Goal: Communication & Community: Answer question/provide support

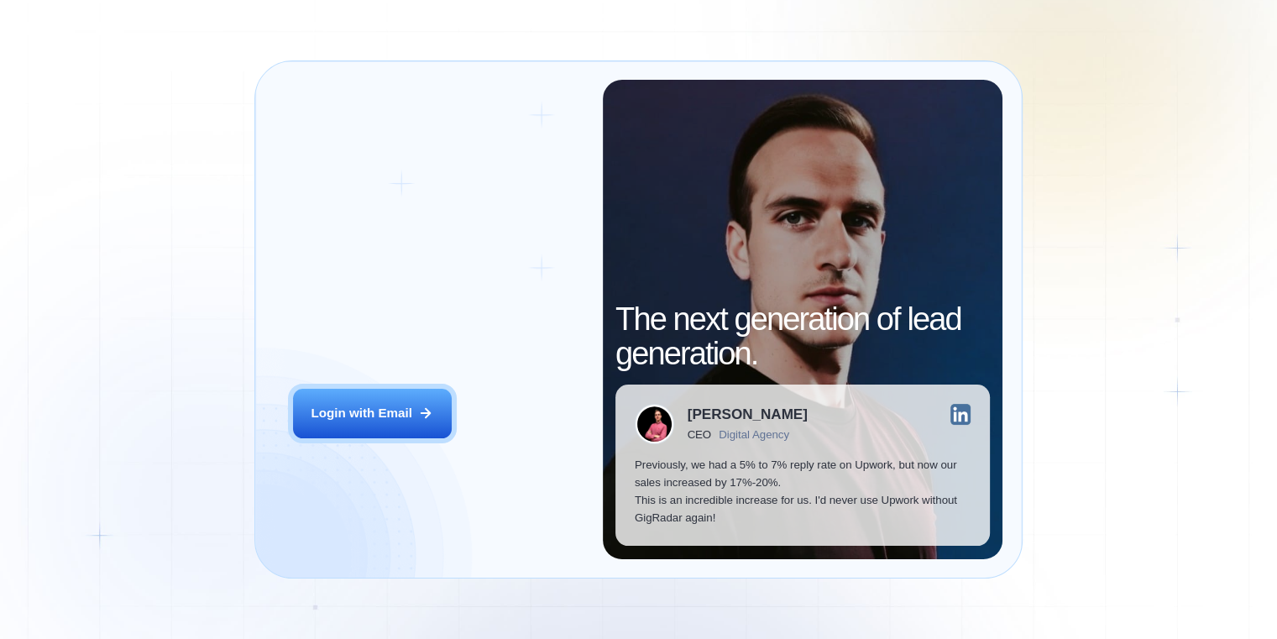
click at [380, 422] on div "Login with Email" at bounding box center [361, 414] width 101 height 18
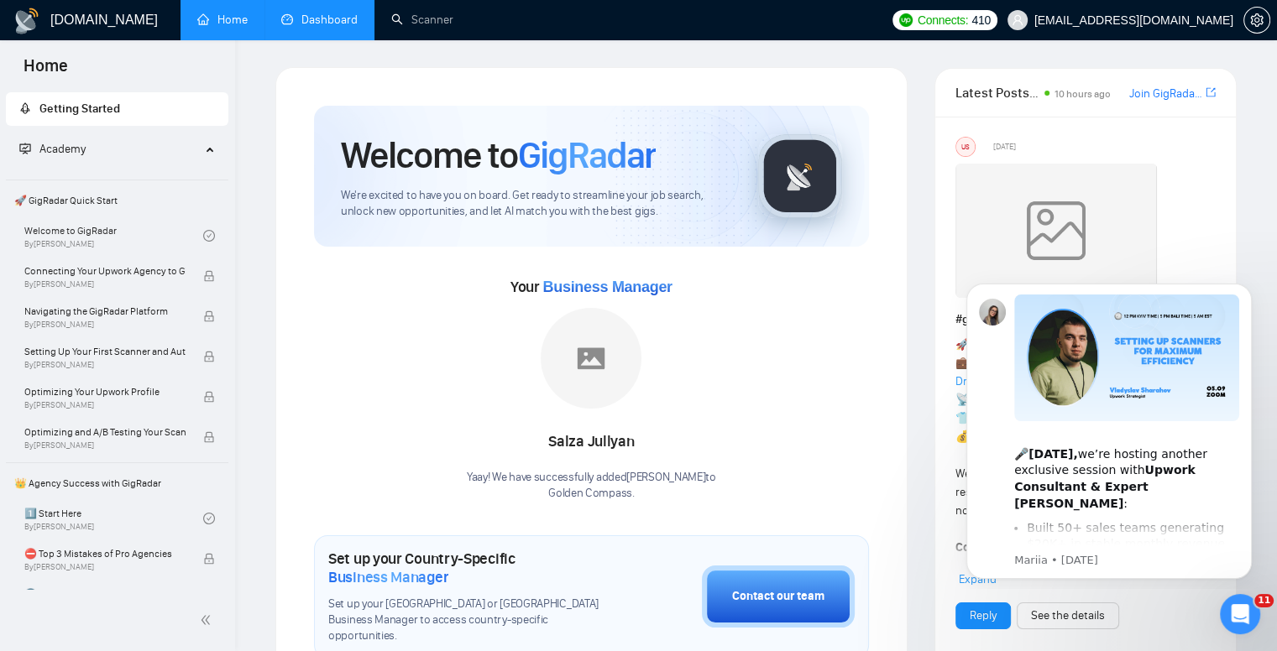
click at [312, 18] on link "Dashboard" at bounding box center [319, 20] width 76 height 14
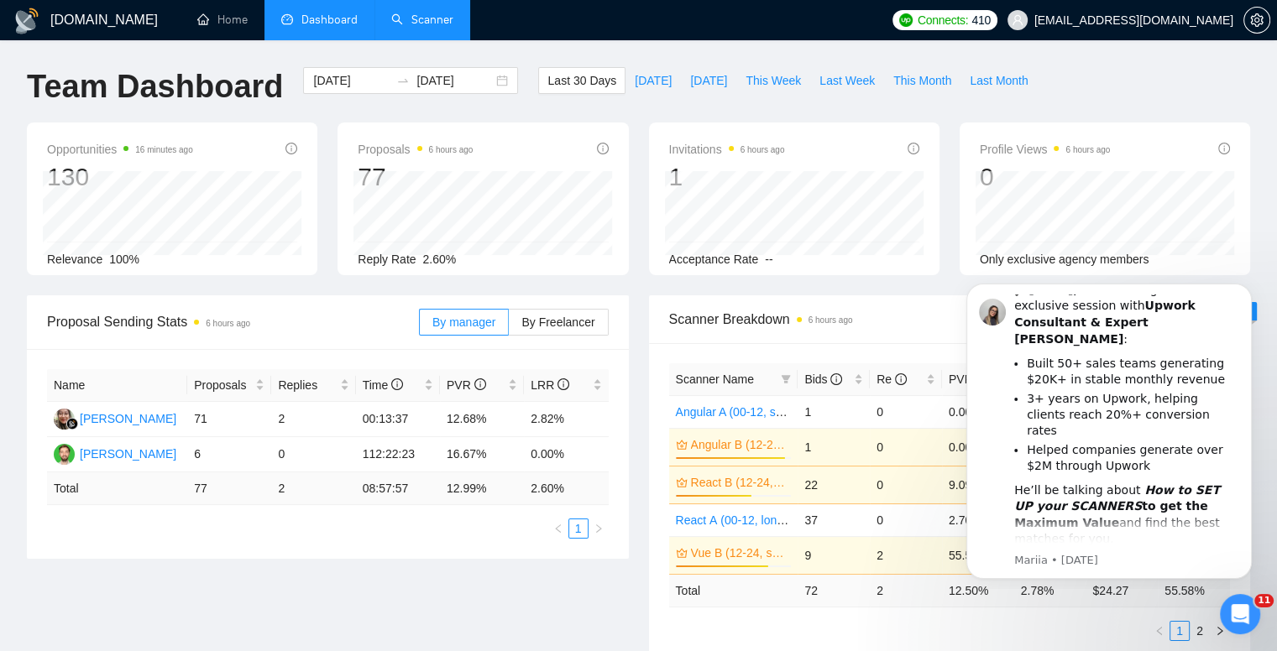
click at [413, 27] on link "Scanner" at bounding box center [422, 20] width 62 height 14
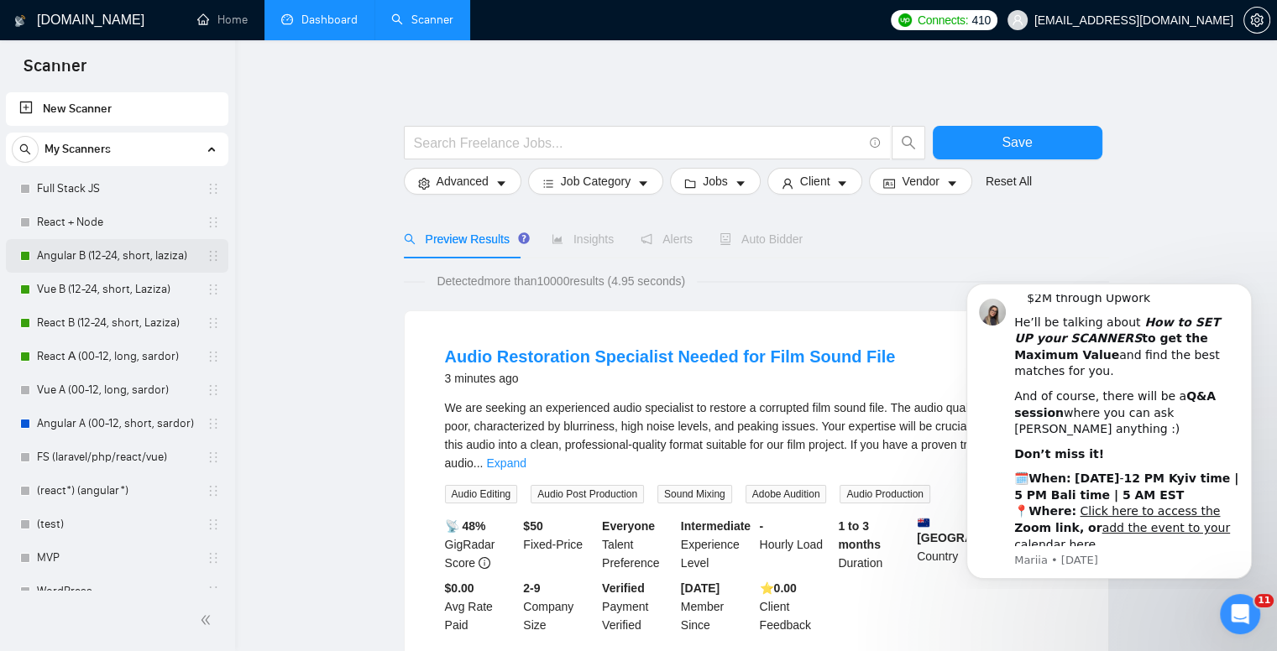
click at [81, 251] on link "Angular B (12-24, short, laziza)" at bounding box center [116, 256] width 159 height 34
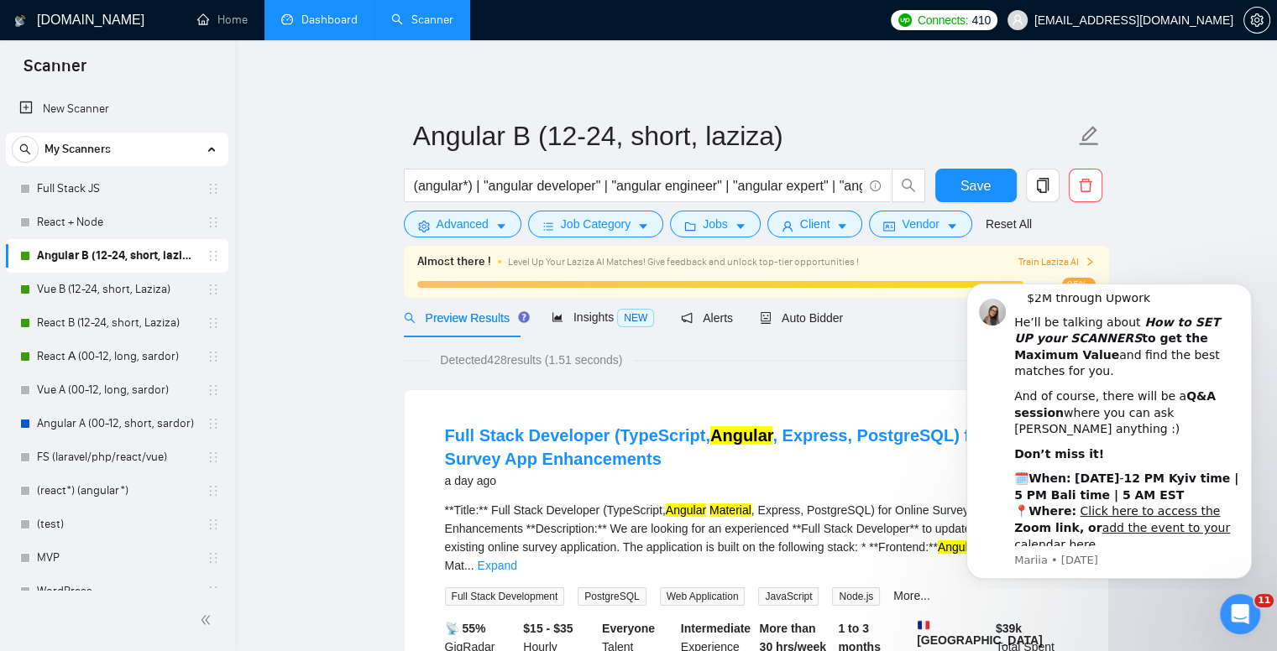
click at [707, 394] on div "Full Stack Developer (TypeScript, Angular , Express, PostgreSQL) for Online Sur…" at bounding box center [756, 580] width 703 height 380
click at [1241, 290] on button "Dismiss notification" at bounding box center [1246, 289] width 22 height 22
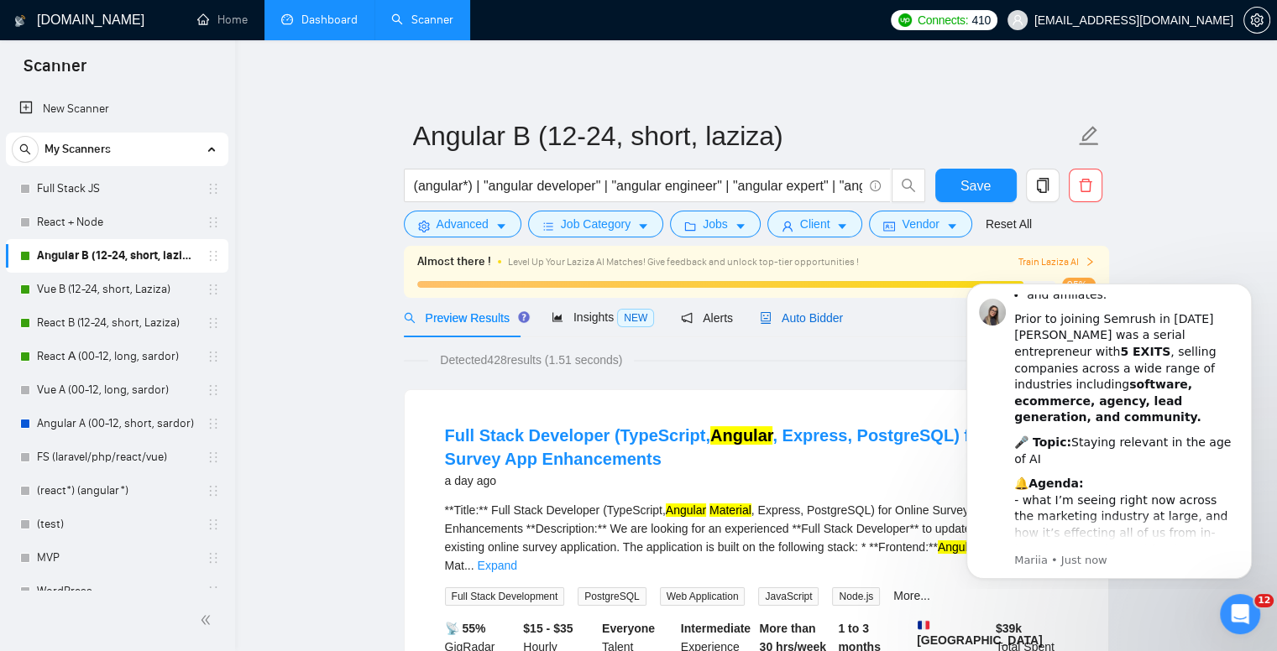
drag, startPoint x: 773, startPoint y: 326, endPoint x: 672, endPoint y: 274, distance: 113.8
click at [773, 326] on div "Auto Bidder" at bounding box center [801, 318] width 83 height 18
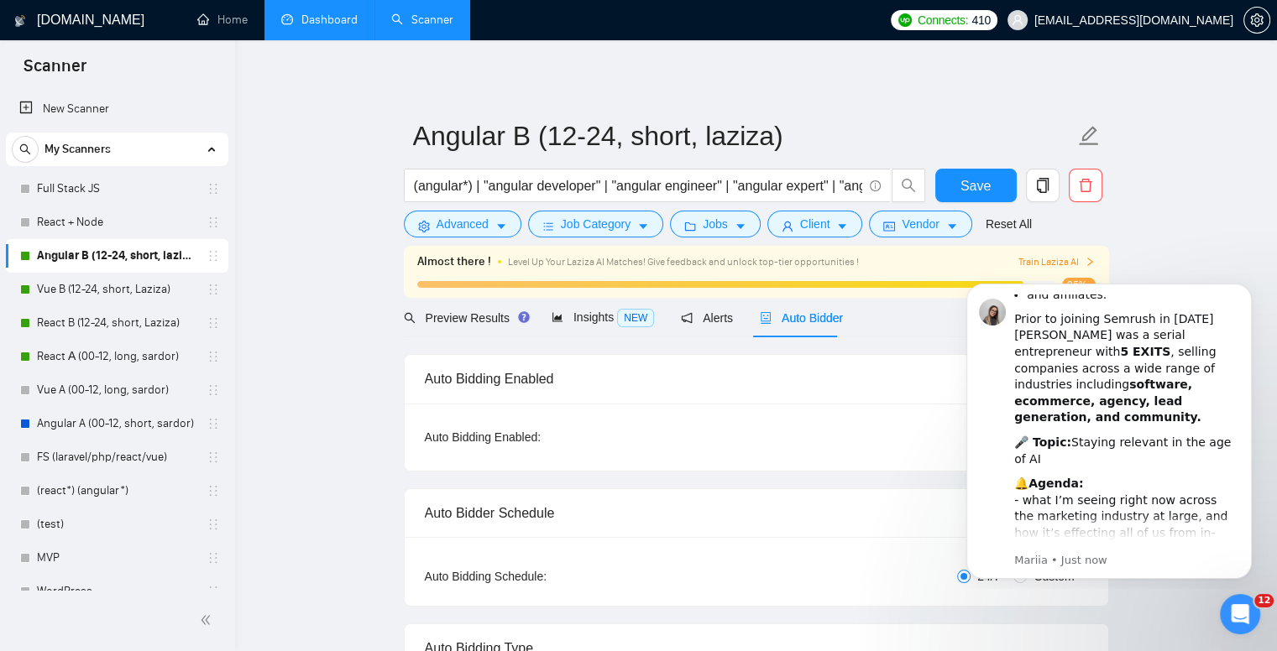
checkbox input "true"
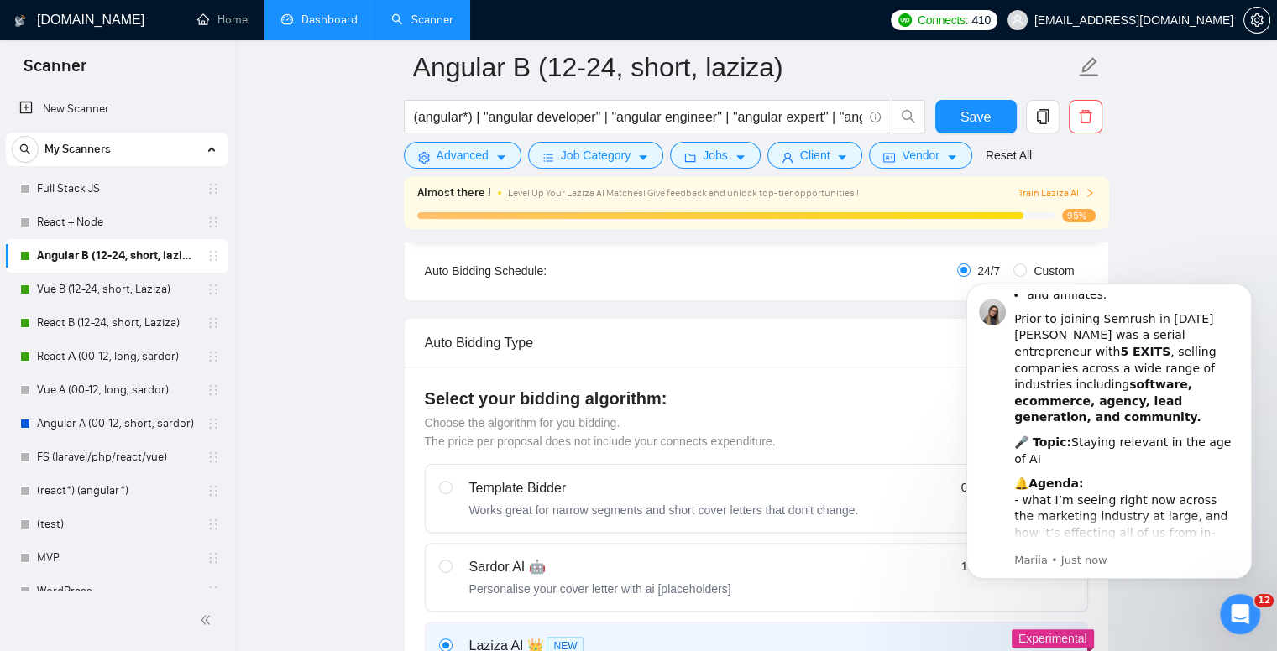
scroll to position [336, 0]
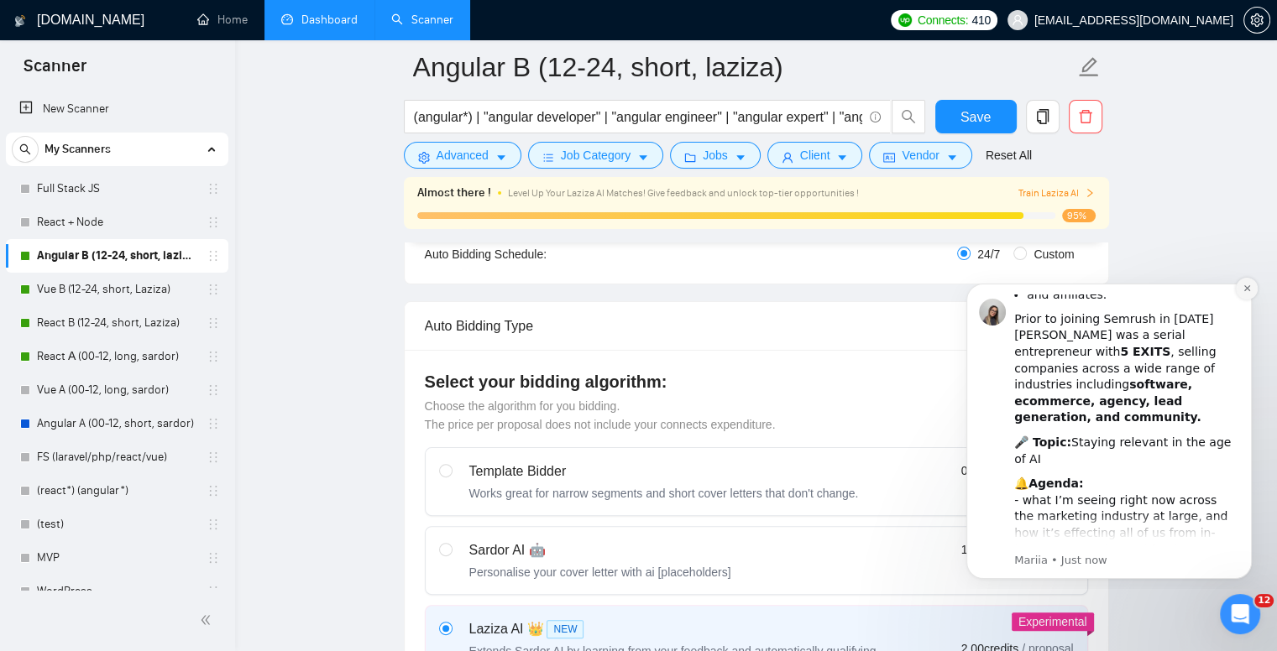
click at [1247, 299] on button "Dismiss notification" at bounding box center [1246, 289] width 22 height 22
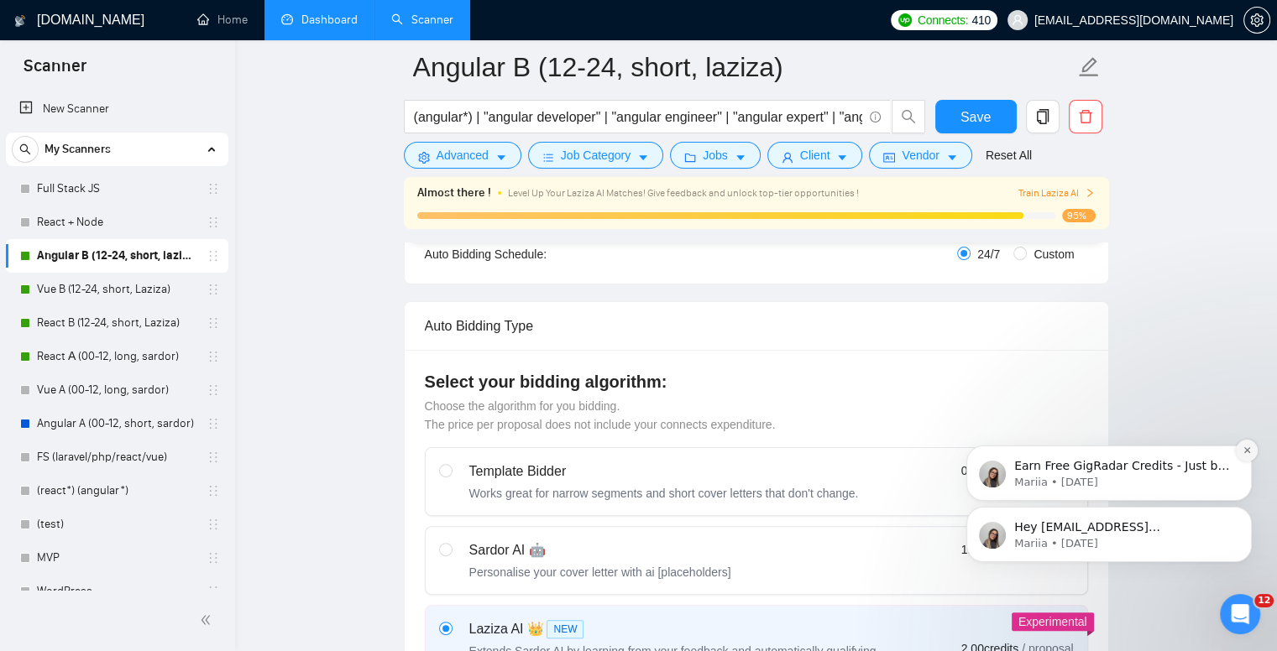
click at [1246, 459] on button "Dismiss notification" at bounding box center [1246, 451] width 22 height 22
click at [1245, 514] on icon "Dismiss notification" at bounding box center [1246, 512] width 6 height 6
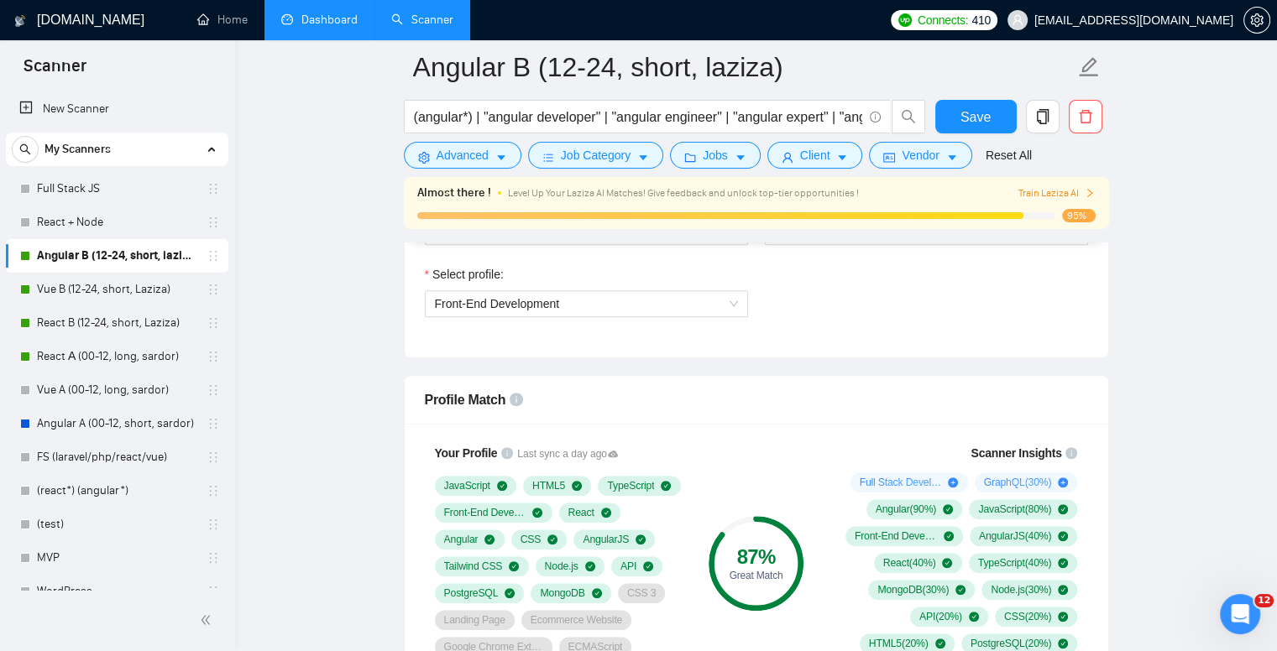
scroll to position [1007, 0]
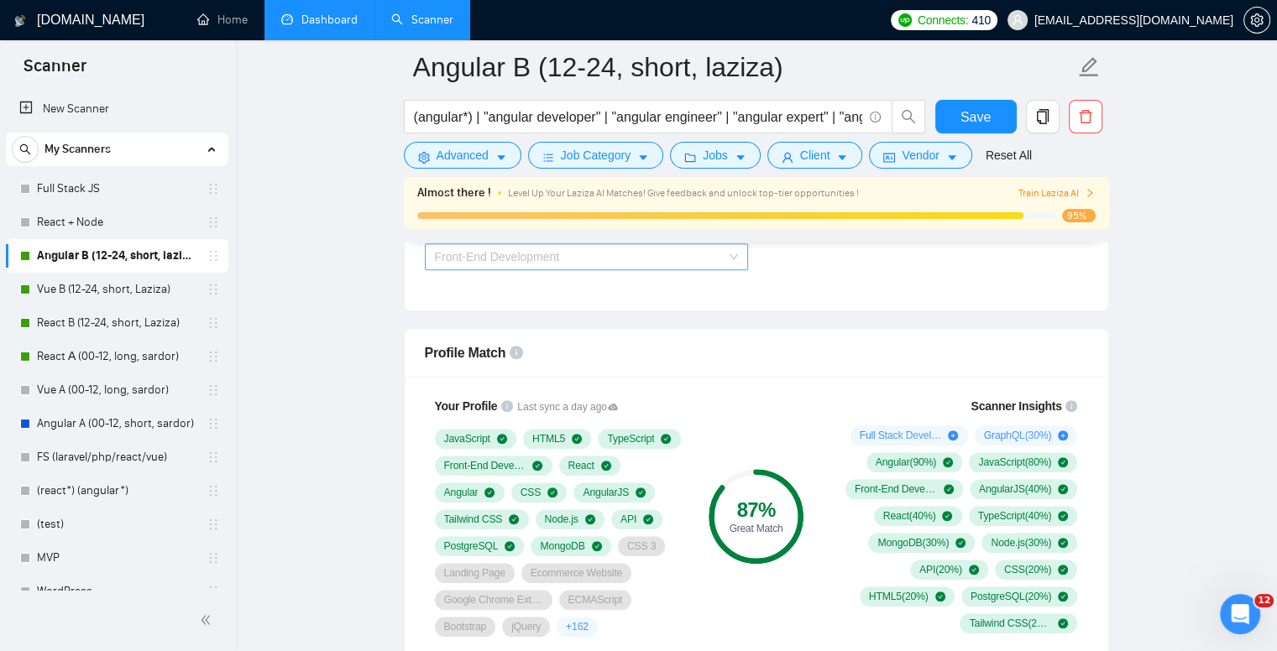
click at [604, 262] on span "Front-End Development" at bounding box center [586, 256] width 303 height 25
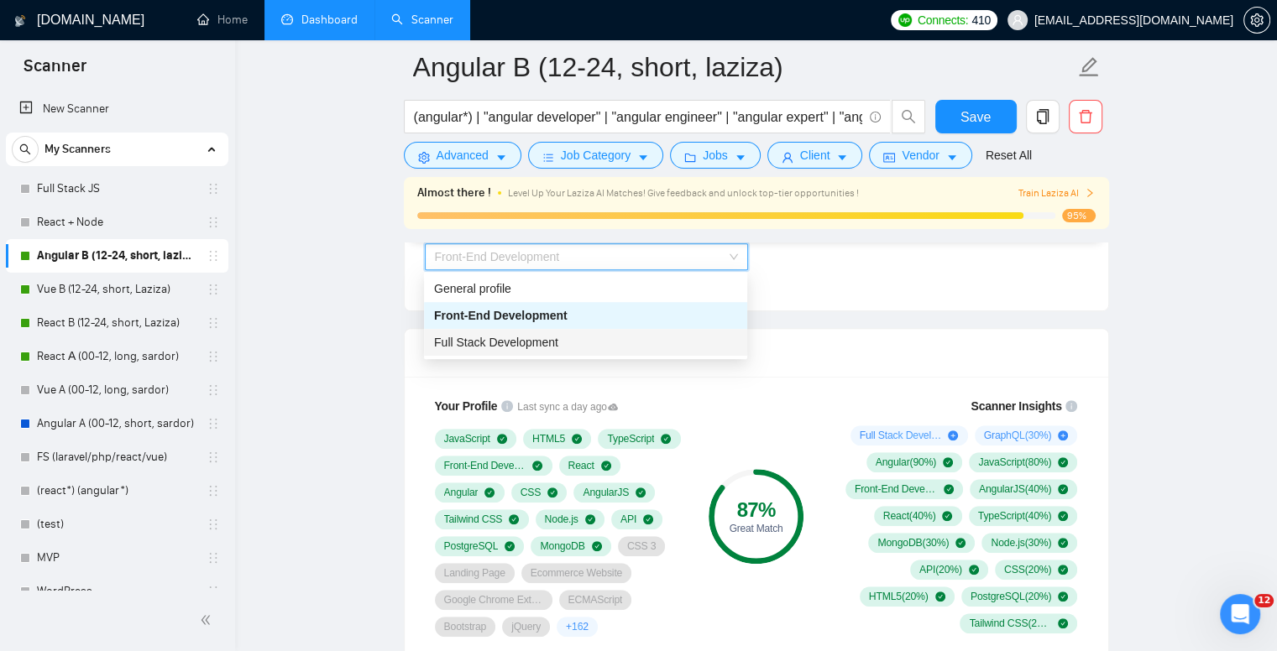
click at [588, 337] on div "Full Stack Development" at bounding box center [585, 342] width 303 height 18
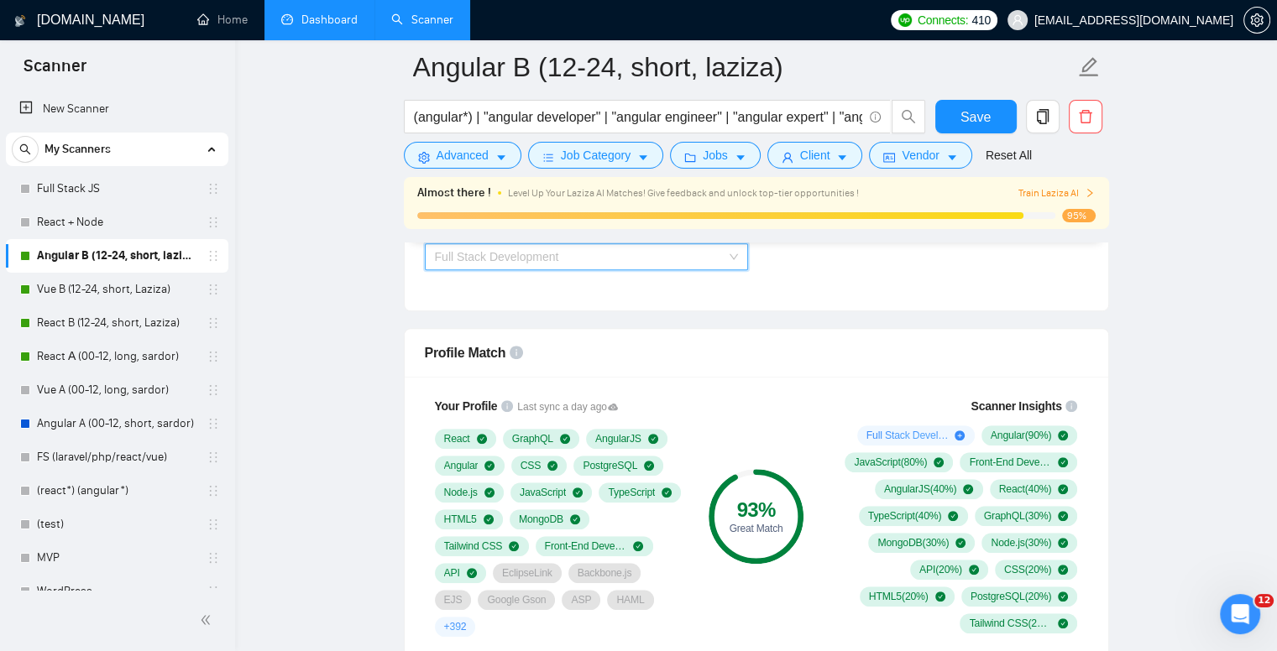
click at [608, 256] on span "Full Stack Development" at bounding box center [586, 256] width 303 height 25
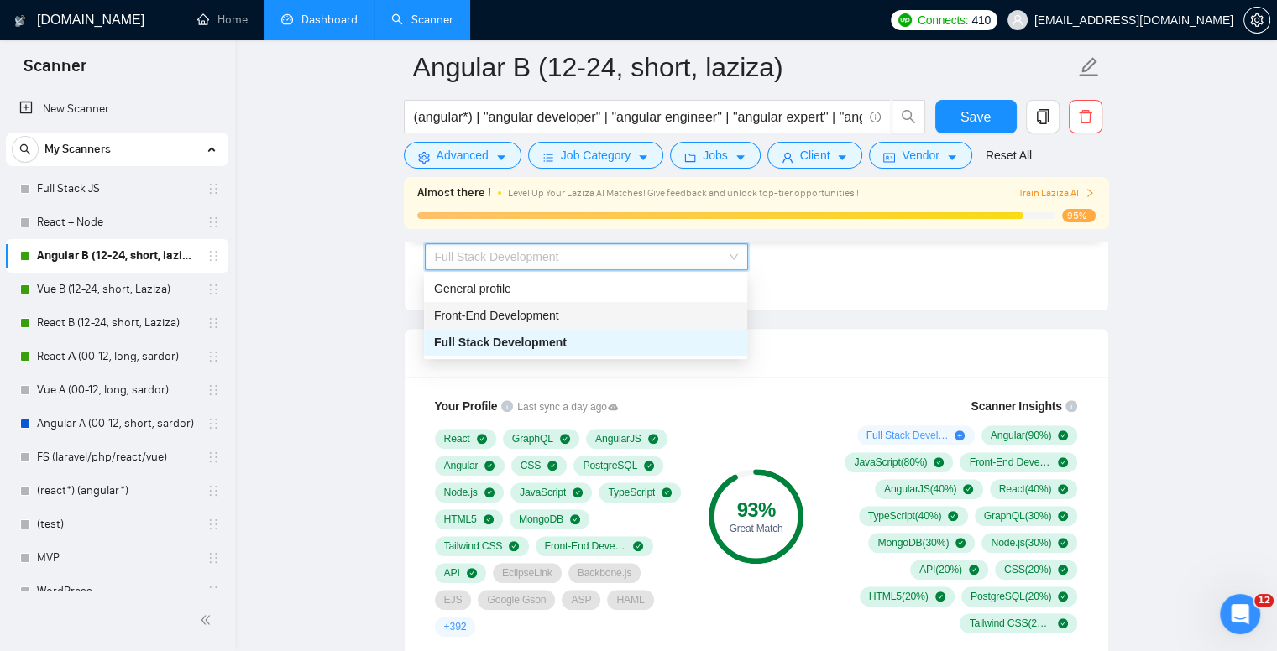
click at [594, 320] on div "Front-End Development" at bounding box center [585, 315] width 303 height 18
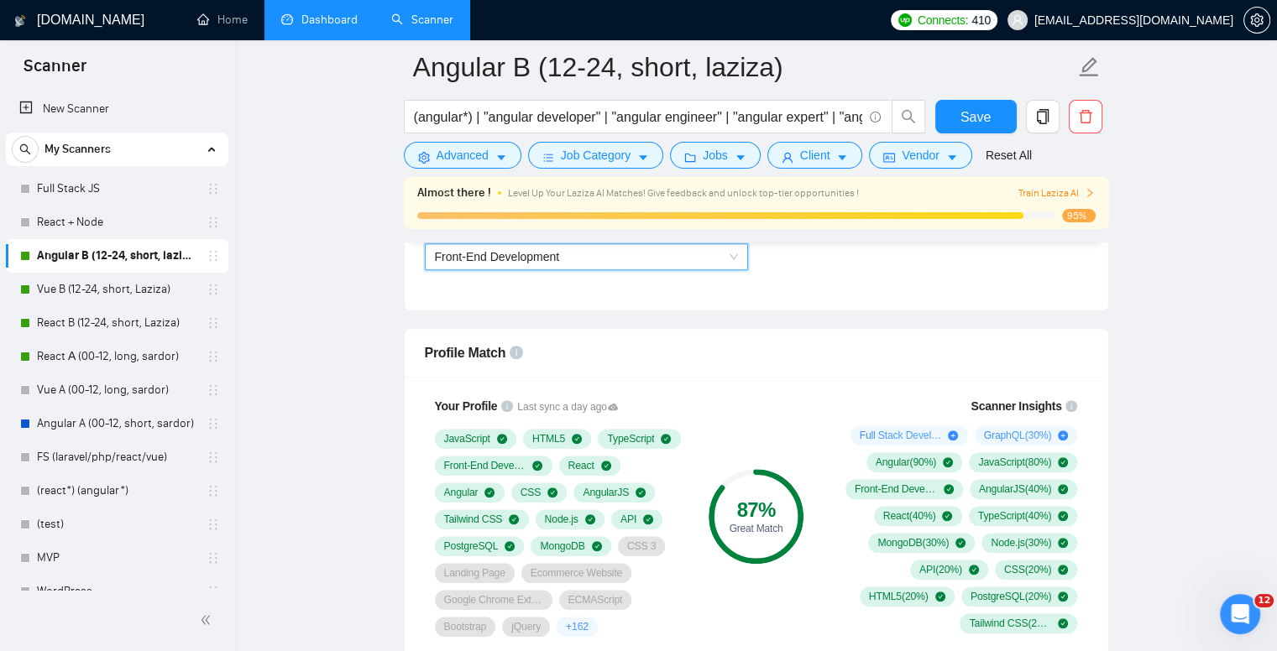
scroll to position [923, 0]
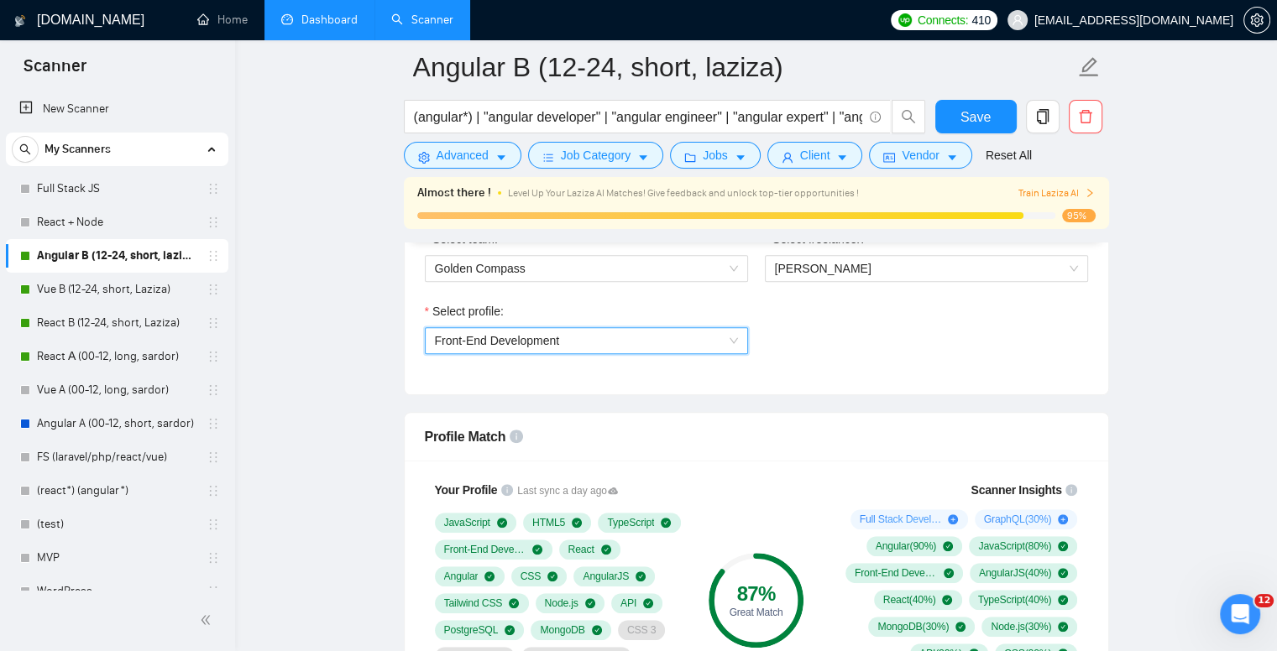
click at [603, 342] on span "Front-End Development" at bounding box center [586, 340] width 303 height 25
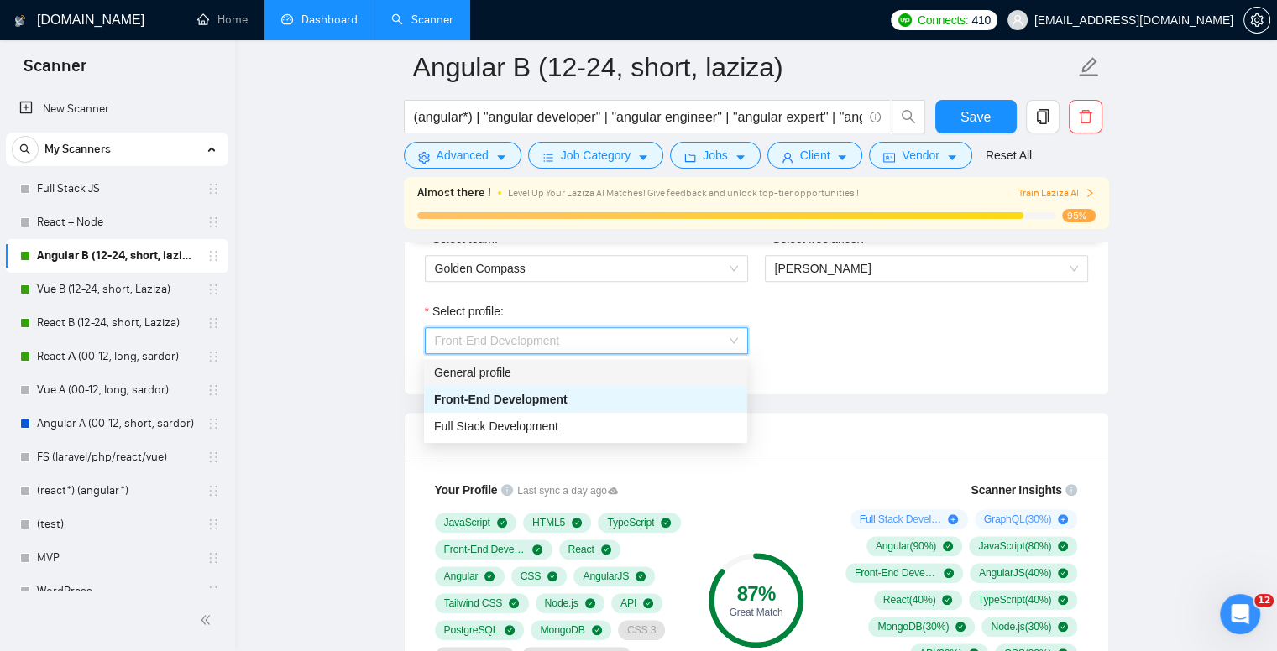
click at [572, 369] on div "General profile" at bounding box center [585, 372] width 303 height 18
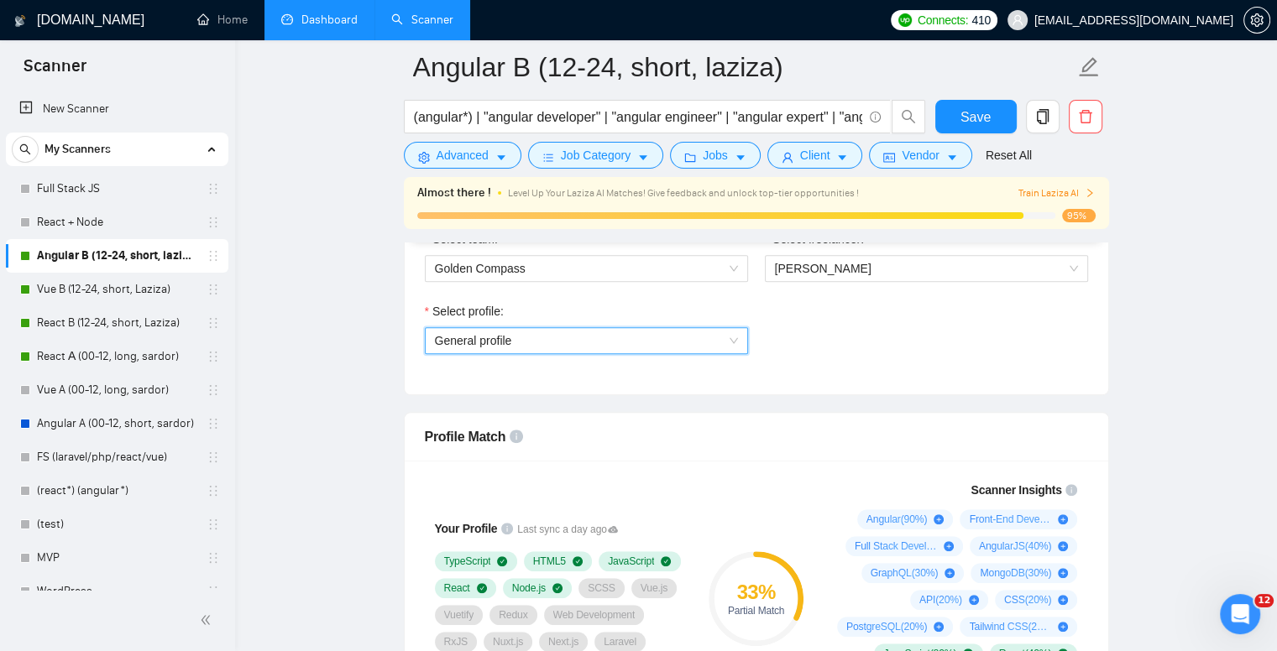
drag, startPoint x: 72, startPoint y: 297, endPoint x: 696, endPoint y: 95, distance: 655.6
click at [72, 297] on link "Vue B (12-24, short, Laziza)" at bounding box center [116, 290] width 159 height 34
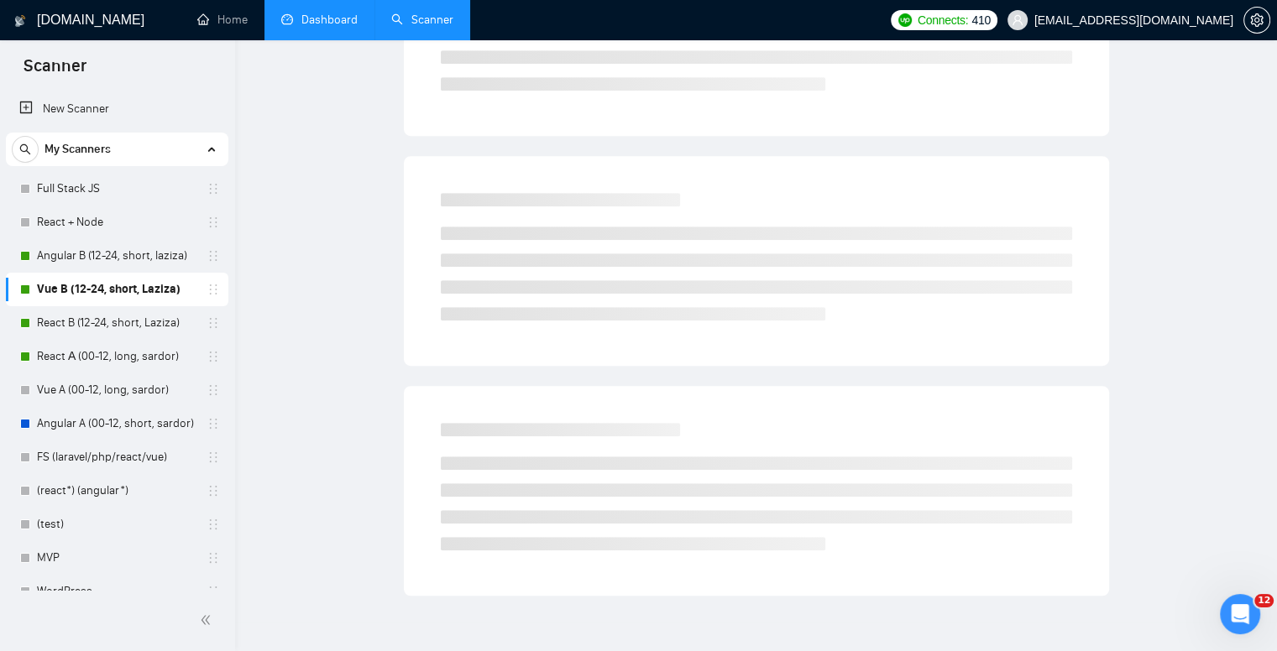
scroll to position [13, 0]
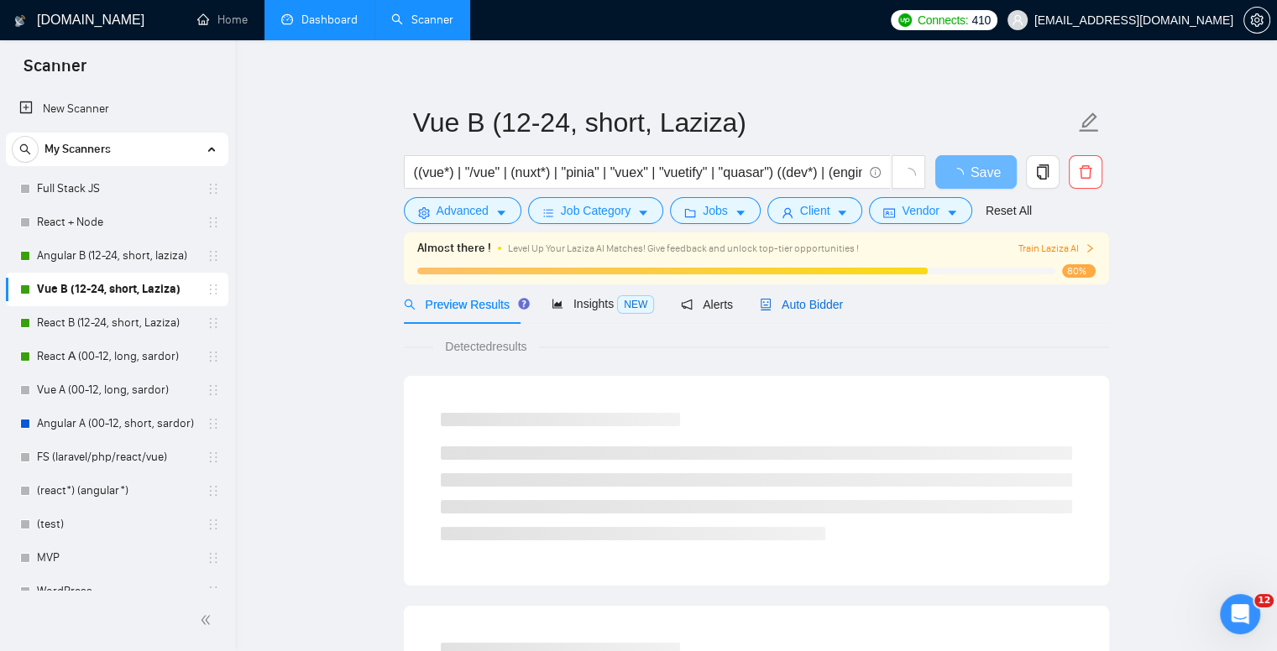
click at [760, 310] on icon "robot" at bounding box center [765, 305] width 10 height 12
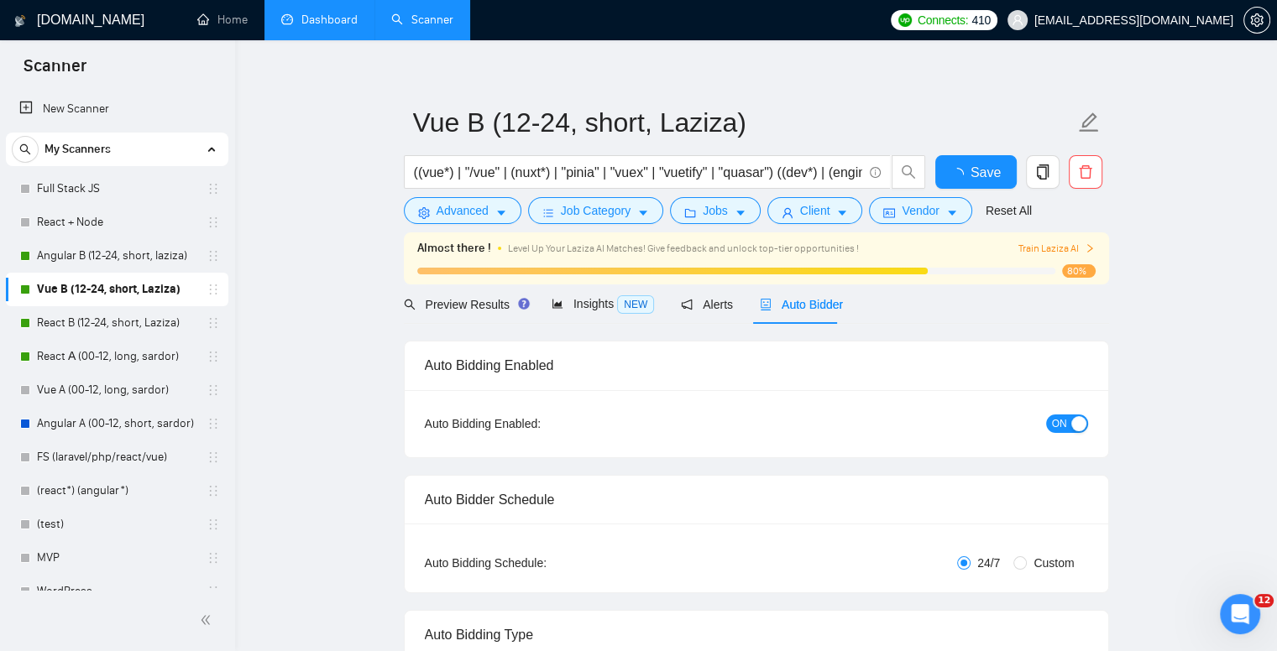
checkbox input "true"
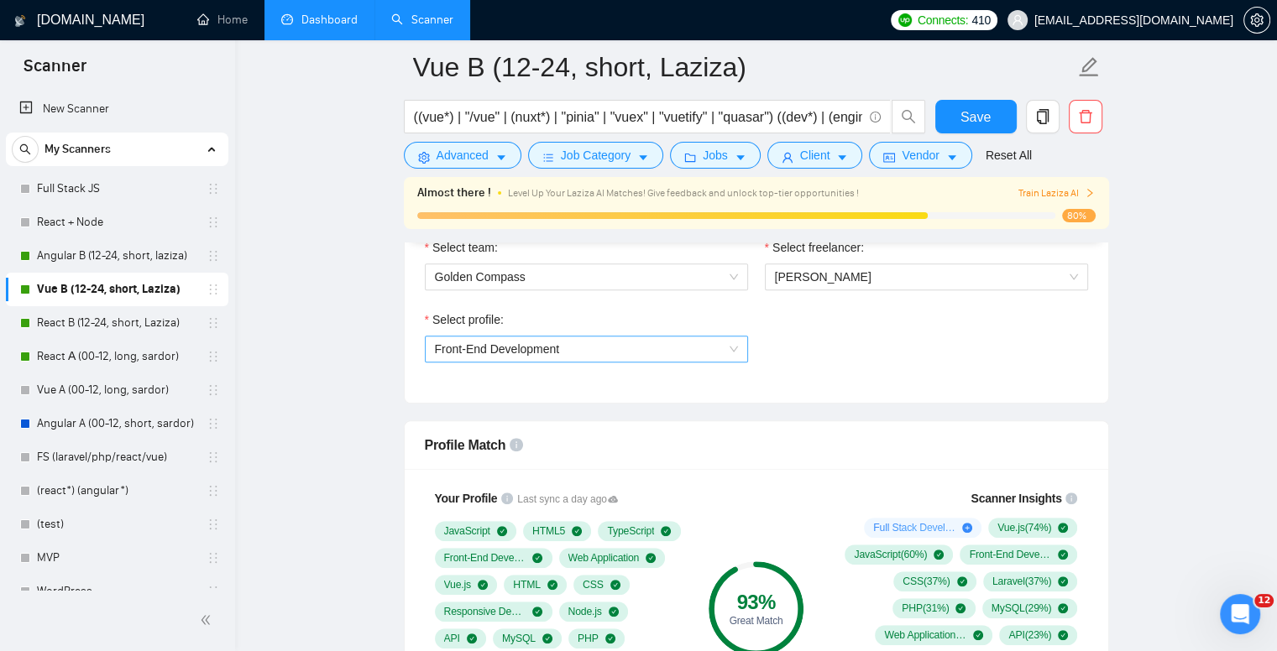
scroll to position [937, 0]
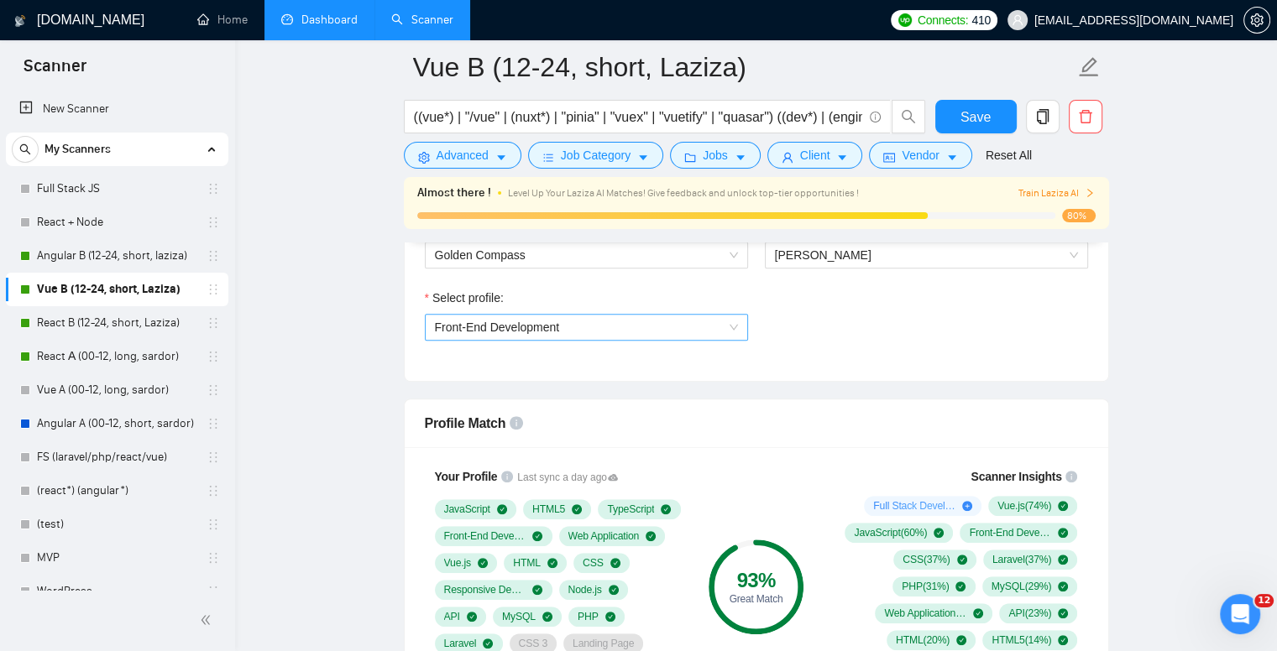
click at [582, 330] on span "Front-End Development" at bounding box center [586, 327] width 303 height 25
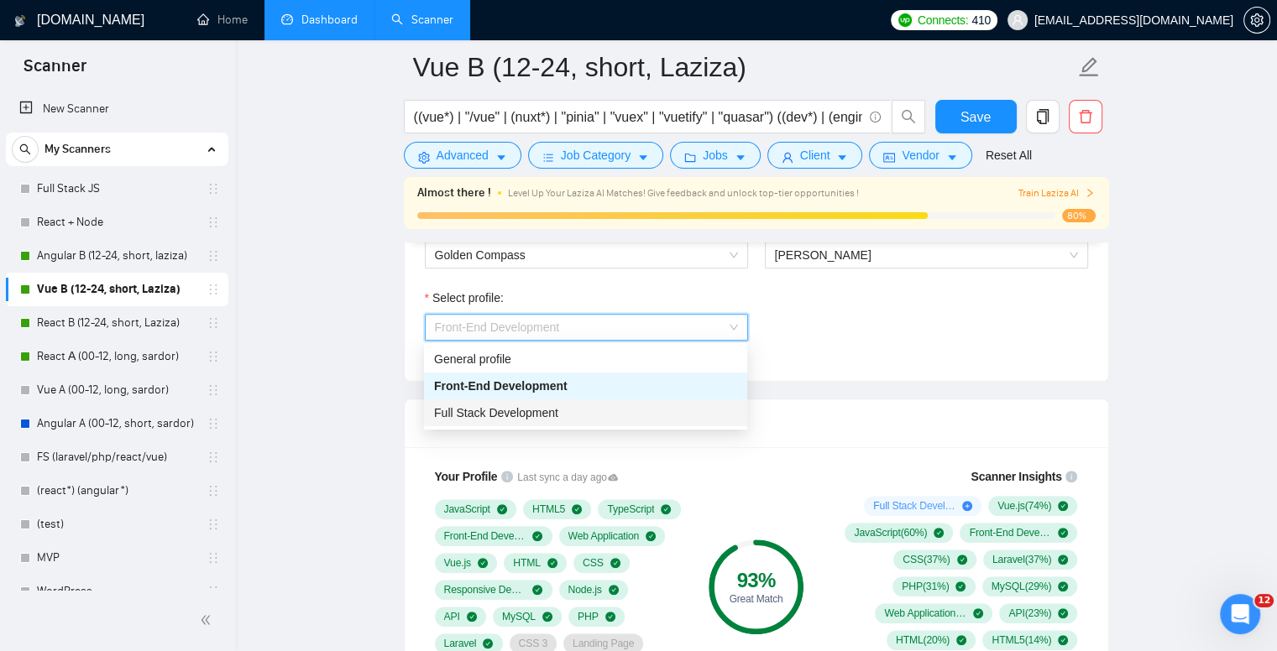
click at [576, 415] on div "Full Stack Development" at bounding box center [585, 413] width 303 height 18
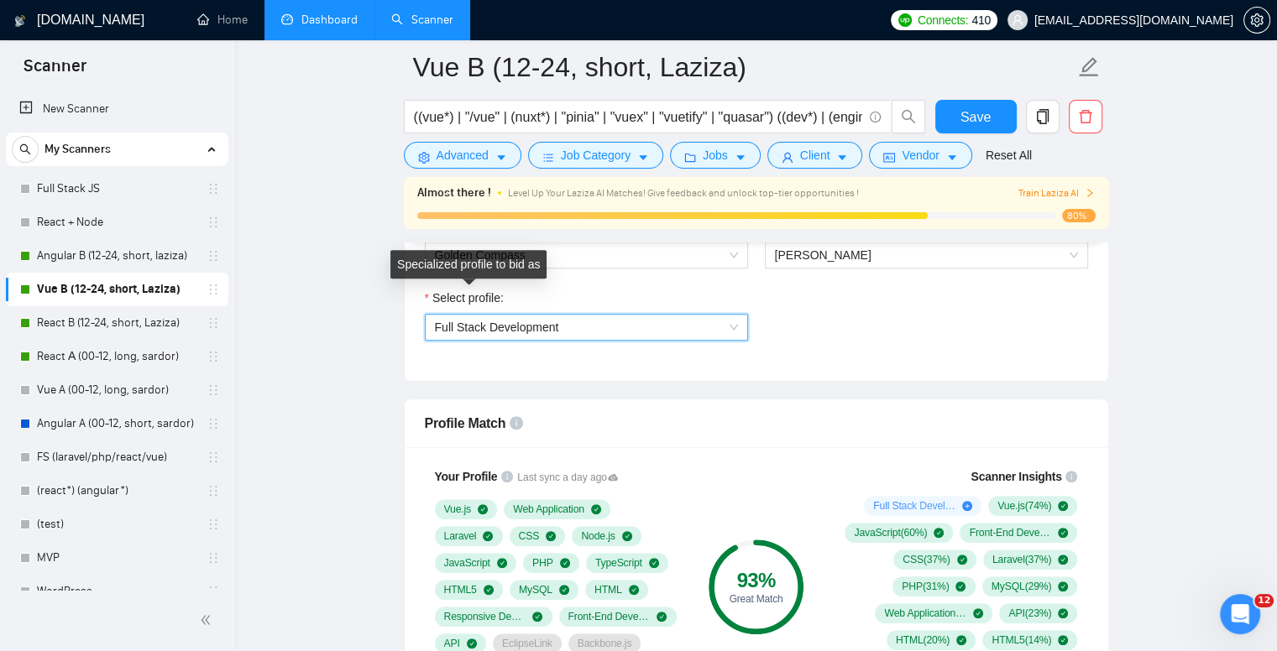
click at [477, 330] on span "Full Stack Development" at bounding box center [497, 327] width 124 height 13
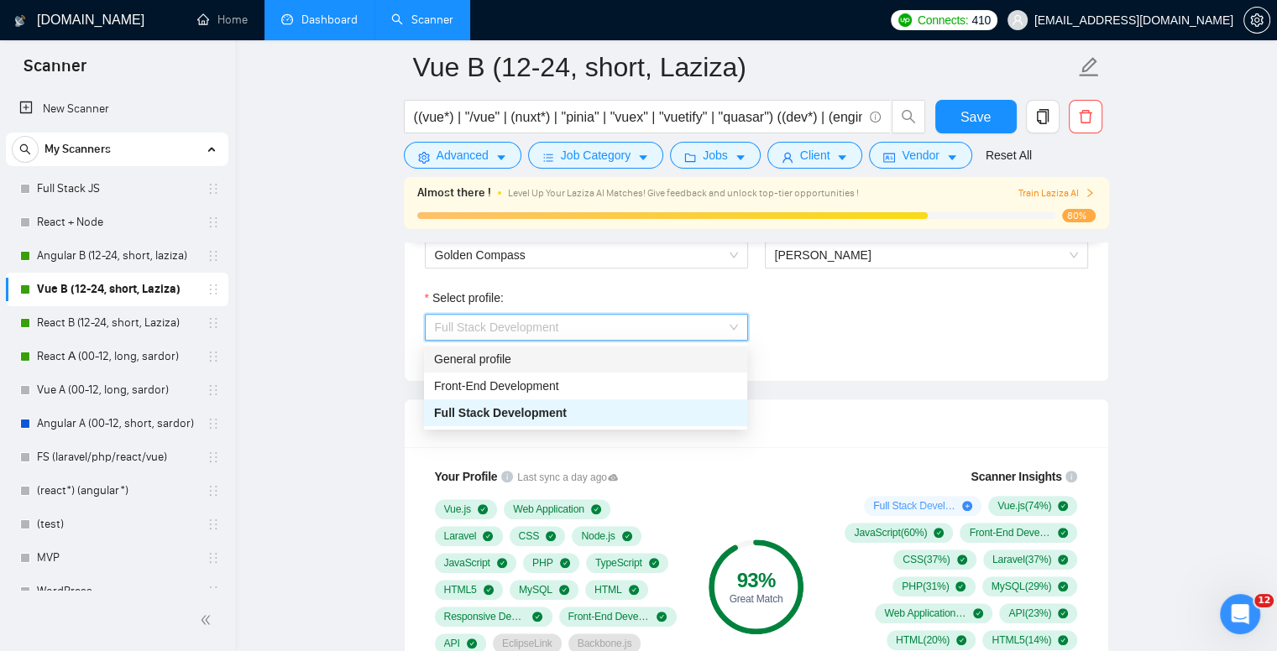
click at [457, 356] on div "General profile" at bounding box center [585, 359] width 303 height 18
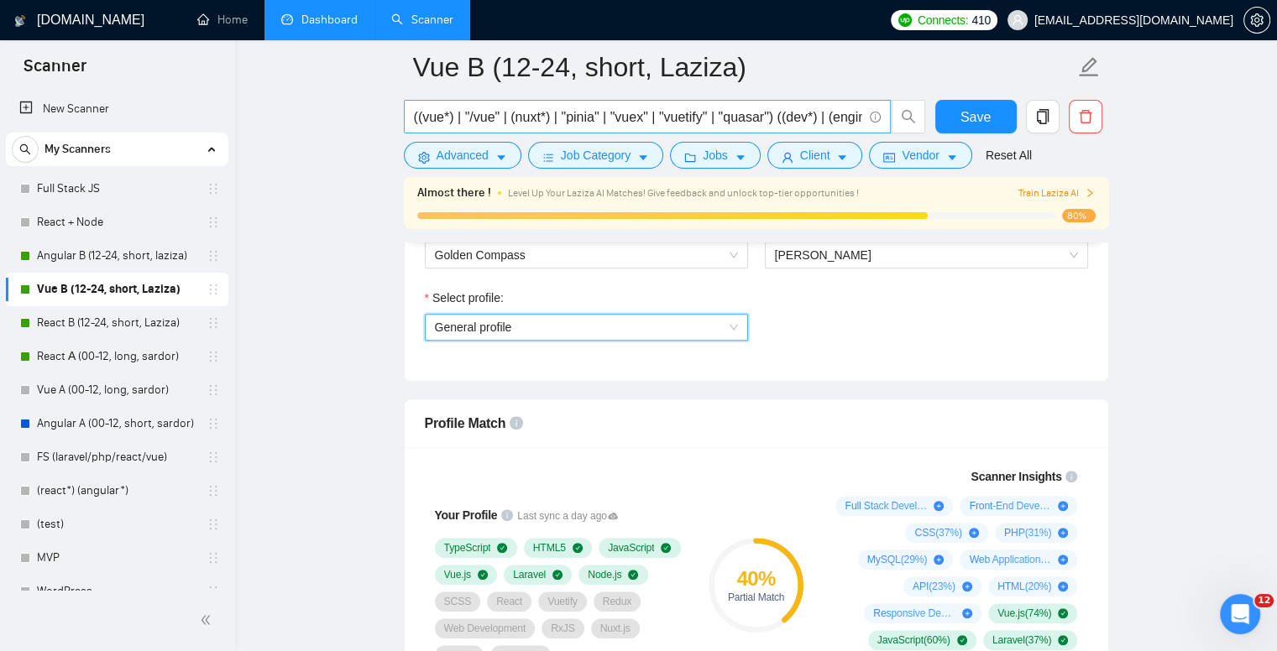
drag, startPoint x: 60, startPoint y: 322, endPoint x: 694, endPoint y: 105, distance: 669.9
click at [60, 322] on link "React B (12-24, short, Laziza)" at bounding box center [116, 323] width 159 height 34
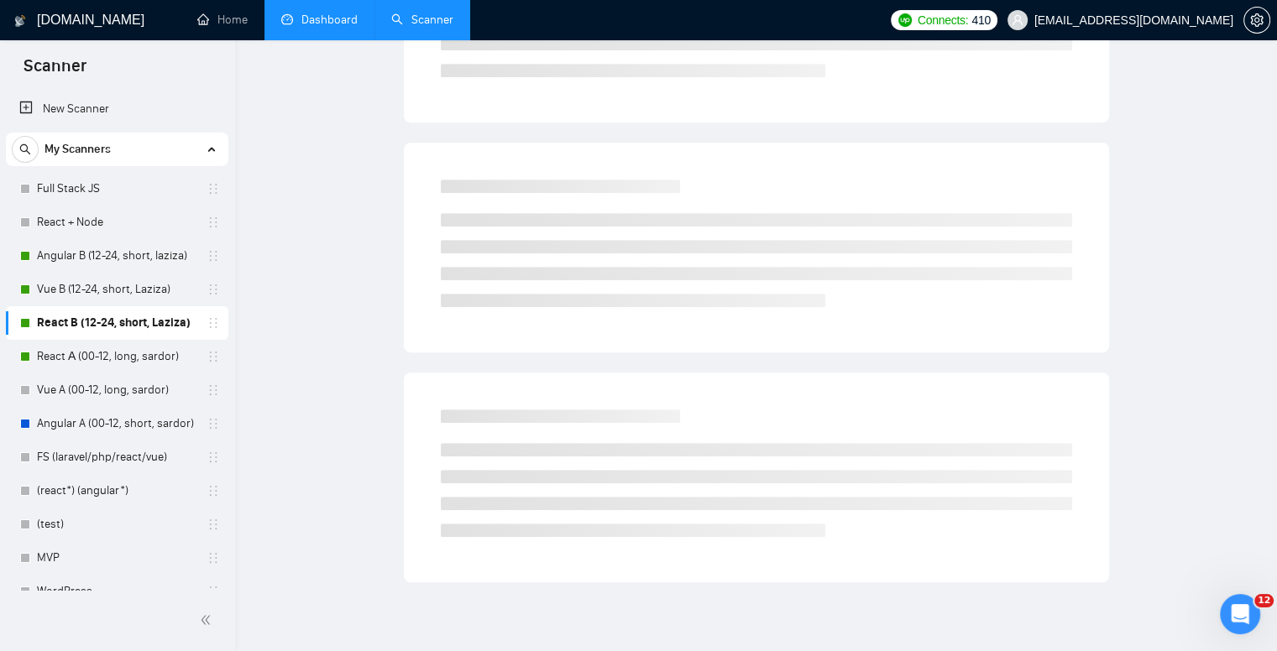
scroll to position [13, 0]
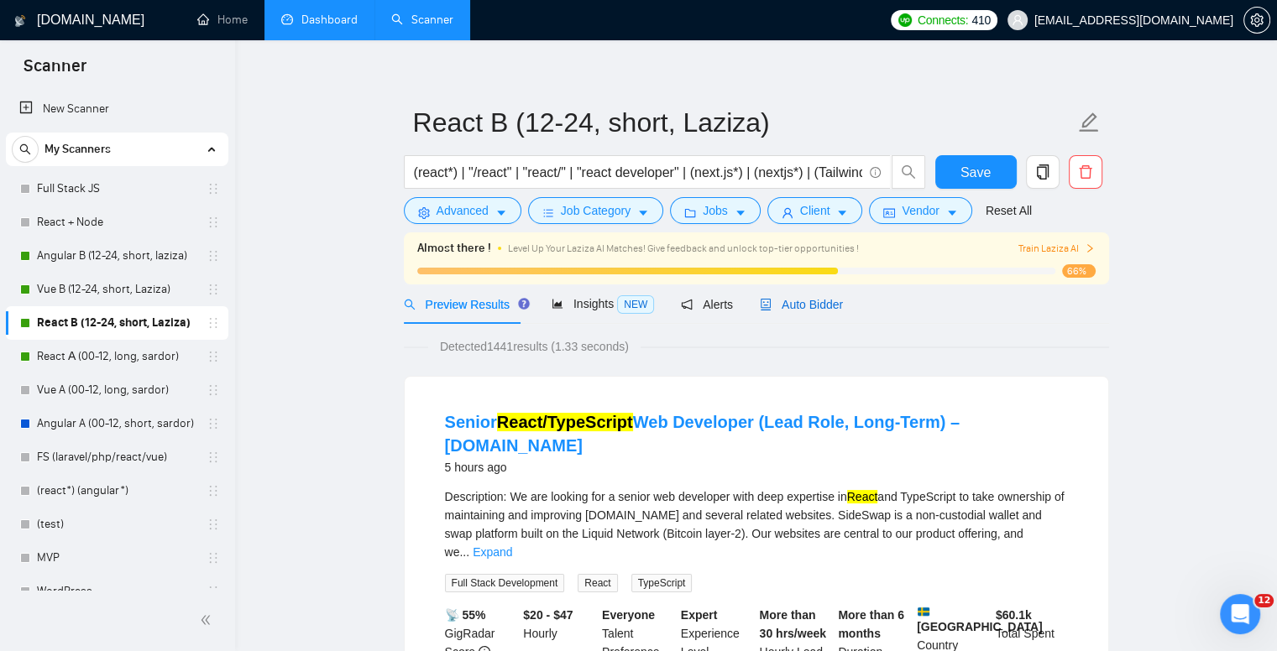
click at [816, 310] on span "Auto Bidder" at bounding box center [801, 304] width 83 height 13
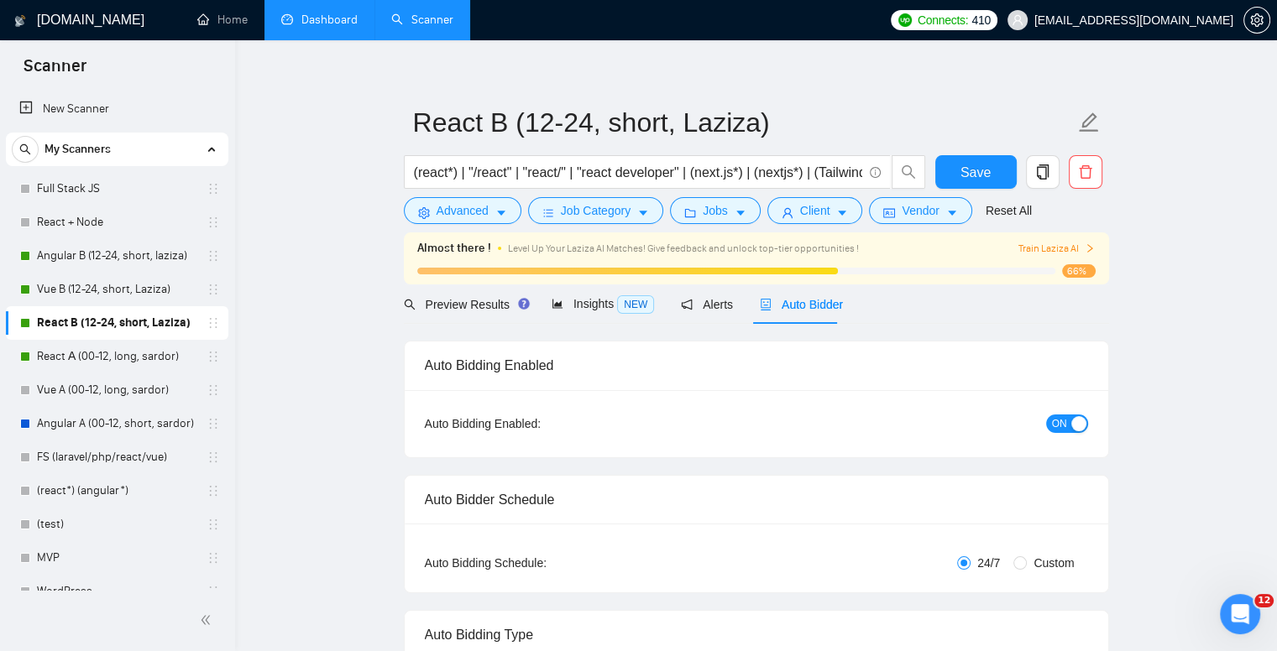
checkbox input "true"
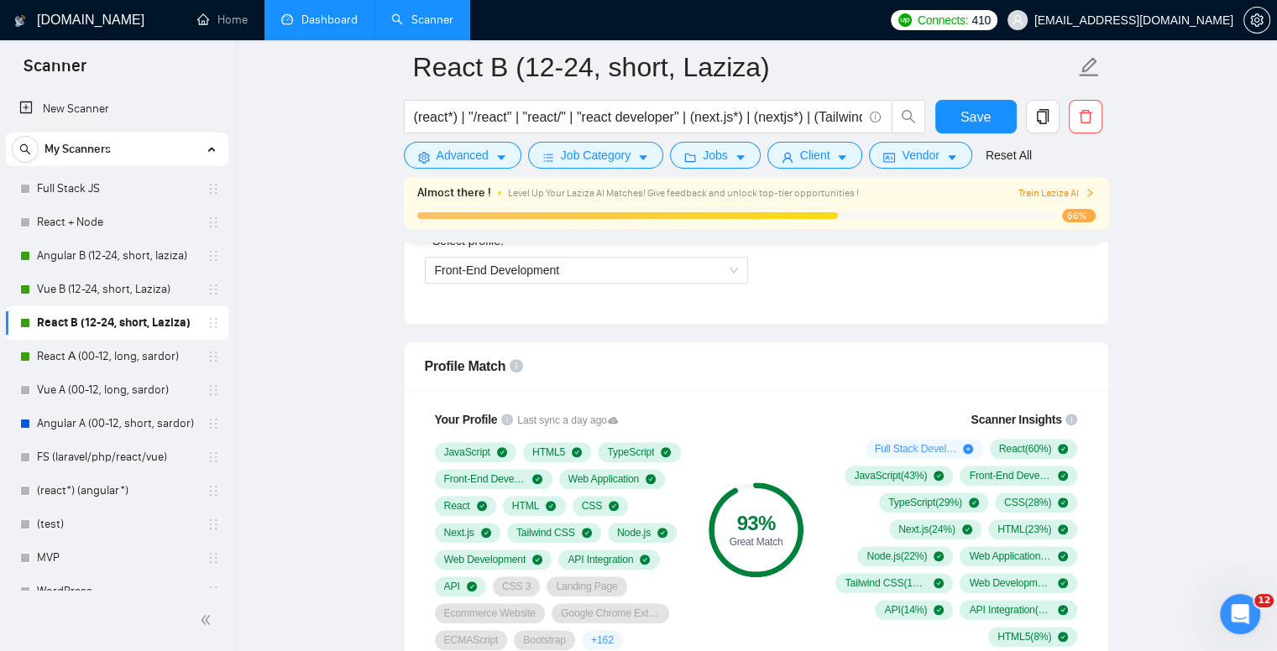
scroll to position [1021, 0]
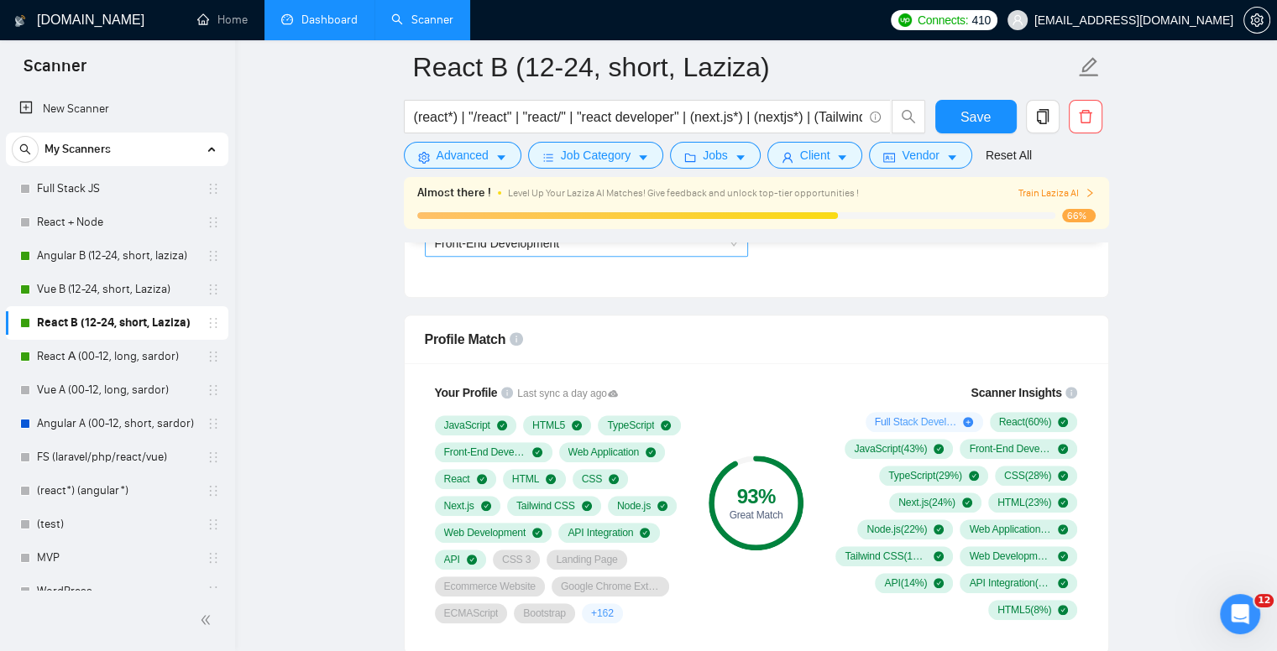
click at [531, 248] on span "Front-End Development" at bounding box center [497, 243] width 125 height 13
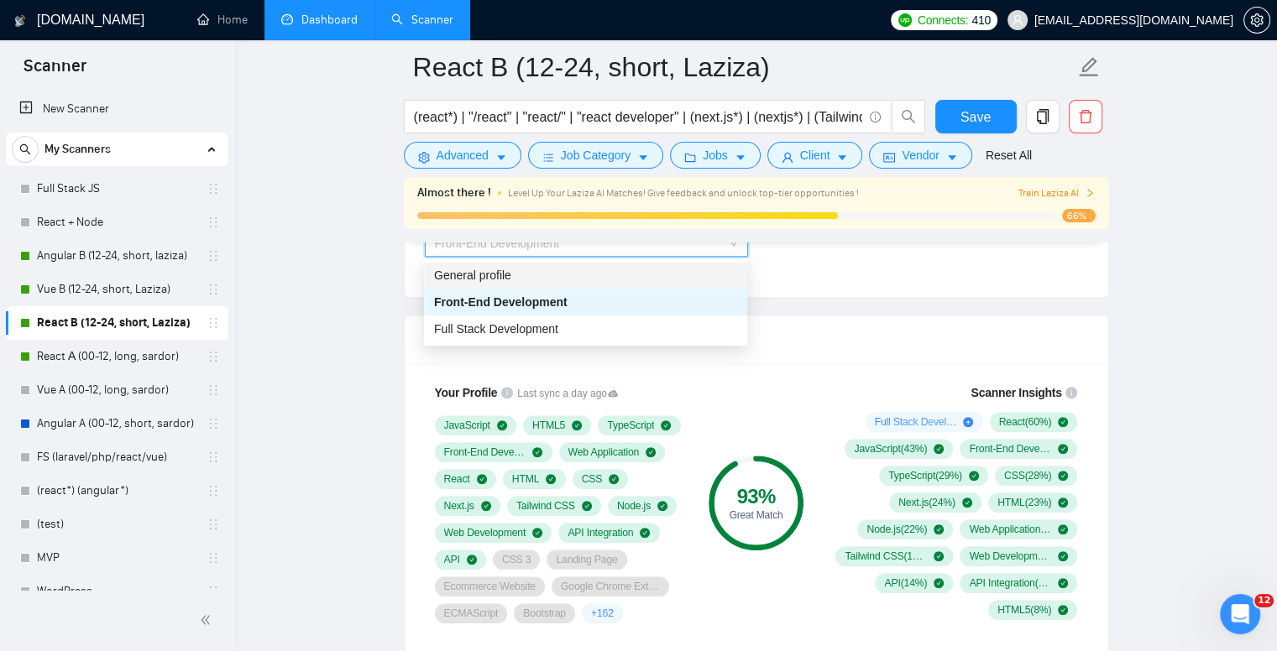
click at [530, 274] on div "General profile" at bounding box center [585, 275] width 303 height 18
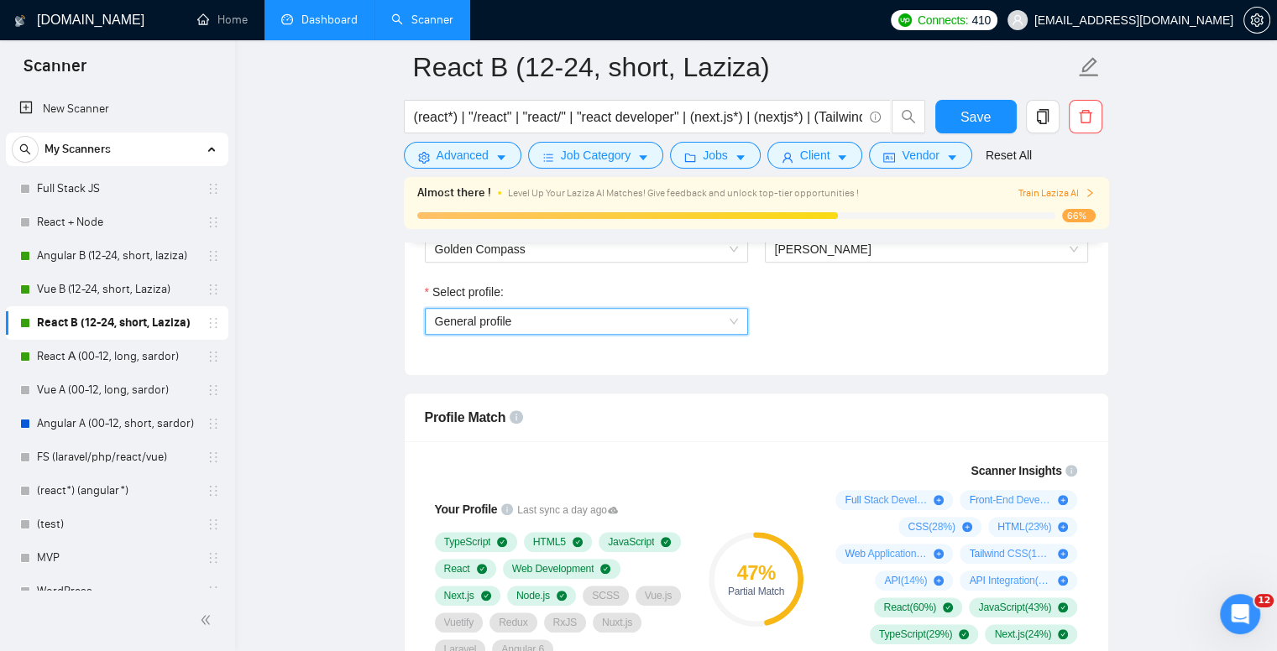
scroll to position [937, 0]
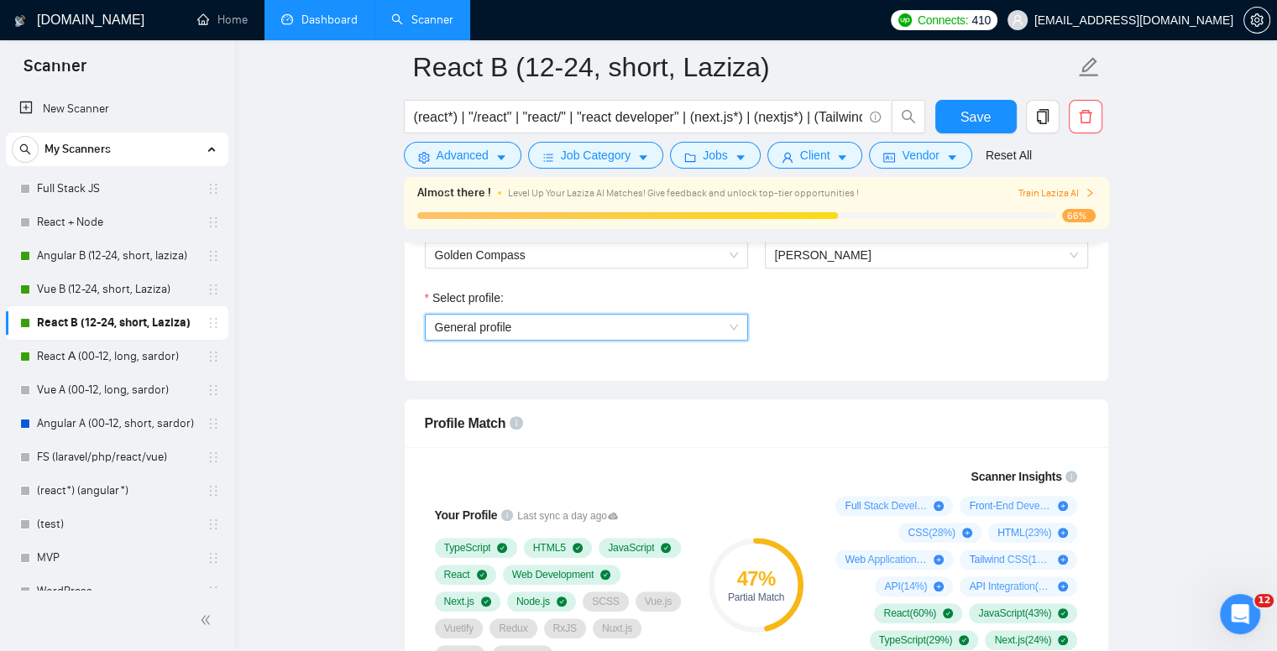
click at [507, 319] on span "General profile" at bounding box center [586, 327] width 303 height 25
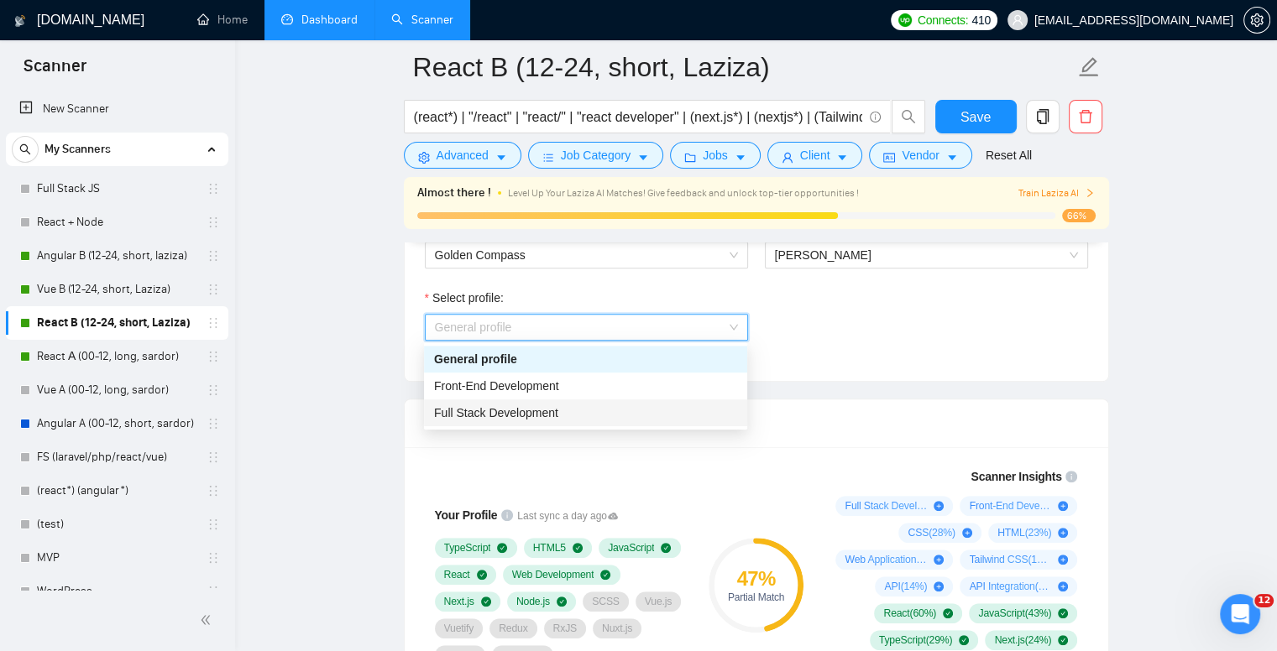
click at [499, 408] on span "Full Stack Development" at bounding box center [496, 412] width 124 height 13
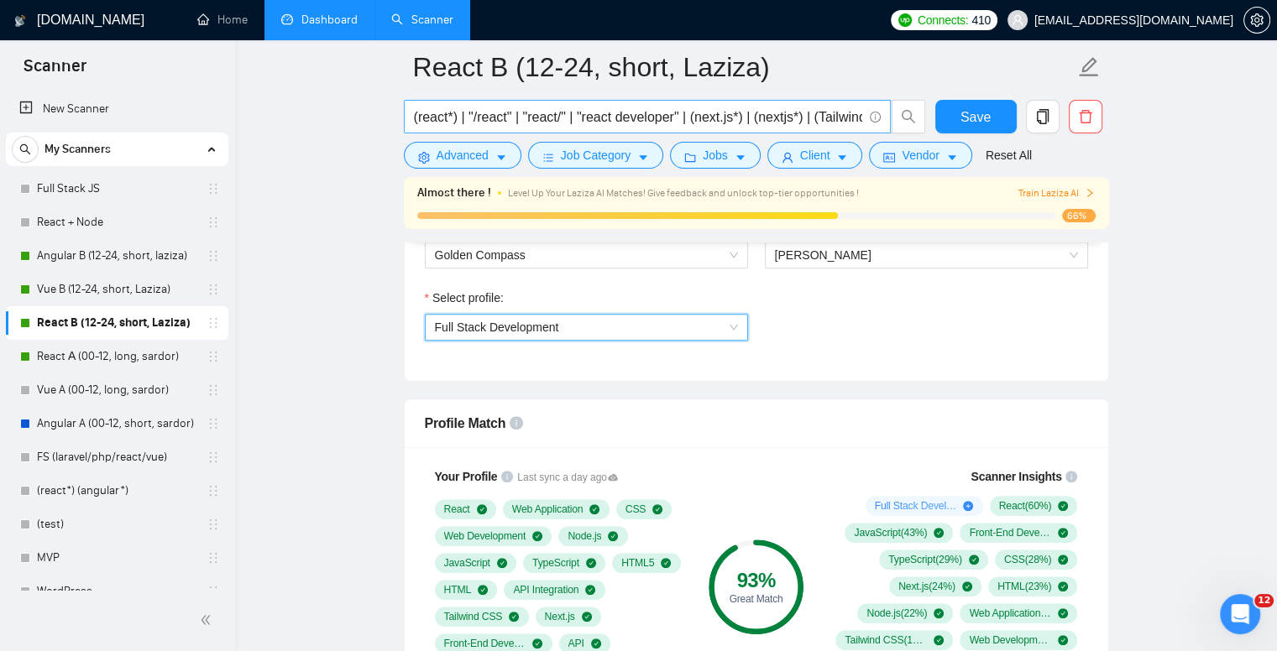
drag, startPoint x: 53, startPoint y: 357, endPoint x: 688, endPoint y: 105, distance: 683.4
click at [53, 357] on link "React А (00-12, long, sardor)" at bounding box center [116, 357] width 159 height 34
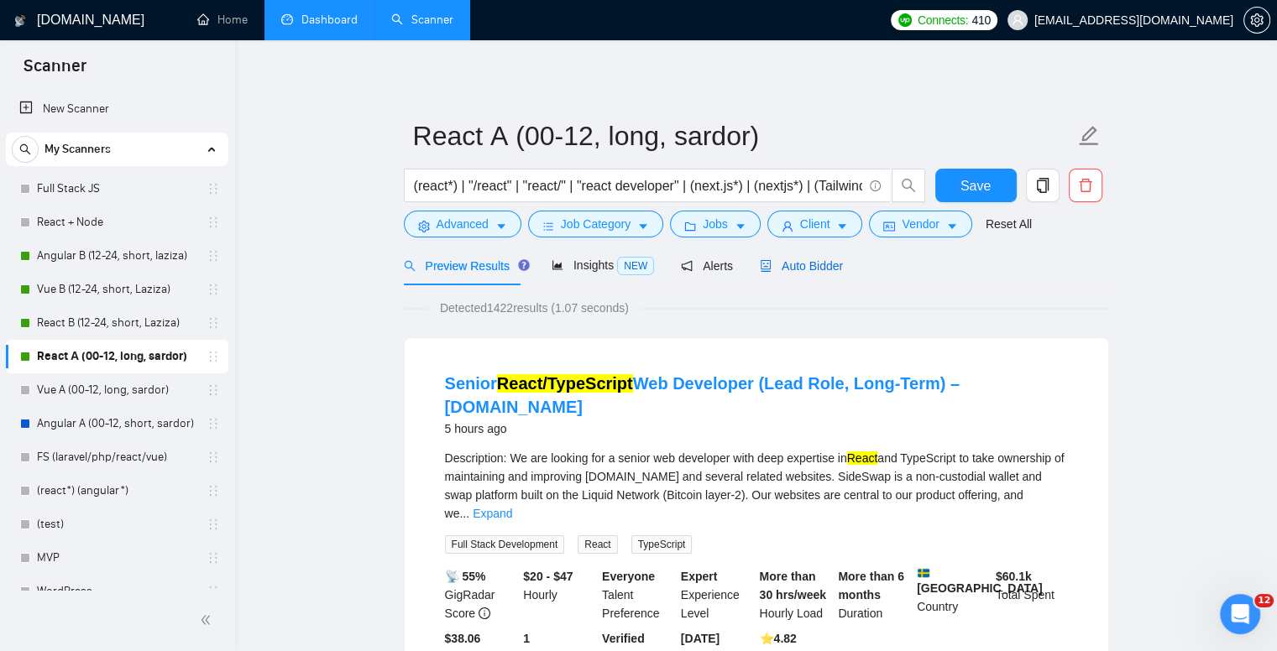
click at [776, 263] on span "Auto Bidder" at bounding box center [801, 265] width 83 height 13
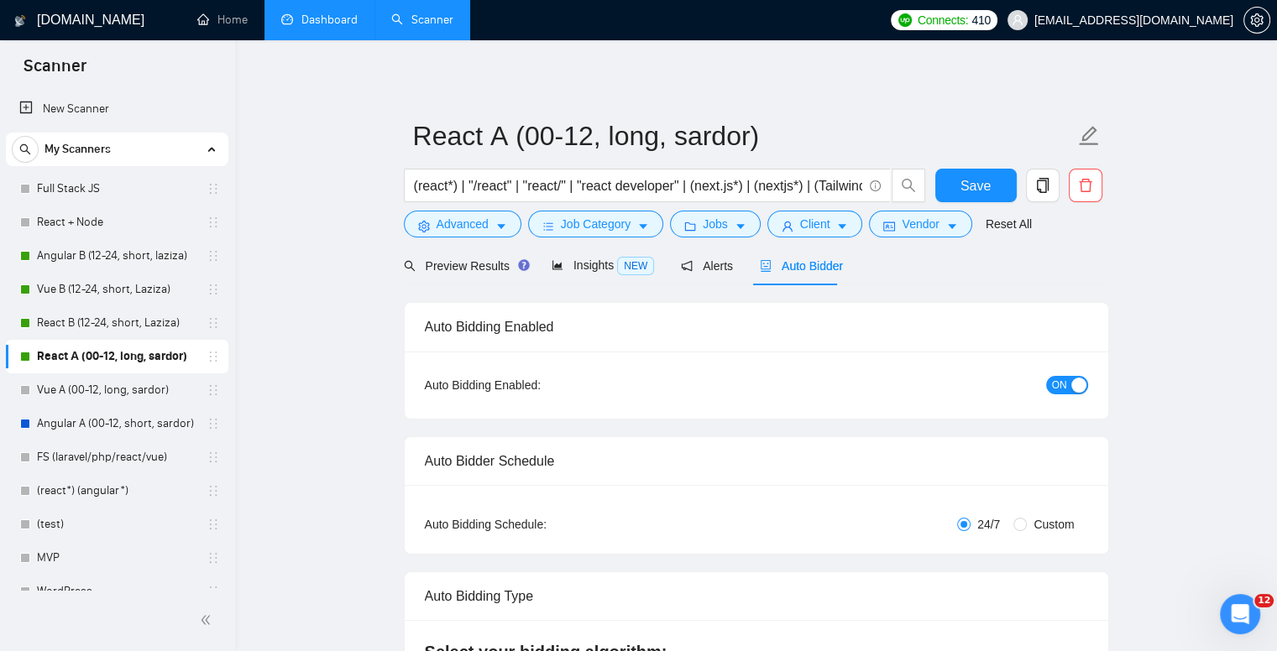
checkbox input "true"
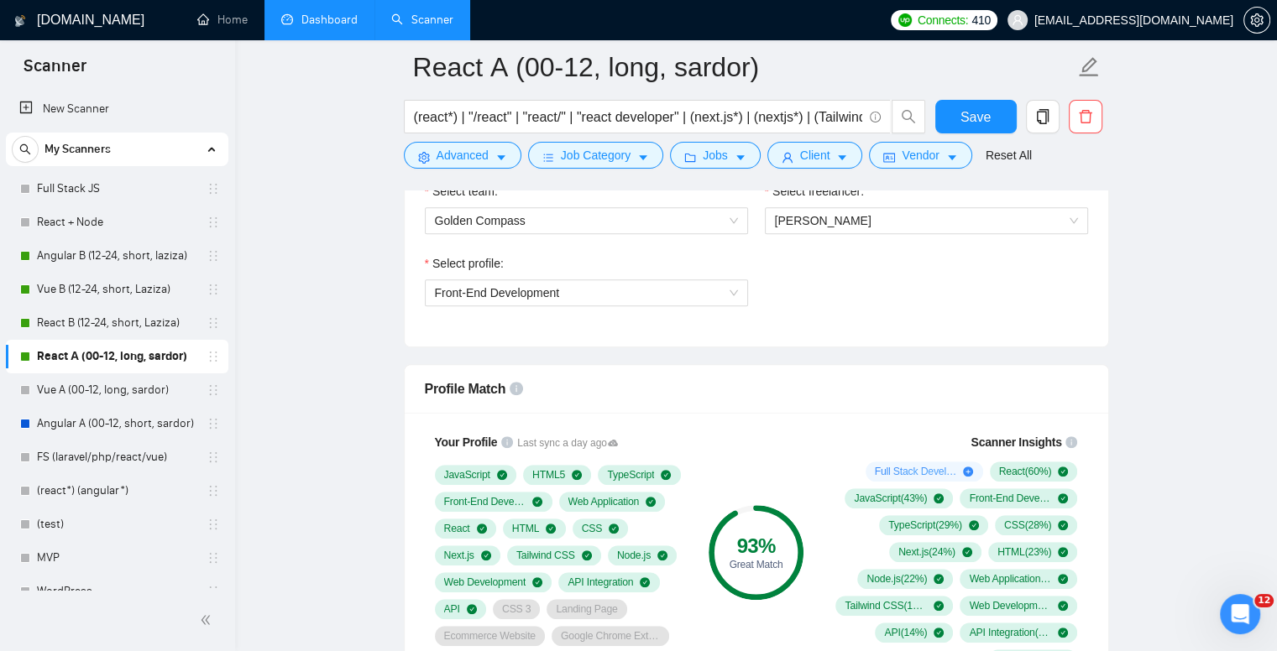
scroll to position [923, 0]
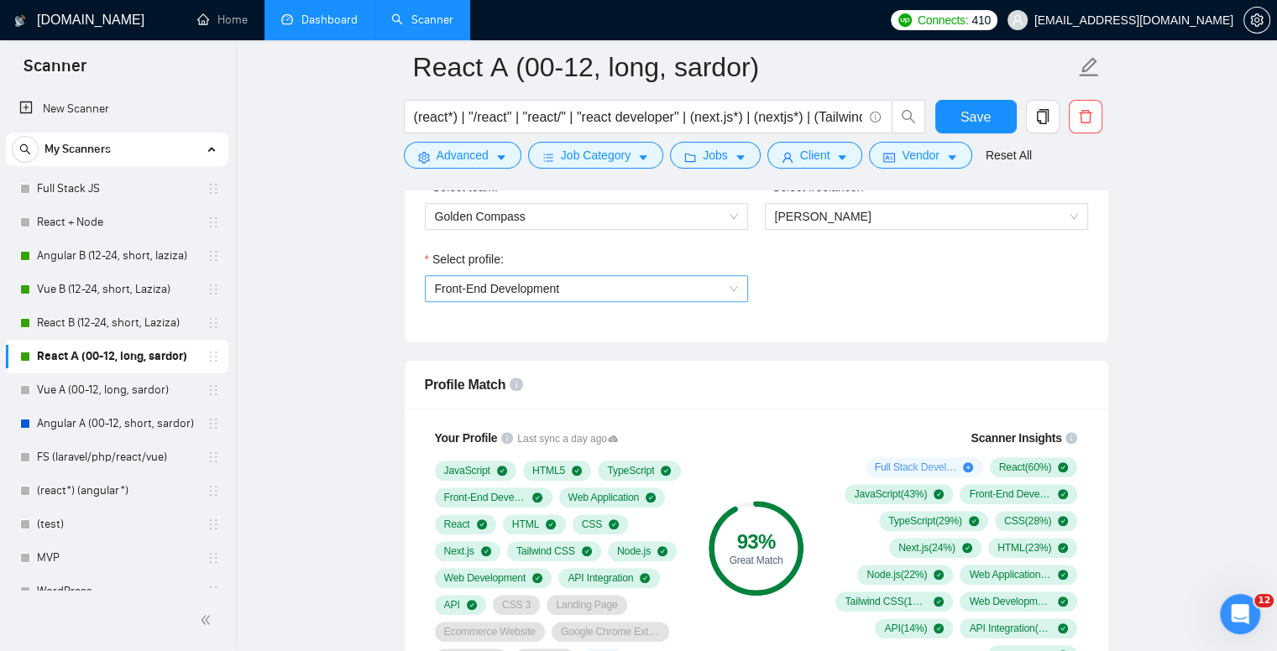
click at [577, 285] on span "Front-End Development" at bounding box center [586, 288] width 303 height 25
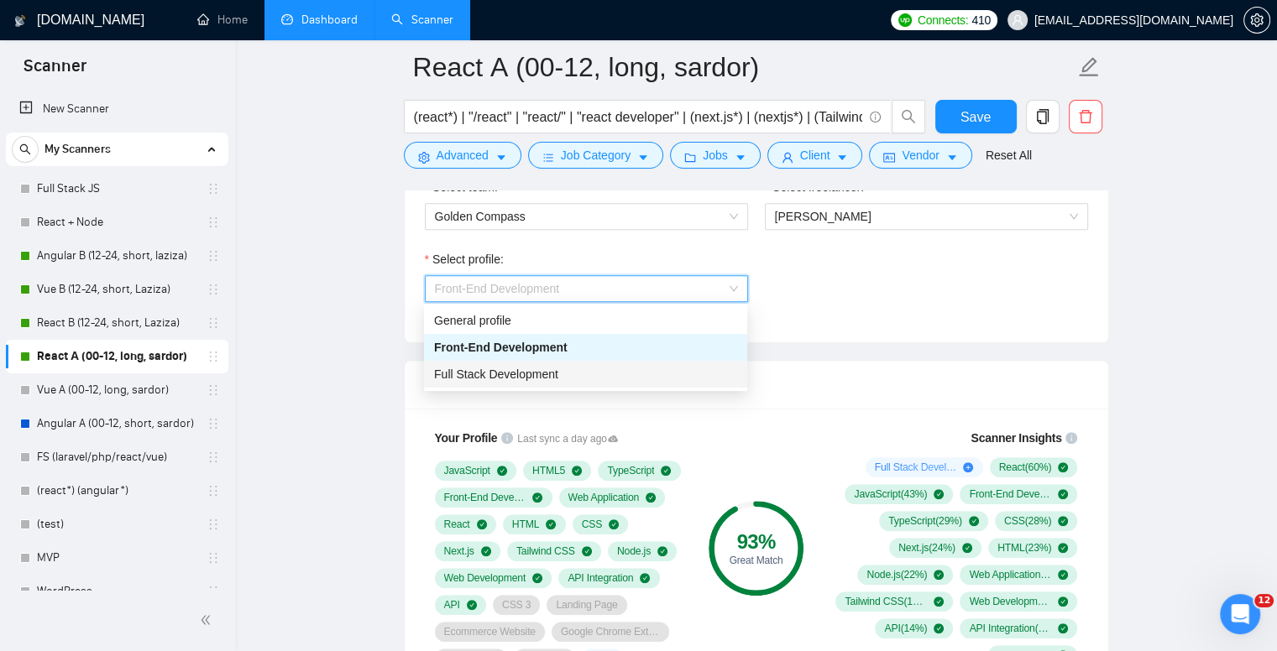
click at [544, 382] on div "Full Stack Development" at bounding box center [585, 374] width 303 height 18
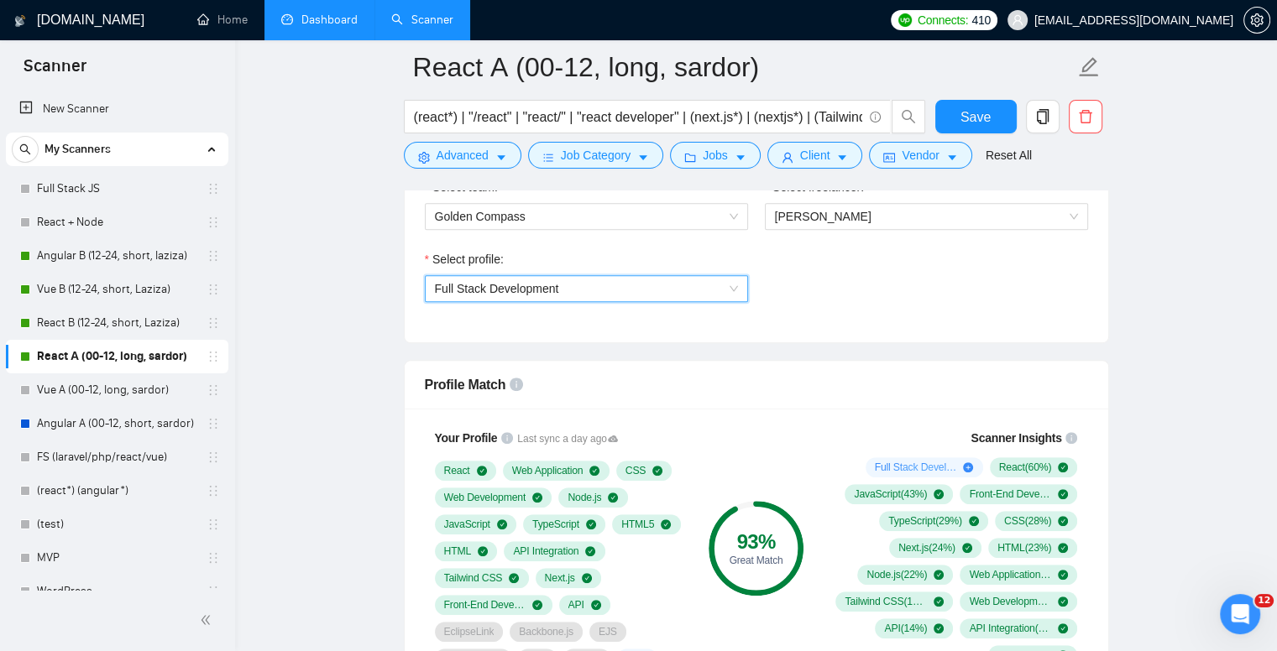
click at [542, 293] on span "Full Stack Development" at bounding box center [497, 288] width 124 height 13
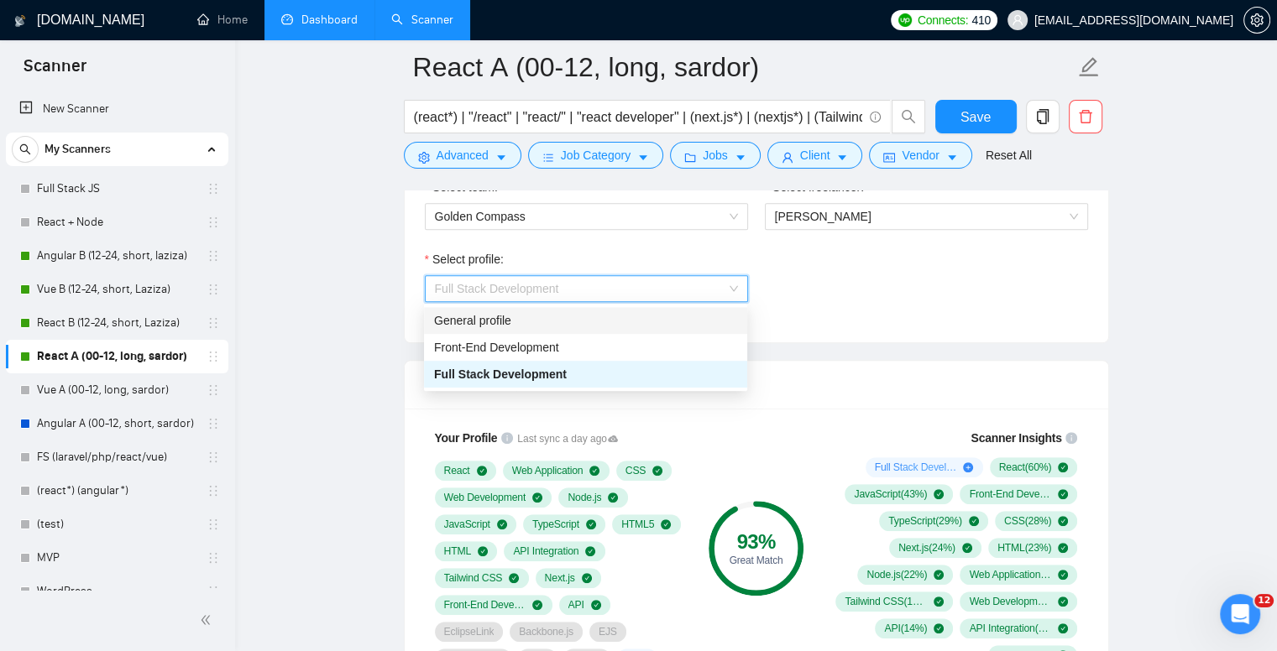
click at [533, 318] on div "General profile" at bounding box center [585, 320] width 303 height 18
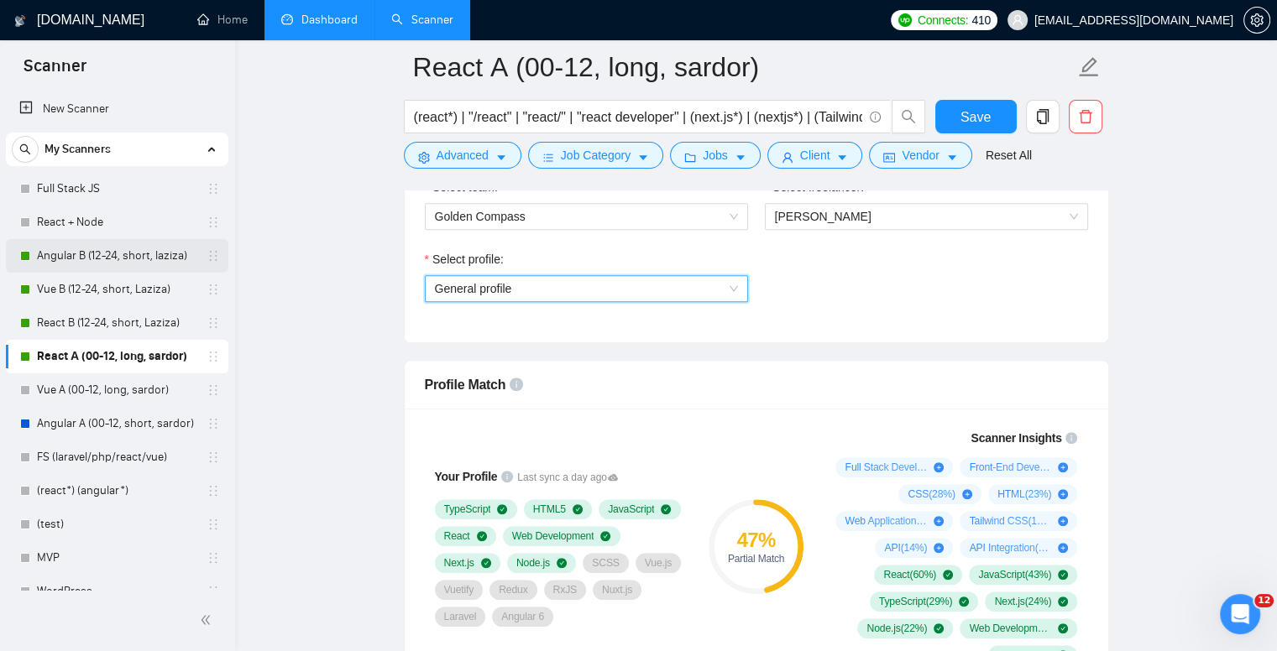
click at [112, 246] on link "Angular B (12-24, short, laziza)" at bounding box center [116, 256] width 159 height 34
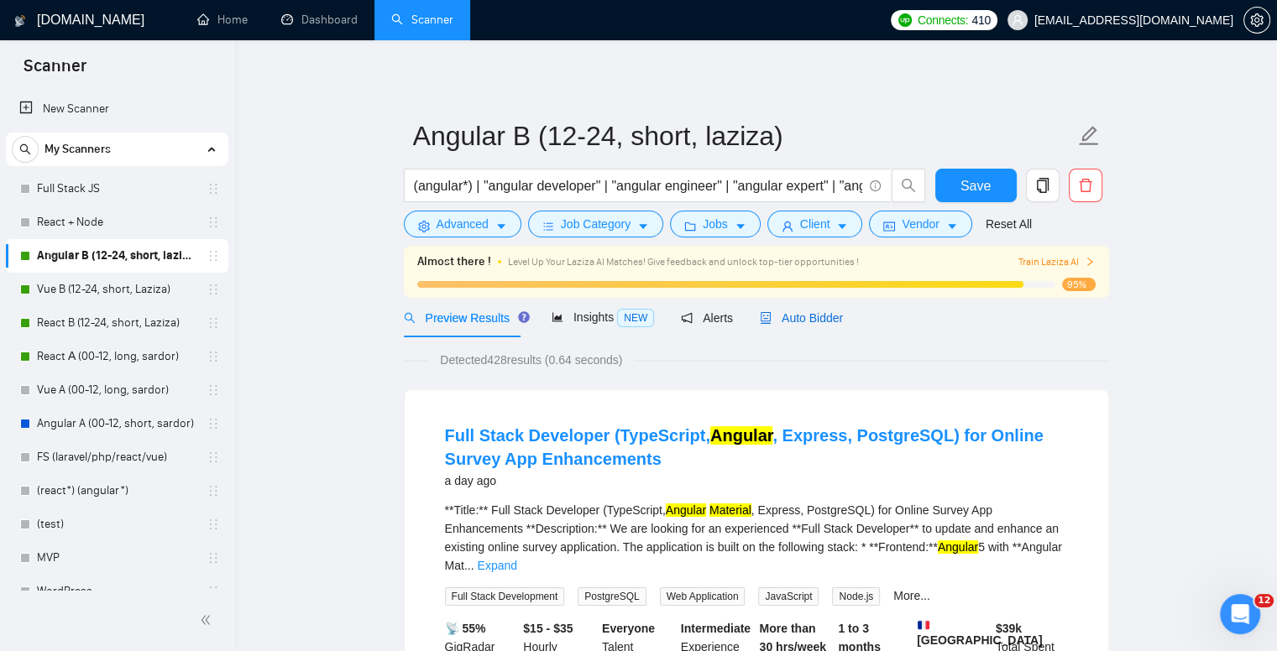
click at [779, 323] on span "Auto Bidder" at bounding box center [801, 317] width 83 height 13
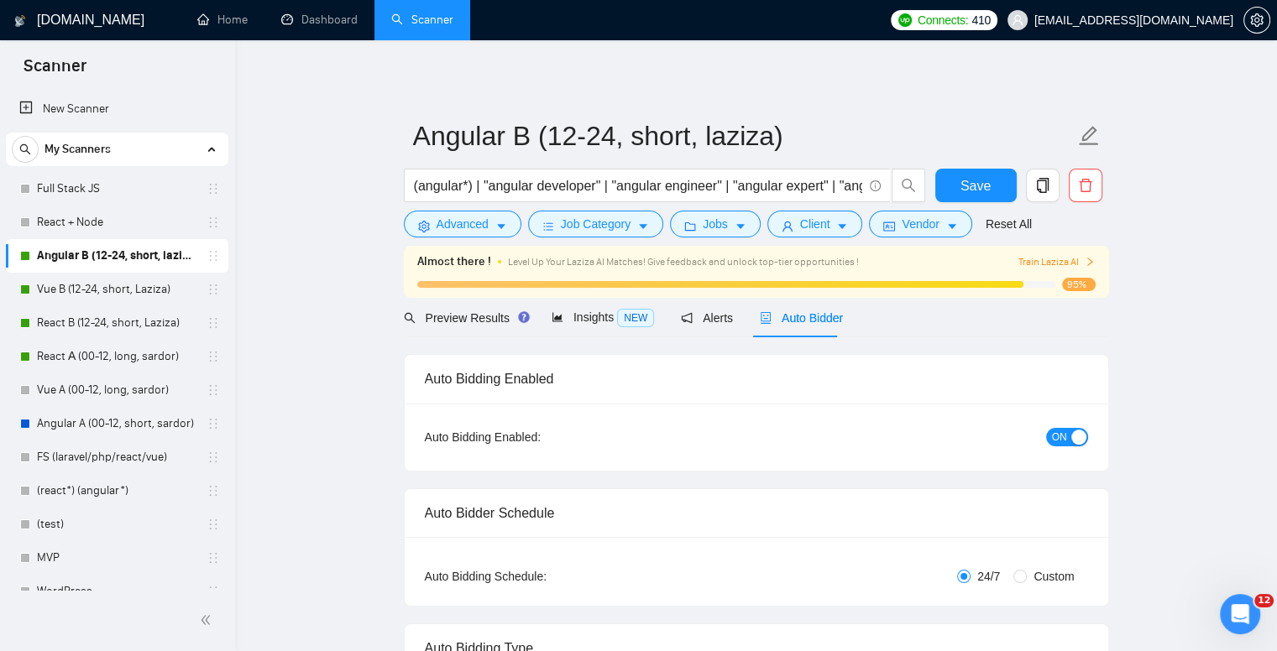
checkbox input "true"
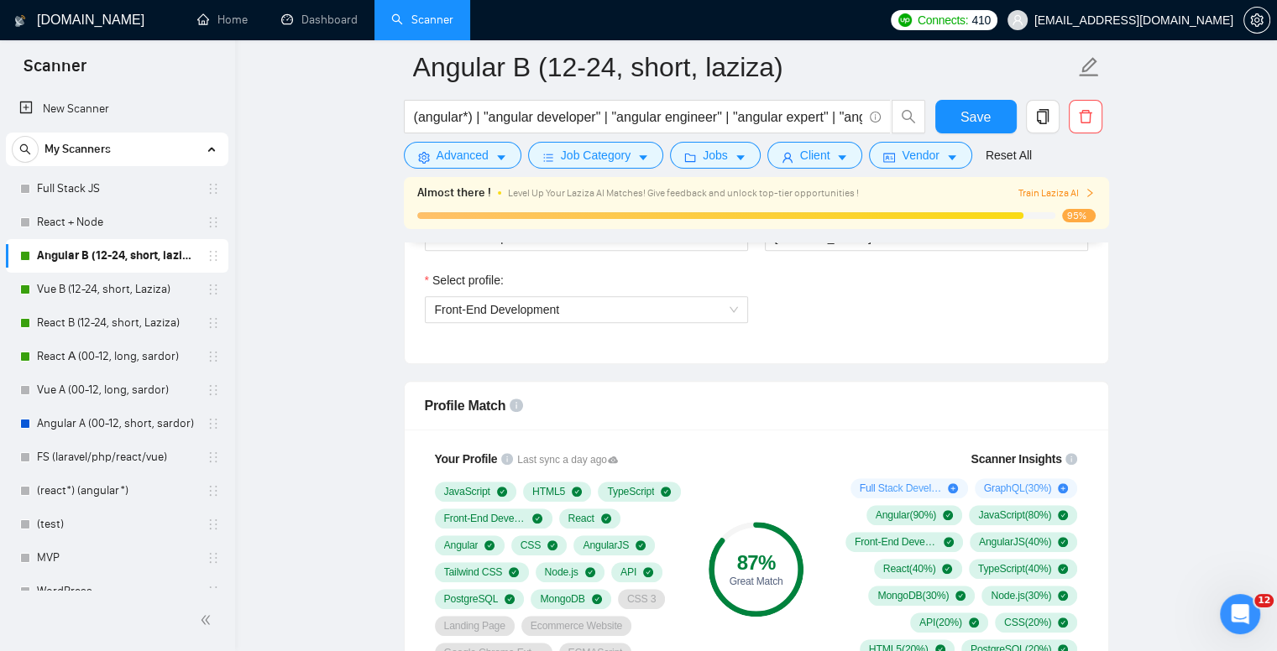
scroll to position [1007, 0]
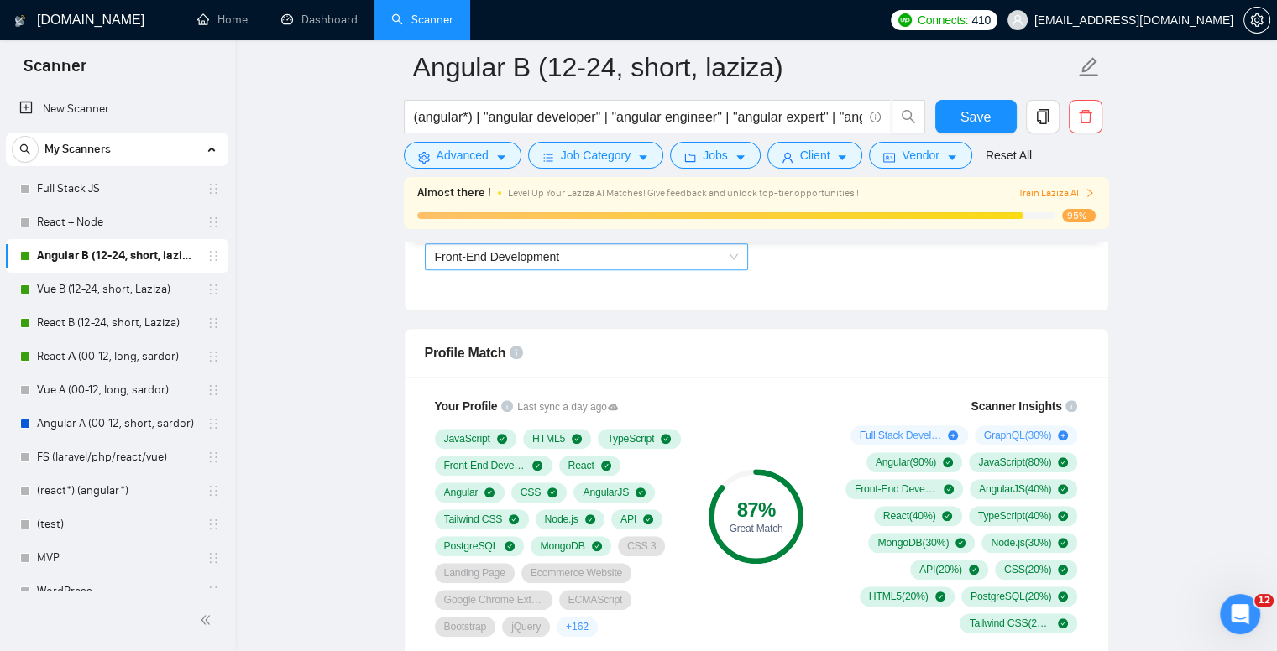
click at [560, 264] on span "Front-End Development" at bounding box center [586, 256] width 303 height 25
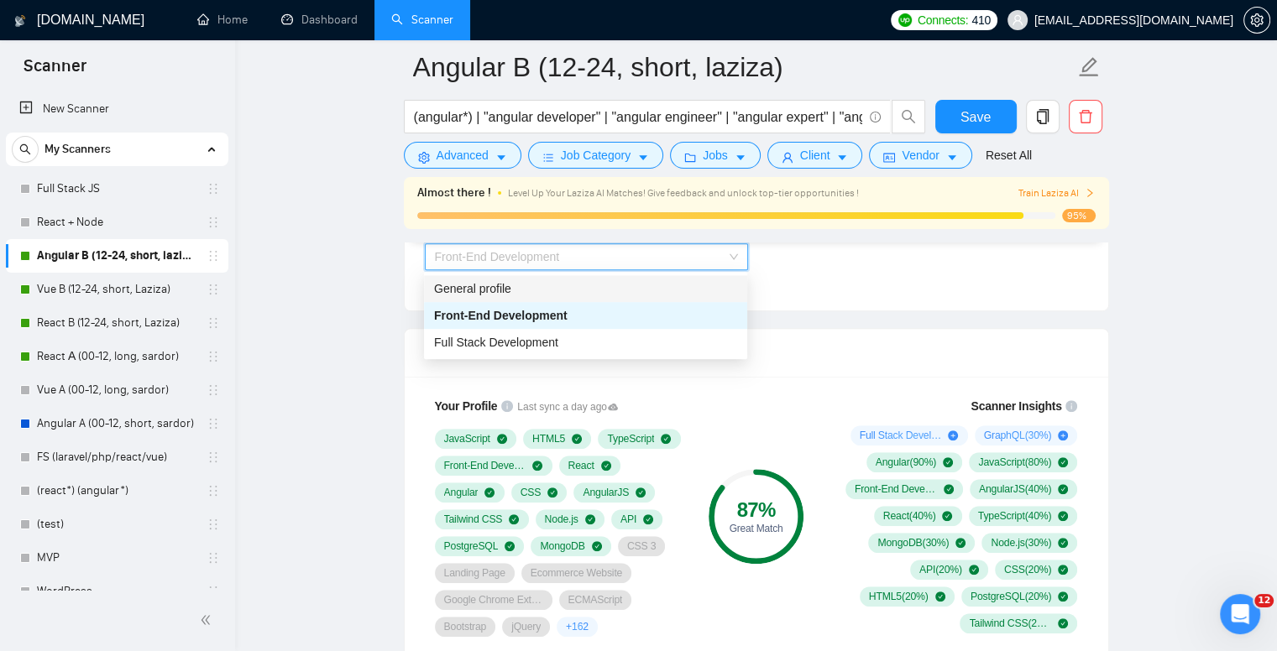
click at [504, 294] on div "General profile" at bounding box center [585, 288] width 303 height 18
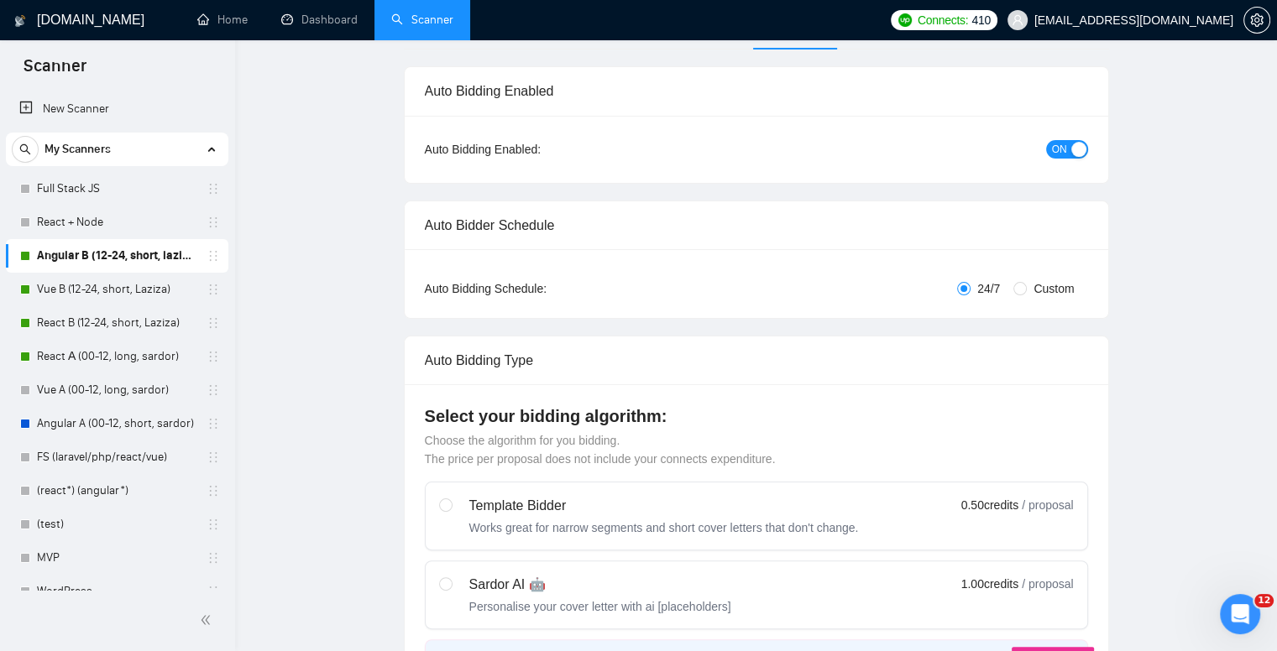
scroll to position [0, 0]
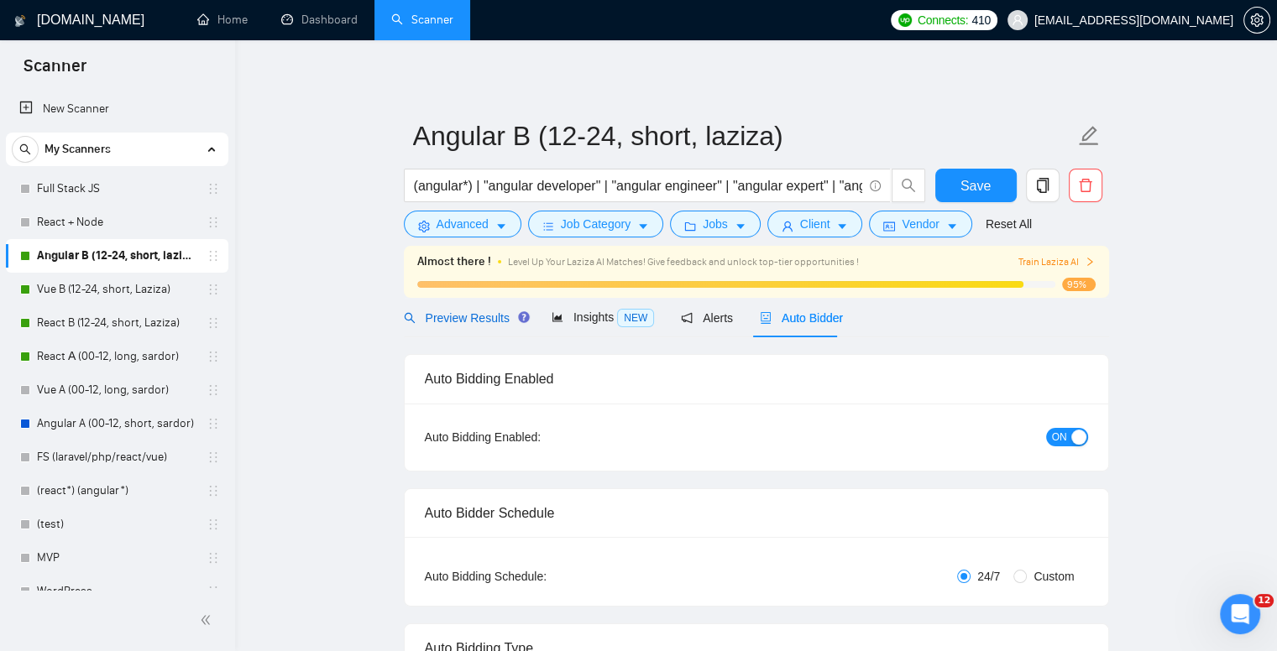
click at [430, 316] on span "Preview Results" at bounding box center [464, 317] width 121 height 13
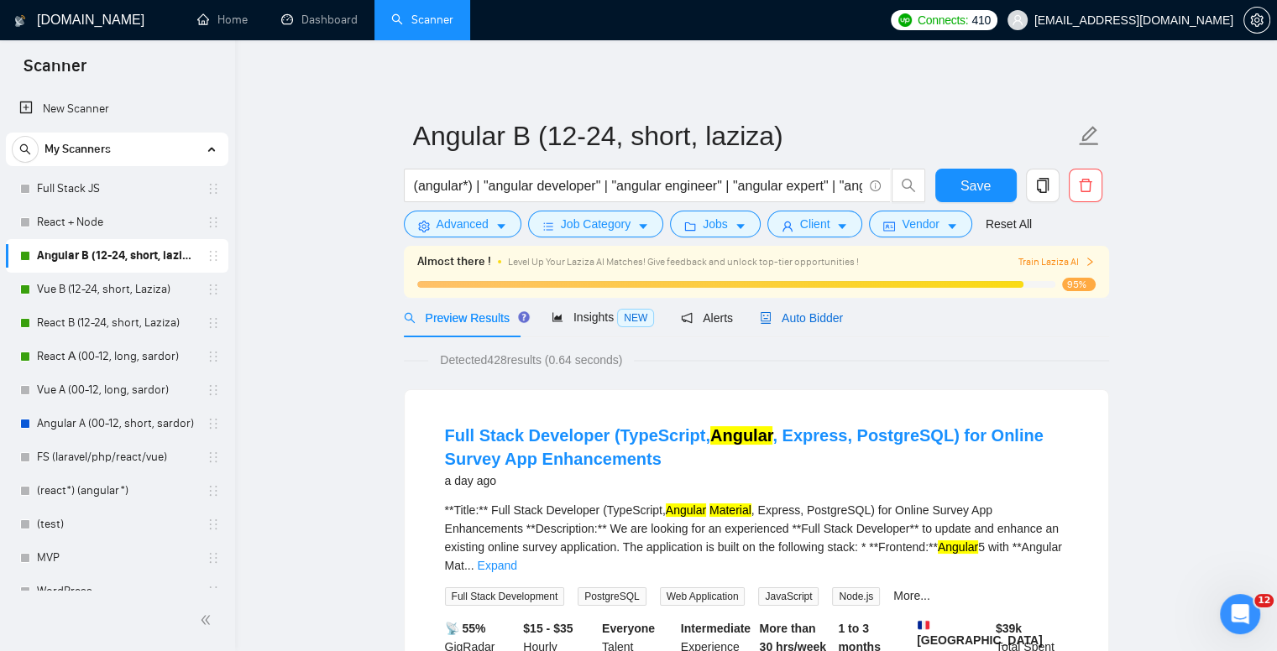
click at [790, 320] on span "Auto Bidder" at bounding box center [801, 317] width 83 height 13
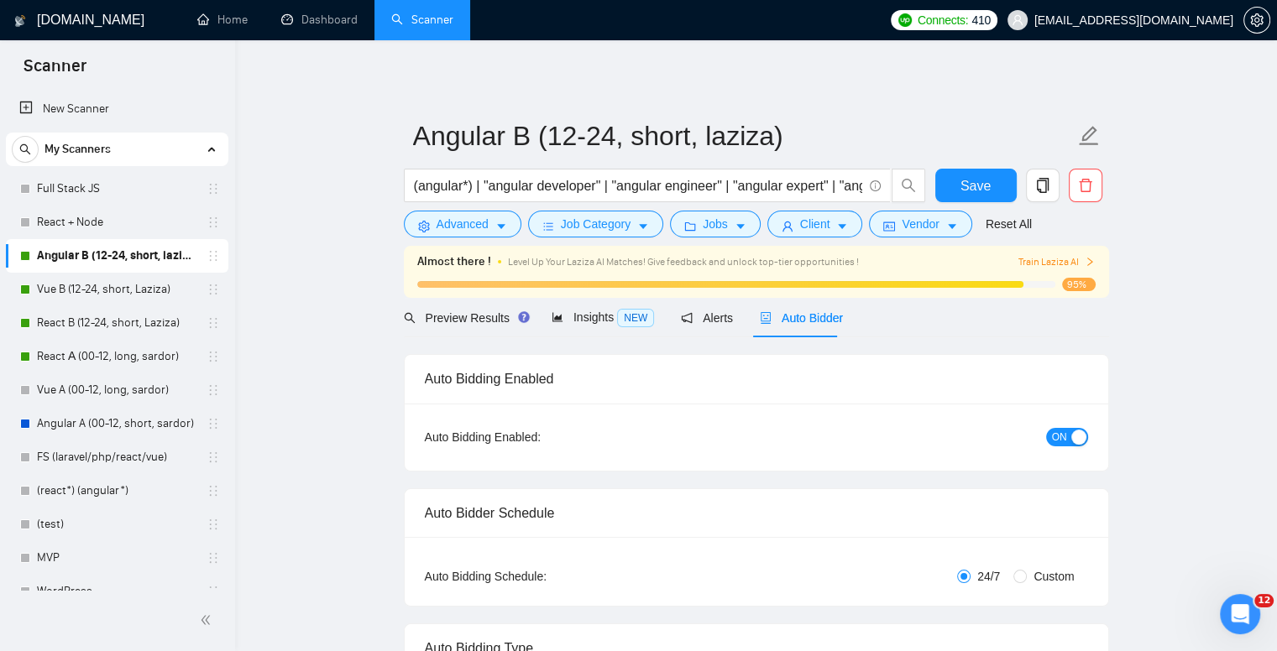
checkbox input "true"
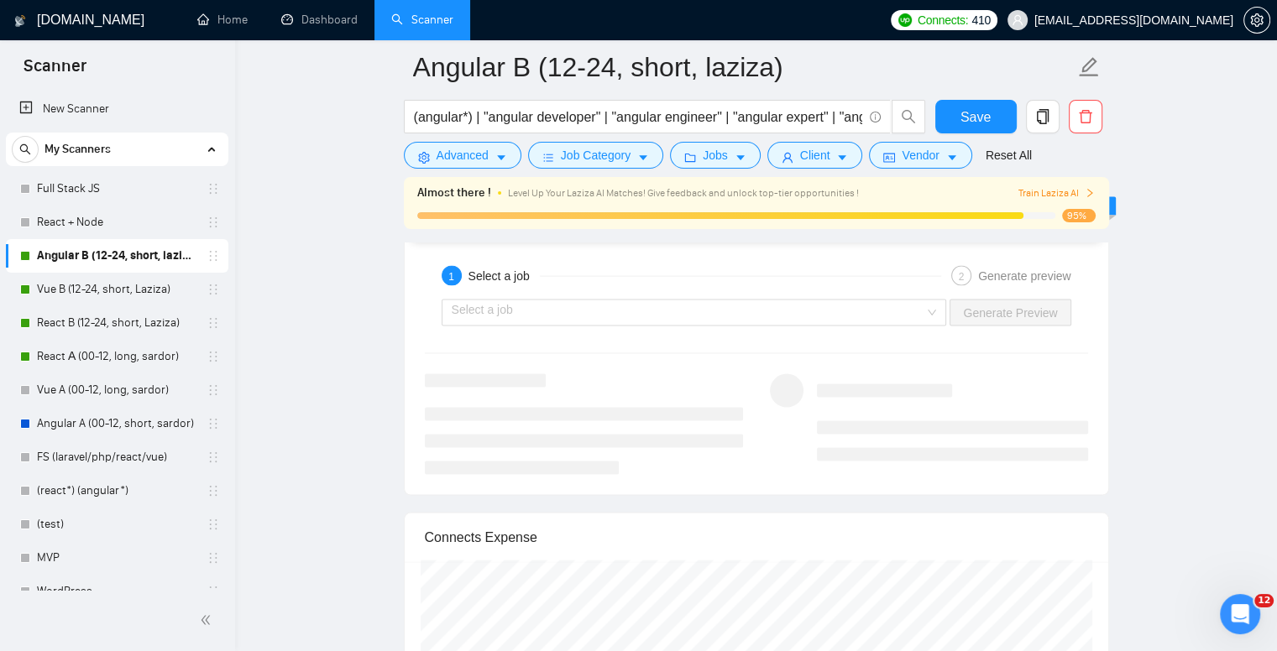
scroll to position [3273, 0]
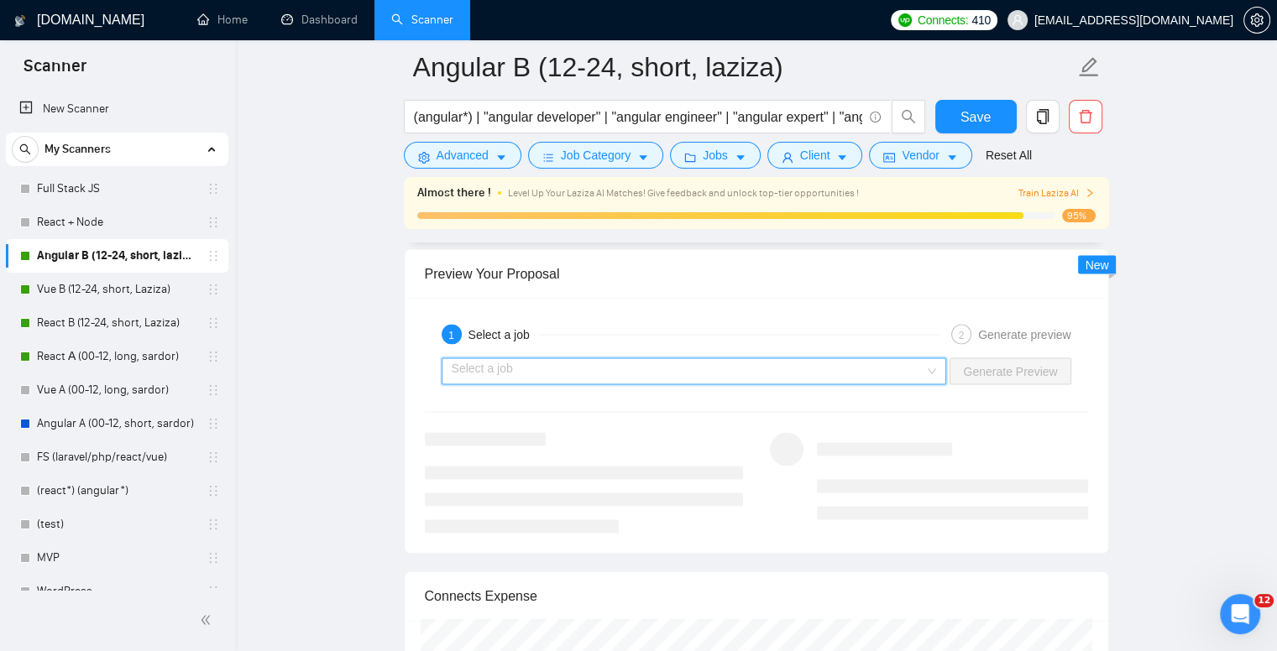
click at [577, 369] on input "search" at bounding box center [688, 371] width 473 height 25
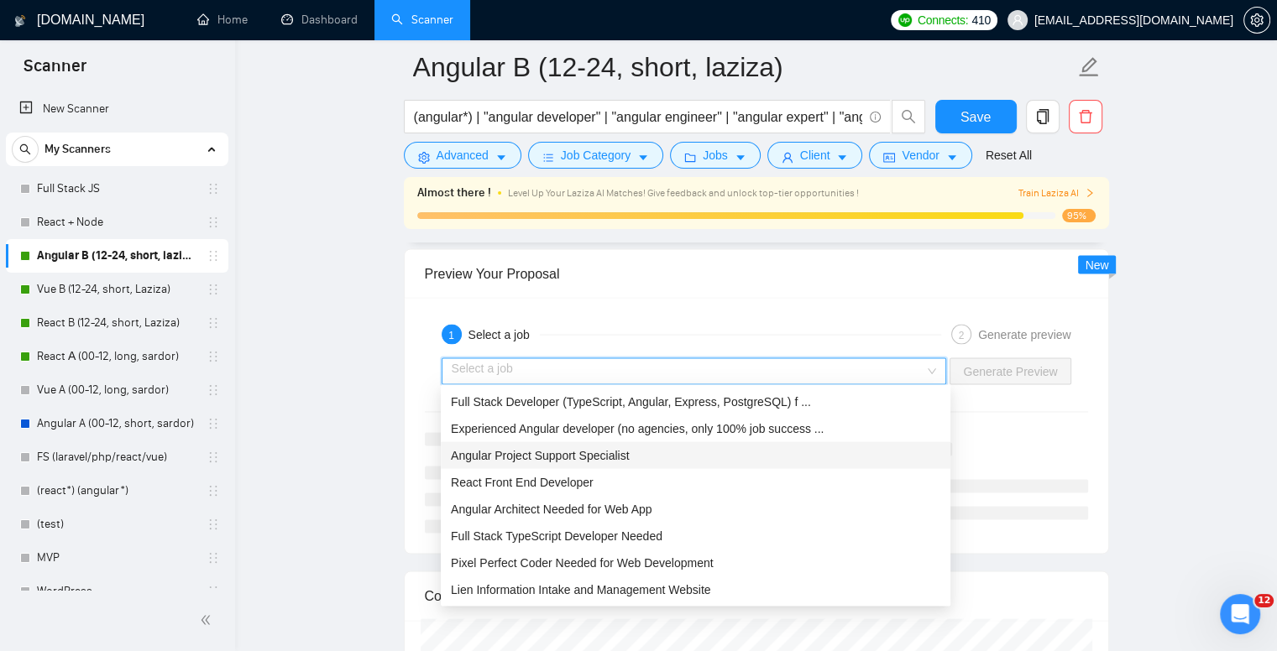
click at [514, 457] on span "Angular Project Support Specialist" at bounding box center [540, 455] width 178 height 13
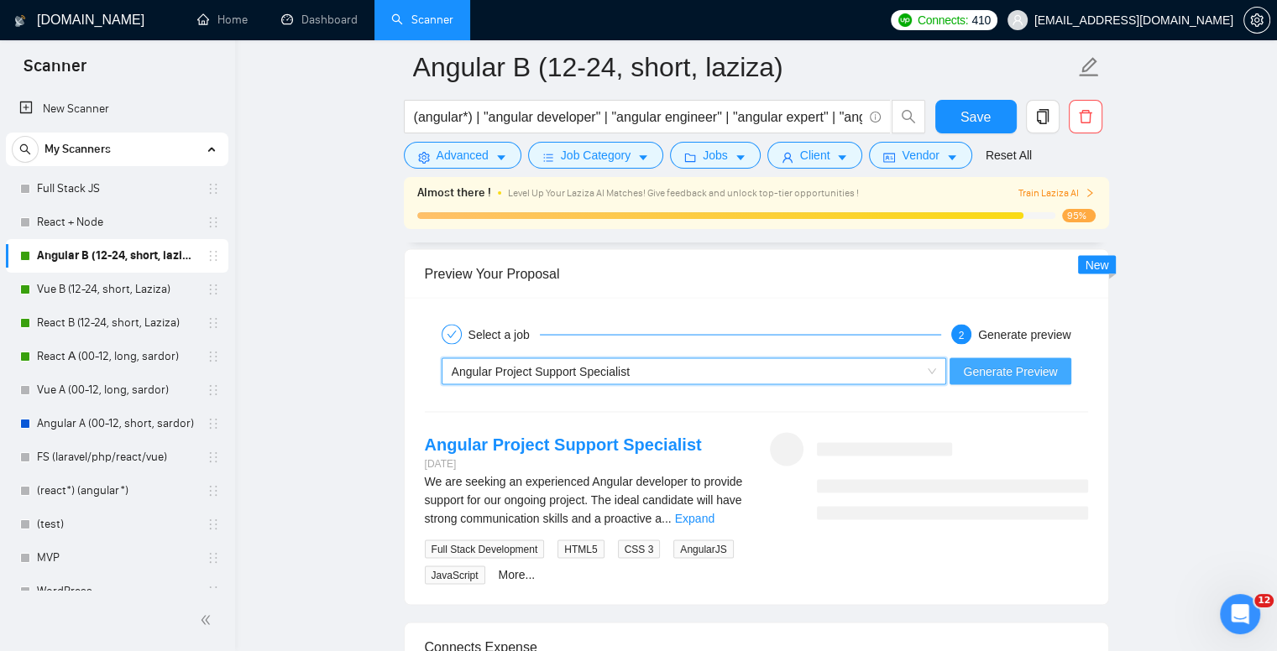
click at [1015, 380] on button "Generate Preview" at bounding box center [1009, 371] width 121 height 27
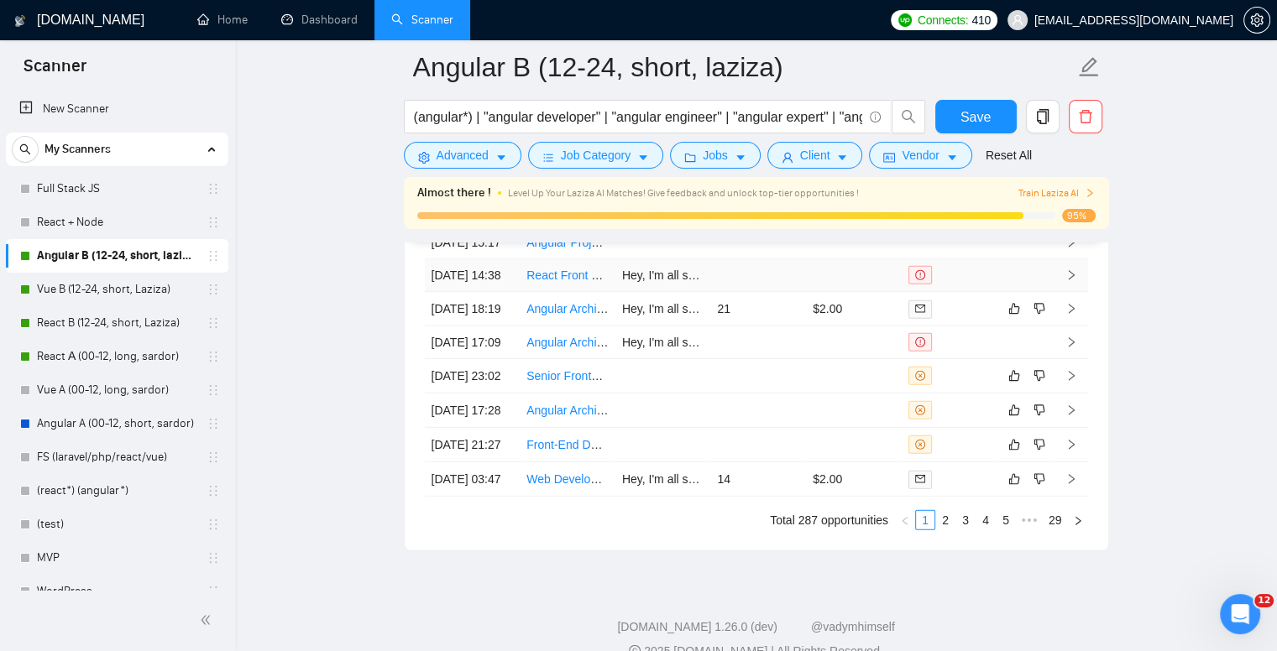
scroll to position [4784, 0]
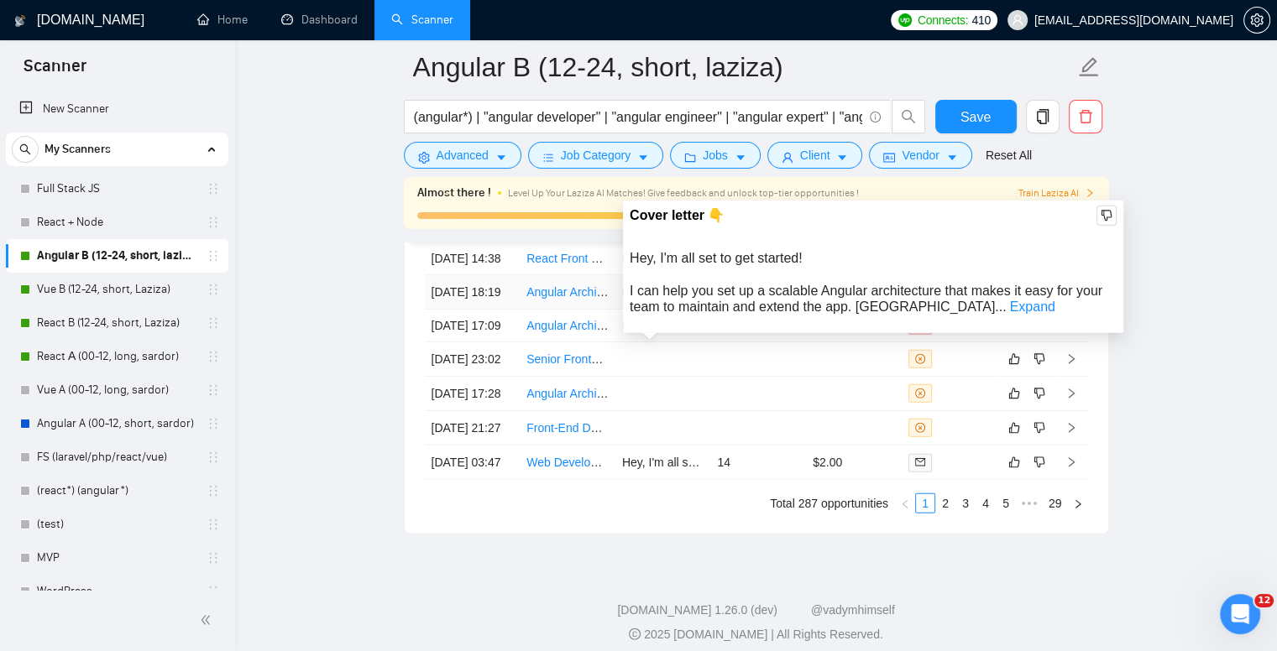
click at [1010, 310] on link "Expand" at bounding box center [1032, 307] width 45 height 14
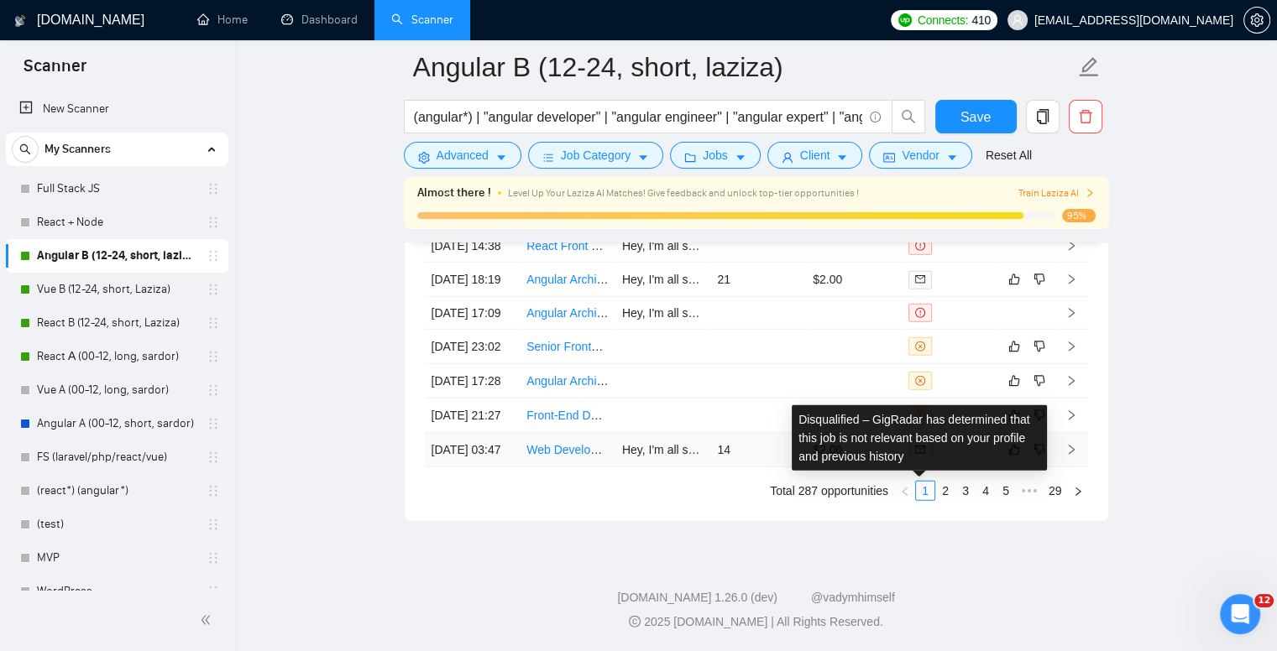
scroll to position [4944, 0]
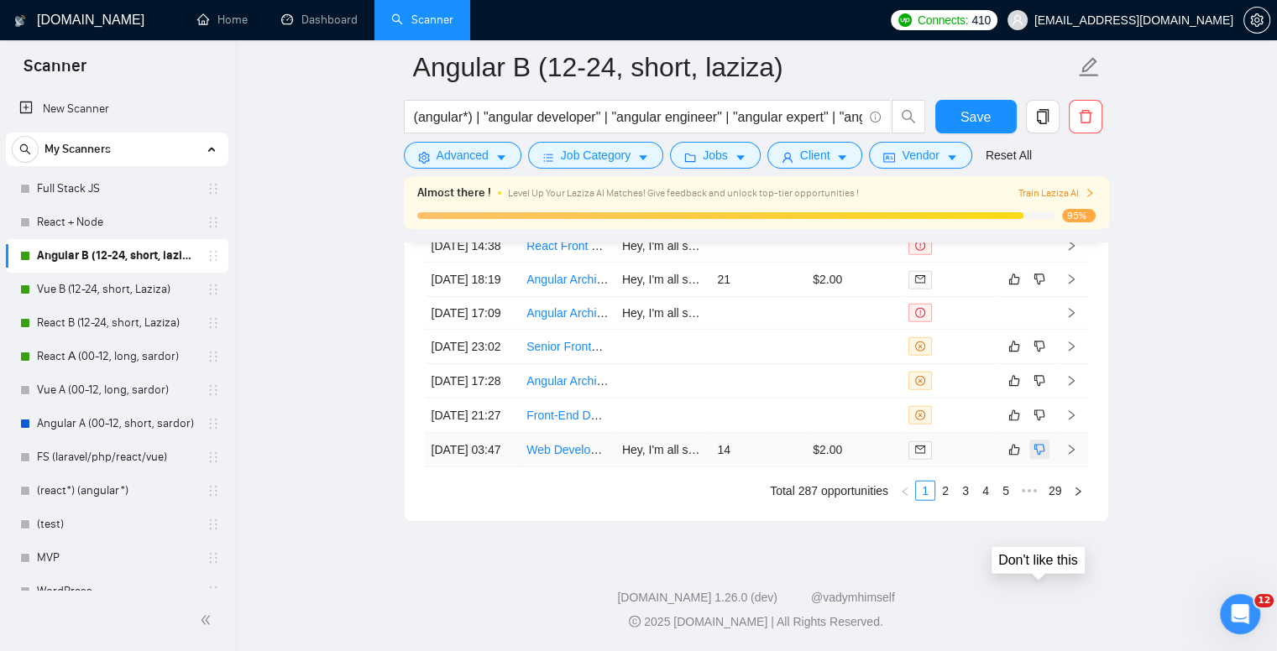
click at [1034, 445] on icon "dislike" at bounding box center [1039, 449] width 12 height 13
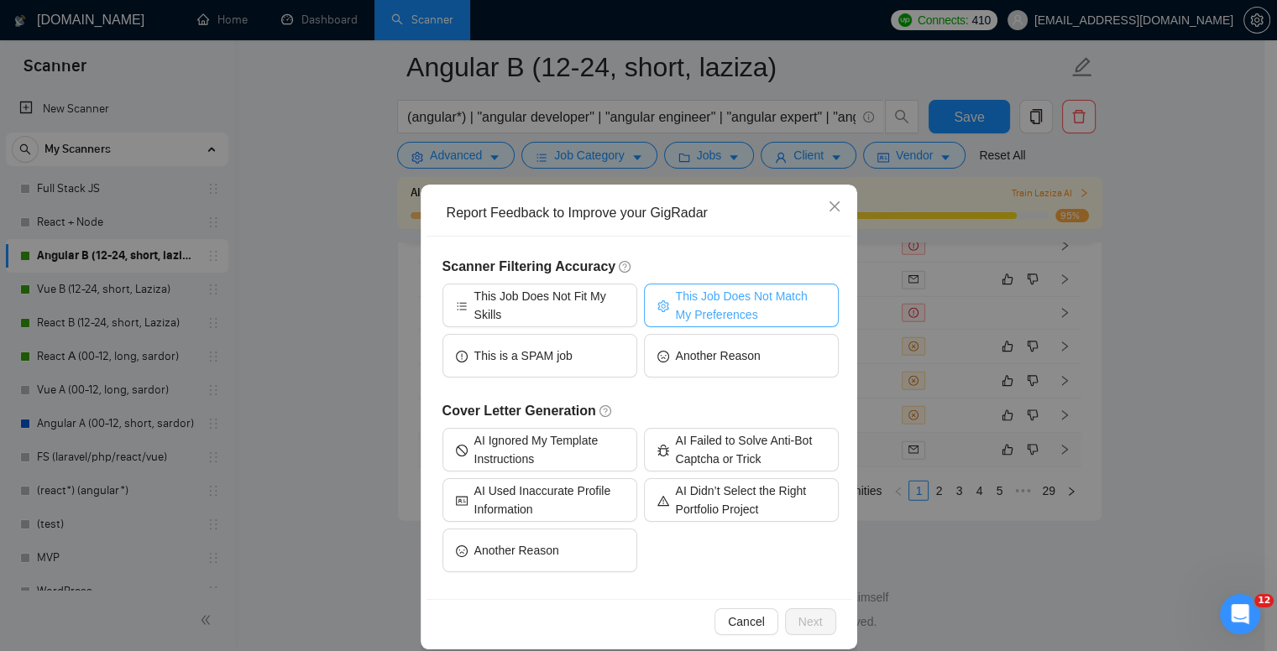
click at [676, 295] on span "This Job Does Not Match My Preferences" at bounding box center [750, 305] width 149 height 37
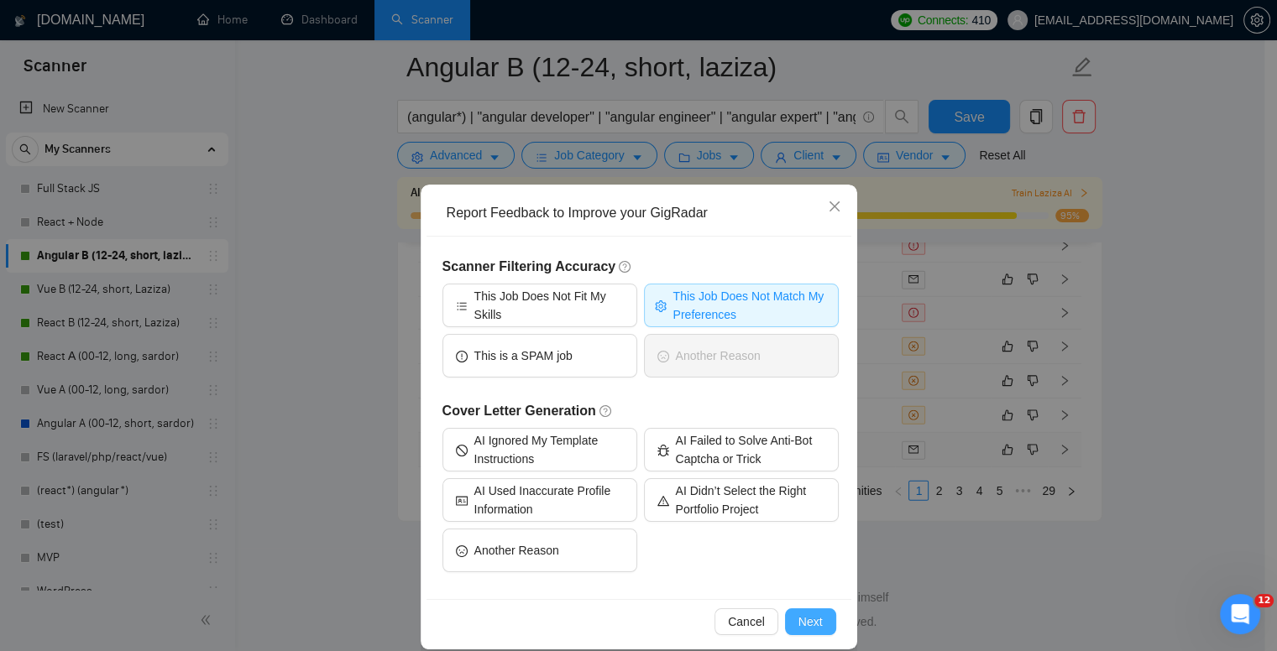
click at [802, 629] on span "Next" at bounding box center [810, 622] width 24 height 18
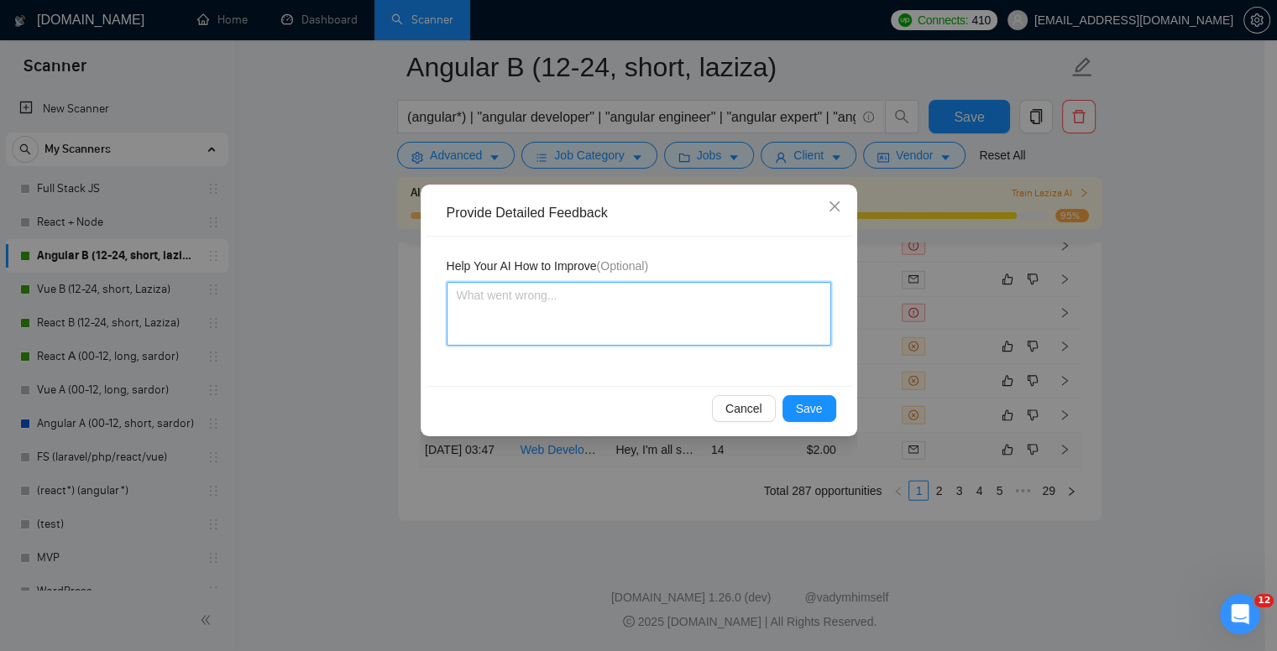
click at [585, 326] on textarea at bounding box center [639, 314] width 384 height 64
type textarea "Do"
type textarea "Don"
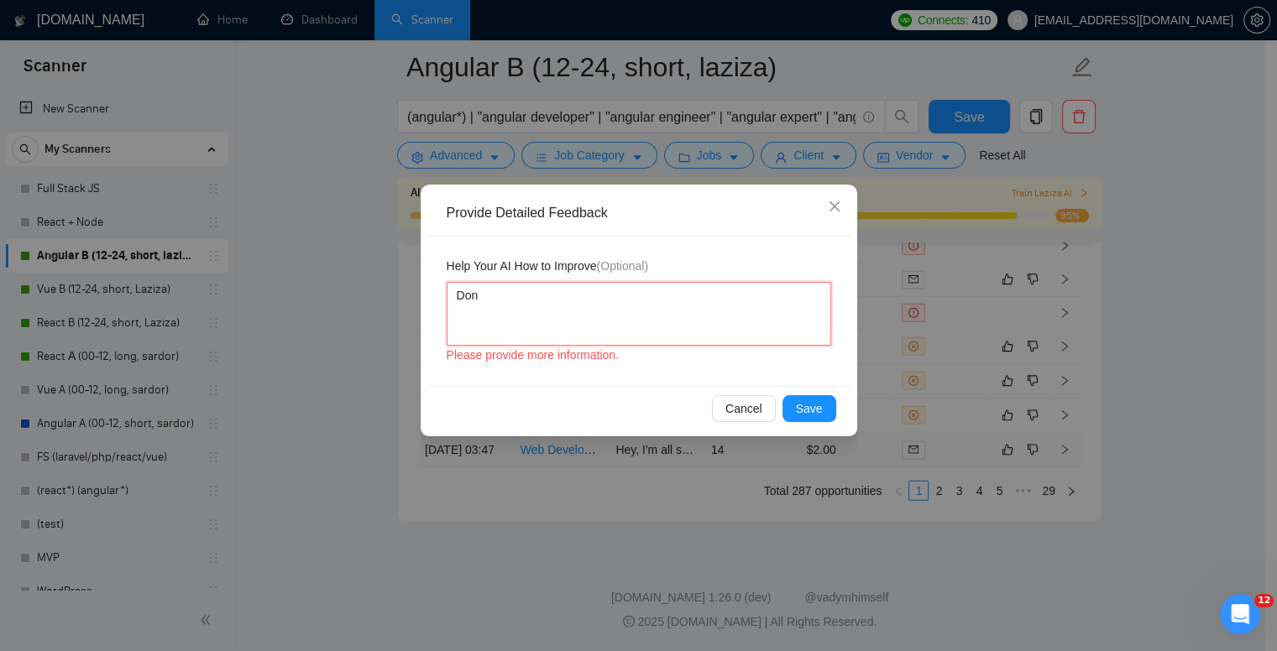
type textarea "Don'"
type textarea "Don't"
type textarea "Don't b"
type textarea "Don't bi"
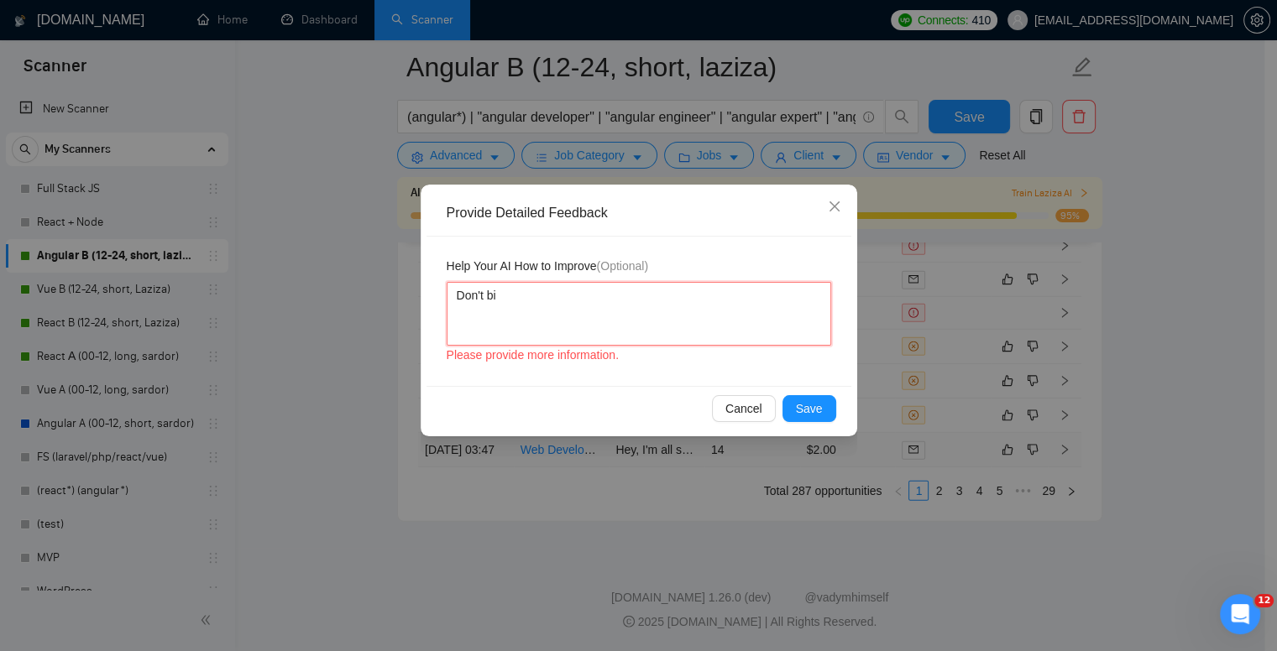
type textarea "Don't bid"
type textarea "Don't bid fo"
type textarea "Don't bid for"
type textarea "Don't bid fo"
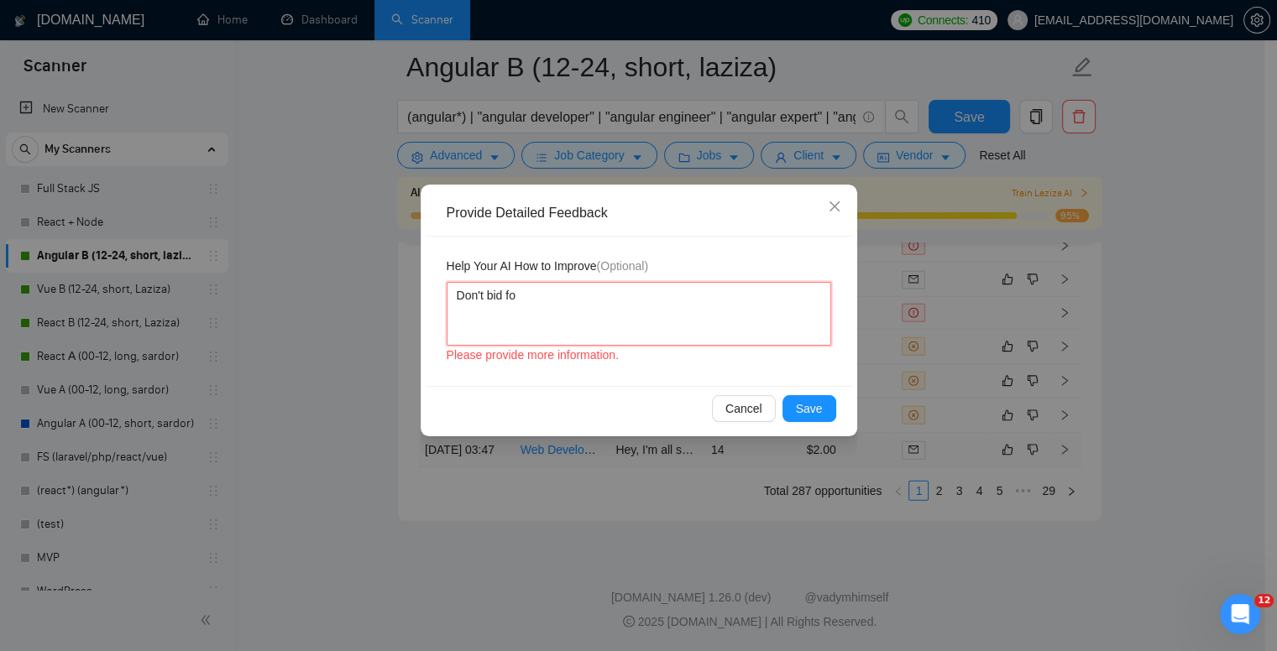
type textarea "Don't bid f"
type textarea "Don't bid"
type textarea "Don't bi"
type textarea "Don't b"
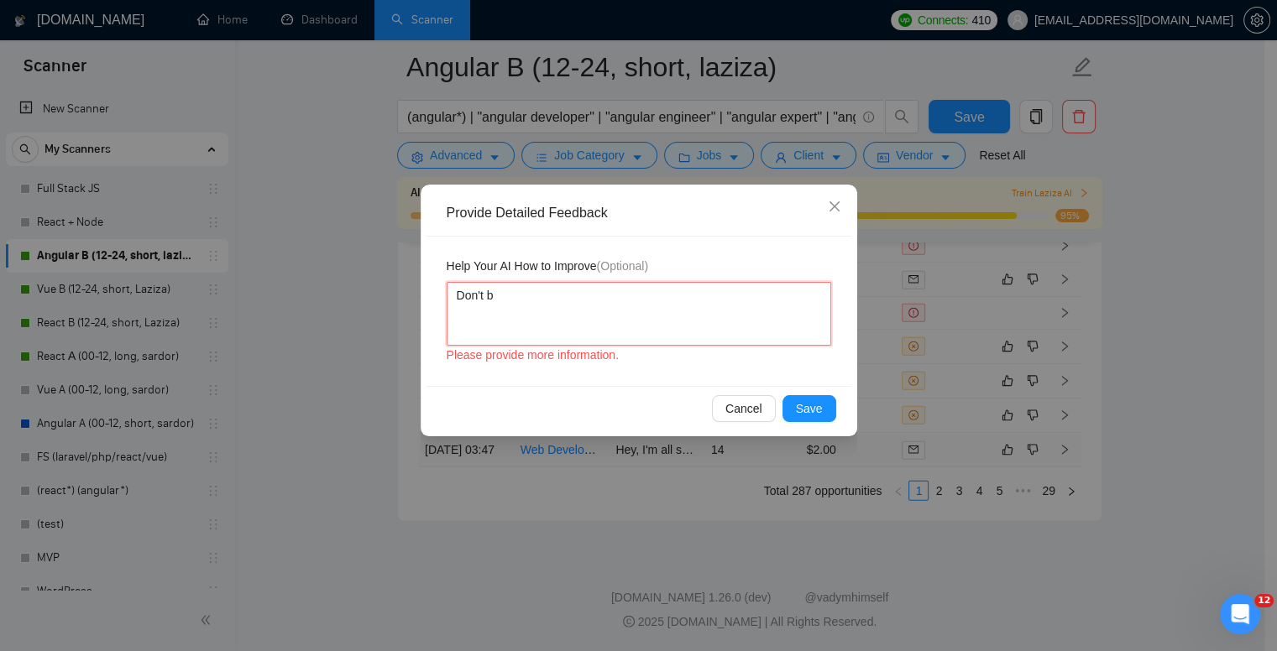
type textarea "Don't"
type textarea "Don't ap"
type textarea "Don't app"
type textarea "Don't appl"
type textarea "Don't apply"
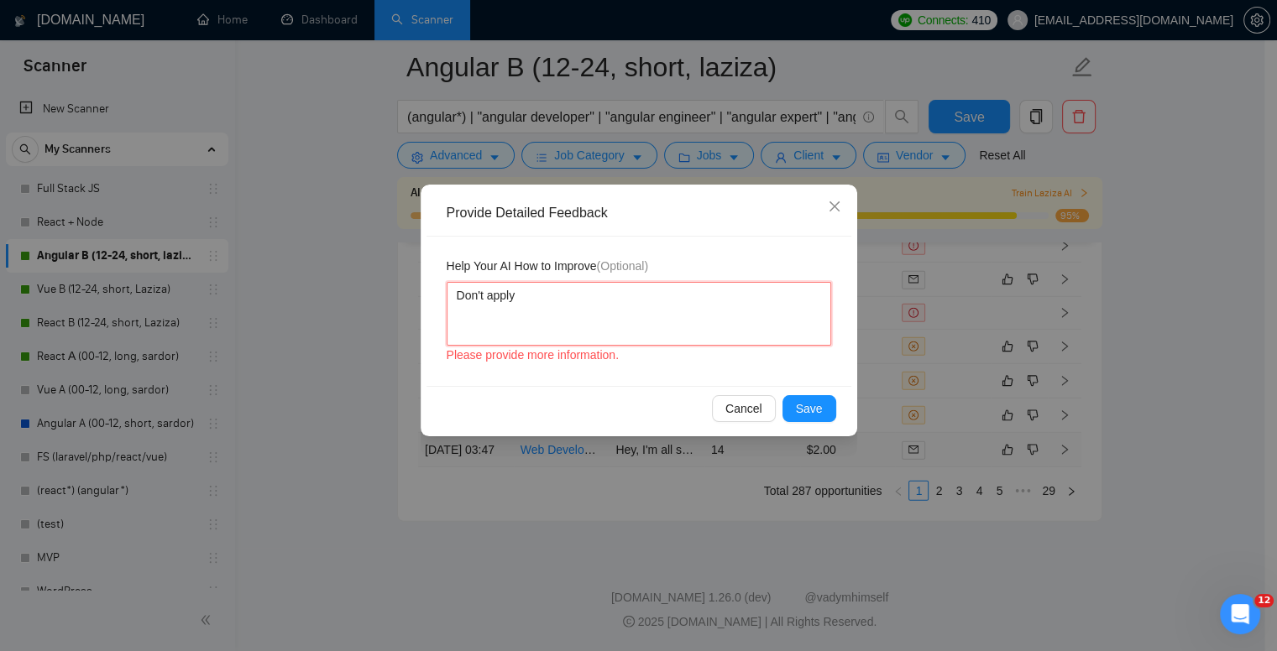
type textarea "Don't apply f"
type textarea "Don't apply fo"
type textarea "Don't apply for"
type textarea "Don't apply for j"
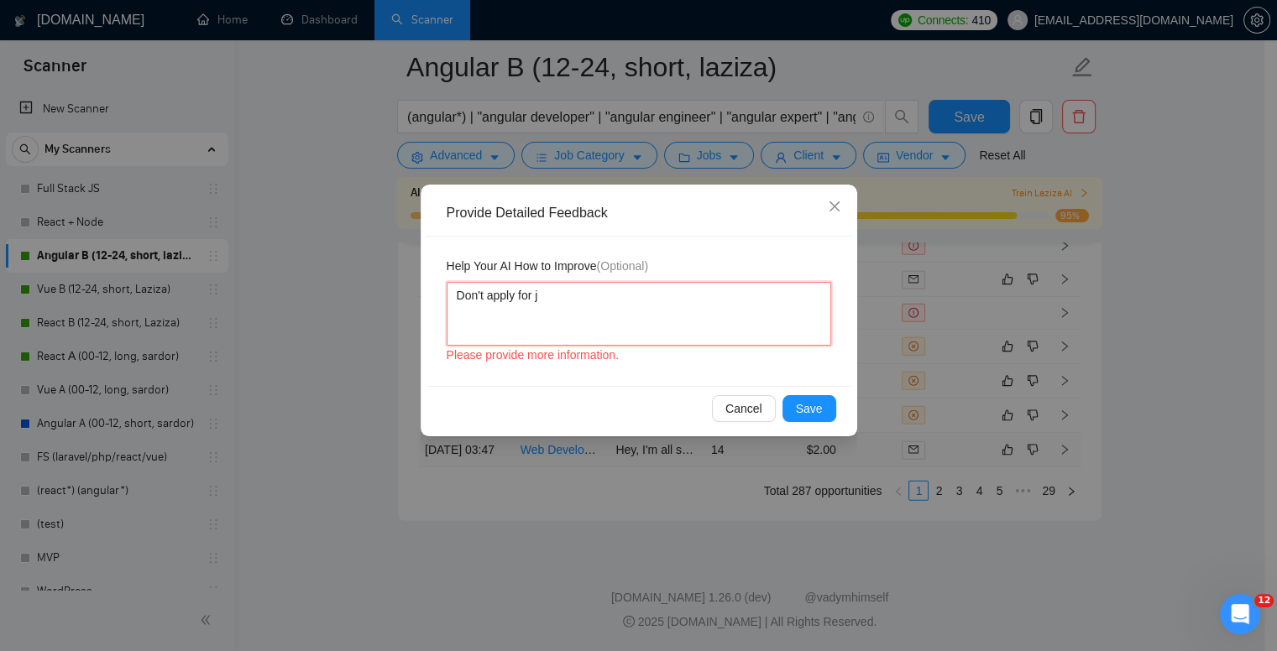
type textarea "Don't apply for jo"
type textarea "Don't apply for job"
type textarea "Don't apply for jobs"
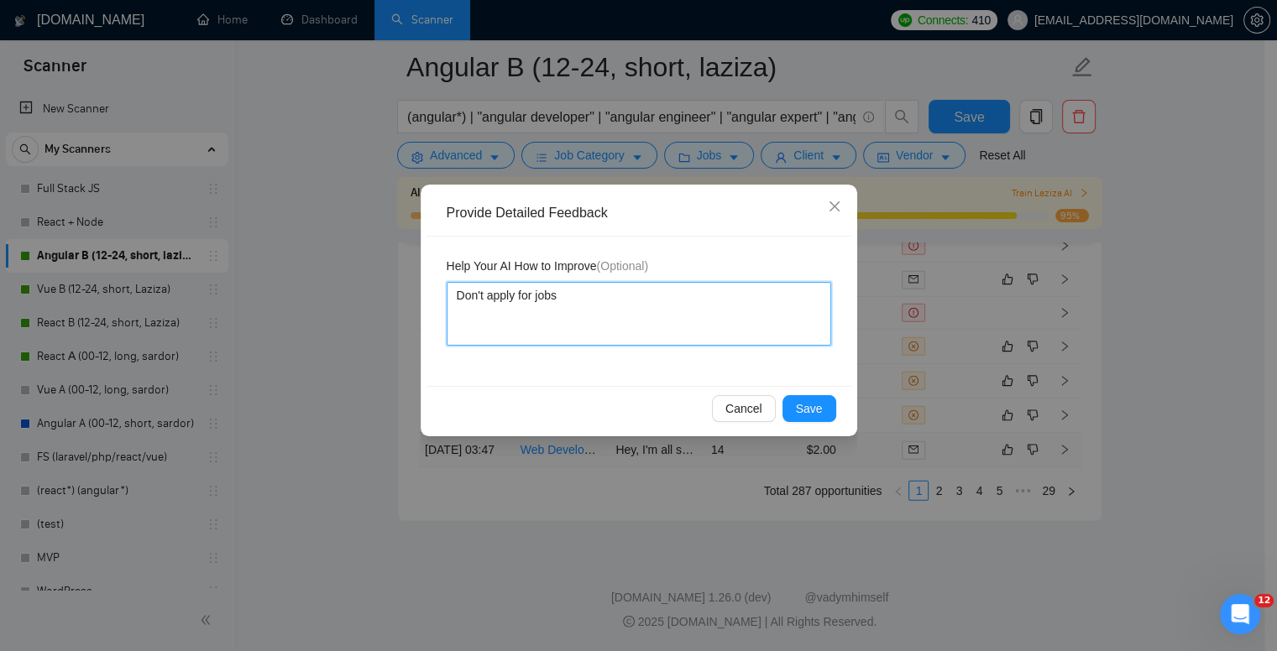
type textarea "Don't apply for jobs l"
type textarea "Don't apply for jobs li"
type textarea "Don't apply for jobs lik"
type textarea "Don't apply for jobs likr"
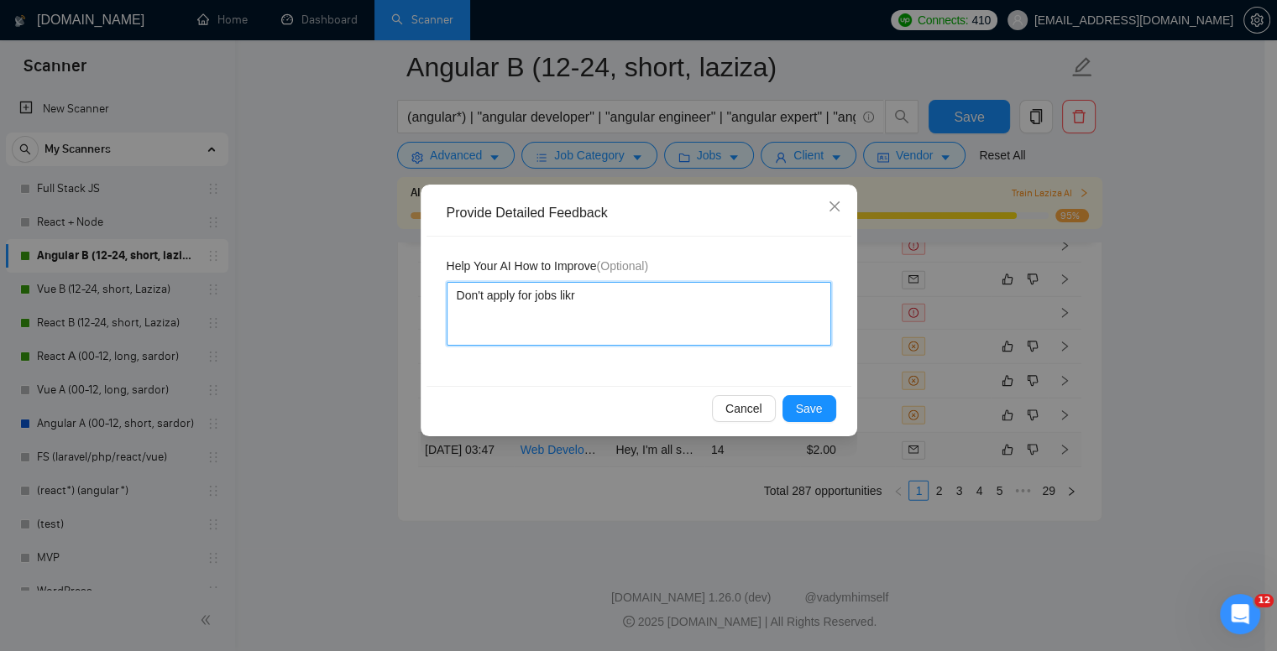
type textarea "Don't apply for jobs likr"
type textarea "Don't apply for jobs lik"
type textarea "Don't apply for jobs like"
type textarea "Don't apply for jobs like R"
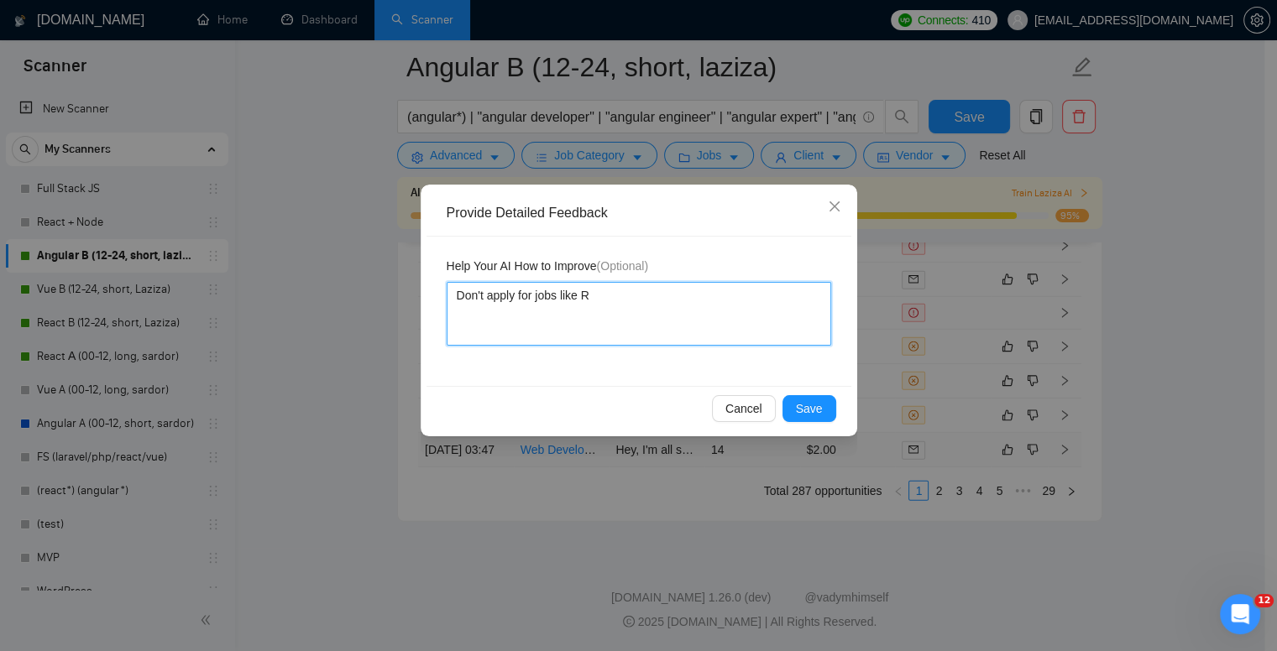
type textarea "Don't apply for jobs like Re"
type textarea "Don't apply for jobs like Rea"
type textarea "Don't apply for jobs like Reac"
type textarea "Don't apply for jobs like React"
type textarea "Don't apply for jobs like React,"
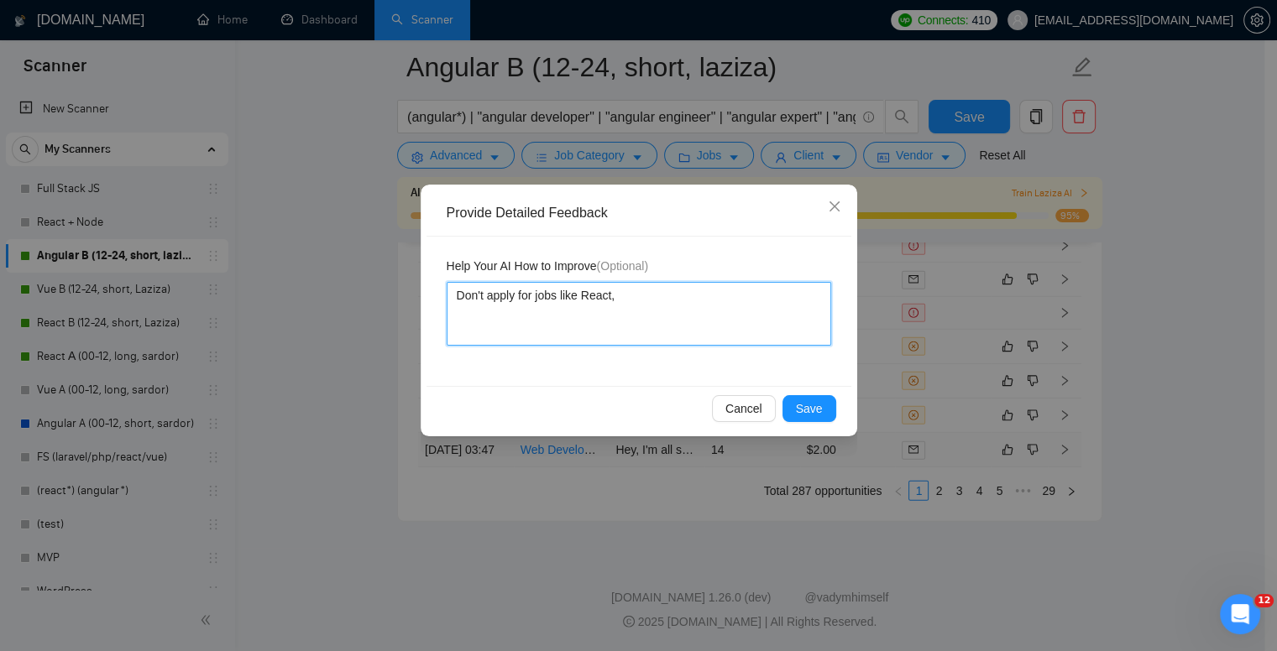
type textarea "Don't apply for jobs like React, V"
type textarea "Don't apply for jobs like React, Vu"
type textarea "Don't apply for jobs like React, Vue"
type textarea "Don't apply for jobs like React, Vues"
type textarea "Don't apply for jobs like React, Vue"
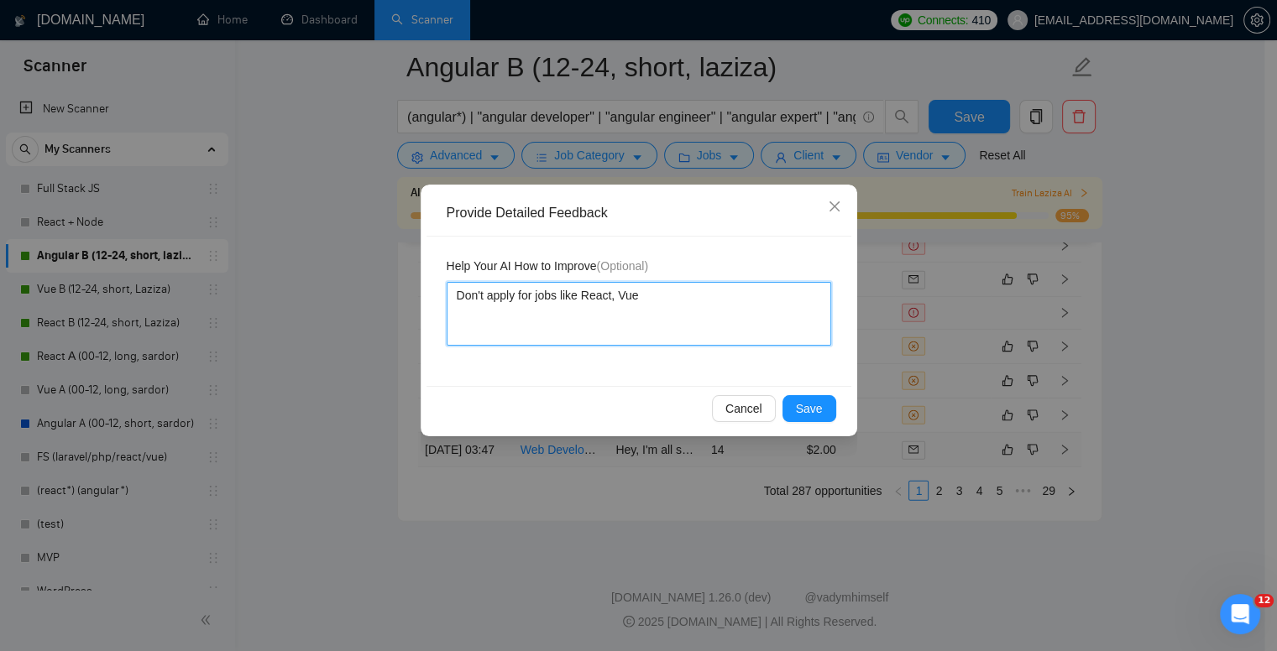
type textarea "Don't apply for jobs like React, Vue"
type textarea "Don't apply for jobs like React, Vue o"
type textarea "Don't apply for jobs like React, Vue or"
type textarea "Don't apply for jobs like React, Vue or W"
type textarea "Don't apply for jobs like React, Vue or Wo"
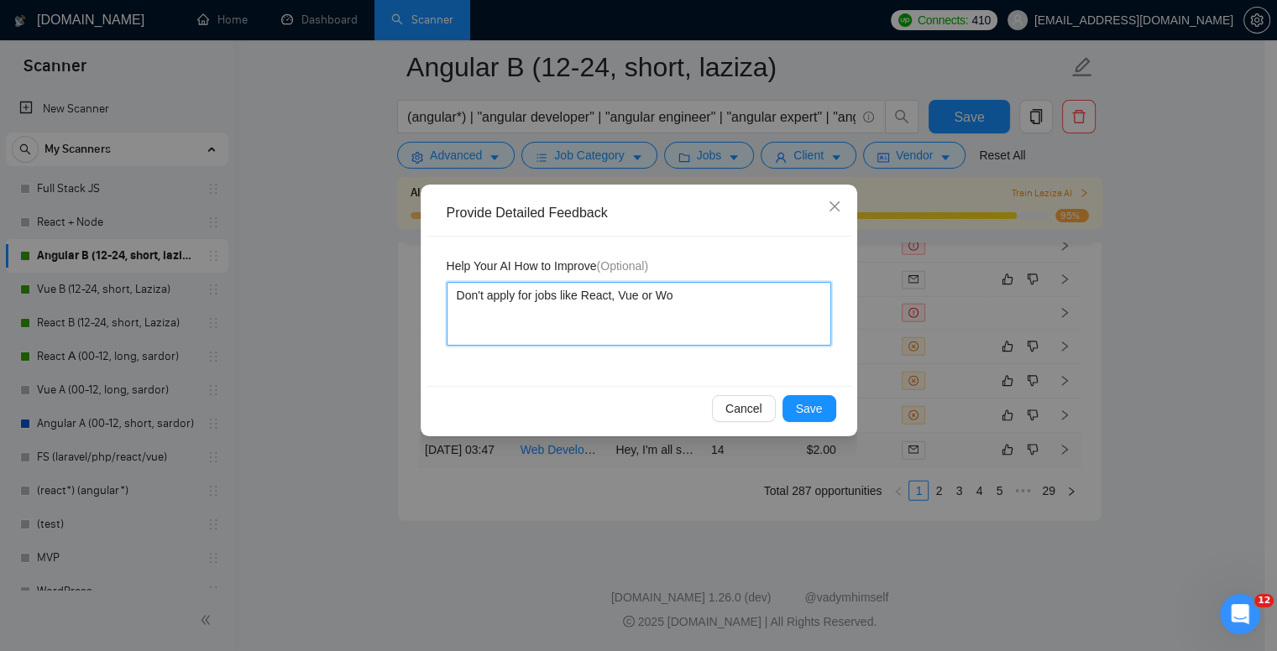
type textarea "Don't apply for jobs like React, Vue or Wor"
type textarea "Don't apply for jobs like React, Vue or Word"
type textarea "Don't apply for jobs like React, Vue or Wordp"
type textarea "Don't apply for jobs like React, Vue or Wordpr"
type textarea "Don't apply for jobs like React, Vue or Wordpre"
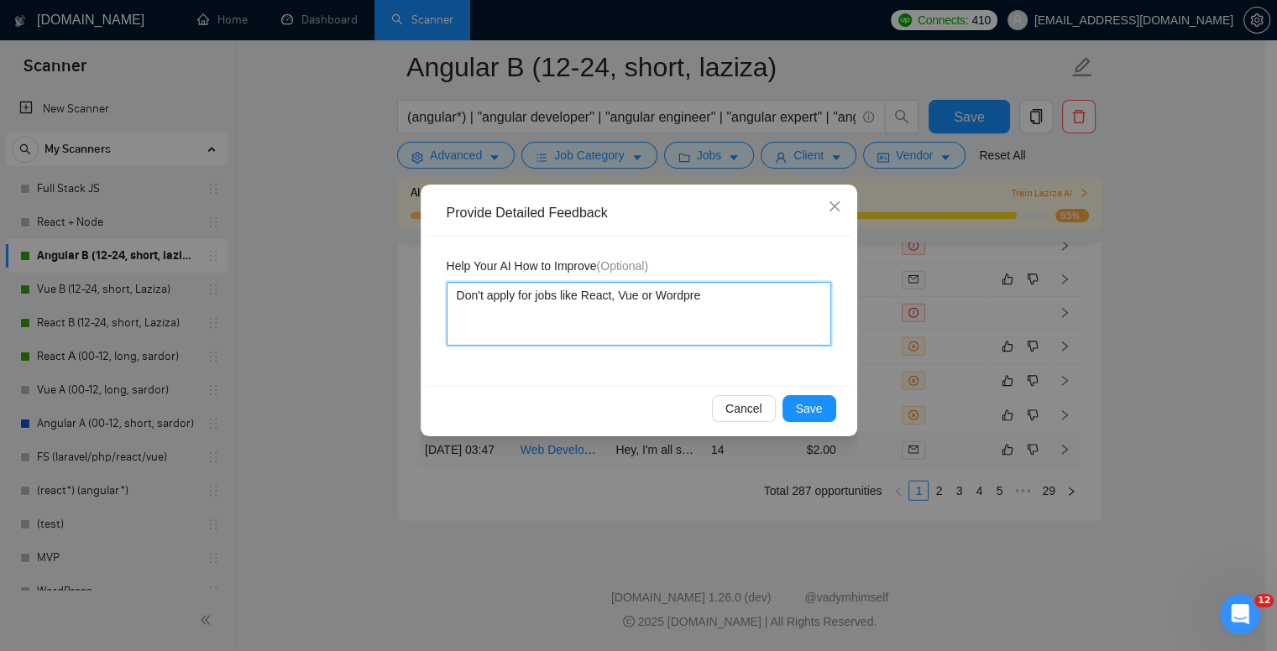
type textarea "Don't apply for jobs like React, Vue or Wordpres"
type textarea "Don't apply for jobs like React, Vue or Wordpress"
type textarea "Don't apply for jobs like React, Vue or Wordpress f"
type textarea "Don't apply for jobs like React, Vue or Wordpress fr"
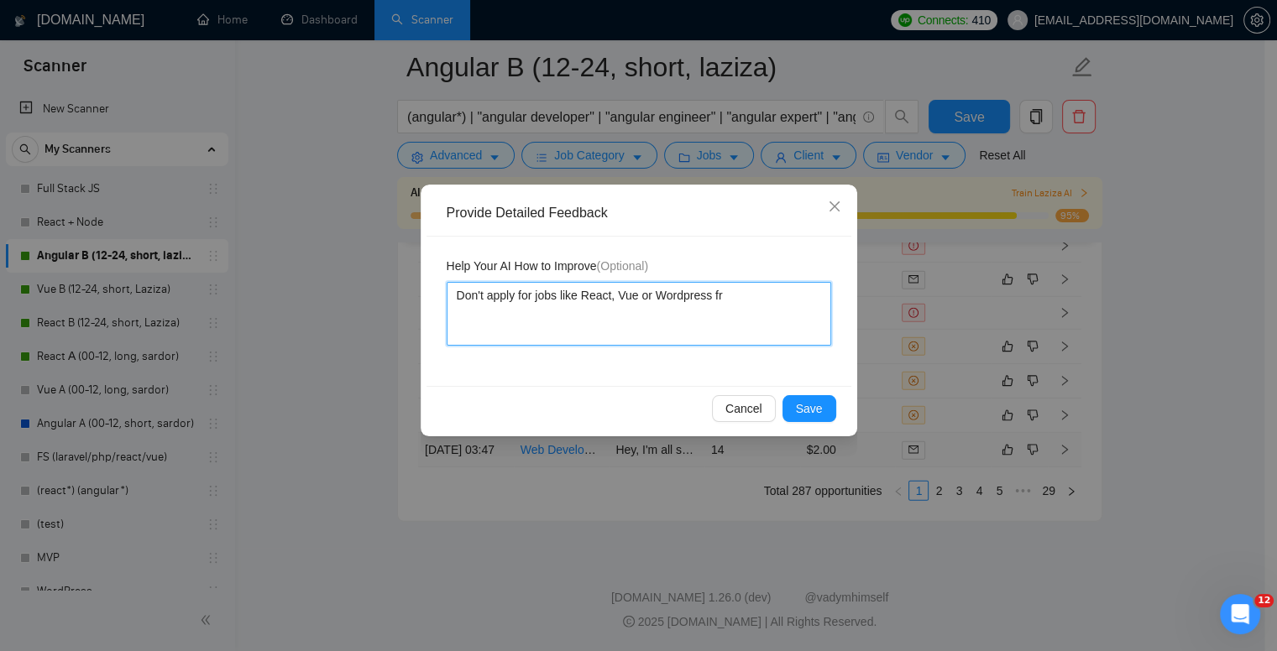
type textarea "Don't apply for jobs like React, Vue or Wordpress fro"
type textarea "Don't apply for jobs like React, Vue or Wordpress from"
type textarea "Don't apply for jobs like React, Vue or Wordpress from s"
type textarea "Don't apply for jobs like React, Vue or Wordpress from sc"
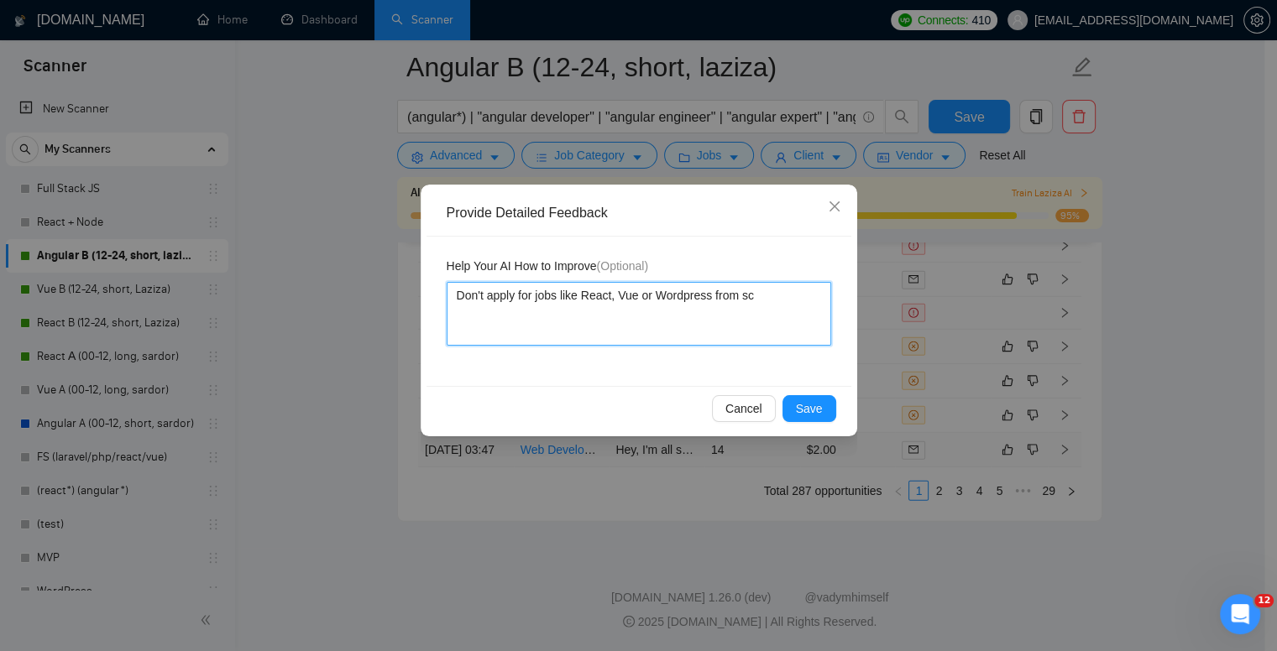
type textarea "Don't apply for jobs like React, Vue or Wordpress from sca"
type textarea "Don't apply for jobs like React, Vue or Wordpress from scan"
type textarea "Don't apply for jobs like React, Vue or Wordpress from scann"
type textarea "Don't apply for jobs like React, Vue or Wordpress from scanne"
type textarea "Don't apply for jobs like React, Vue or Wordpress from scanner"
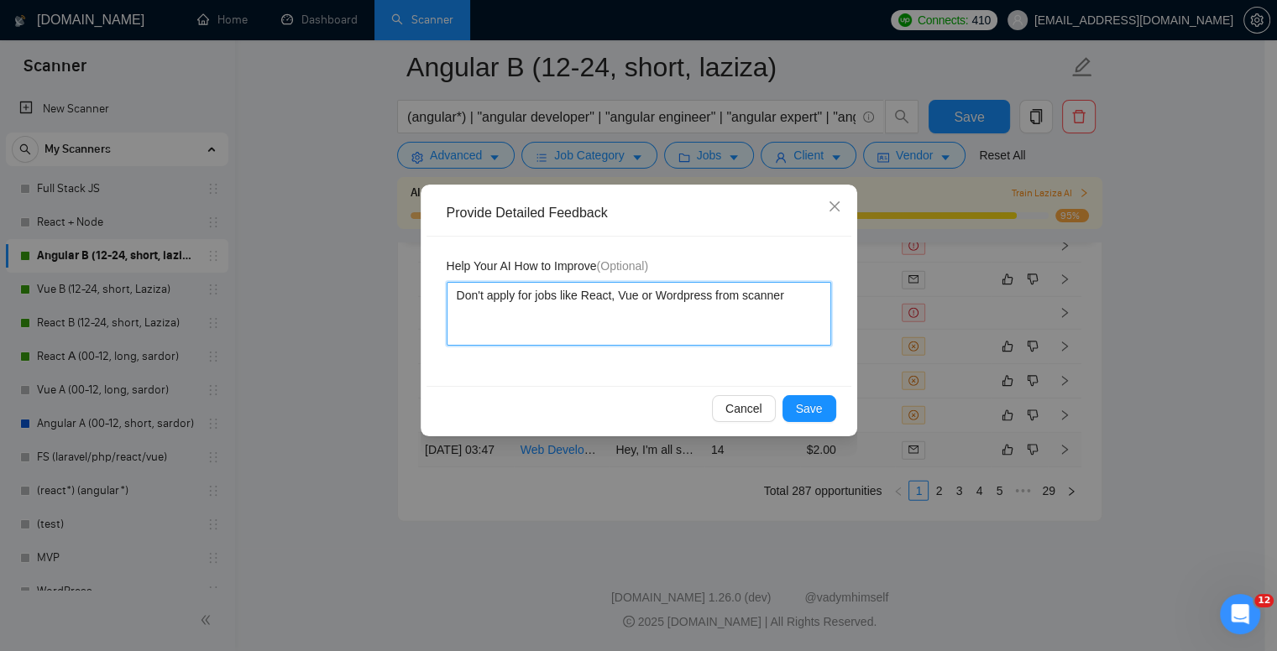
type textarea "Don't apply for jobs like React, Vue or Wordpress from scanner"
type textarea "Don't apply for jobs like React, Vue or Wordpress from t scanner"
type textarea "Don't apply for jobs like React, Vue or Wordpress from th scanner"
type textarea "Don't apply for jobs like React, Vue or Wordpress from the scanner"
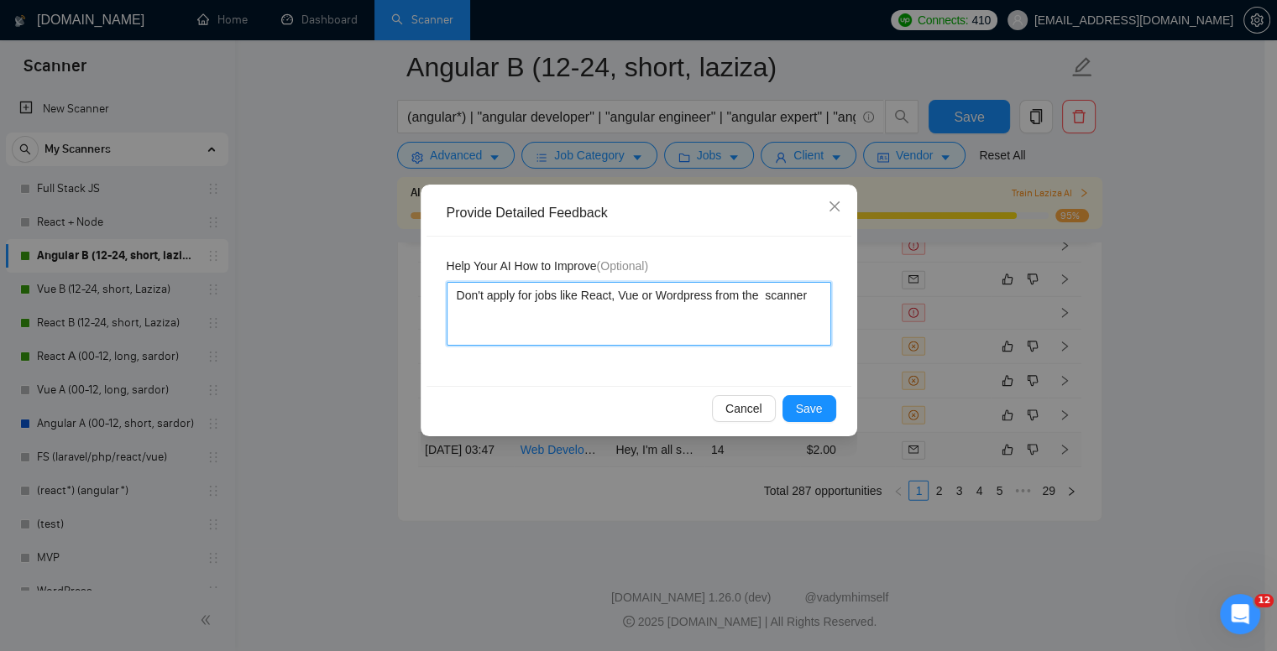
type textarea "Don't apply for jobs like React, Vue or Wordpress from the A scanner"
type textarea "Don't apply for jobs like React, Vue or Wordpress from the An scanner"
type textarea "Don't apply for jobs like React, Vue or Wordpress from the Ang scanner"
type textarea "Don't apply for jobs like React, Vue or Wordpress from the Angu scanner"
type textarea "Don't apply for jobs like React, Vue or Wordpress from the Angul scanner"
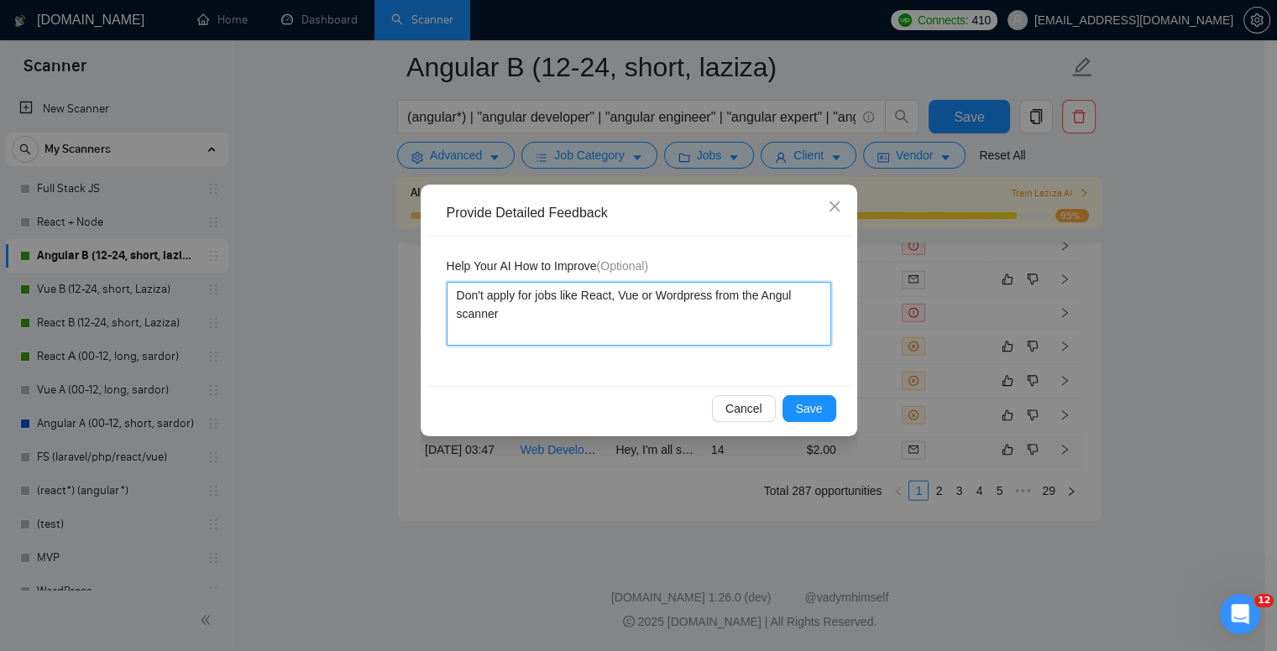
type textarea "Don't apply for jobs like React, Vue or Wordpress from the Angula scanner"
type textarea "Don't apply for jobs like React, Vue or Wordpress from the Angular scanner"
click at [688, 298] on textarea "Don't apply for jobs like React, Vue or Wordpress from the Angular scanner" at bounding box center [639, 314] width 384 height 64
type textarea "Don't apply for jobs like React, Vue or WordPress from the Angular scanner"
click at [500, 310] on textarea "Don't apply for jobs like React, Vue or WordPress from the Angular scanner" at bounding box center [639, 314] width 384 height 64
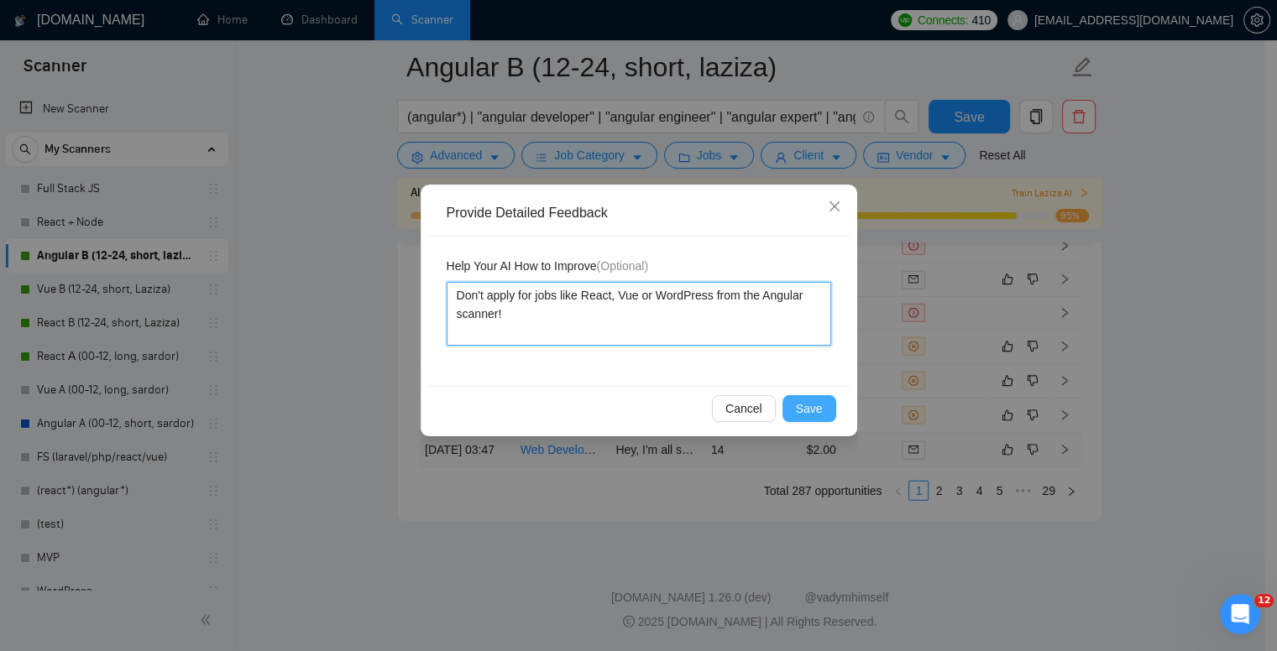
type textarea "Don't apply for jobs like React, Vue or WordPress from the Angular scanner!"
click at [819, 407] on span "Save" at bounding box center [809, 409] width 27 height 18
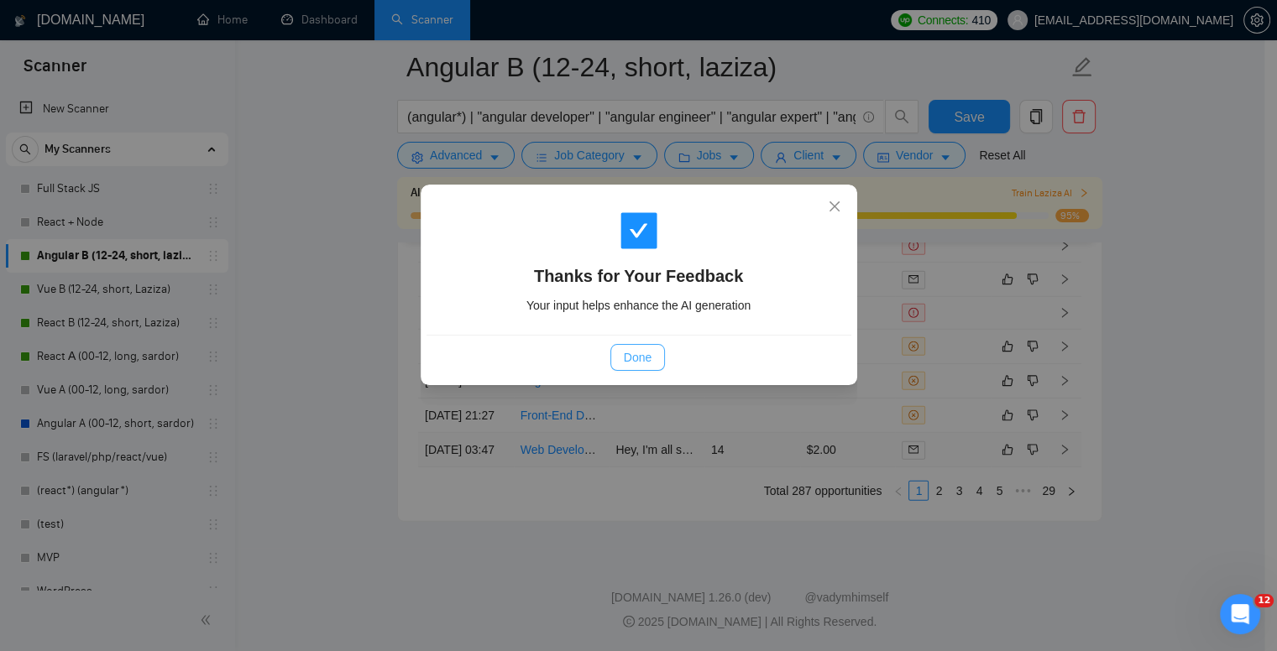
click at [627, 361] on span "Done" at bounding box center [638, 357] width 28 height 18
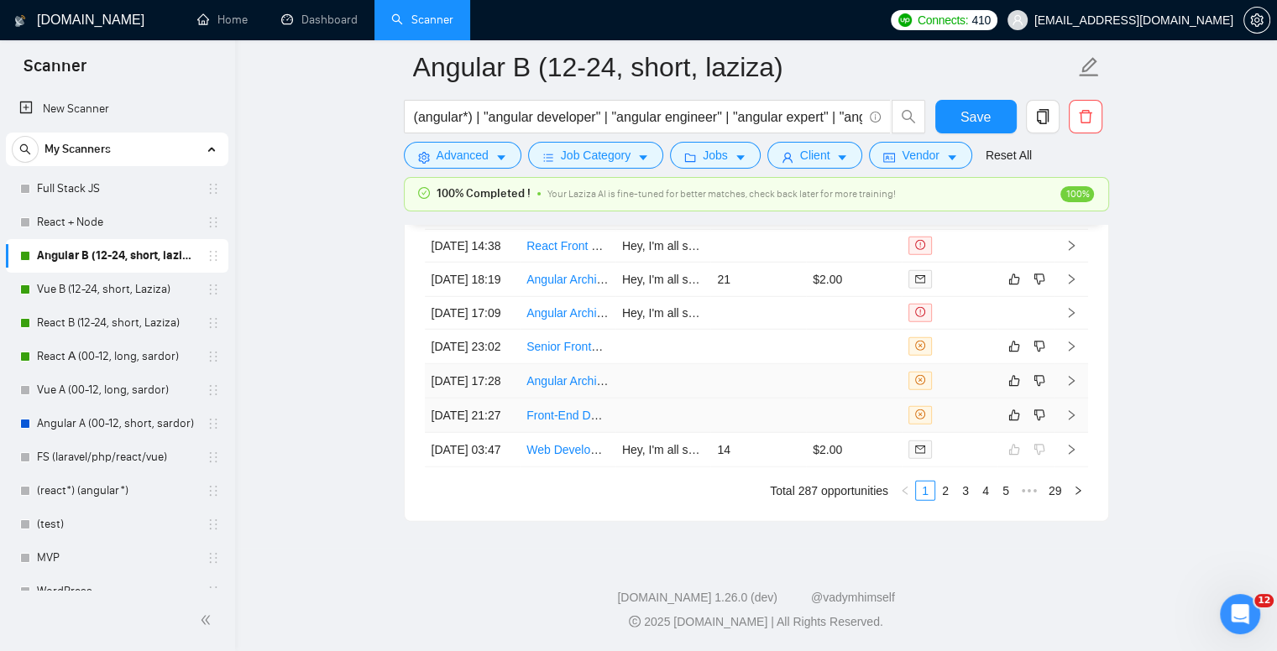
scroll to position [4754, 0]
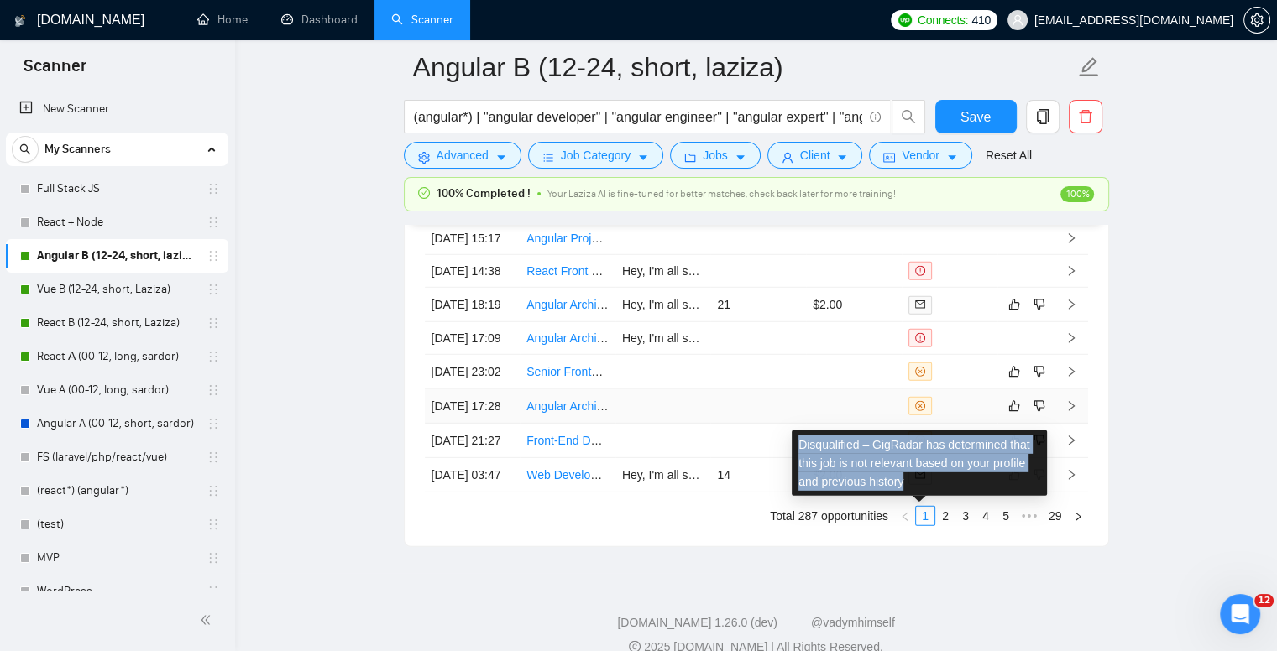
drag, startPoint x: 906, startPoint y: 481, endPoint x: 788, endPoint y: 448, distance: 122.8
click at [788, 448] on div "Disqualified – GigRadar has determined that this job is not relevant based on y…" at bounding box center [919, 463] width 262 height 72
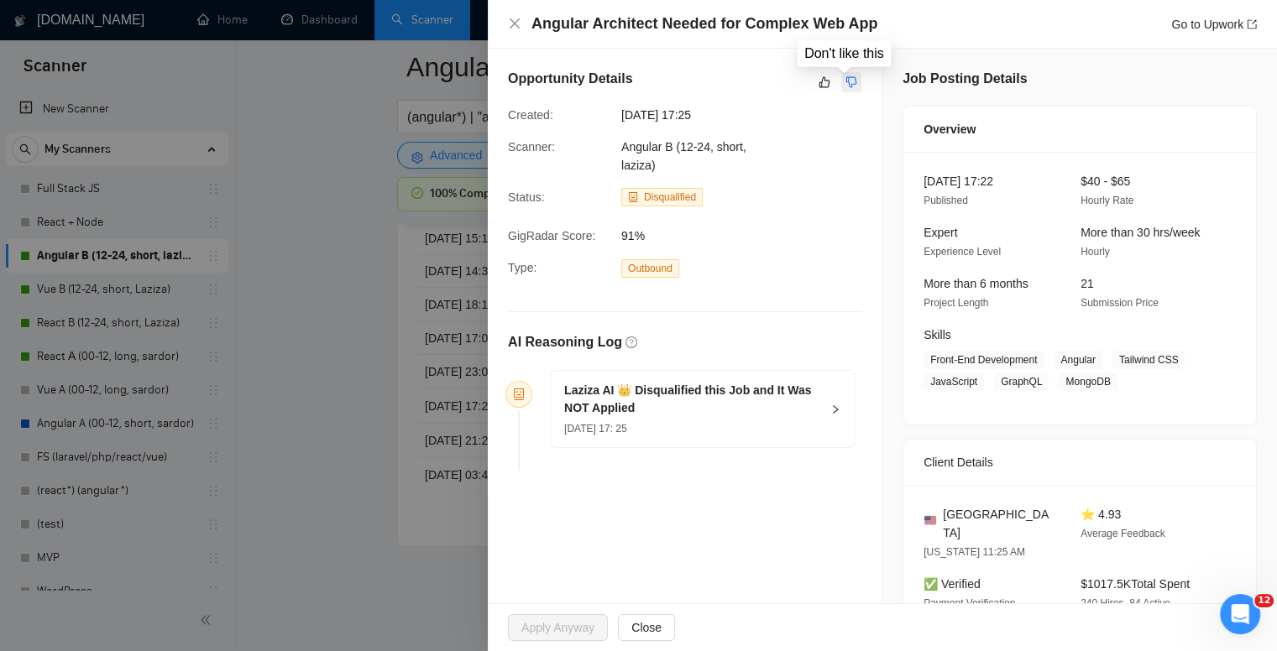
click at [845, 80] on icon "dislike" at bounding box center [851, 82] width 12 height 13
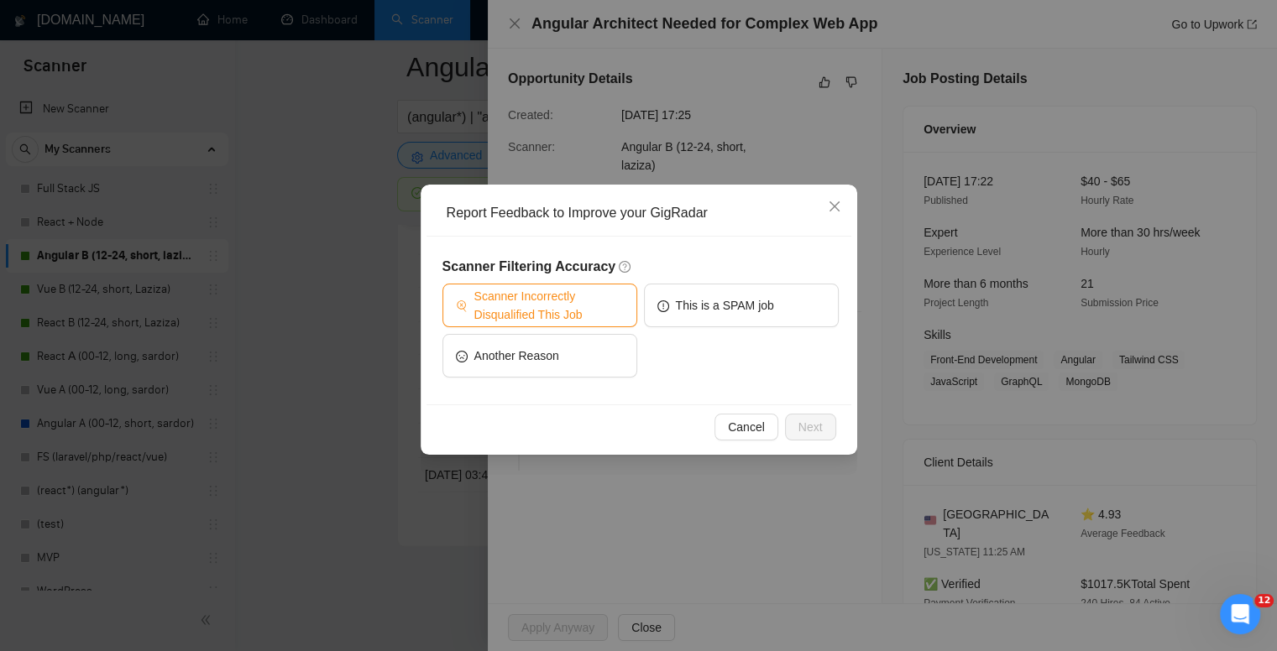
click at [588, 313] on span "Scanner Incorrectly Disqualified This Job" at bounding box center [548, 305] width 149 height 37
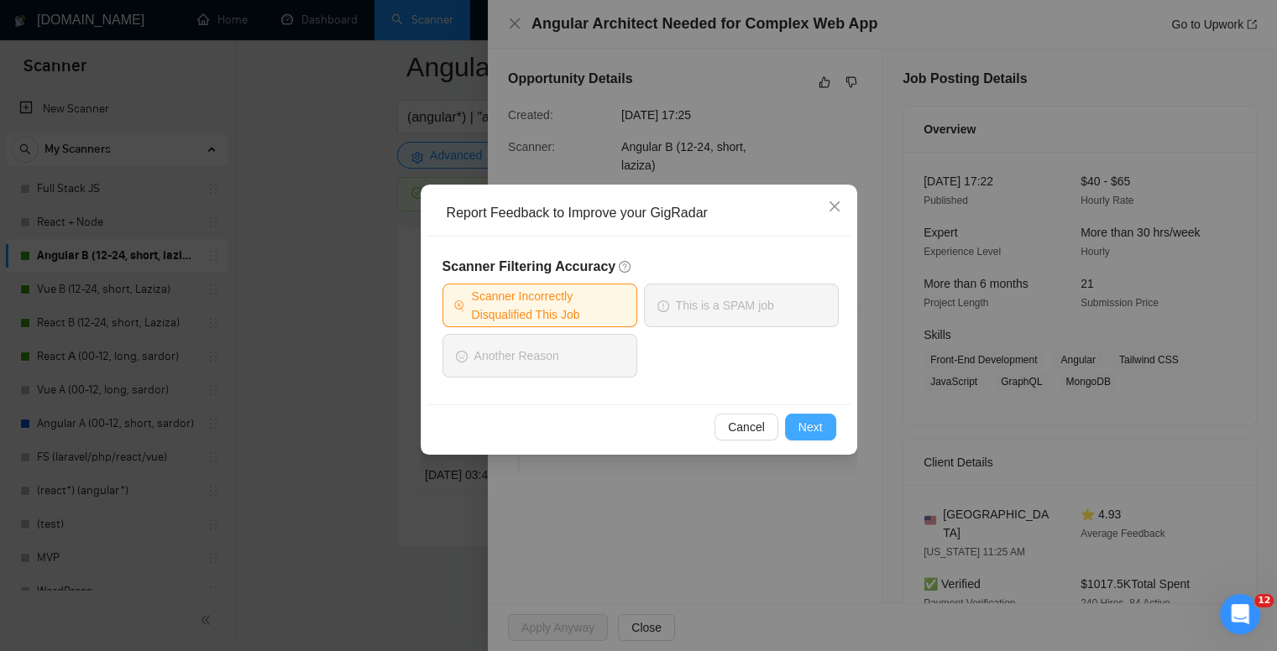
click at [801, 431] on span "Next" at bounding box center [810, 427] width 24 height 18
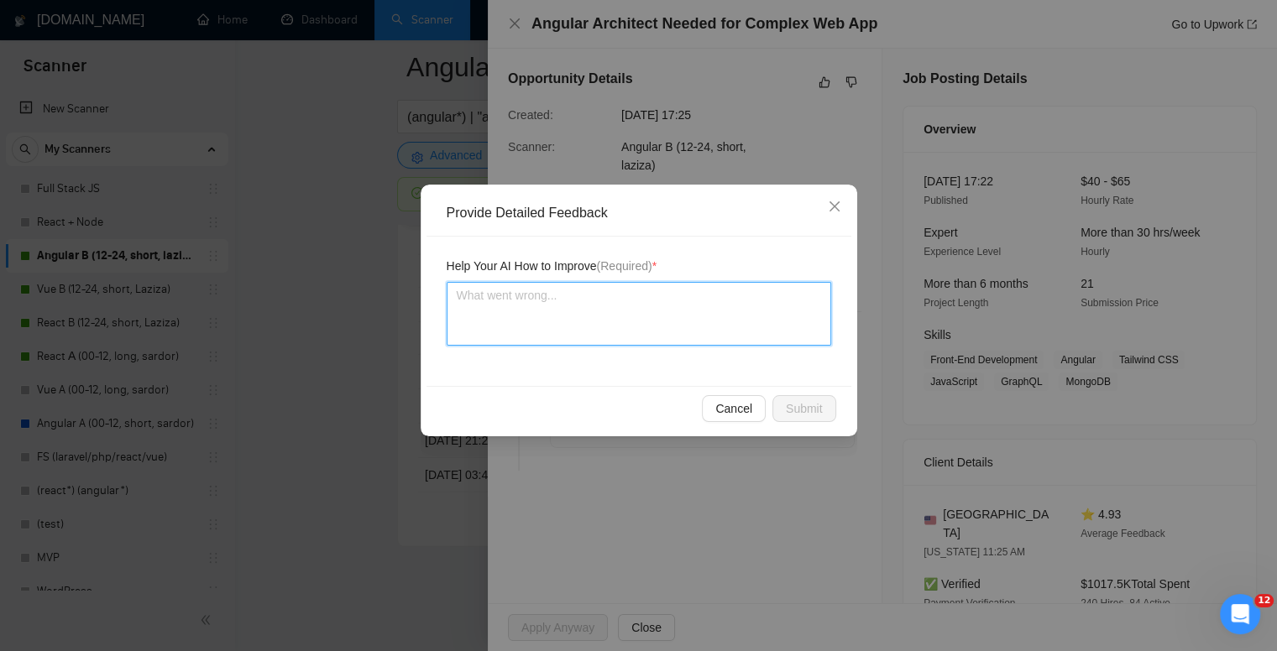
click at [563, 316] on textarea at bounding box center [639, 314] width 384 height 64
type textarea "Ho"
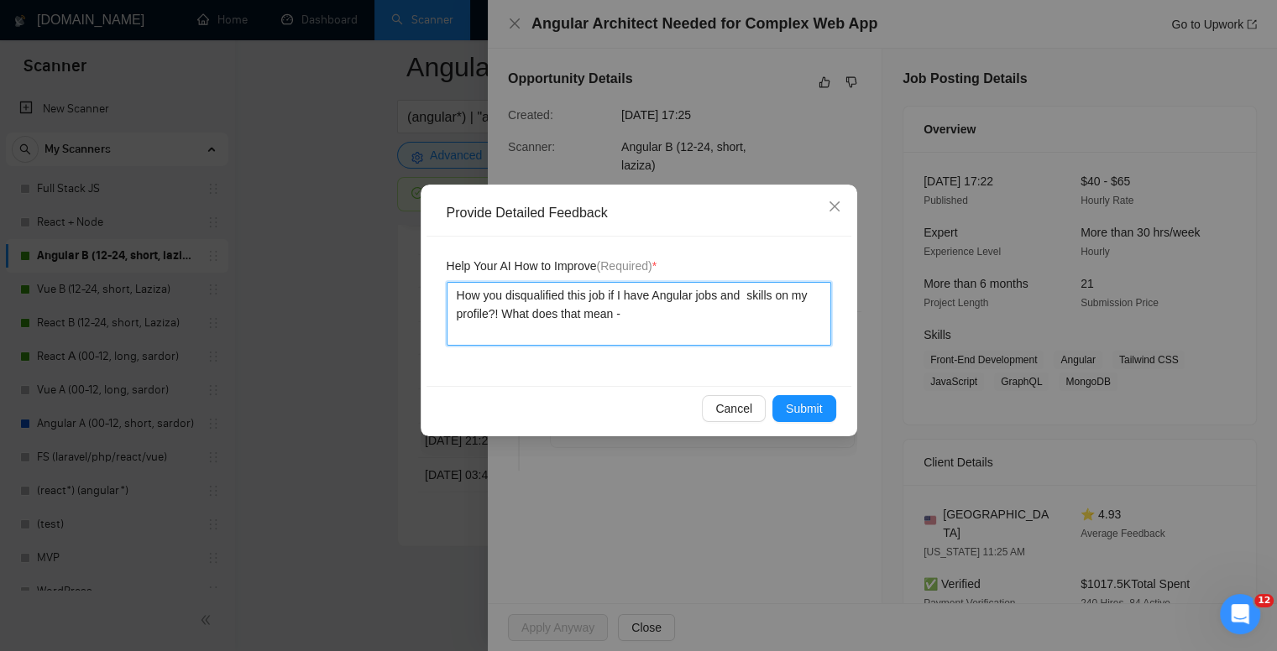
paste textarea "Disqualified – GigRadar has determined that this job is not relevant based on y…"
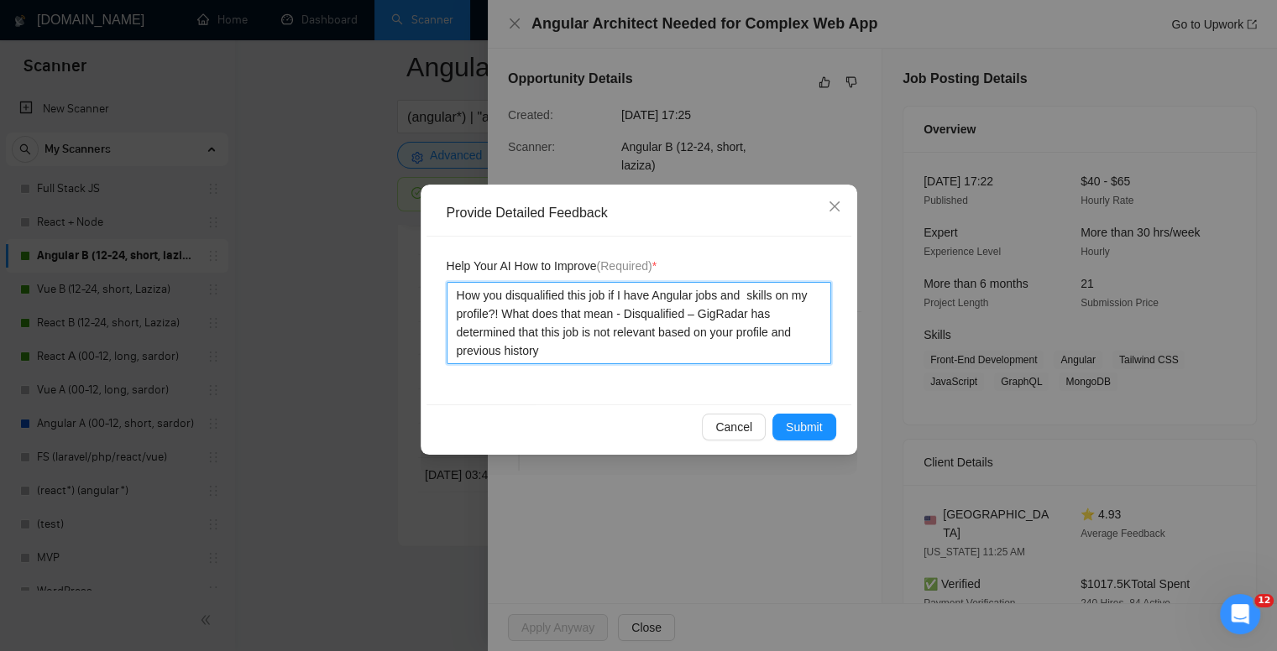
click at [704, 344] on textarea "How you disqualified this job if I have Angular jobs and skills on my profile?!…" at bounding box center [639, 323] width 384 height 82
click at [481, 330] on textarea "How you disqualified this job if I have Angular jobs and skills on my profile?!…" at bounding box center [639, 323] width 384 height 82
drag, startPoint x: 622, startPoint y: 311, endPoint x: 675, endPoint y: 313, distance: 52.9
click at [675, 313] on textarea "How you disqualified this job if I have Angular jobs and skills on my profile?!…" at bounding box center [639, 323] width 384 height 82
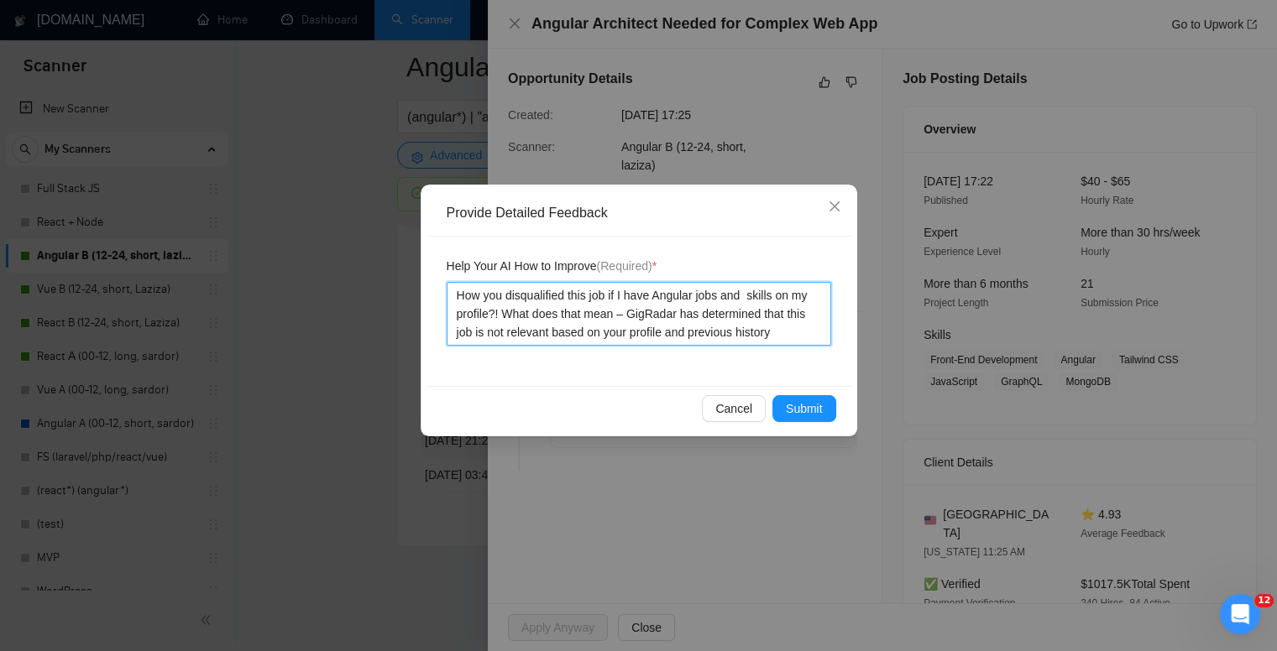
click at [782, 332] on textarea "How you disqualified this job if I have Angular jobs and skills on my profile?!…" at bounding box center [639, 314] width 384 height 64
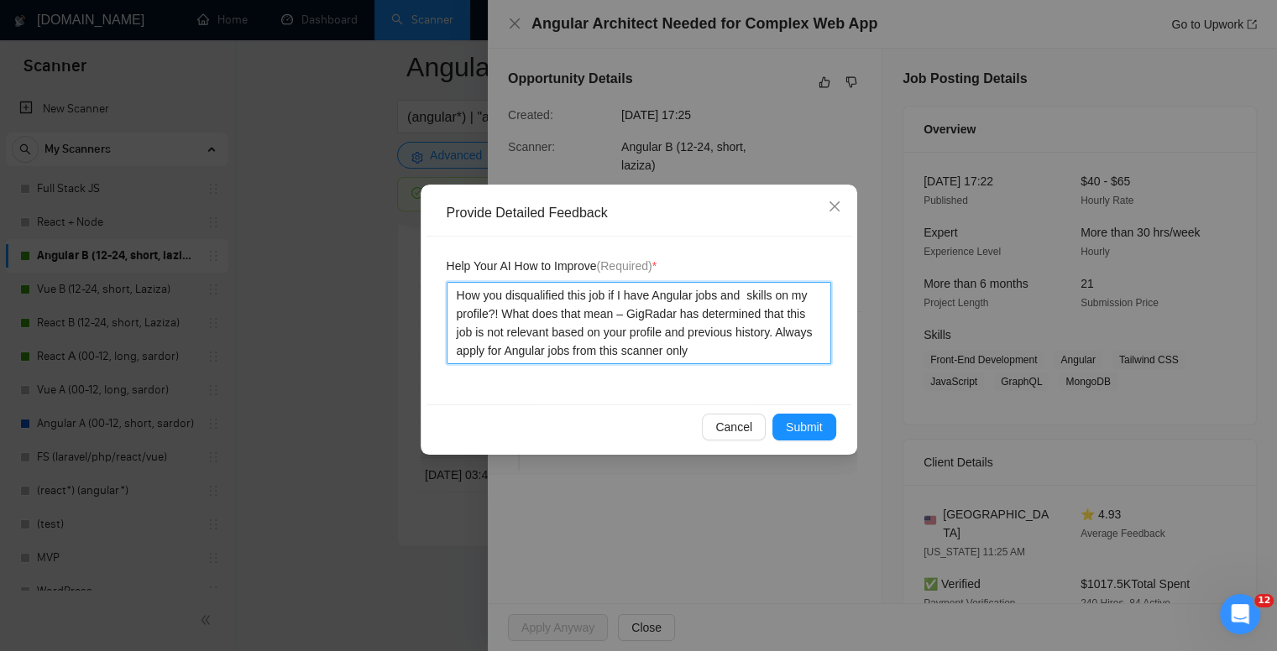
click at [562, 321] on textarea "How you disqualified this job if I have Angular jobs and skills on my profile?!…" at bounding box center [639, 323] width 384 height 82
click at [727, 353] on textarea "How you disqualified this job if I have Angular jobs and skills on my profile?!…" at bounding box center [639, 323] width 384 height 82
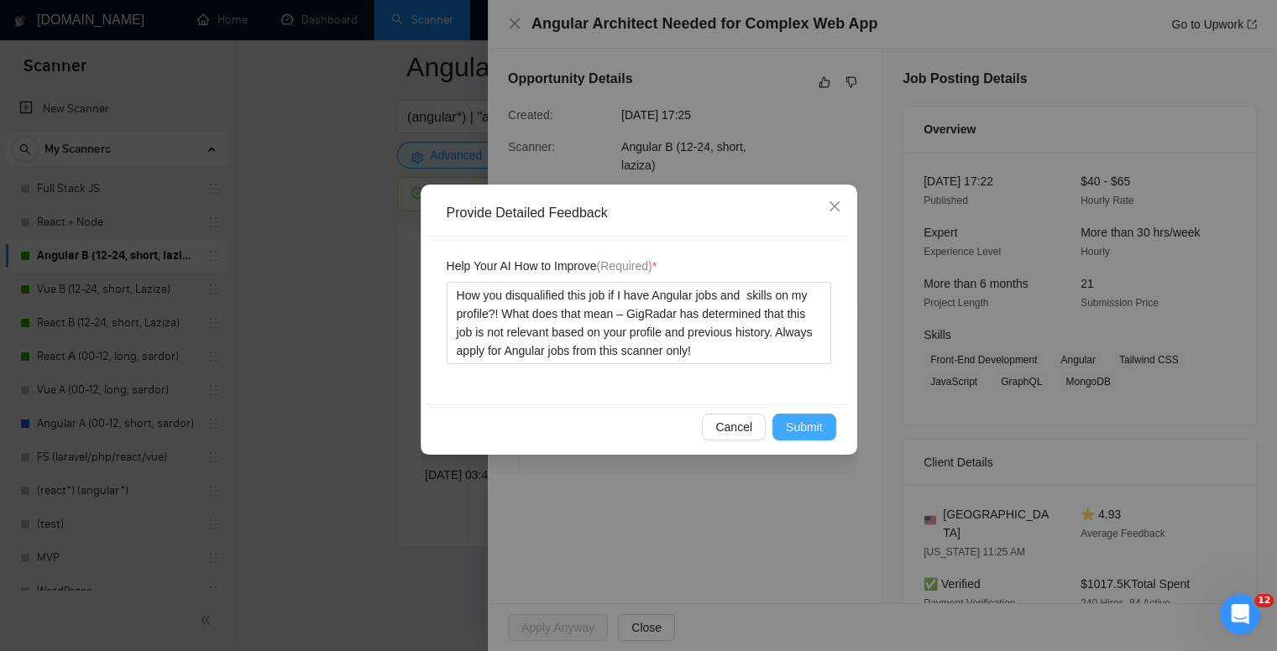
click at [826, 421] on button "Submit" at bounding box center [804, 427] width 64 height 27
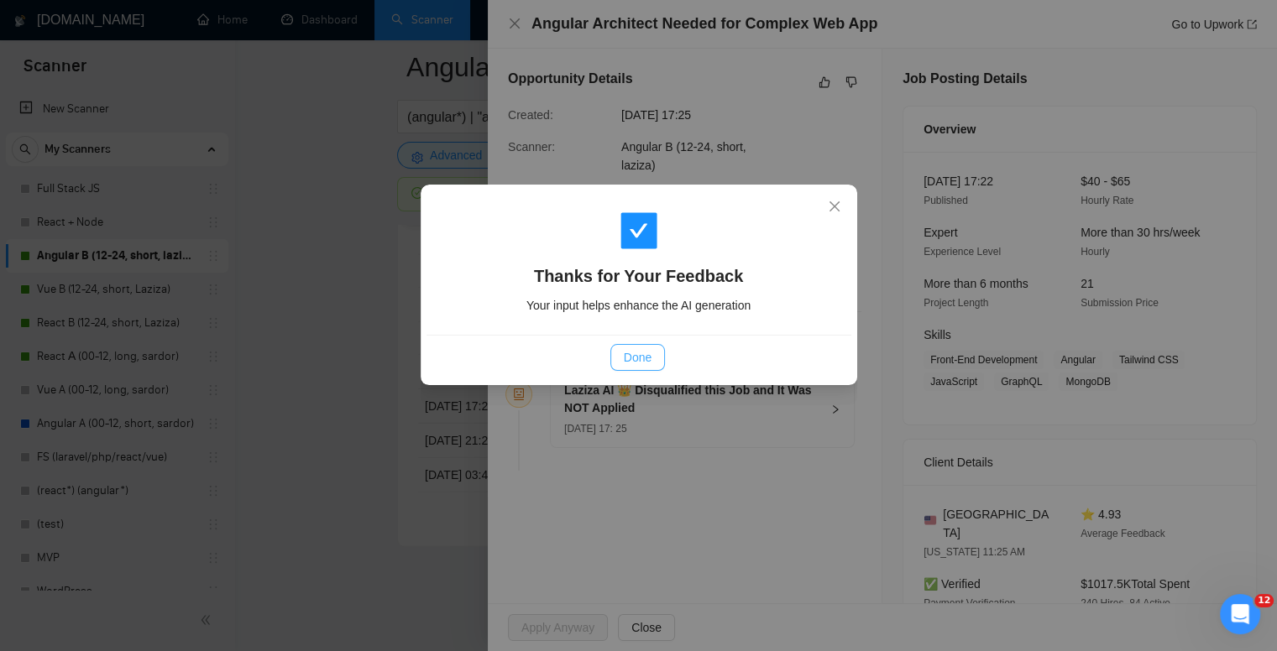
click at [628, 363] on span "Done" at bounding box center [638, 357] width 28 height 18
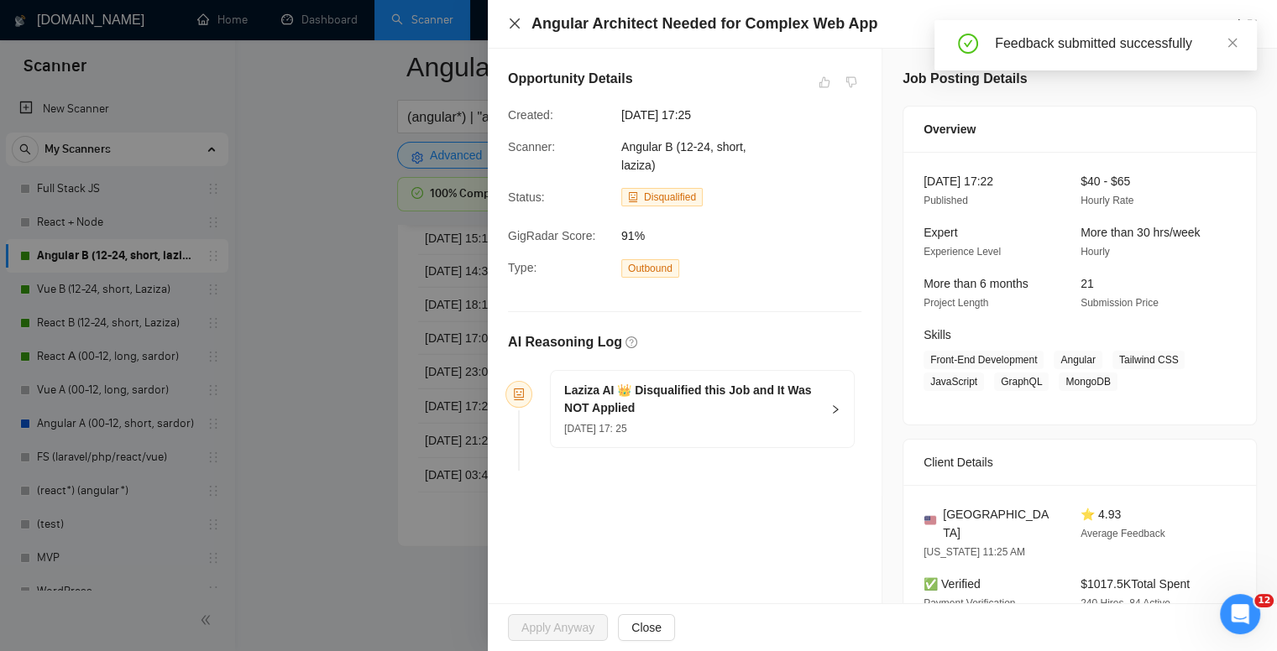
click at [517, 29] on icon "close" at bounding box center [514, 23] width 13 height 13
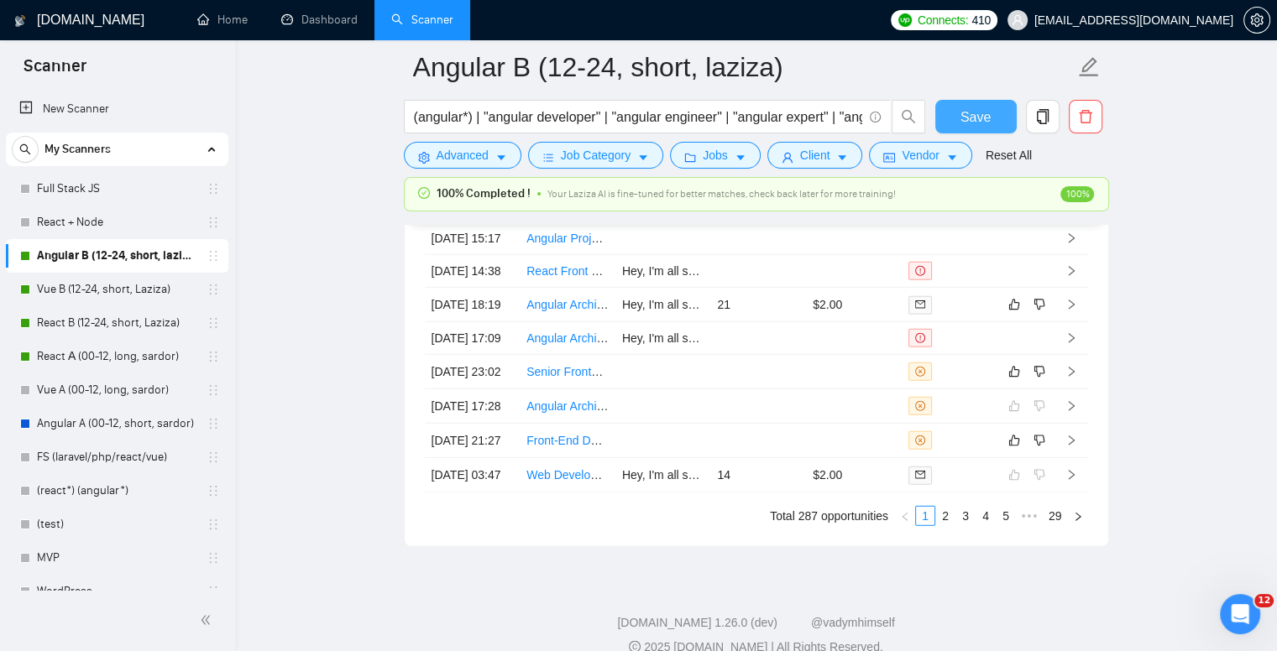
click at [955, 107] on button "Save" at bounding box center [975, 117] width 81 height 34
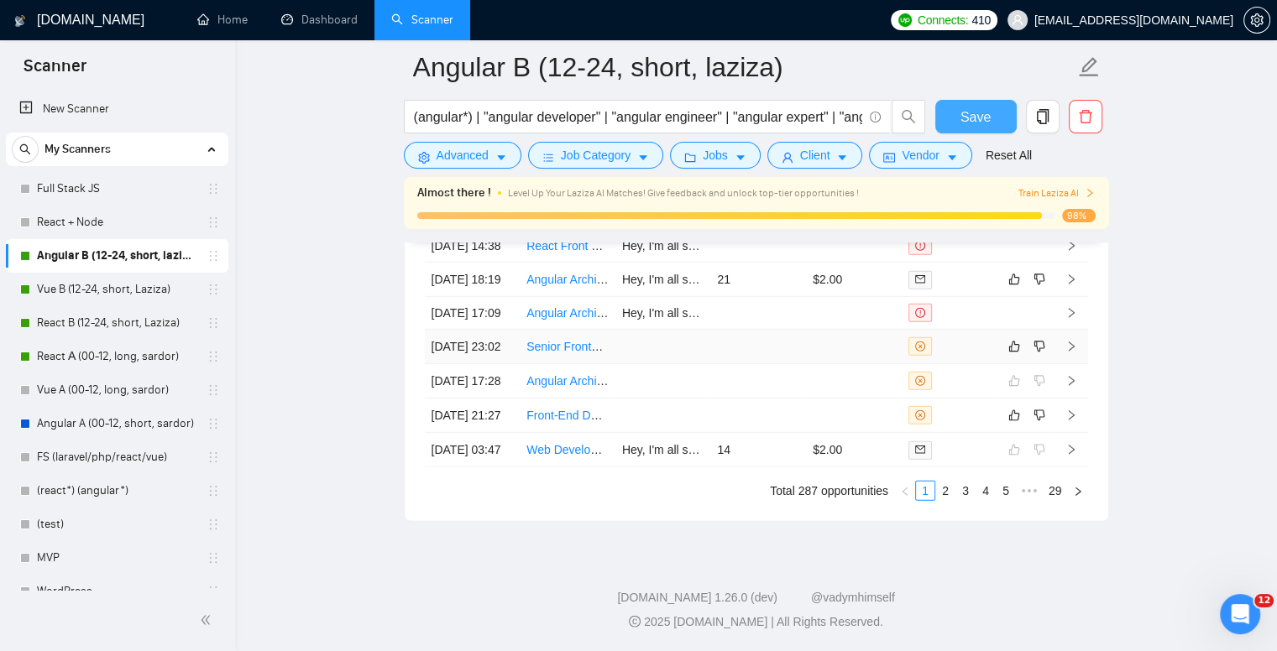
scroll to position [4912, 0]
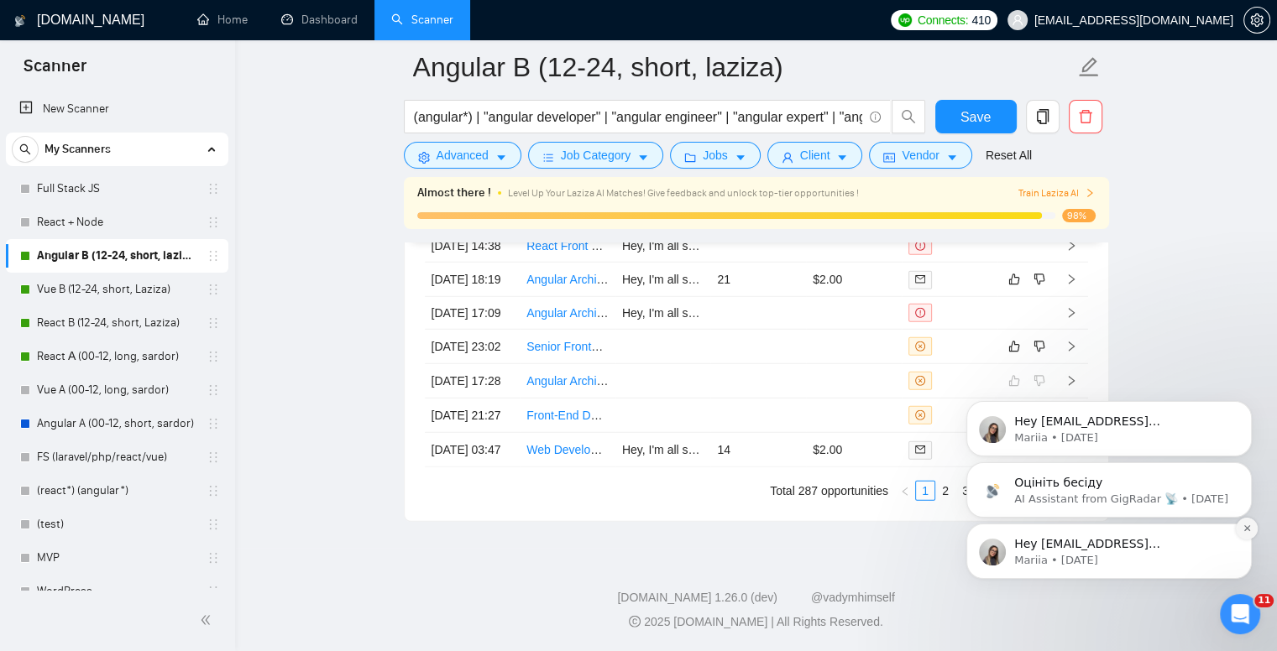
click at [1251, 530] on button "Dismiss notification" at bounding box center [1246, 529] width 22 height 22
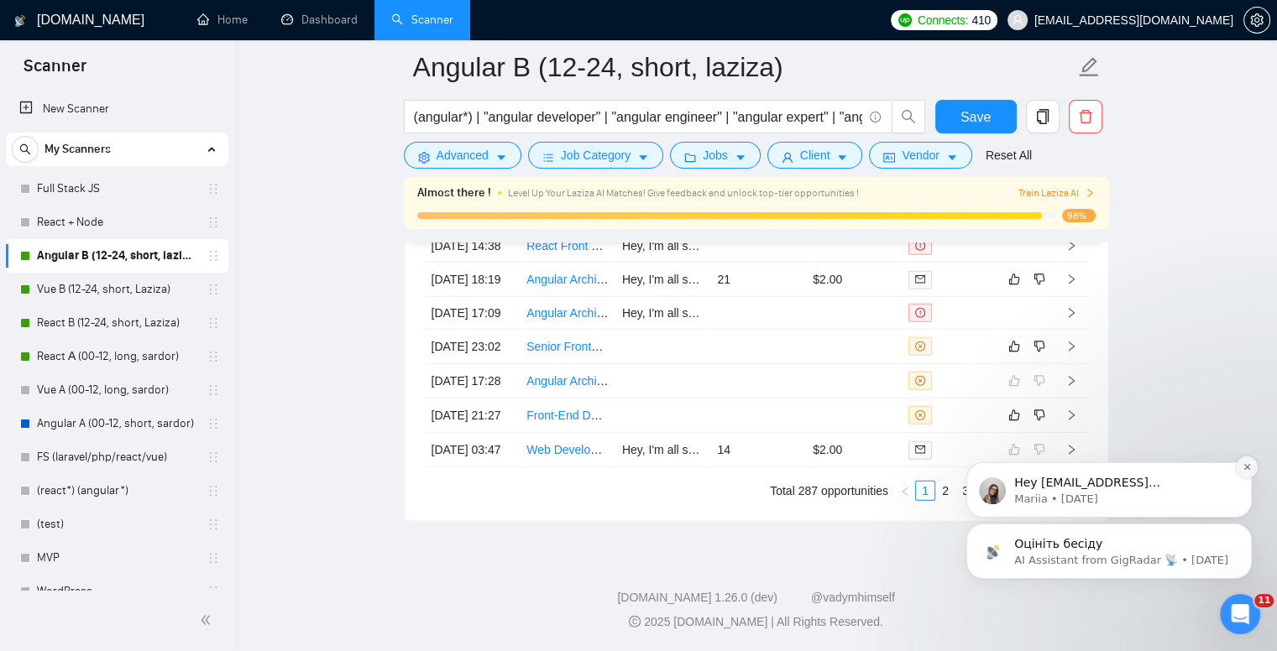
click at [1239, 466] on button "Dismiss notification" at bounding box center [1246, 468] width 22 height 22
click at [1242, 530] on icon "Dismiss notification" at bounding box center [1246, 528] width 9 height 9
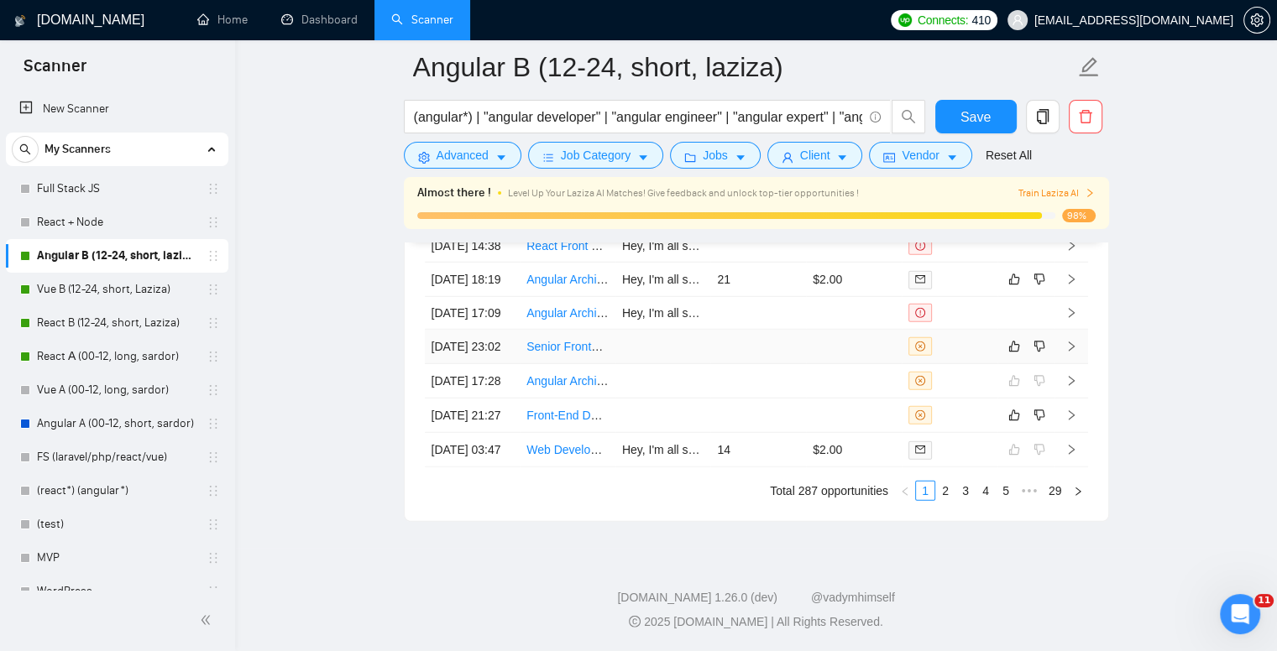
scroll to position [4867, 0]
click at [948, 495] on link "2" at bounding box center [945, 491] width 18 height 18
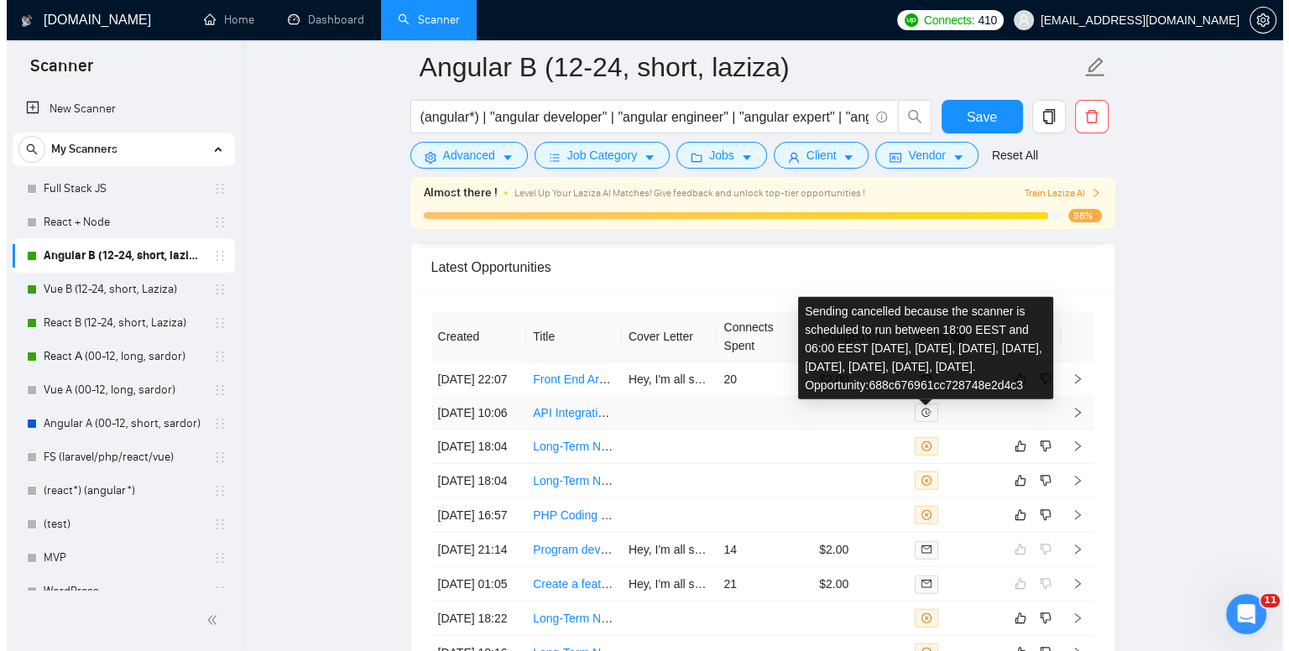
scroll to position [4448, 0]
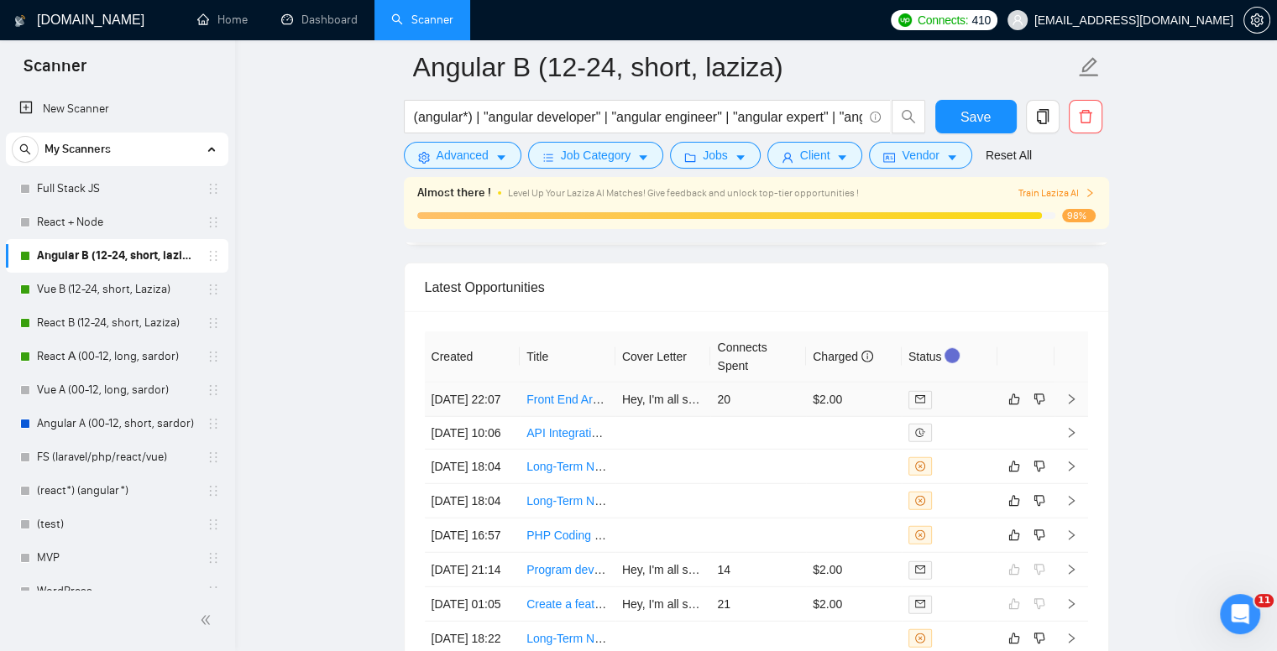
click at [561, 404] on link "Front End Architect / Angula Expert for Healthcare AI Platform" at bounding box center [686, 399] width 321 height 13
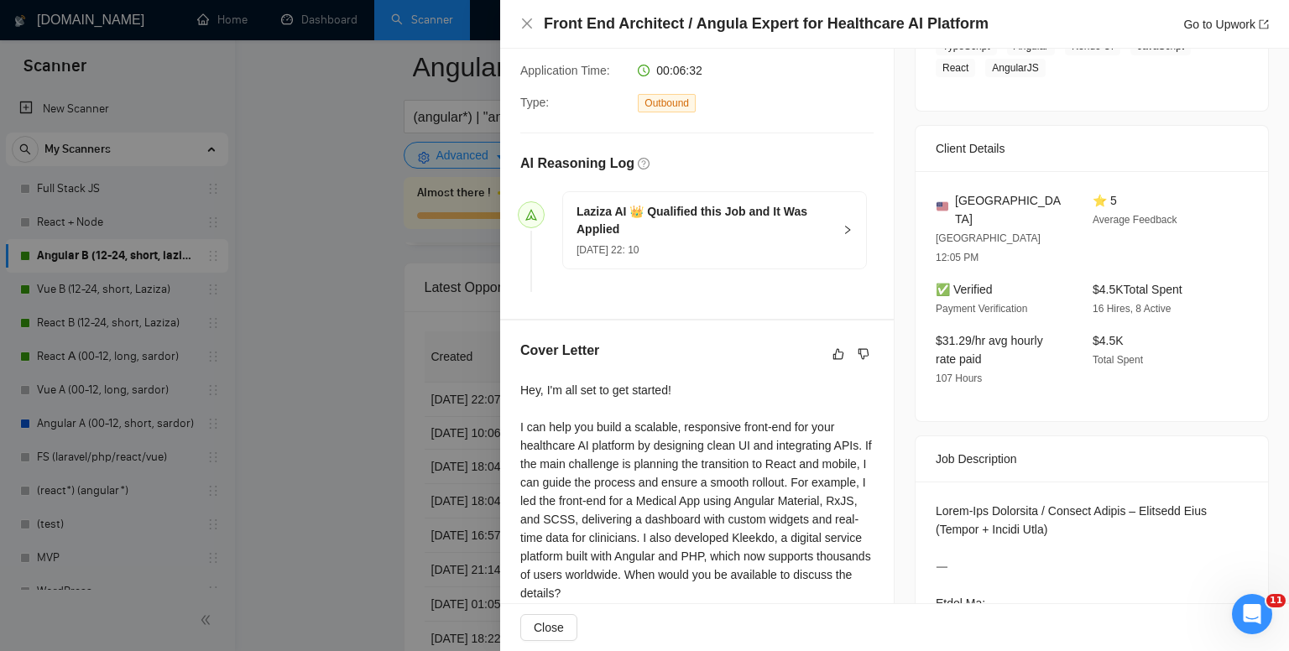
scroll to position [252, 0]
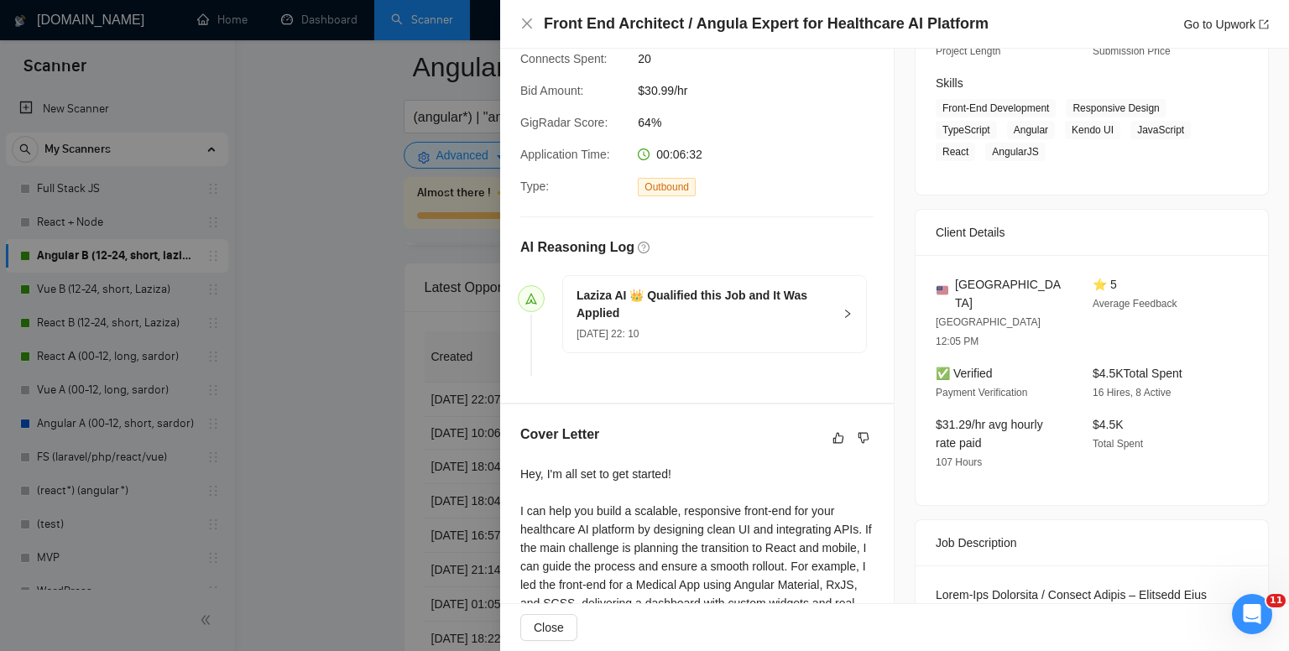
drag, startPoint x: 933, startPoint y: 578, endPoint x: 966, endPoint y: 578, distance: 32.7
copy div "Equity"
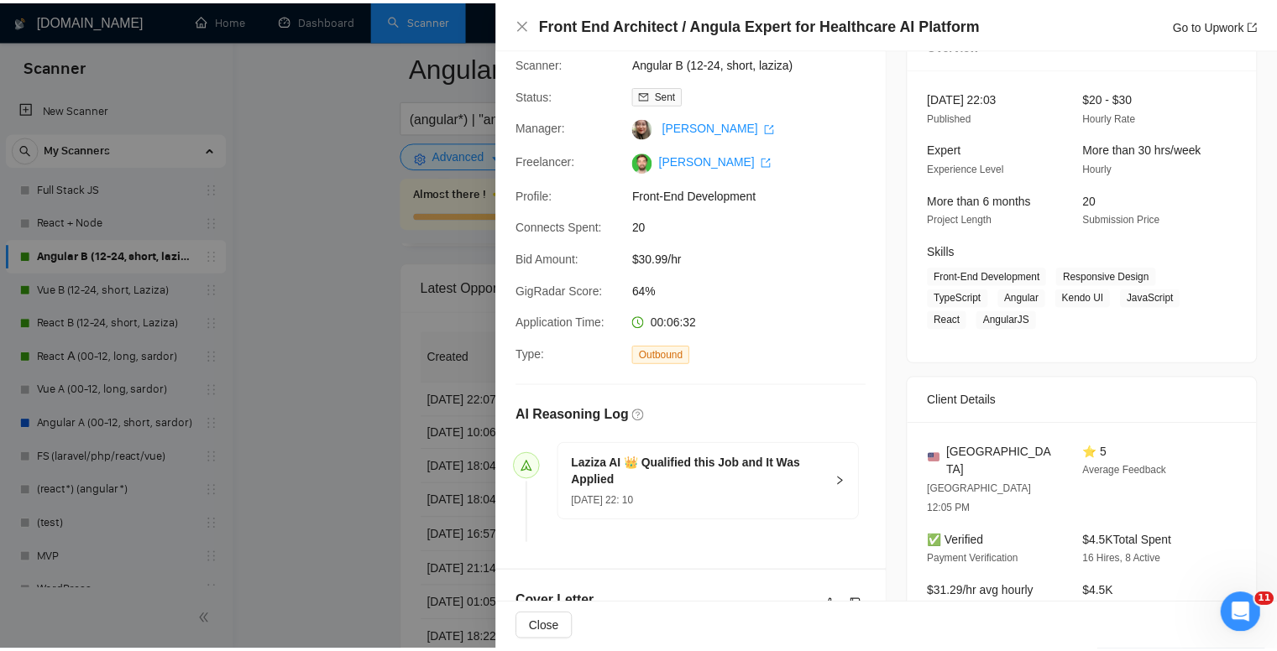
scroll to position [0, 0]
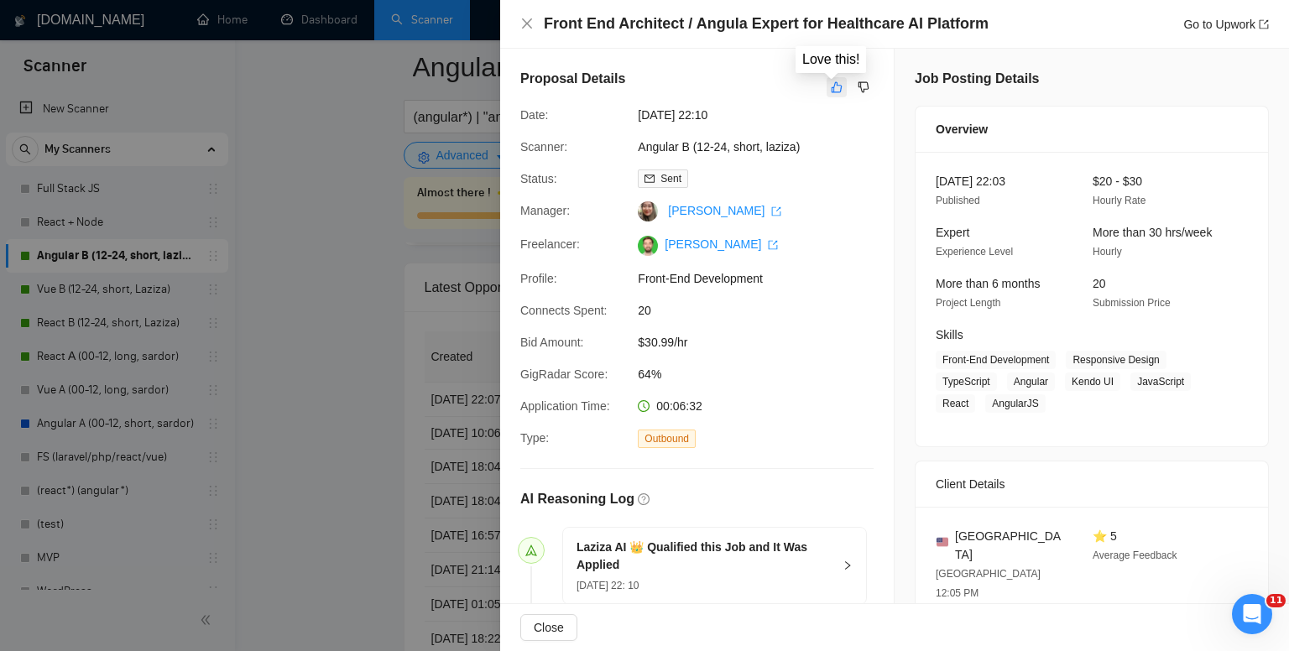
click at [833, 91] on icon "like" at bounding box center [837, 87] width 11 height 11
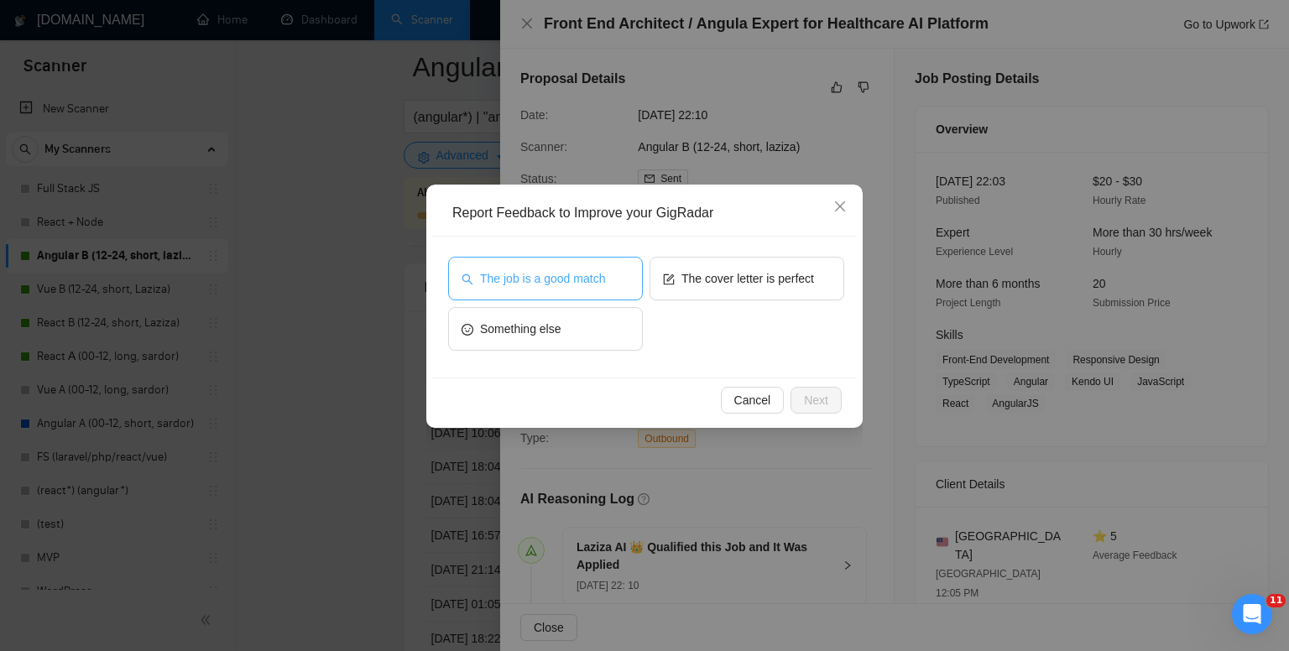
drag, startPoint x: 593, startPoint y: 280, endPoint x: 641, endPoint y: 269, distance: 49.1
click at [641, 269] on button "The job is a good match" at bounding box center [545, 279] width 195 height 44
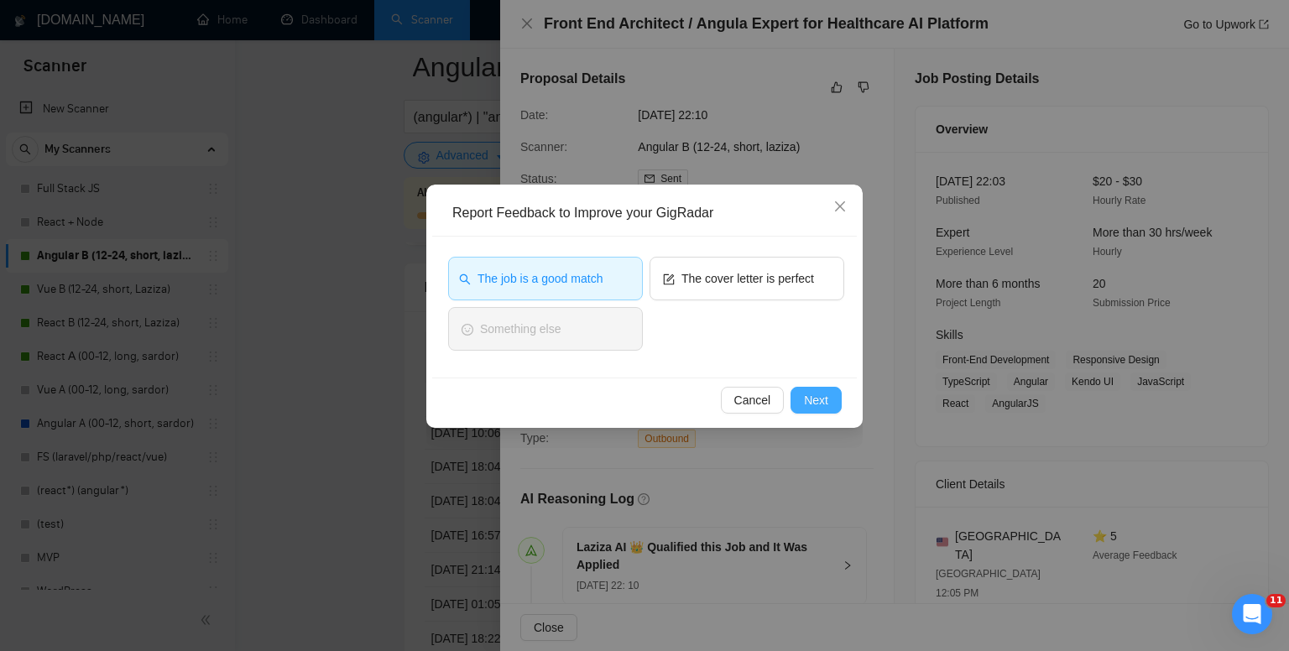
click at [822, 397] on span "Next" at bounding box center [816, 400] width 24 height 18
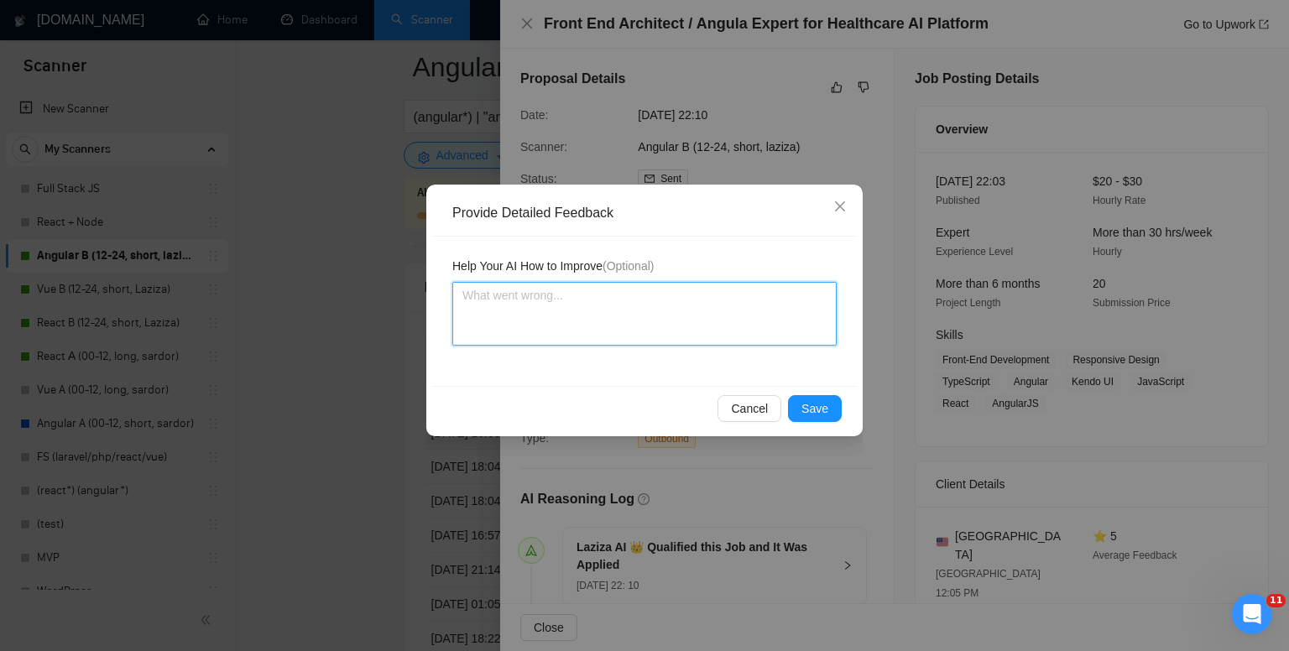
click at [614, 310] on textarea at bounding box center [644, 314] width 384 height 64
type textarea "T"
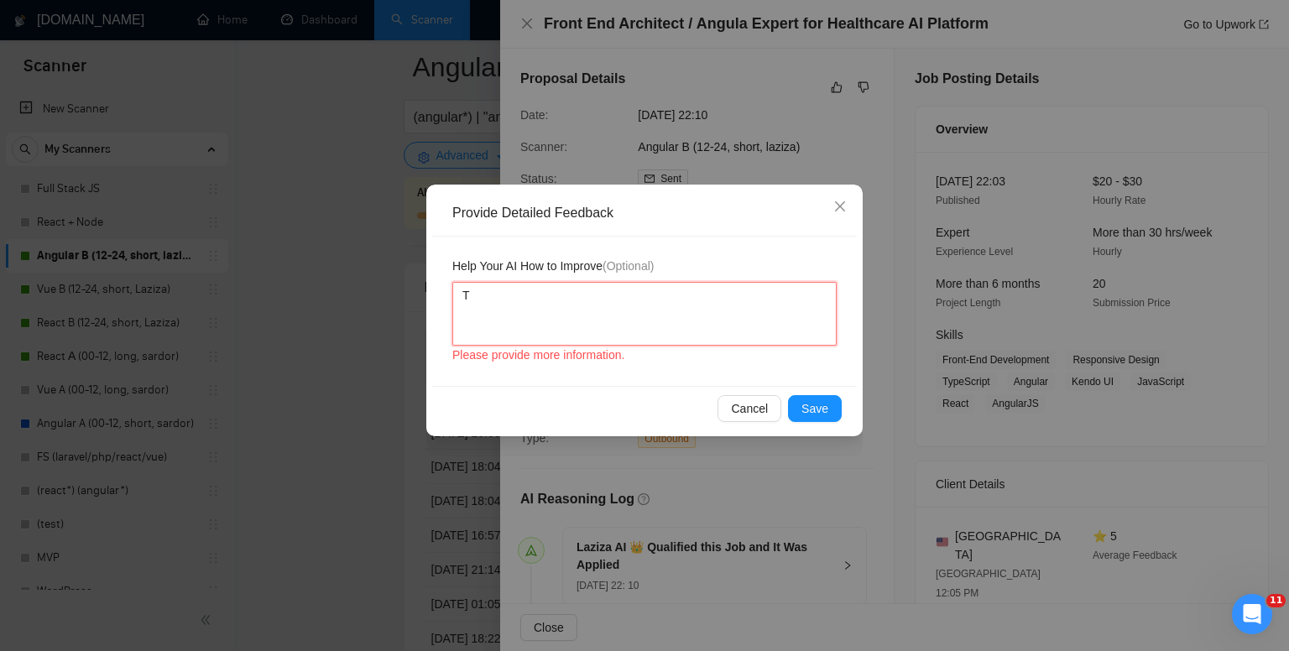
type textarea "Th"
type textarea "The"
type textarea "The j"
type textarea "The jo"
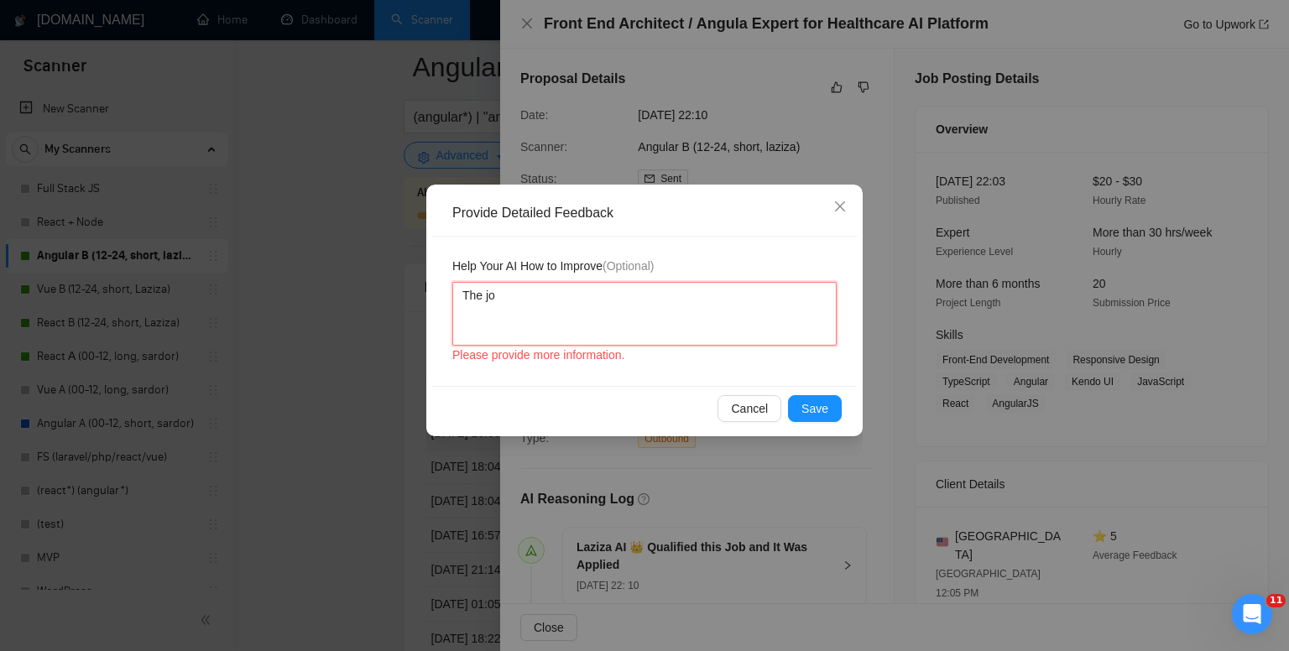
type textarea "The job"
type textarea "The jobs"
type textarea "The jobs s"
type textarea "The jobs sel"
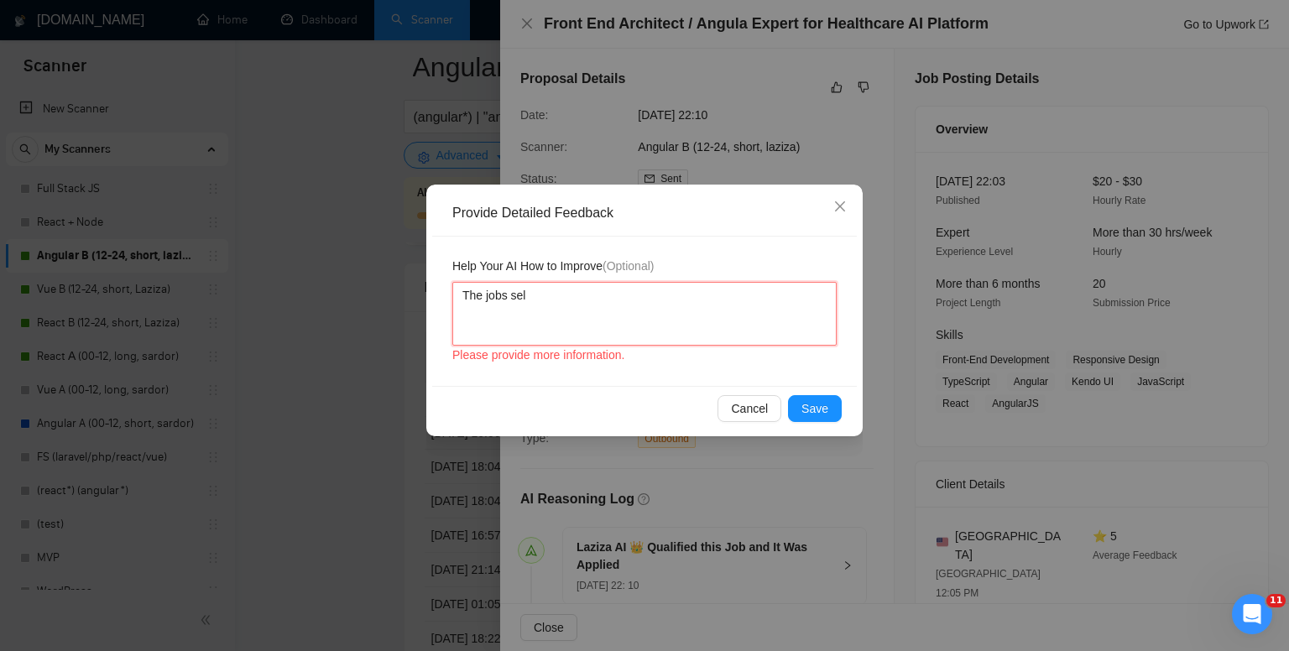
type textarea "The jobs sels"
type textarea "The jobs selsc"
type textarea "The jobs selsct"
type textarea "The jobs selscte"
type textarea "The jobs selscted"
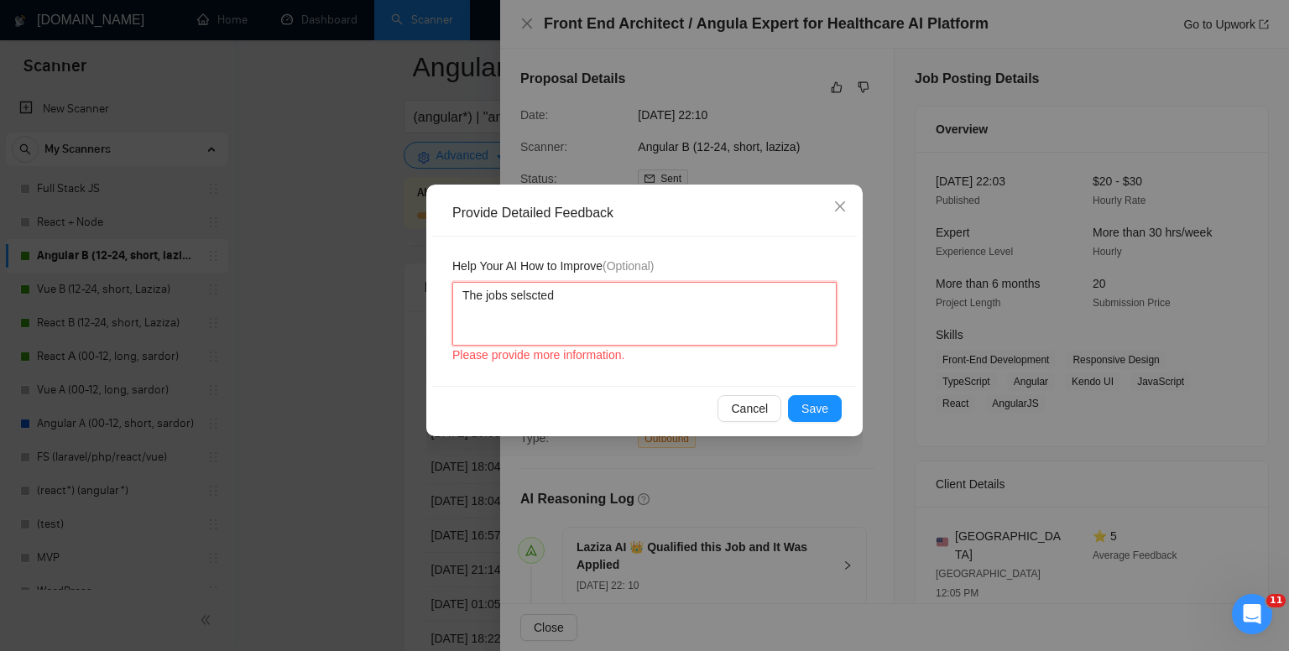
type textarea "The jobs selescted"
type textarea "The jobs selected"
type textarea "The jobs selected p"
type textarea "The jobs selected pe"
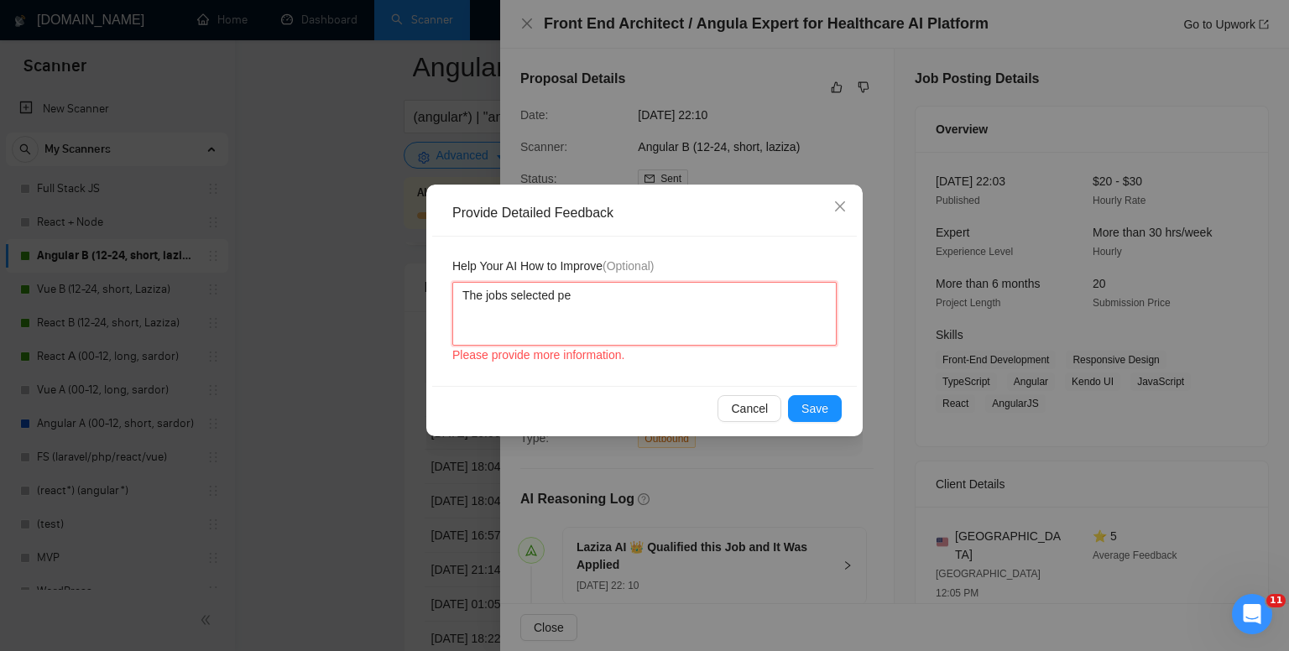
type textarea "The jobs selected per"
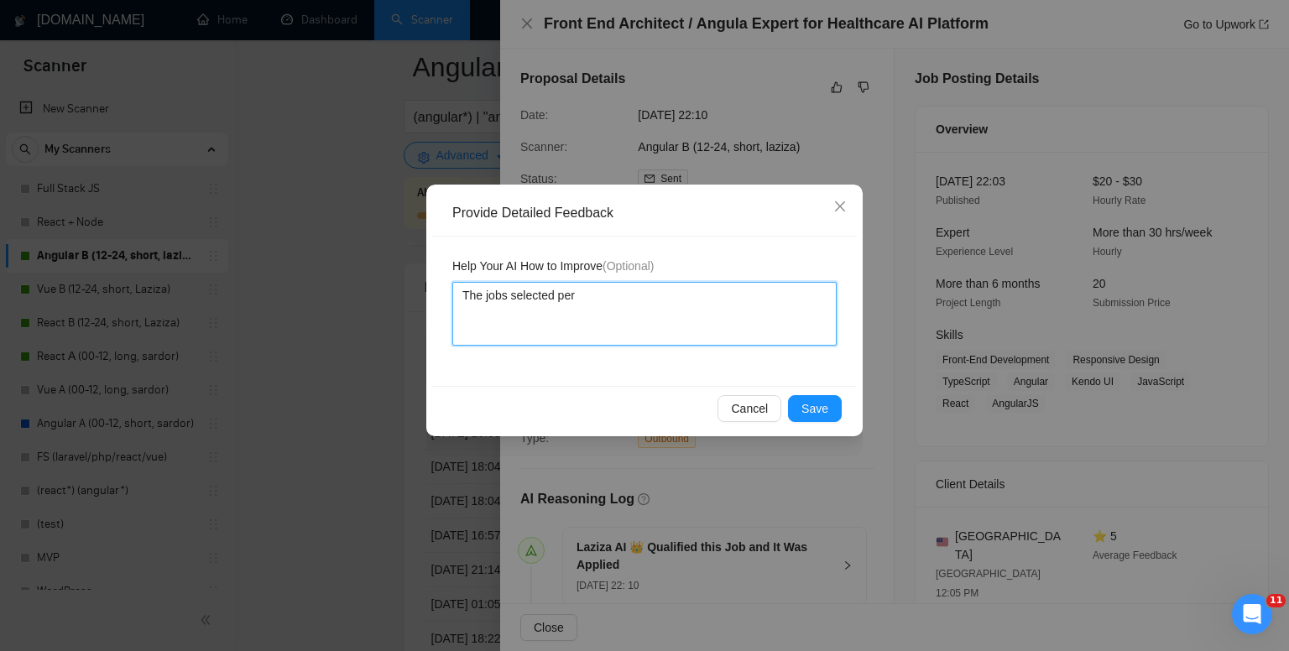
type textarea "The jobs selected perf"
type textarea "The jobs selected perfe"
type textarea "The jobs selected perfeb"
type textarea "The jobs selected perfe"
type textarea "The jobs selected perfec"
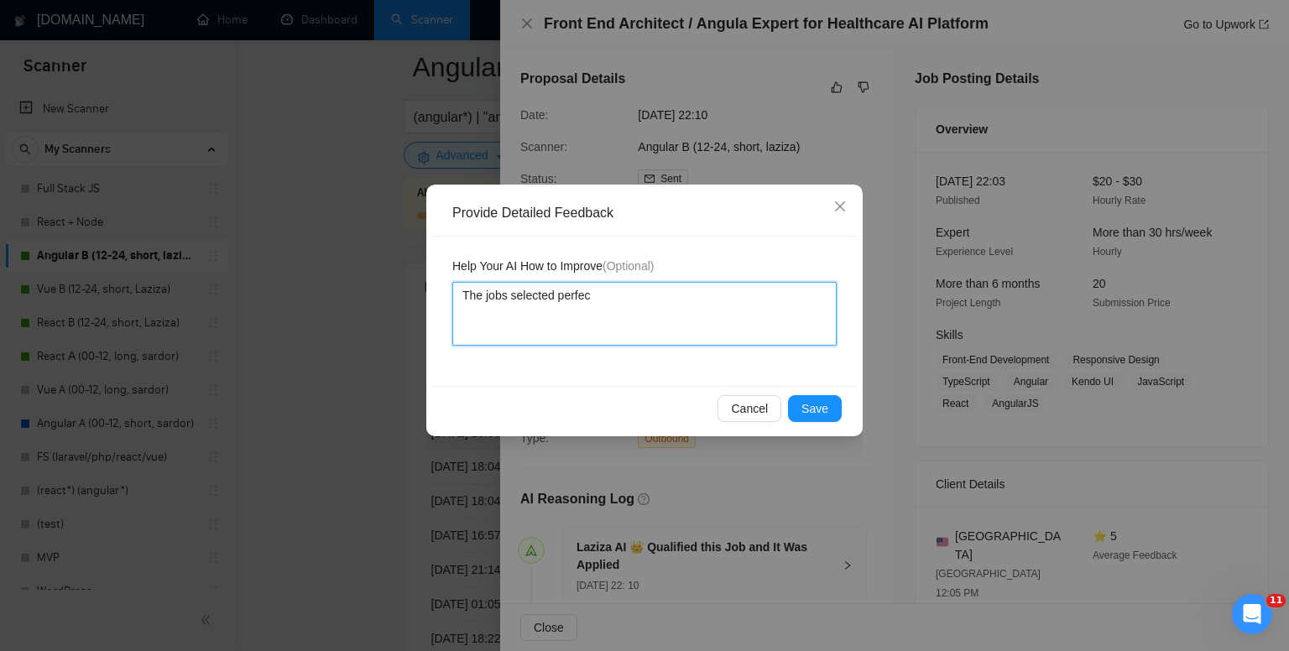
type textarea "The jobs selected perfecl"
type textarea "The jobs selected perfec"
type textarea "The jobs selected perfectl"
type textarea "The jobs selected perfectly"
type textarea "The jobs selected perfectly,"
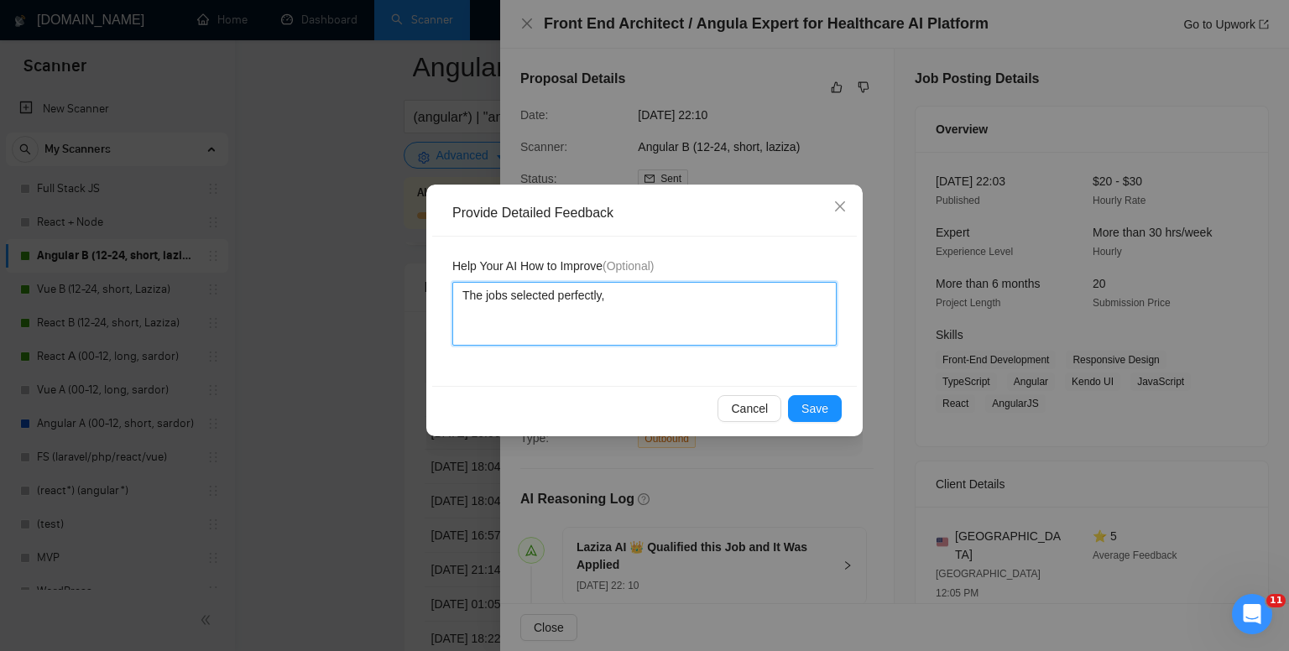
type textarea "The jobs selected perfectly,"
type textarea "The jobs selected perfectly, b"
type textarea "The jobs selected perfectly, bu"
type textarea "The jobs selected perfectly, but"
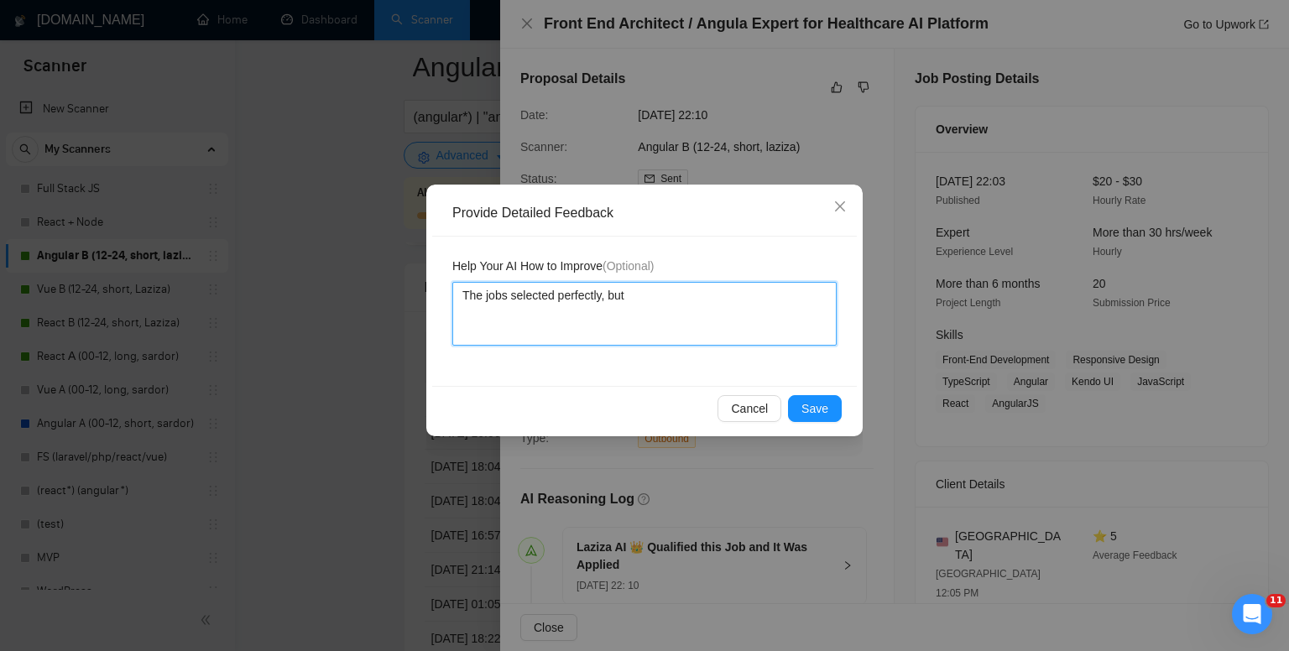
type textarea "The jobs selected perfectly, but n"
type textarea "The jobs selected perfectly, but ne"
type textarea "The jobs selected perfectly, but nex"
type textarea "The jobs selected perfectly, but next"
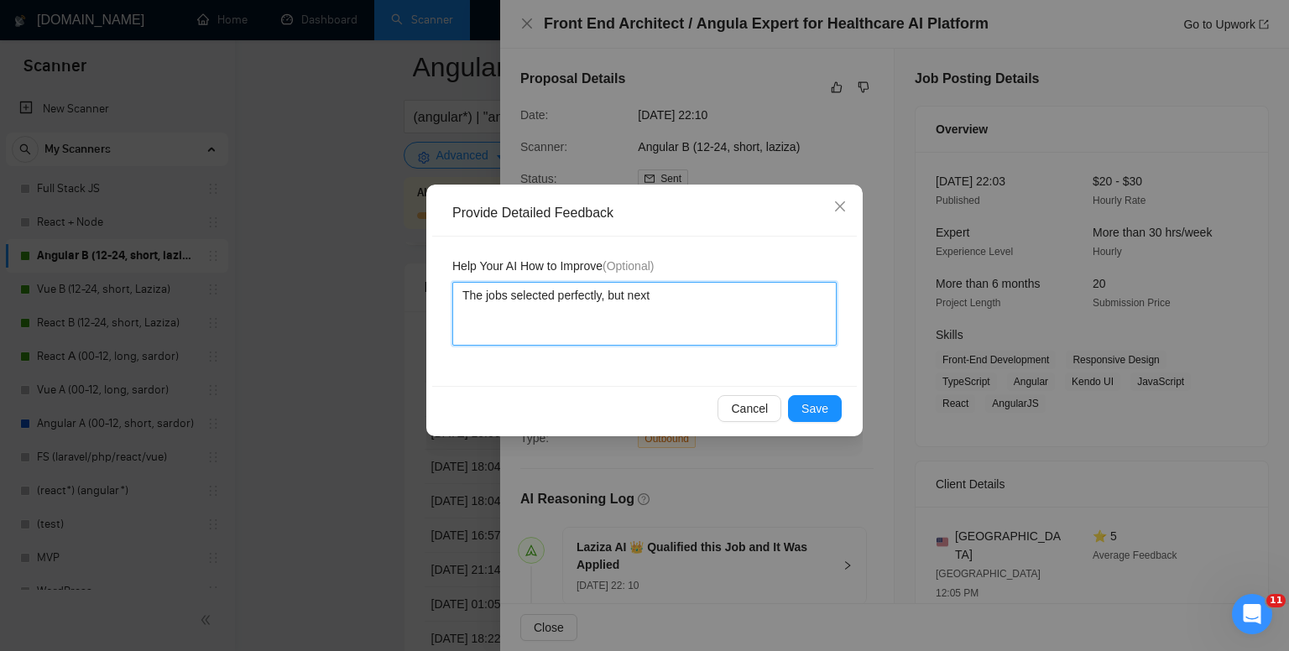
type textarea "The jobs selected perfectly, but next t"
type textarea "The jobs selected perfectly, but next ti"
type textarea "The jobs selected perfectly, but next tim"
type textarea "The jobs selected perfectly, but next time"
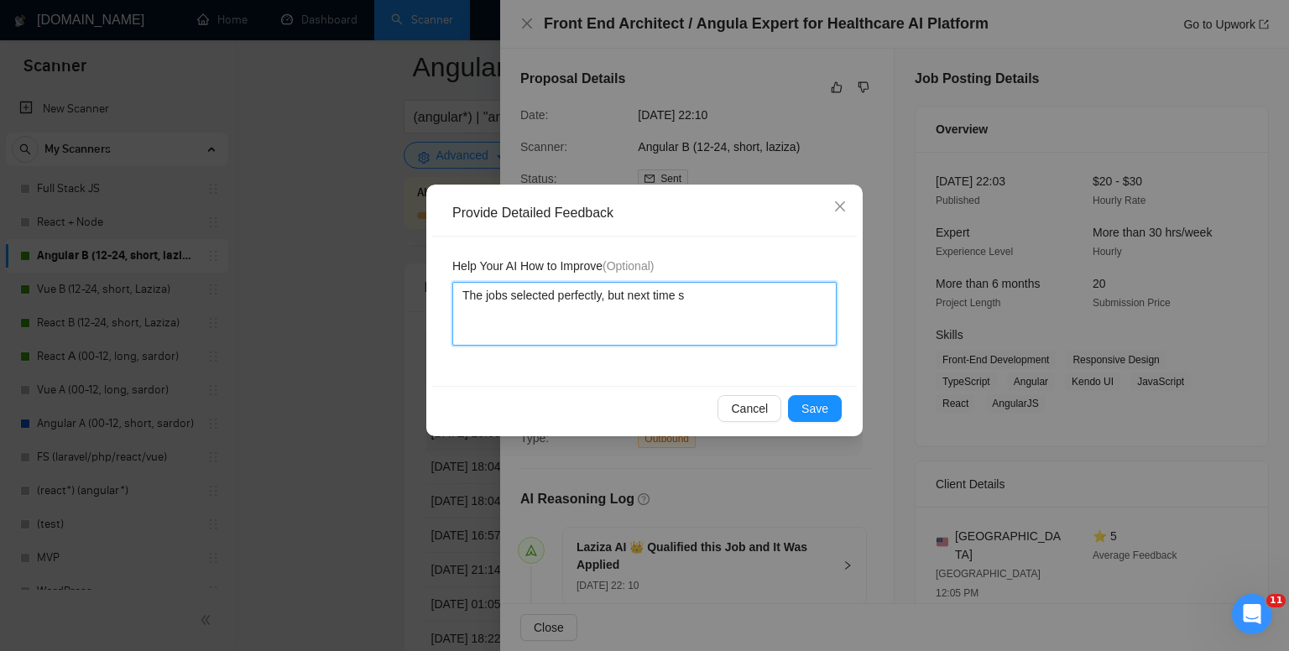
type textarea "The jobs selected perfectly, but next time sk"
type textarea "The jobs selected perfectly, but next time ski"
type textarea "The jobs selected perfectly, but next time skip"
type textarea "The jobs selected perfectly, but next time skip t"
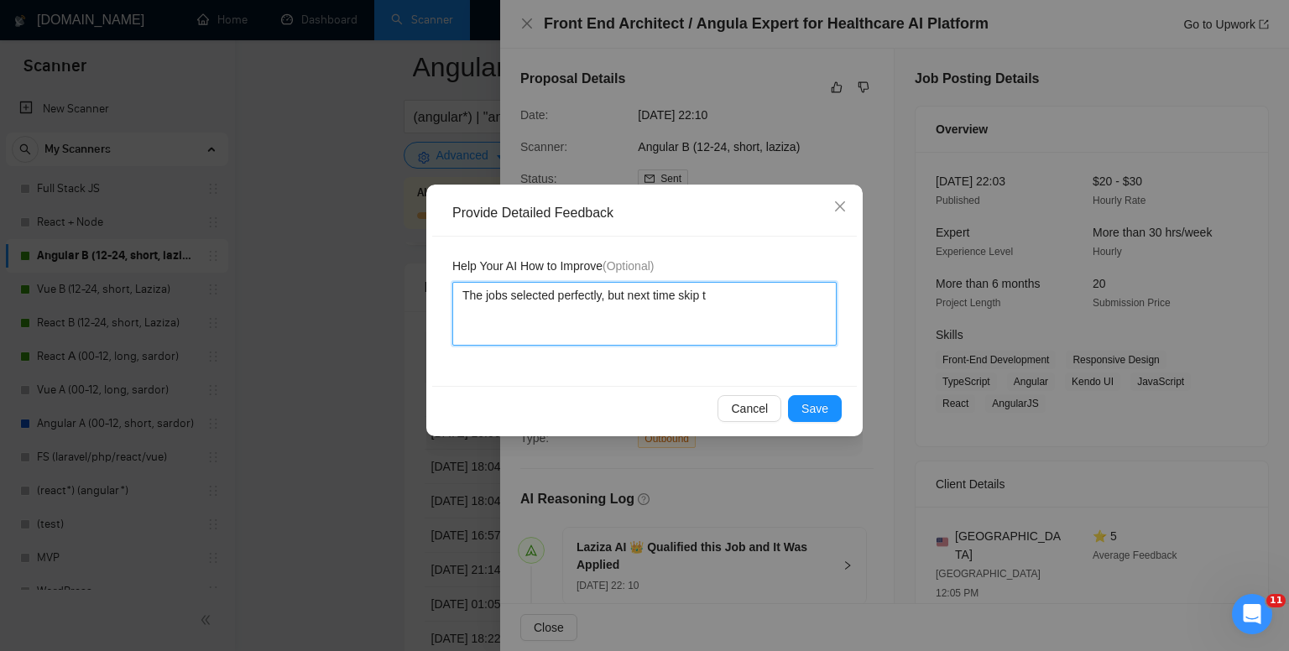
type textarea "The jobs selected perfectly, but next time skip th"
type textarea "The jobs selected perfectly, but next time skip the"
type textarea "The jobs selected perfectly, but next time skip the j"
type textarea "The jobs selected perfectly, but next time skip the jo"
type textarea "The jobs selected perfectly, but next time skip the job"
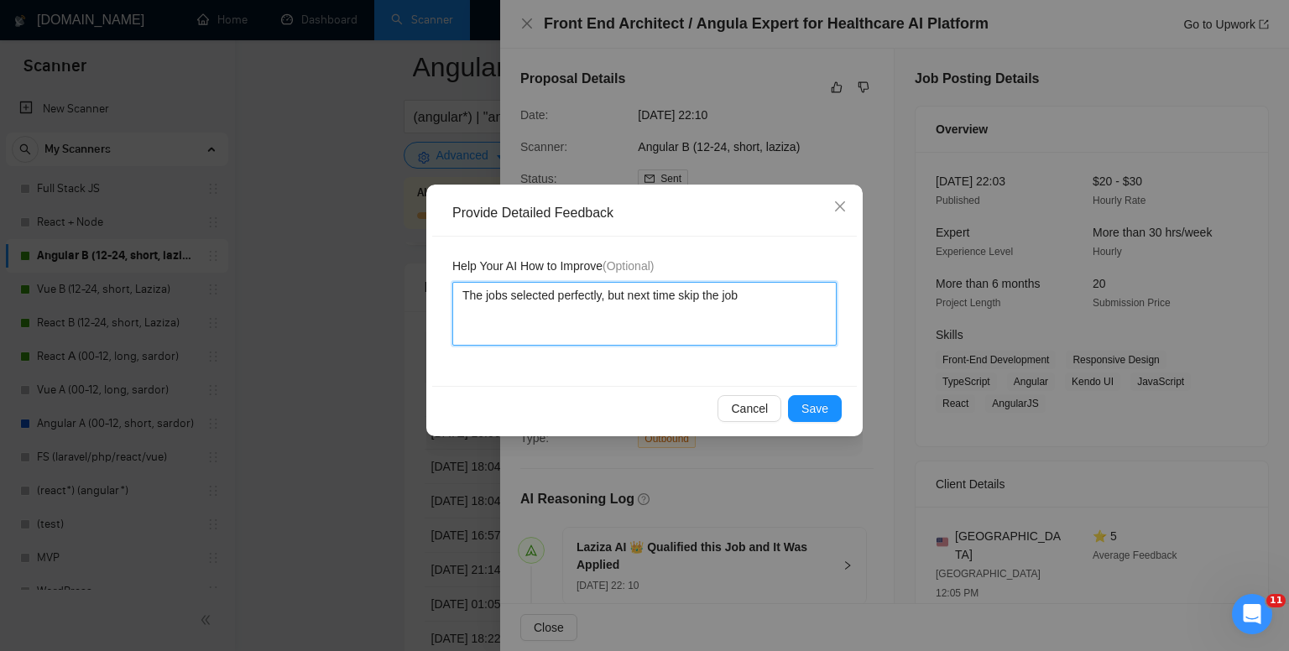
type textarea "The jobs selected perfectly, but next time skip the jobs"
type textarea "The jobs selected perfectly, but next time skip the jobs w"
type textarea "The jobs selected perfectly, but next time skip the jobs wi"
type textarea "The jobs selected perfectly, but next time skip the jobs wit"
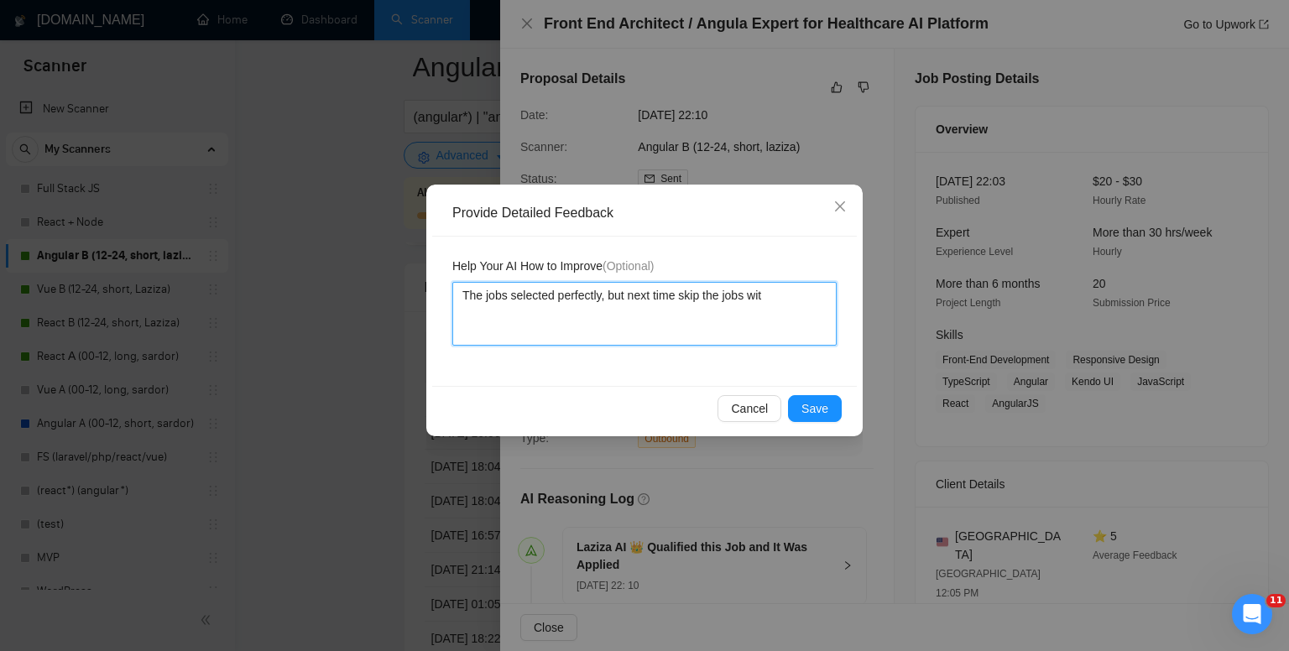
type textarea "The jobs selected perfectly, but next time skip the jobs with"
click at [705, 315] on textarea "The jobs selected perfectly, but next time skip the jobs with" at bounding box center [644, 314] width 384 height 64
click at [776, 295] on textarea "The jobs selected perfectly, but next time skip the jobs with" at bounding box center [644, 314] width 384 height 64
paste textarea "Equity"
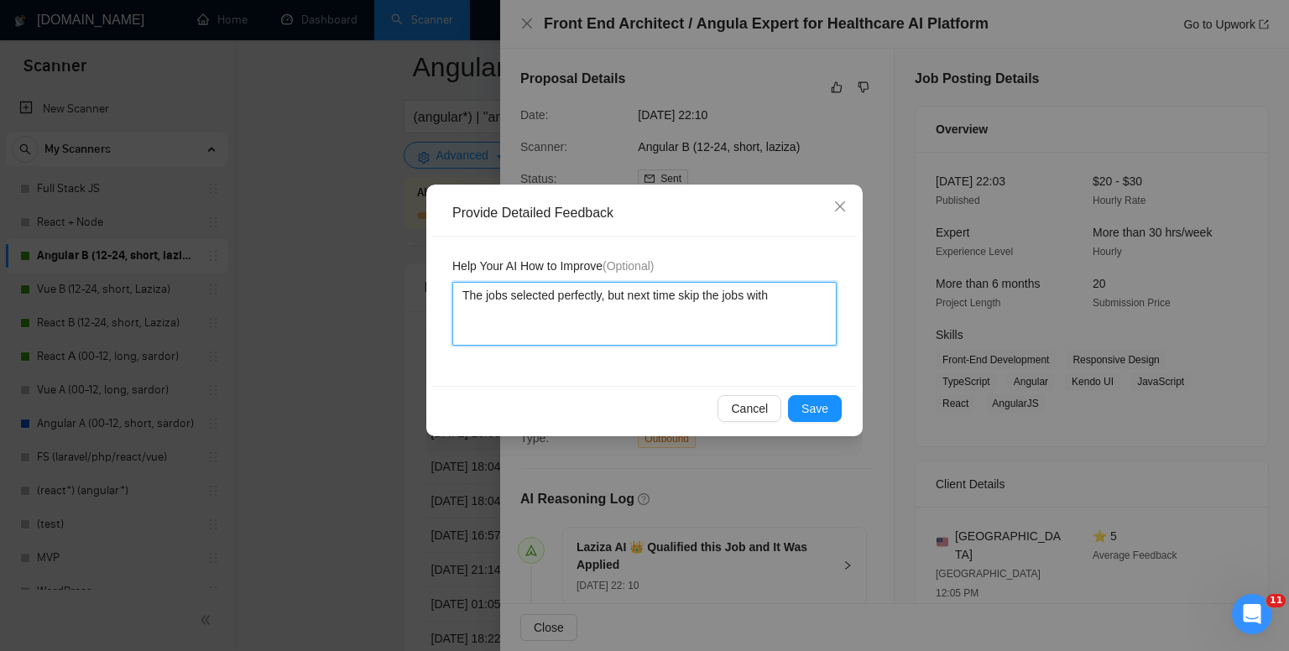
type textarea "The jobs selected perfectly, but next time skip the jobs with Equity"
type textarea "The jobs selected perfectly, but next time skip the jobs with Equity b"
type textarea "The jobs selected perfectly, but next time skip the jobs with Equity ba"
type textarea "The jobs selected perfectly, but next time skip the jobs with Equity bas"
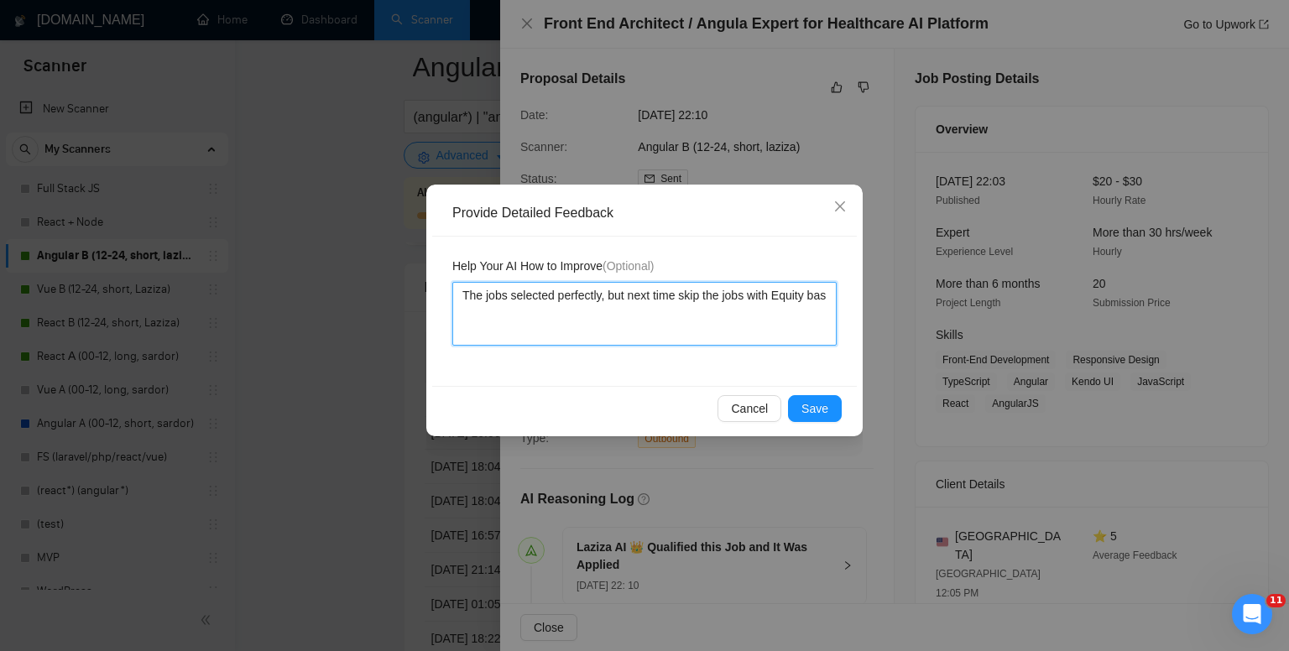
type textarea "The jobs selected perfectly, but next time skip the jobs with Equity bass"
type textarea "The jobs selected perfectly, but next time skip the jobs with Equity bassi"
type textarea "The jobs selected perfectly, but next time skip the jobs with Equity bass"
type textarea "The jobs selected perfectly, but next time skip the jobs with Equity bas"
type textarea "The jobs selected perfectly, but next time skip the jobs with Equity basi"
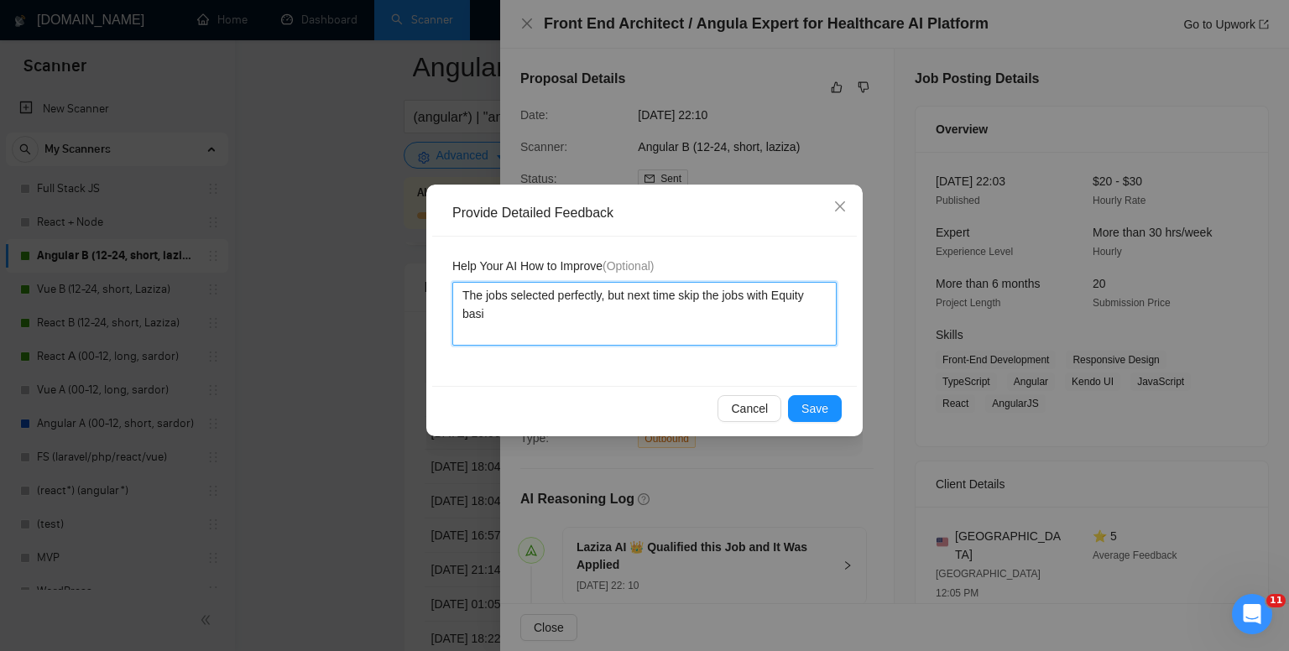
type textarea "The jobs selected perfectly, but next time skip the jobs with Equity basis"
type textarea "The jobs selected perfectly, but next time skip the jobs with Equity basis a"
type textarea "The jobs selected perfectly, but next time skip the jobs with Equity basis an"
type textarea "The jobs selected perfectly, but next time skip the jobs with Equity basis and"
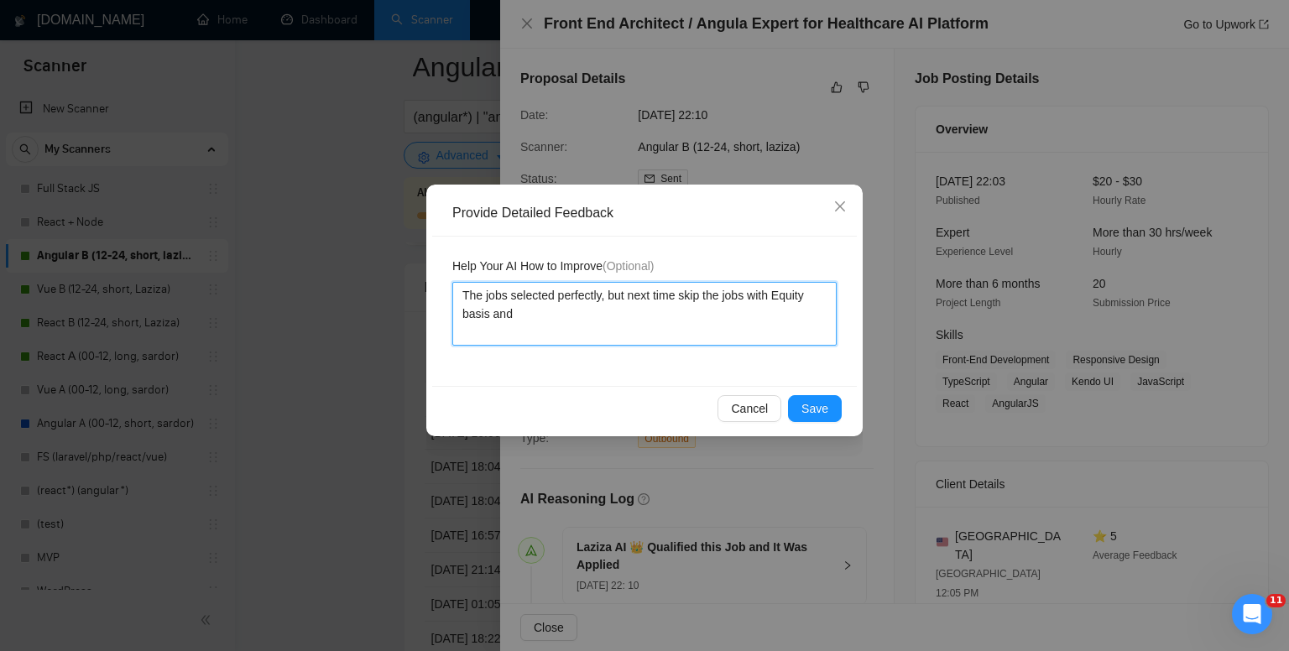
type textarea "The jobs selected perfectly, but next time skip the jobs with Equity basis and c"
type textarea "The jobs selected perfectly, but next time skip the jobs with Equity basis and …"
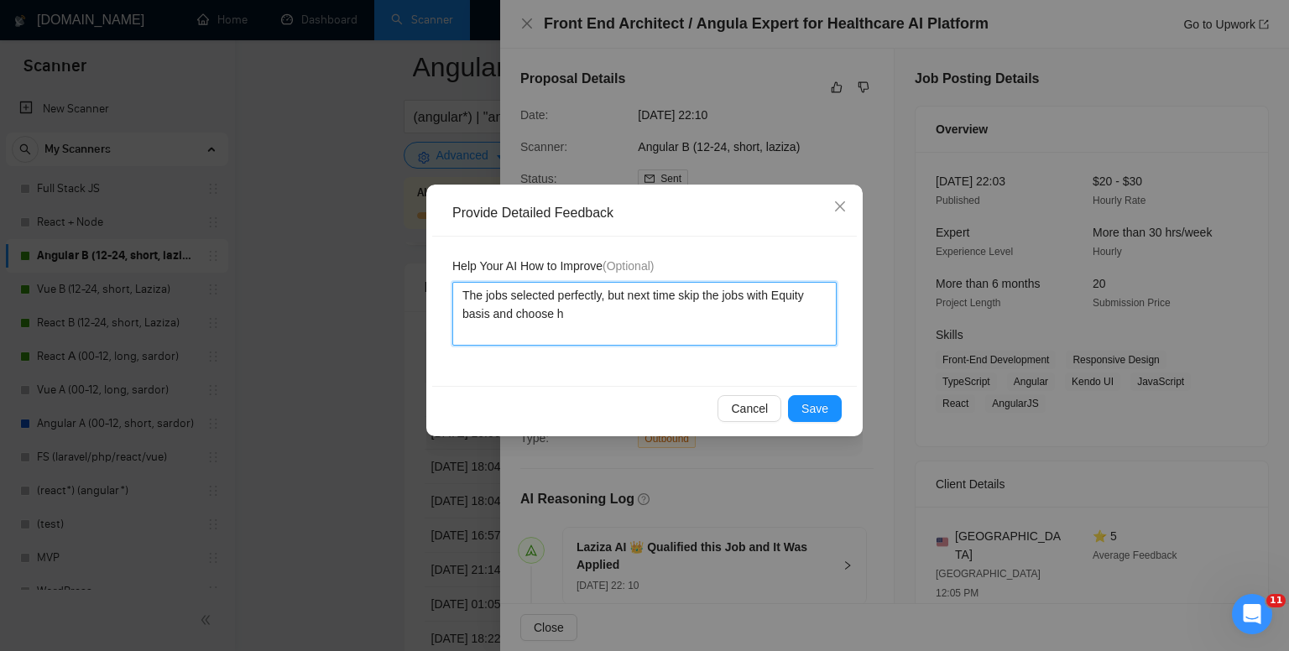
type textarea "The jobs selected perfectly, but next time skip the jobs with Equity basis and …"
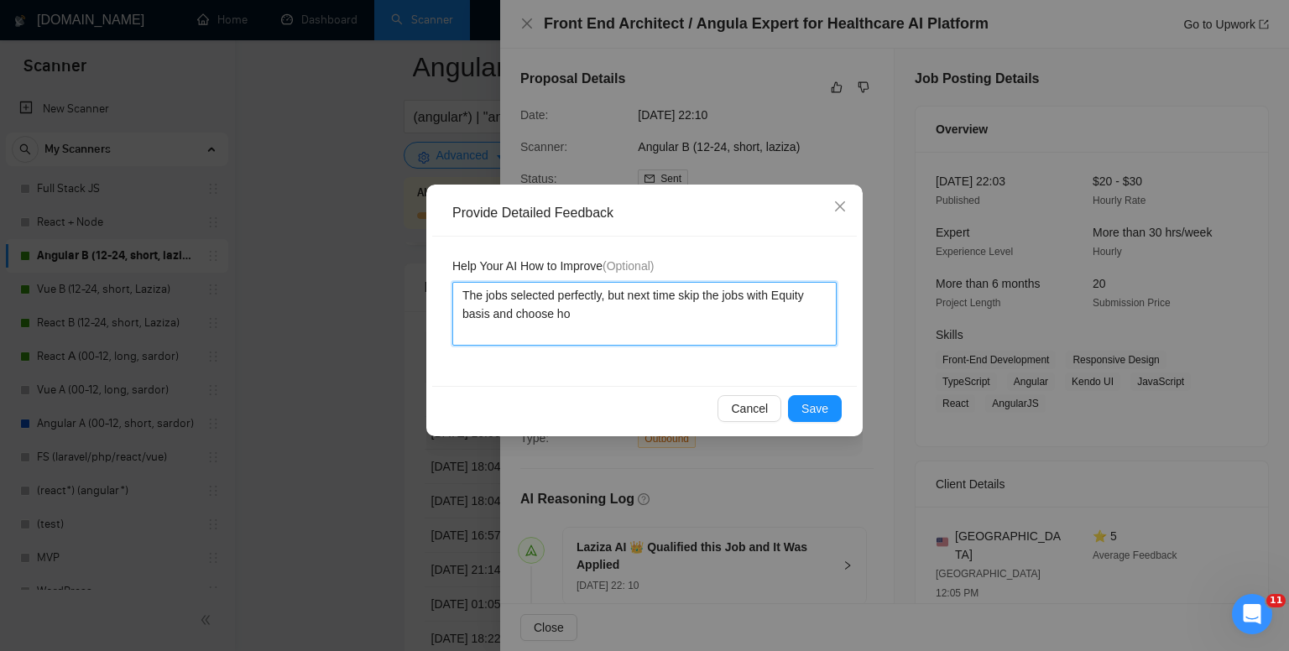
type textarea "The jobs selected perfectly, but next time skip the jobs with Equity basis and …"
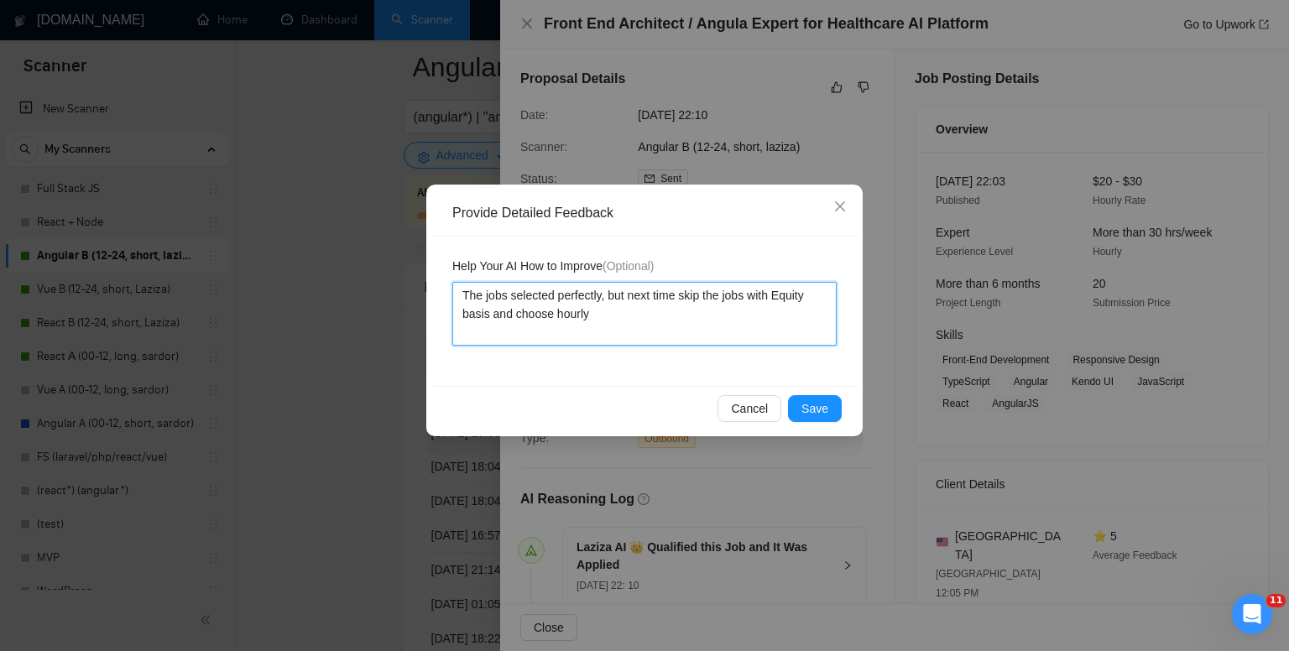
type textarea "The jobs selected perfectly, but next time skip the jobs with Equity basis and …"
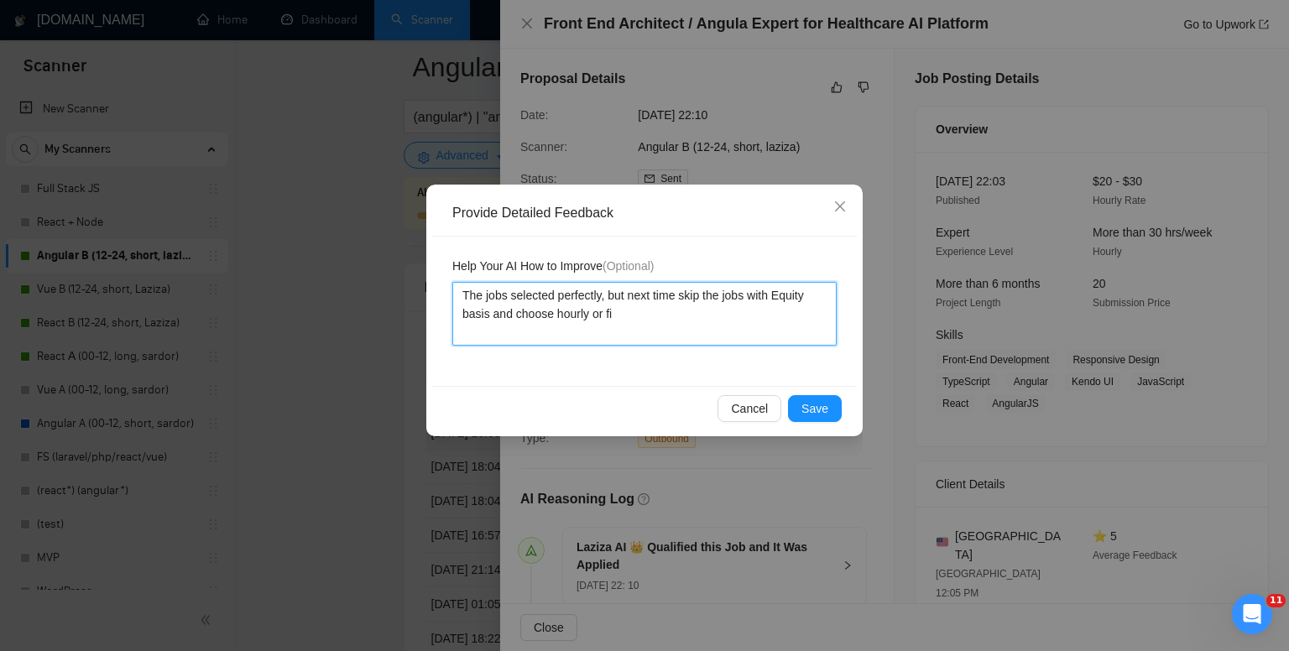
type textarea "The jobs selected perfectly, but next time skip the jobs with Equity basis and …"
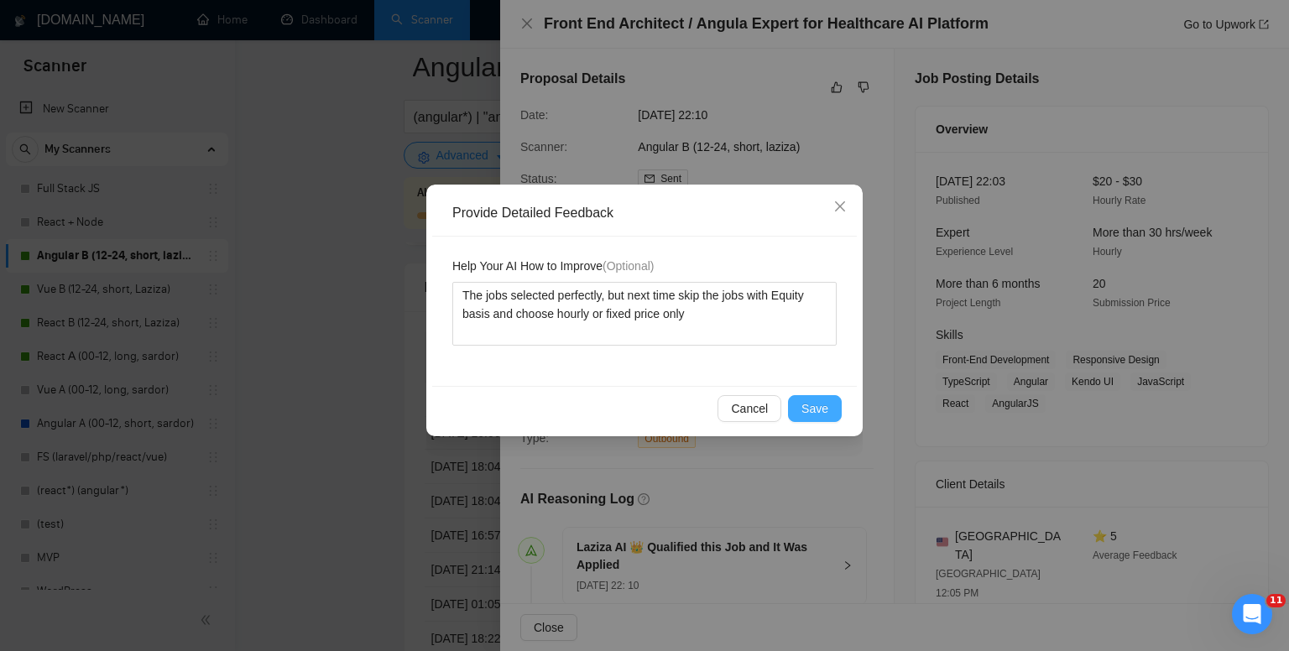
click at [823, 404] on span "Save" at bounding box center [815, 409] width 27 height 18
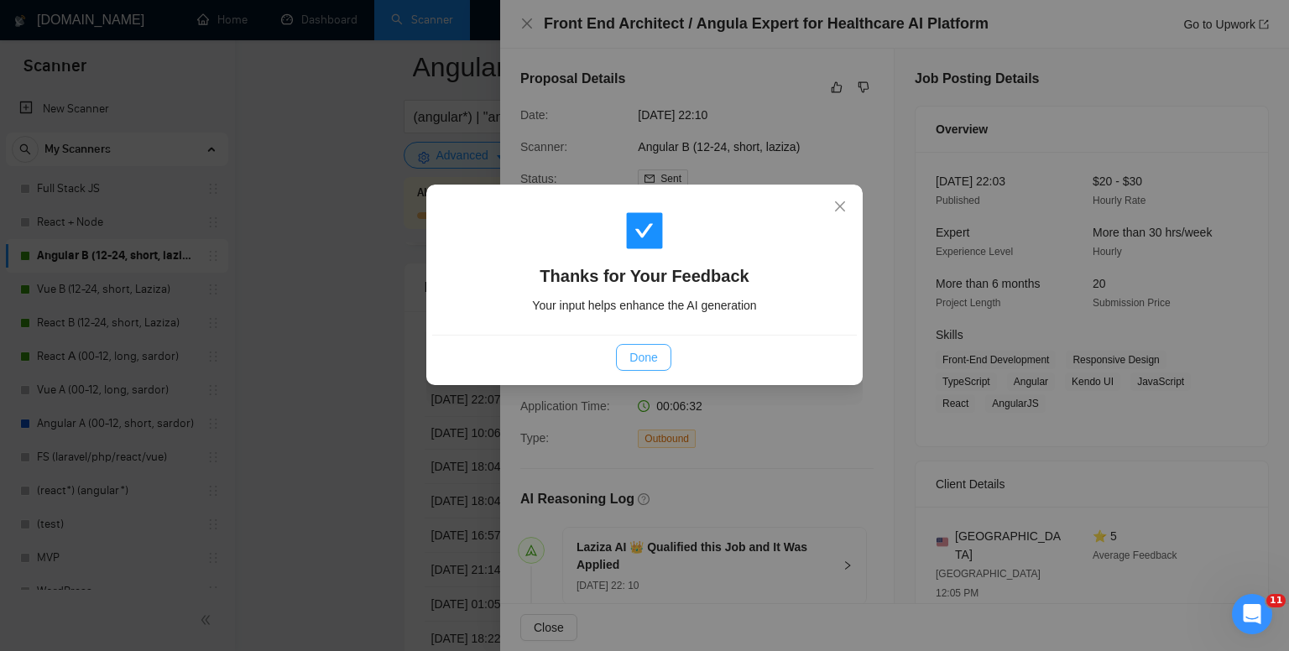
click at [648, 363] on span "Done" at bounding box center [643, 357] width 28 height 18
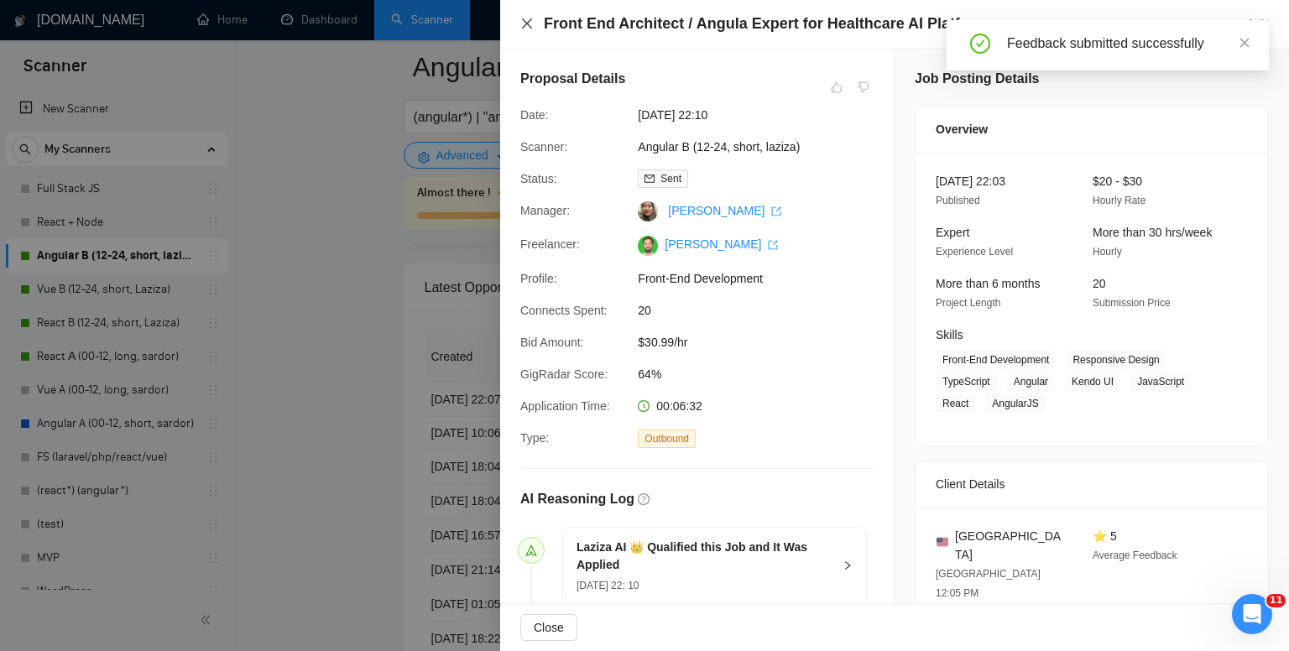
drag, startPoint x: 526, startPoint y: 26, endPoint x: 889, endPoint y: 167, distance: 389.0
click at [526, 26] on icon "close" at bounding box center [526, 23] width 13 height 13
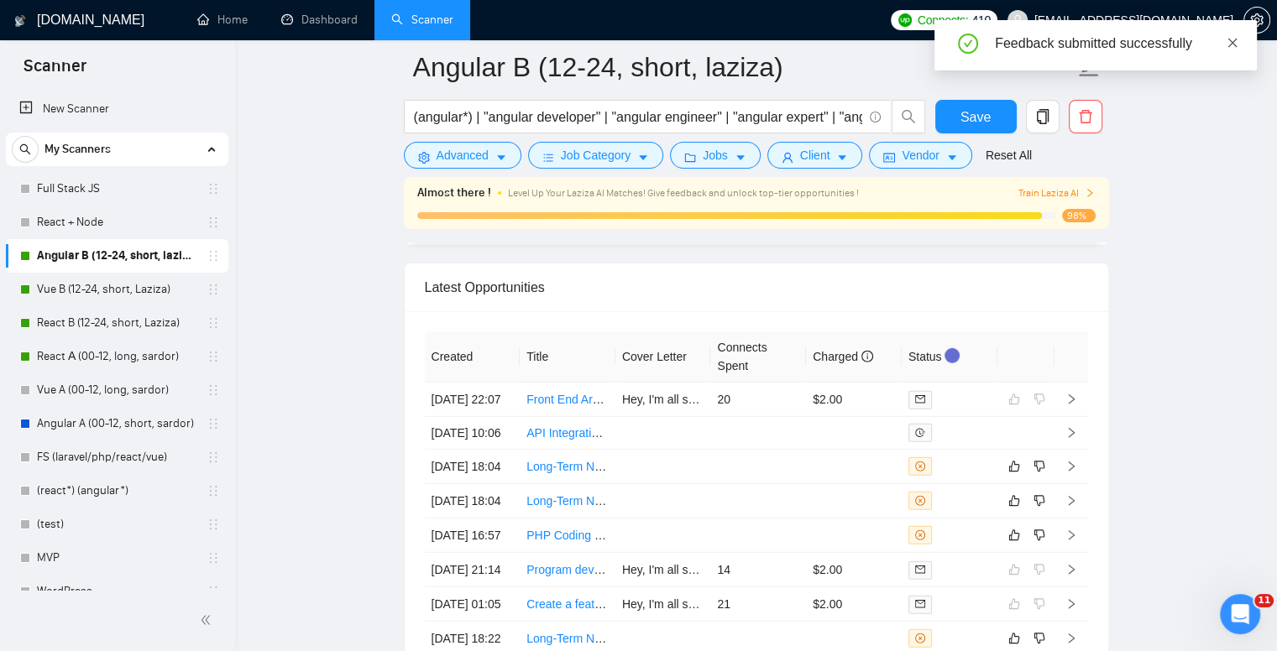
click at [1232, 50] on link at bounding box center [1232, 43] width 12 height 18
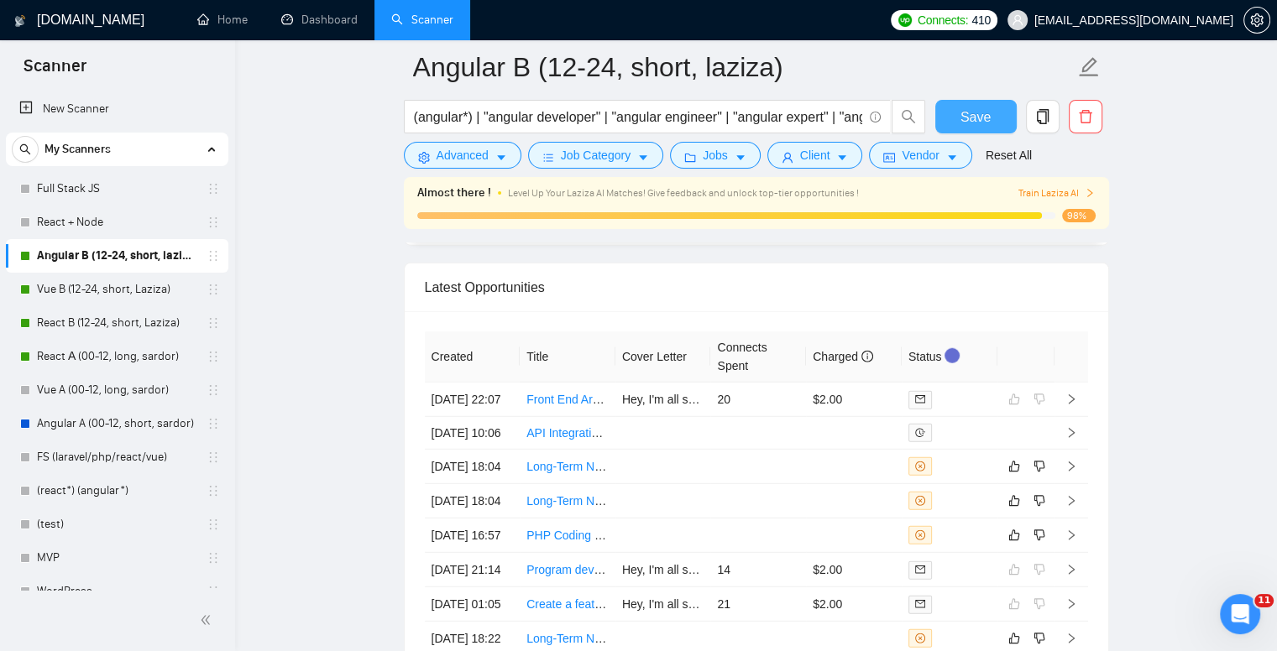
click at [994, 113] on button "Save" at bounding box center [975, 117] width 81 height 34
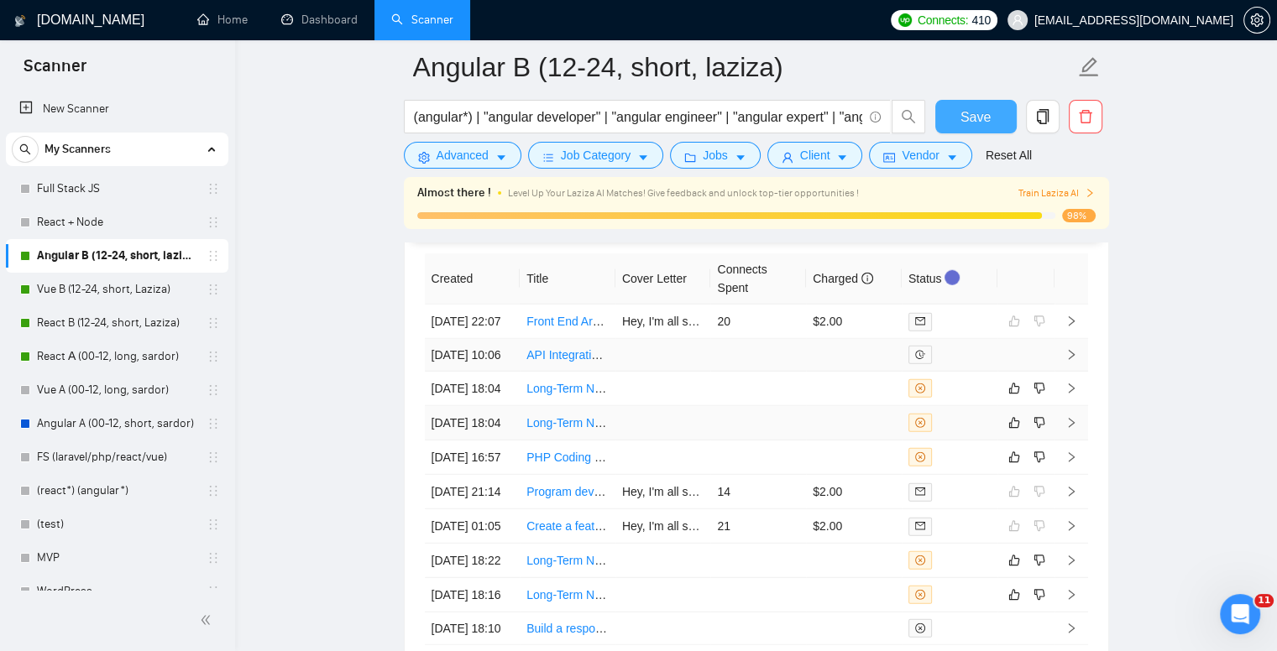
scroll to position [4783, 0]
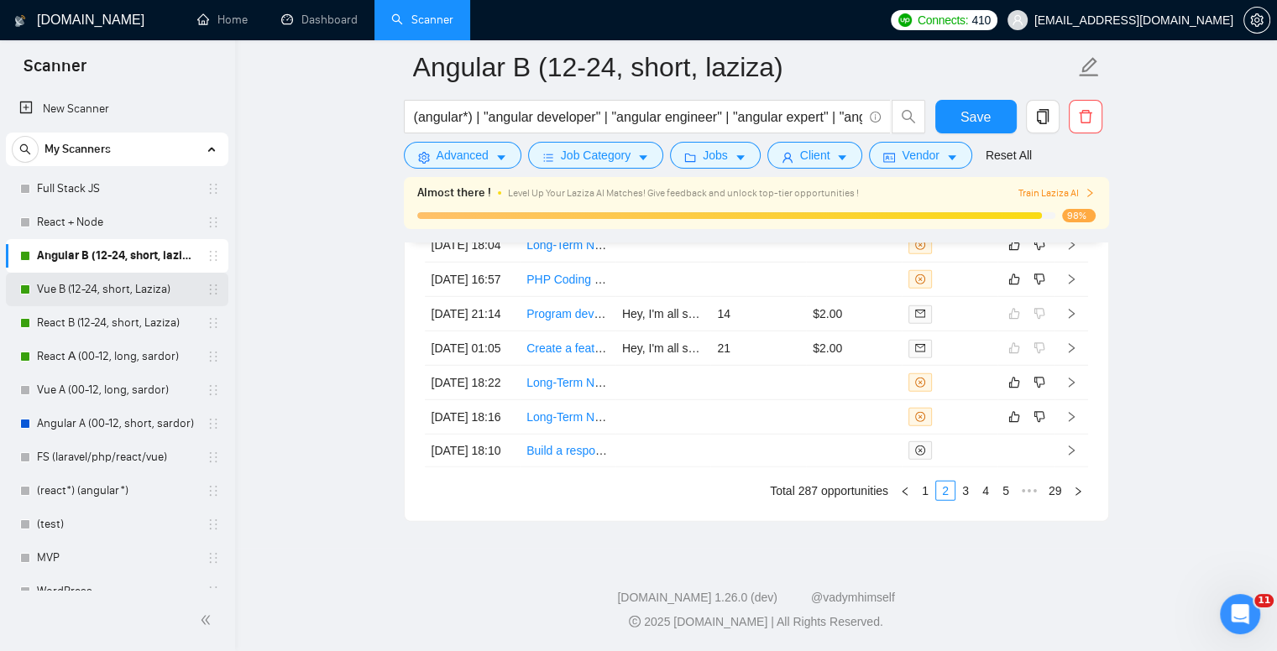
click at [80, 303] on link "Vue B (12-24, short, Laziza)" at bounding box center [116, 290] width 159 height 34
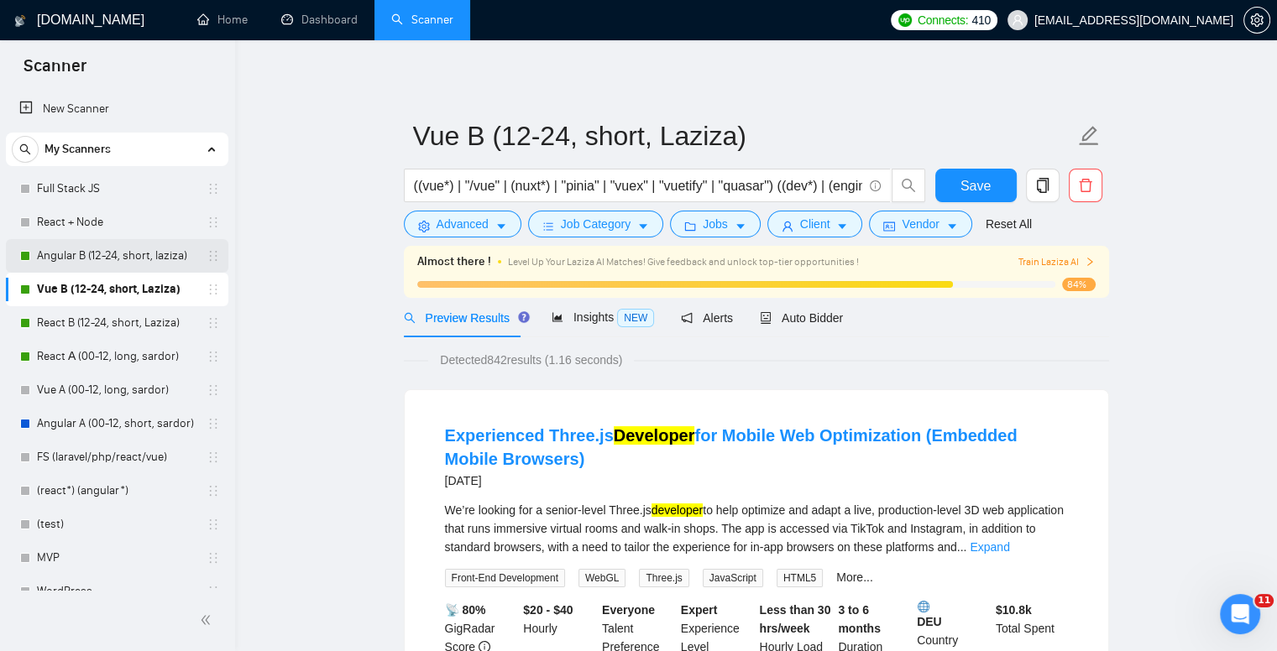
click at [139, 256] on link "Angular B (12-24, short, laziza)" at bounding box center [116, 256] width 159 height 34
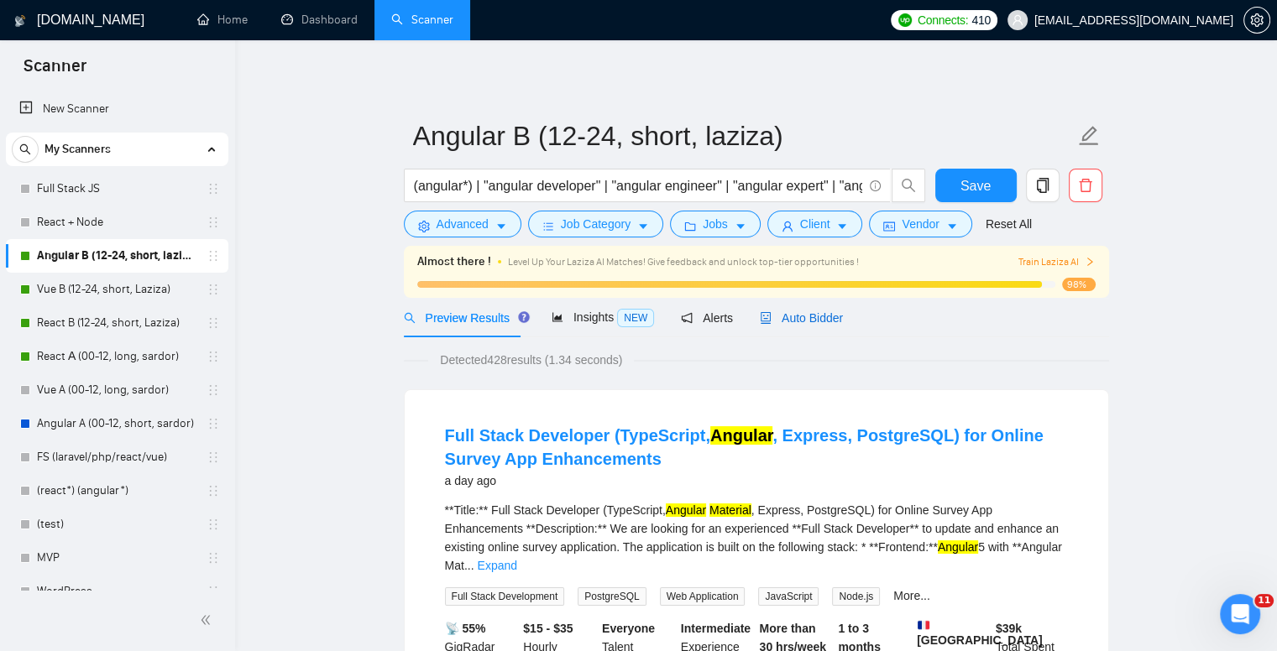
click at [803, 315] on span "Auto Bidder" at bounding box center [801, 317] width 83 height 13
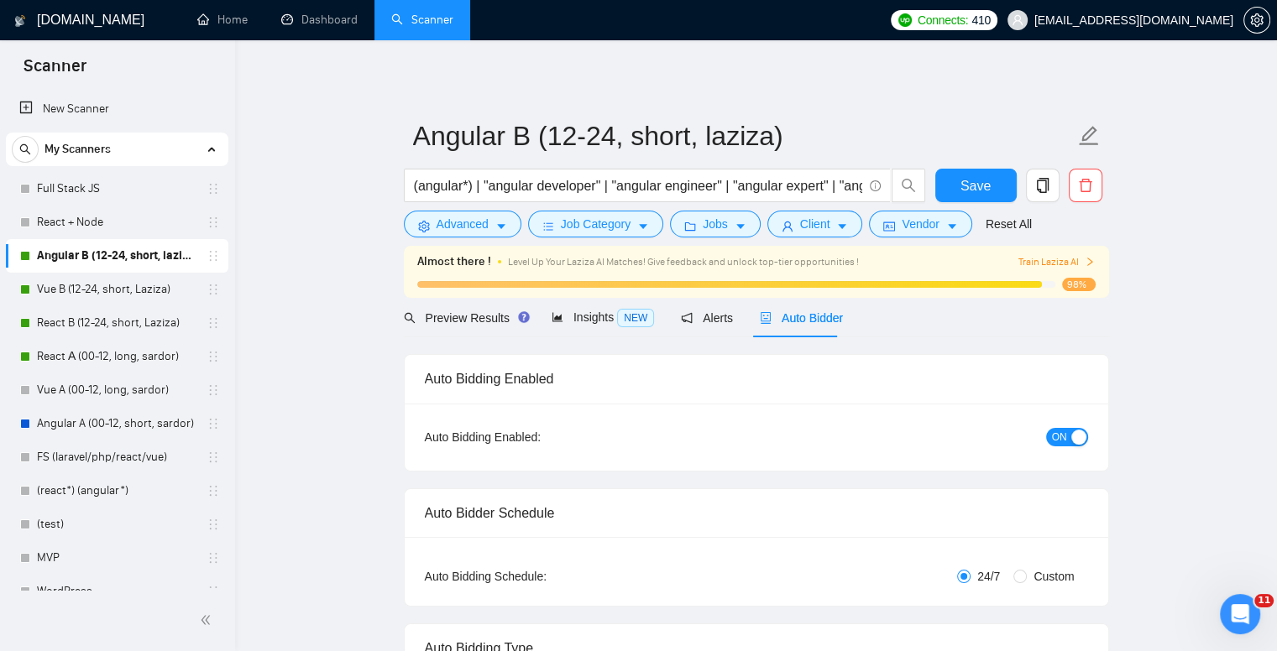
click at [1091, 264] on icon "right" at bounding box center [1089, 262] width 10 height 10
click at [1091, 263] on icon "right" at bounding box center [1089, 262] width 10 height 10
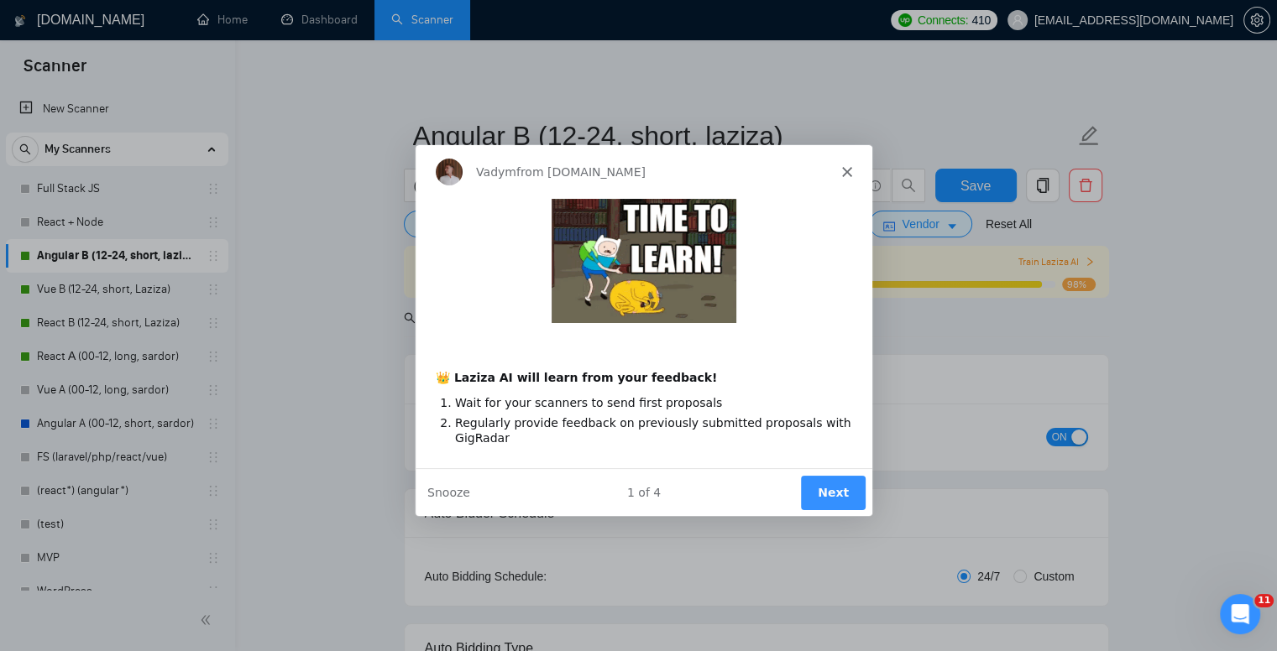
click at [845, 171] on polygon "Close" at bounding box center [845, 170] width 10 height 10
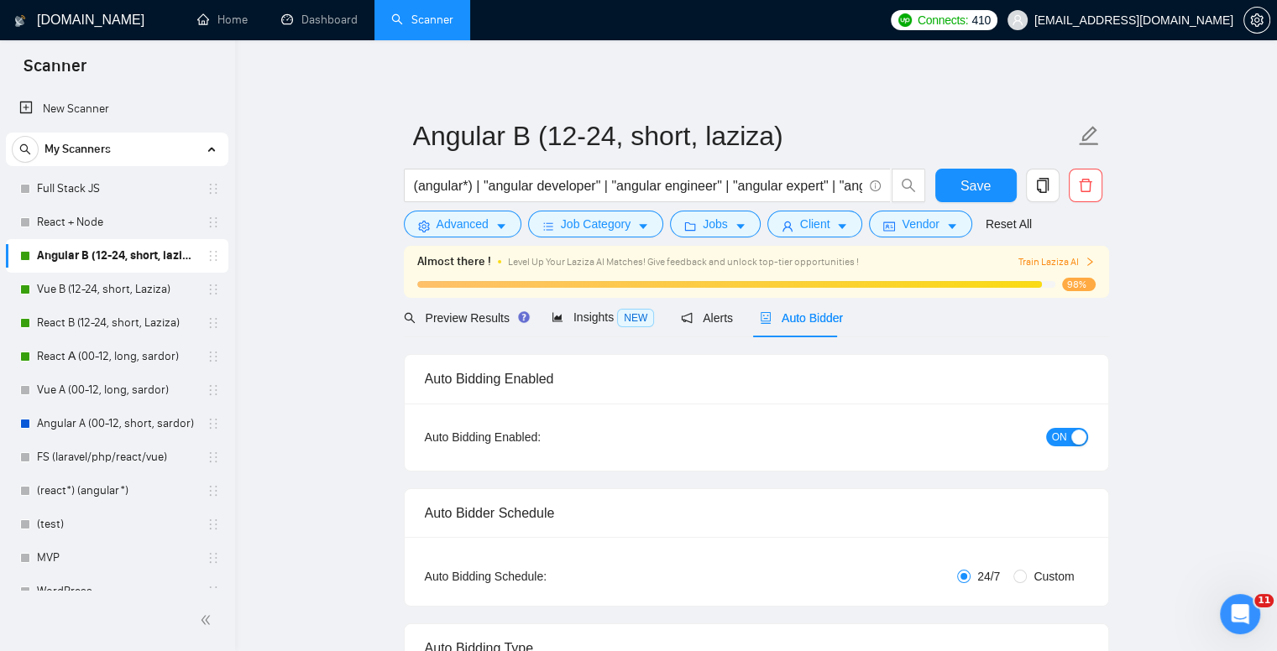
click at [1078, 256] on span "Train Laziza AI" at bounding box center [1055, 262] width 77 height 16
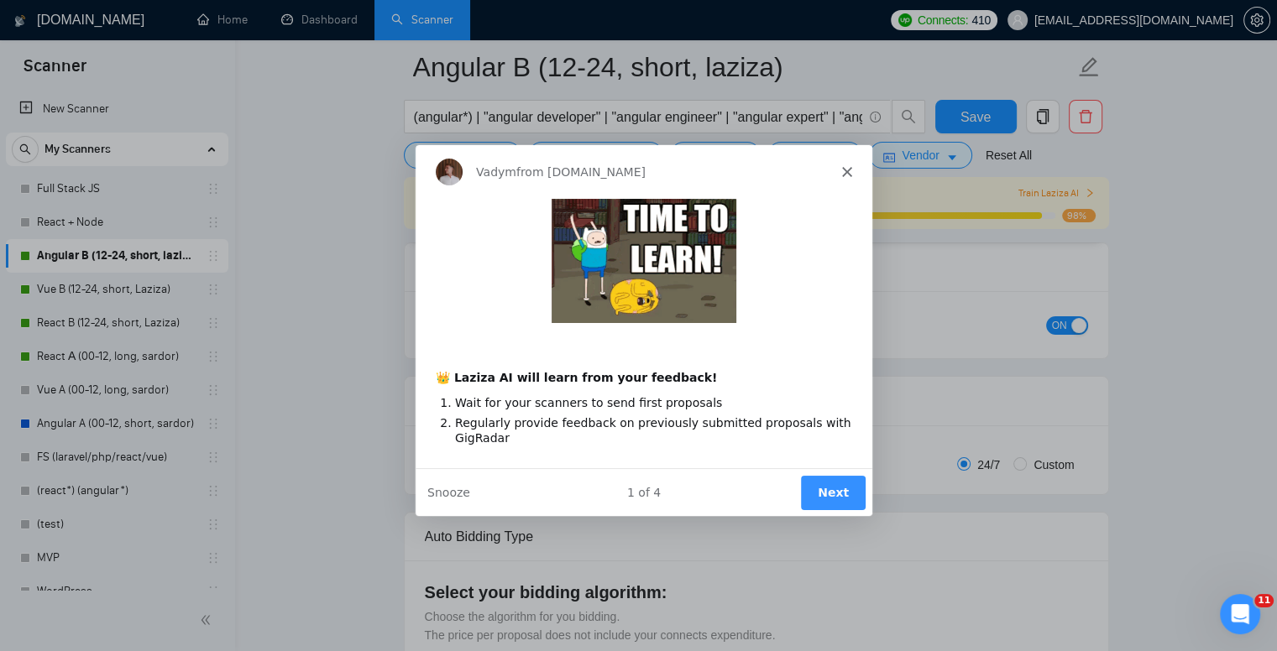
scroll to position [504, 0]
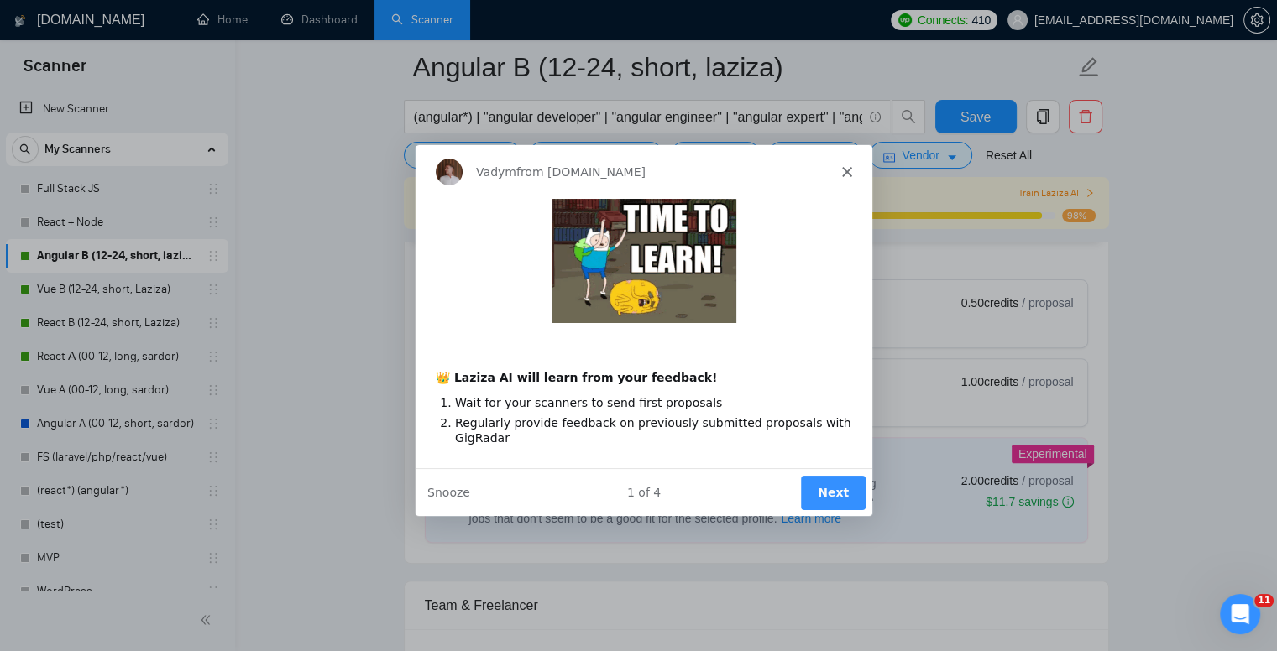
click at [838, 488] on button "Next" at bounding box center [831, 491] width 65 height 34
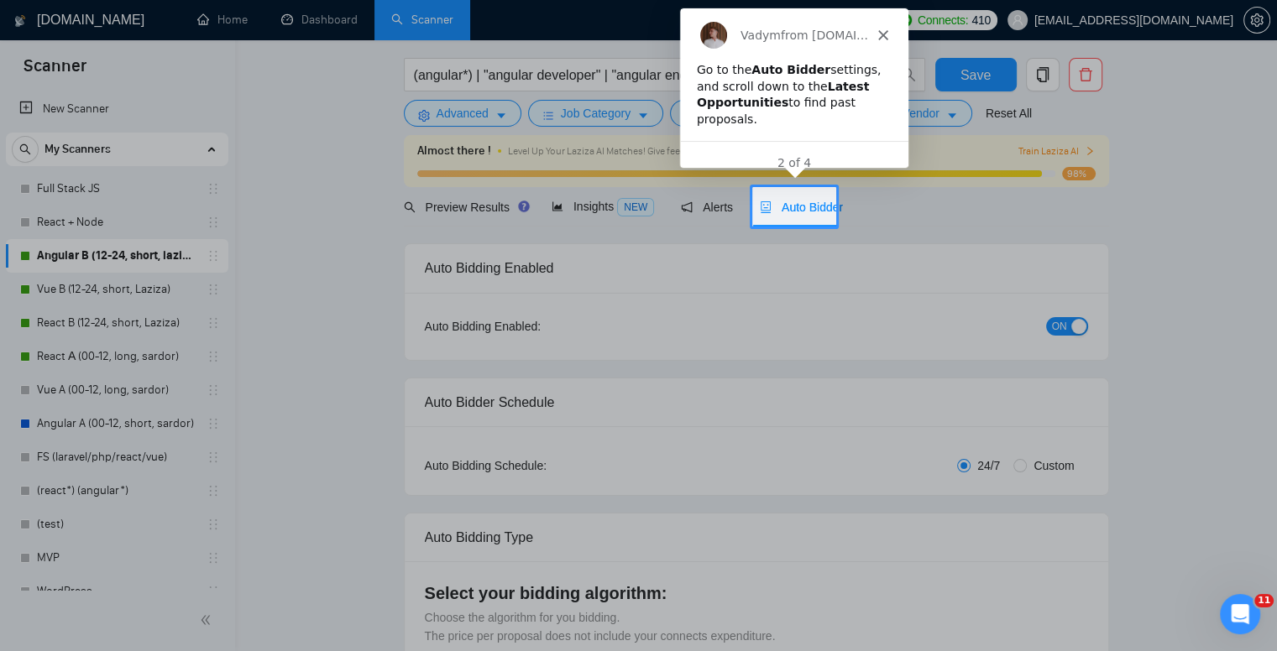
scroll to position [6, 0]
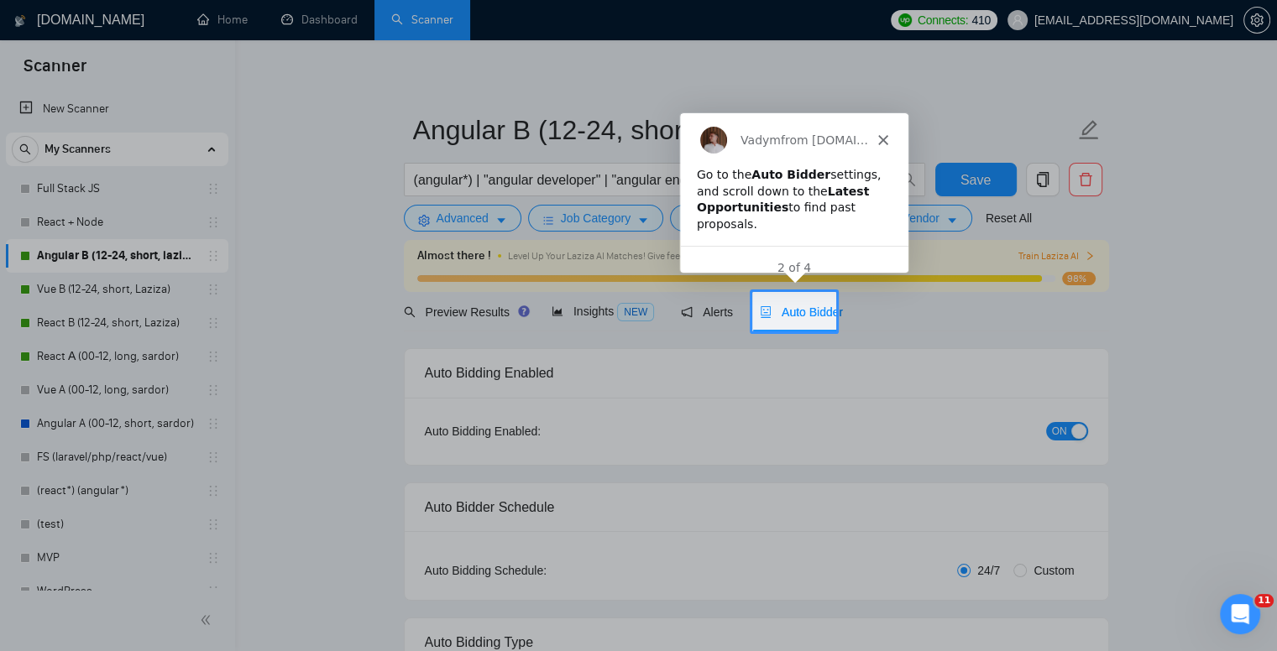
click at [796, 313] on span "Auto Bidder" at bounding box center [801, 312] width 83 height 13
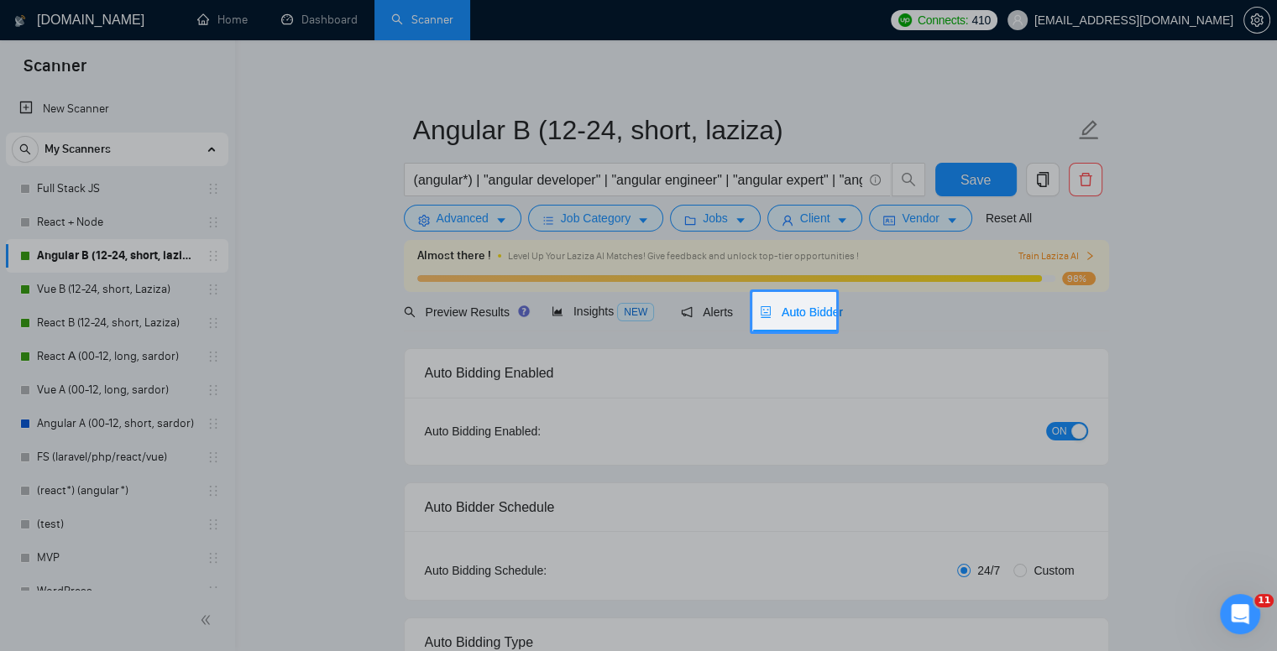
click at [943, 389] on div at bounding box center [638, 489] width 1277 height 314
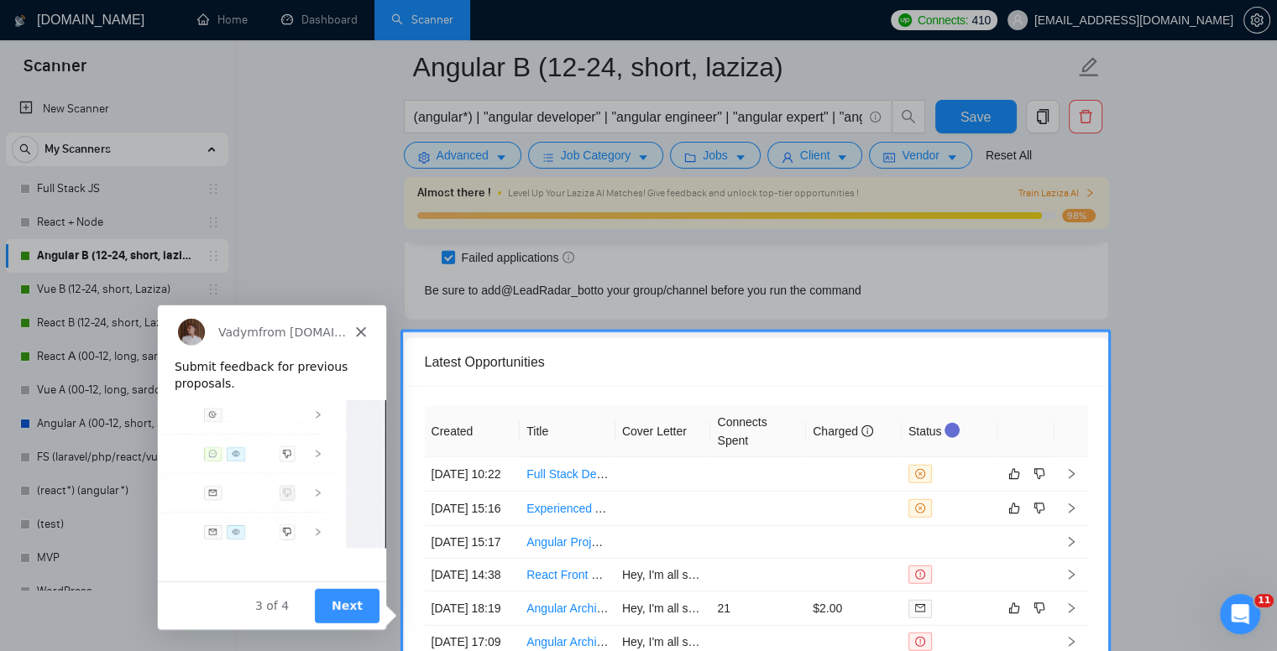
scroll to position [4708, 0]
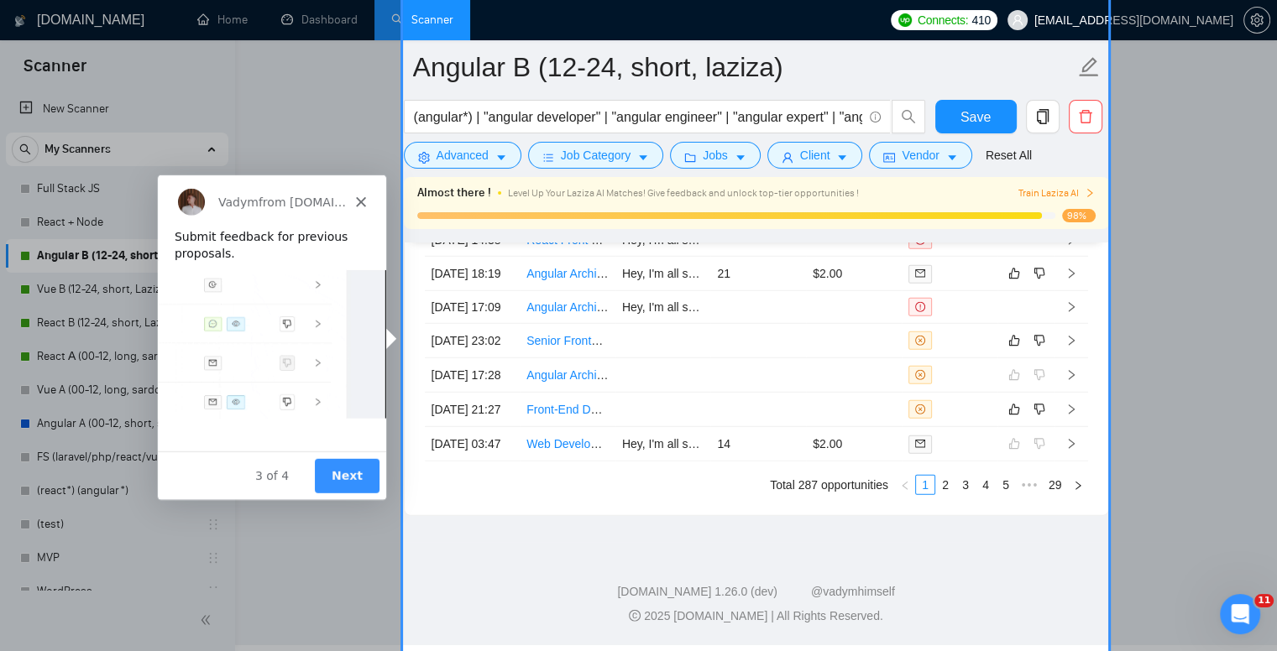
click at [349, 482] on button "Next" at bounding box center [345, 474] width 65 height 34
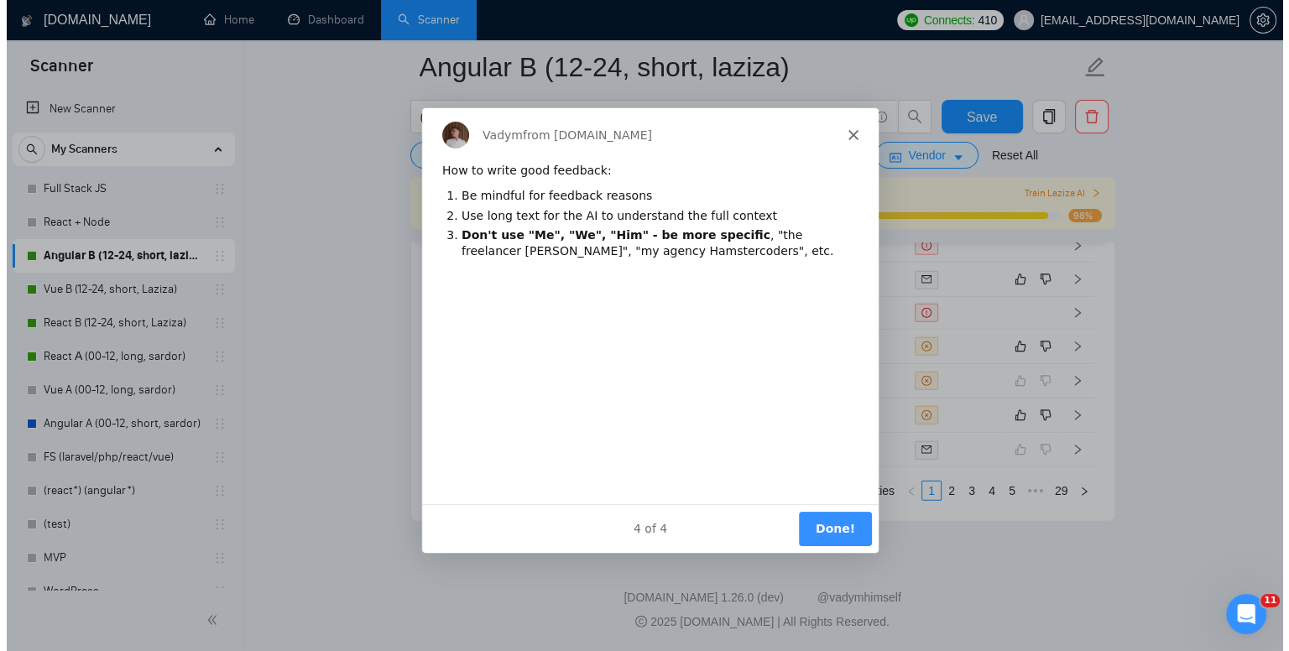
scroll to position [0, 0]
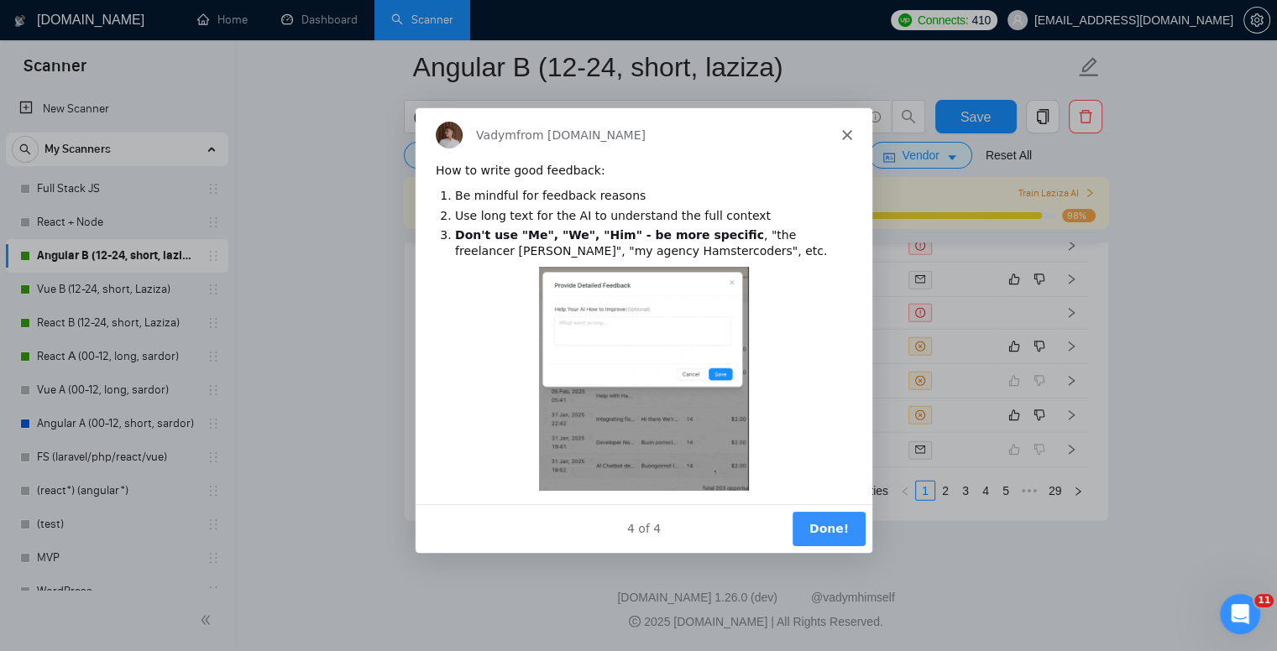
click at [845, 530] on button "Done!" at bounding box center [827, 527] width 73 height 34
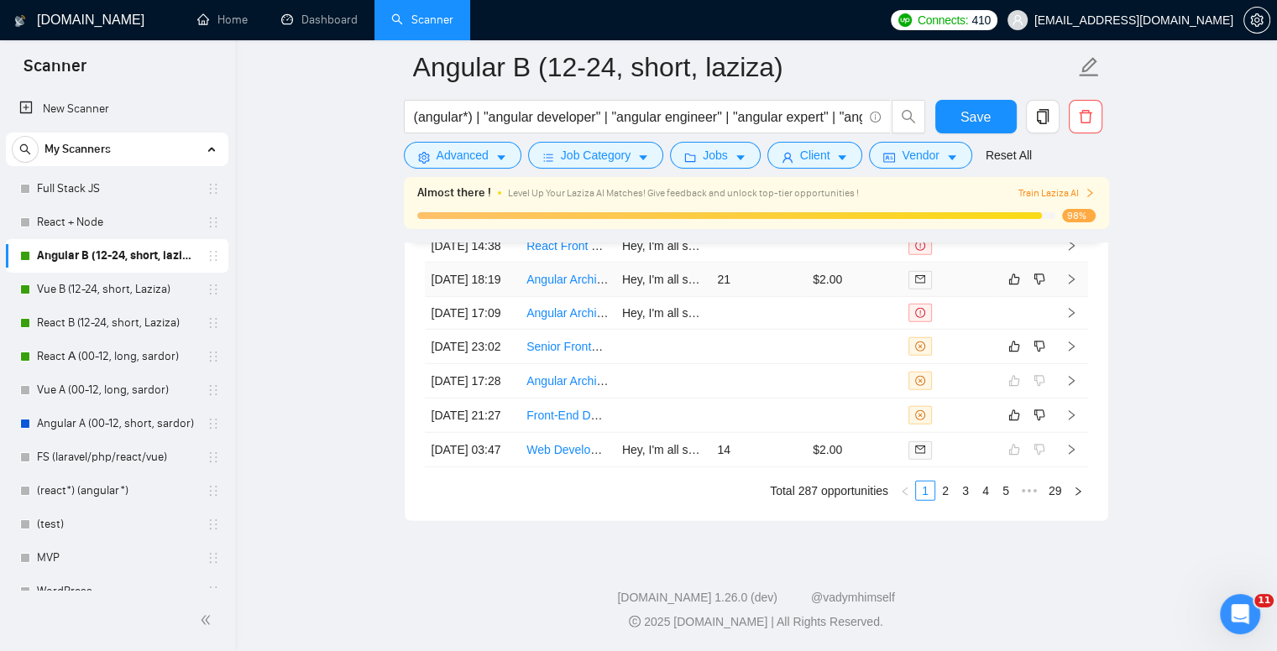
click at [1073, 285] on icon "right" at bounding box center [1071, 280] width 12 height 12
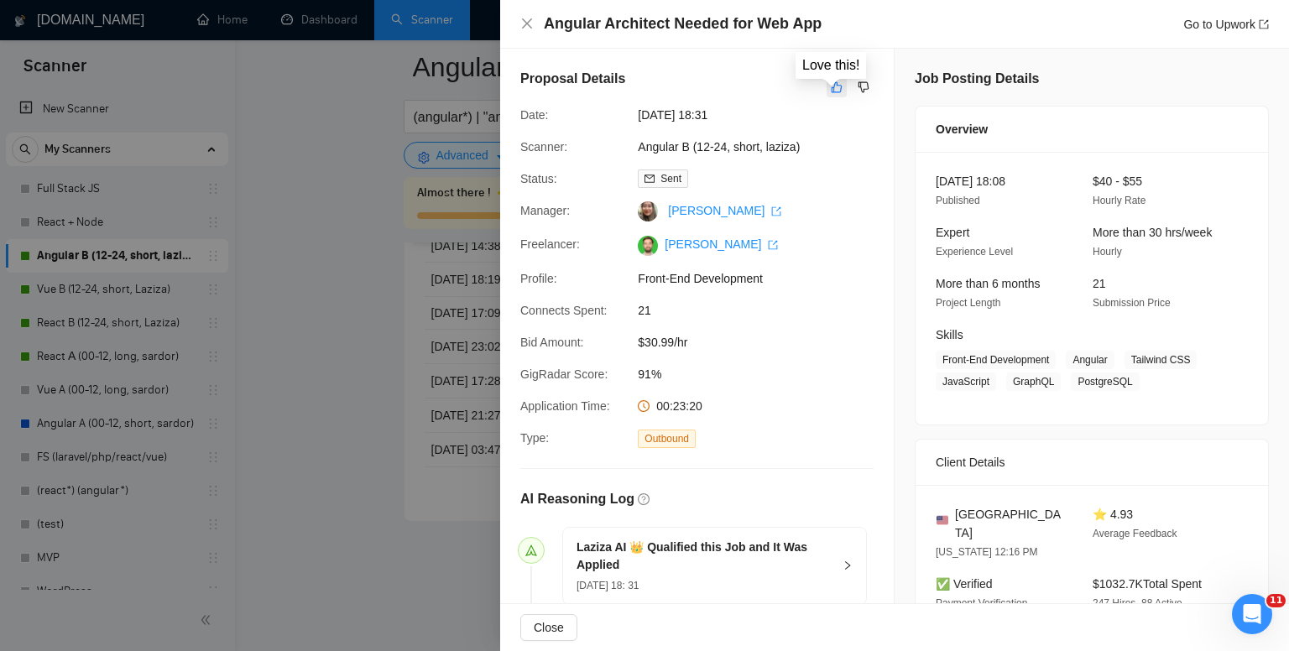
click at [827, 88] on button "button" at bounding box center [837, 87] width 20 height 20
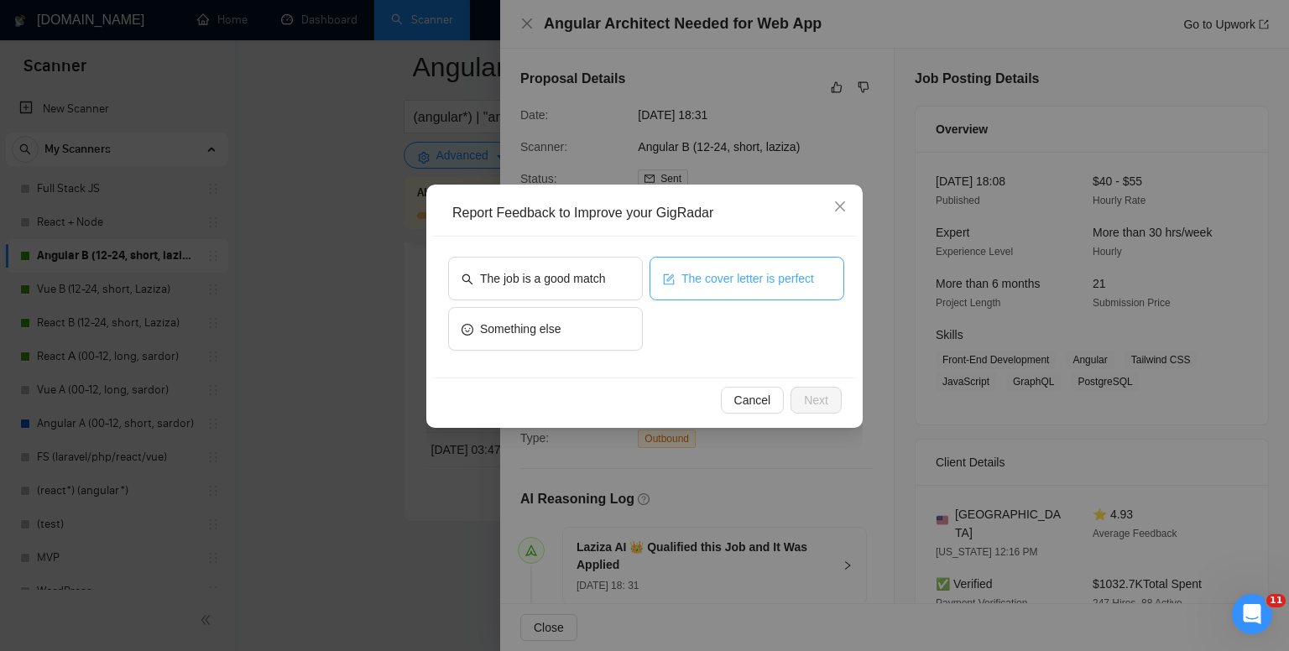
click at [690, 280] on span "The cover letter is perfect" at bounding box center [748, 278] width 133 height 18
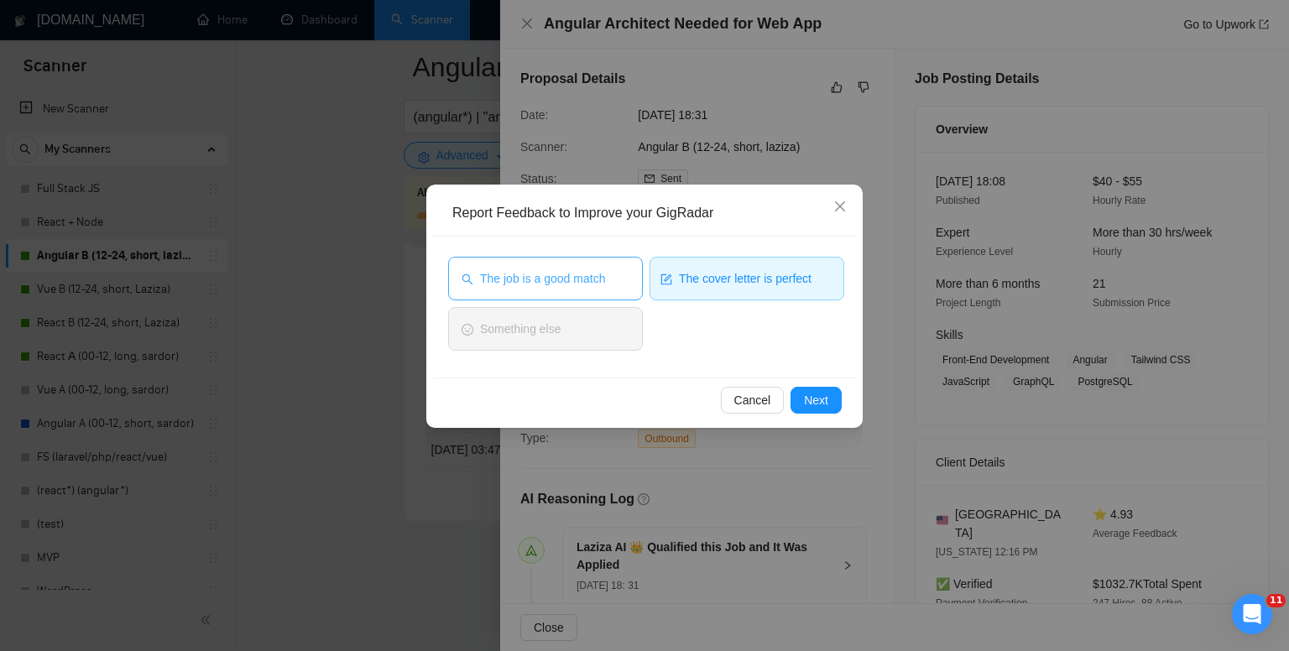
click at [579, 276] on span "The job is a good match" at bounding box center [542, 278] width 125 height 18
click at [809, 402] on span "Next" at bounding box center [816, 400] width 24 height 18
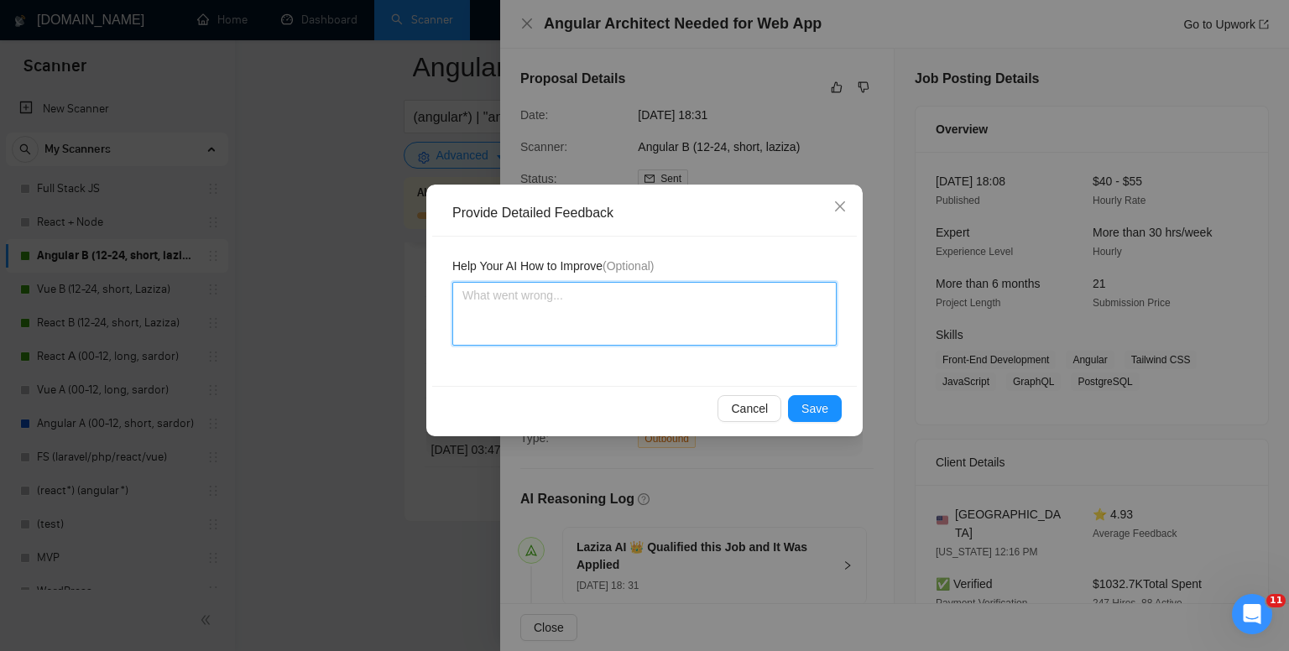
click at [605, 313] on textarea at bounding box center [644, 314] width 384 height 64
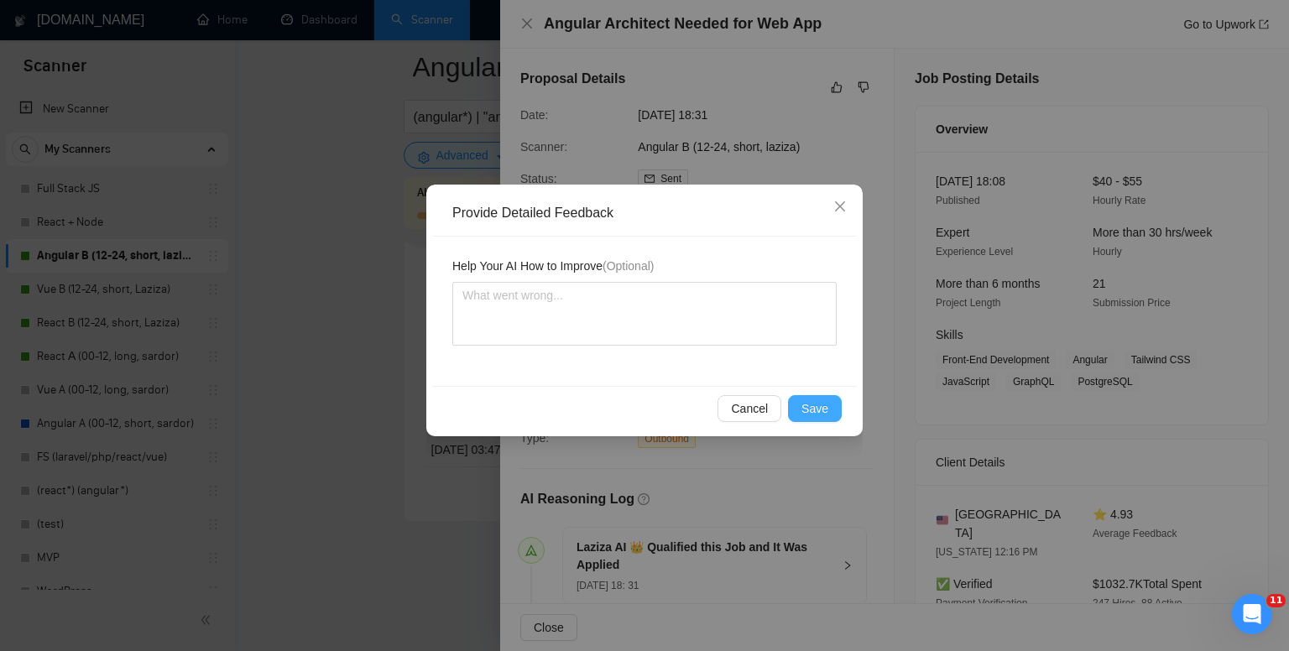
click at [817, 410] on span "Save" at bounding box center [815, 409] width 27 height 18
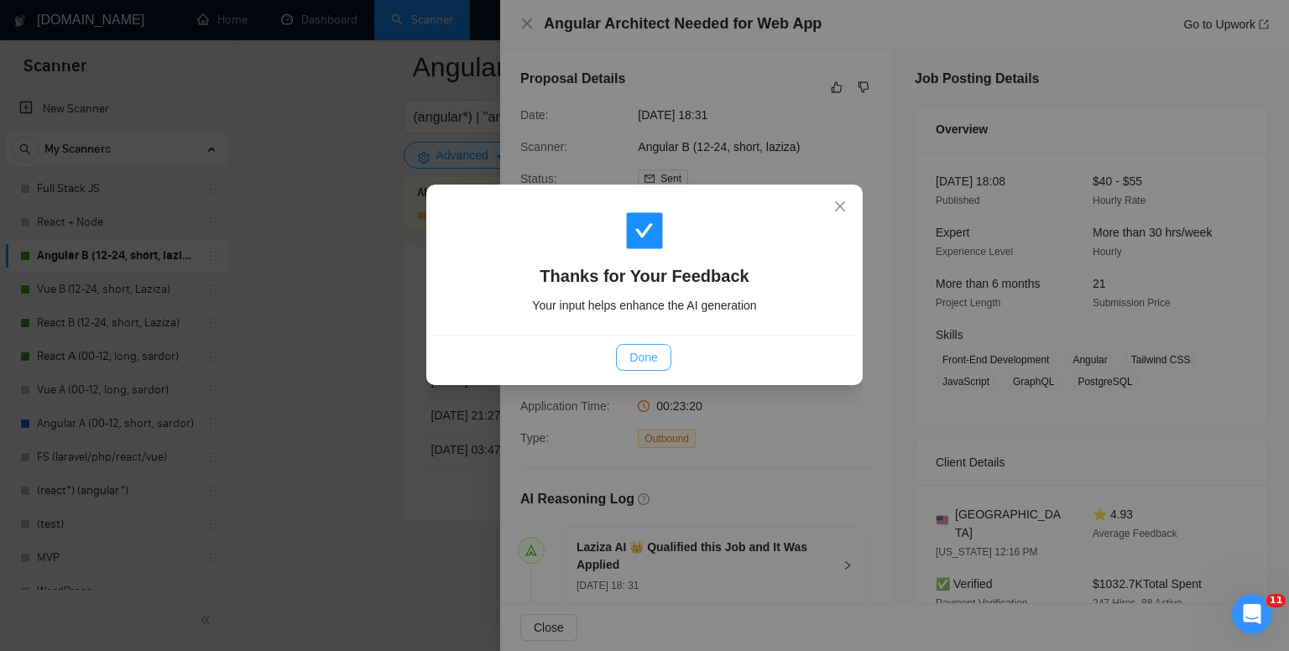
click at [639, 359] on span "Done" at bounding box center [643, 357] width 28 height 18
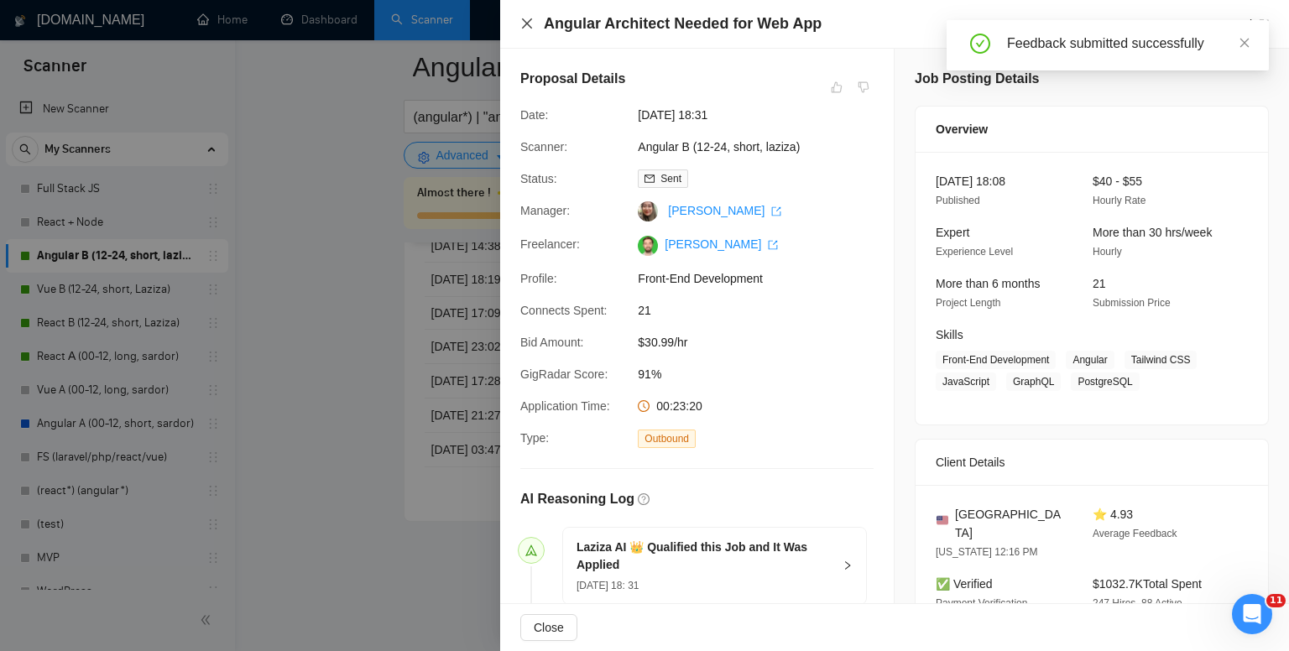
click at [530, 28] on icon "close" at bounding box center [527, 23] width 10 height 10
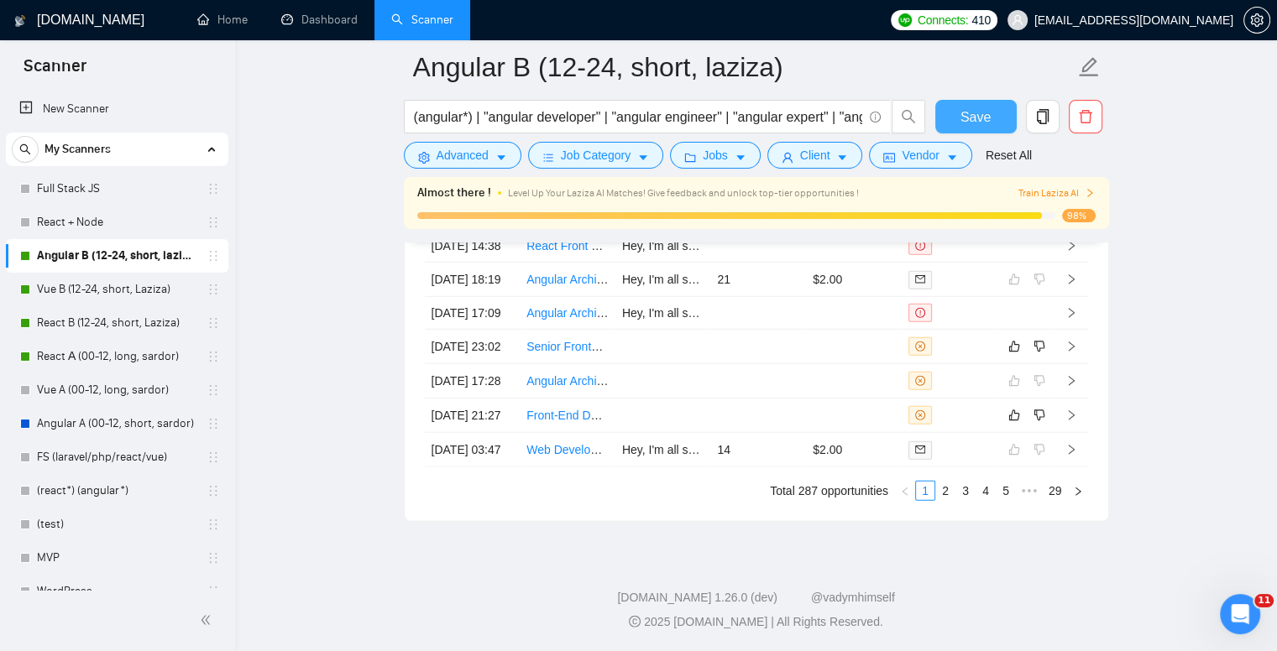
click at [957, 109] on button "Save" at bounding box center [975, 117] width 81 height 34
click at [948, 500] on link "2" at bounding box center [945, 491] width 18 height 18
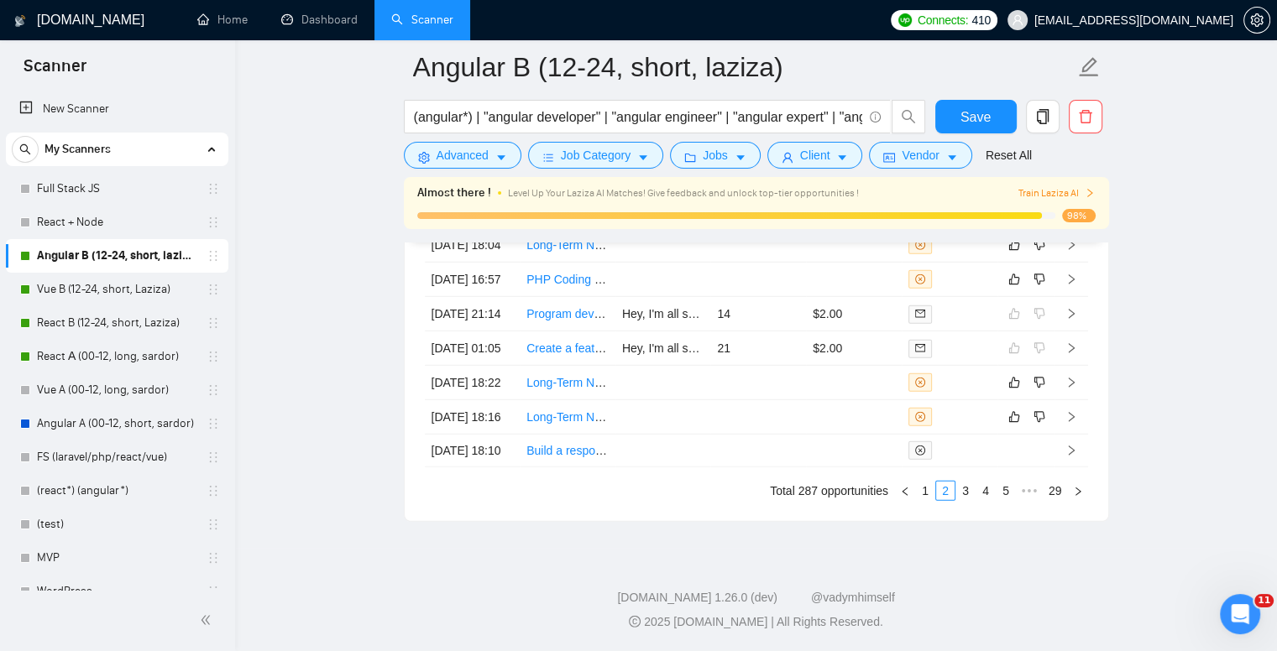
scroll to position [4867, 0]
click at [970, 498] on link "3" at bounding box center [965, 491] width 18 height 18
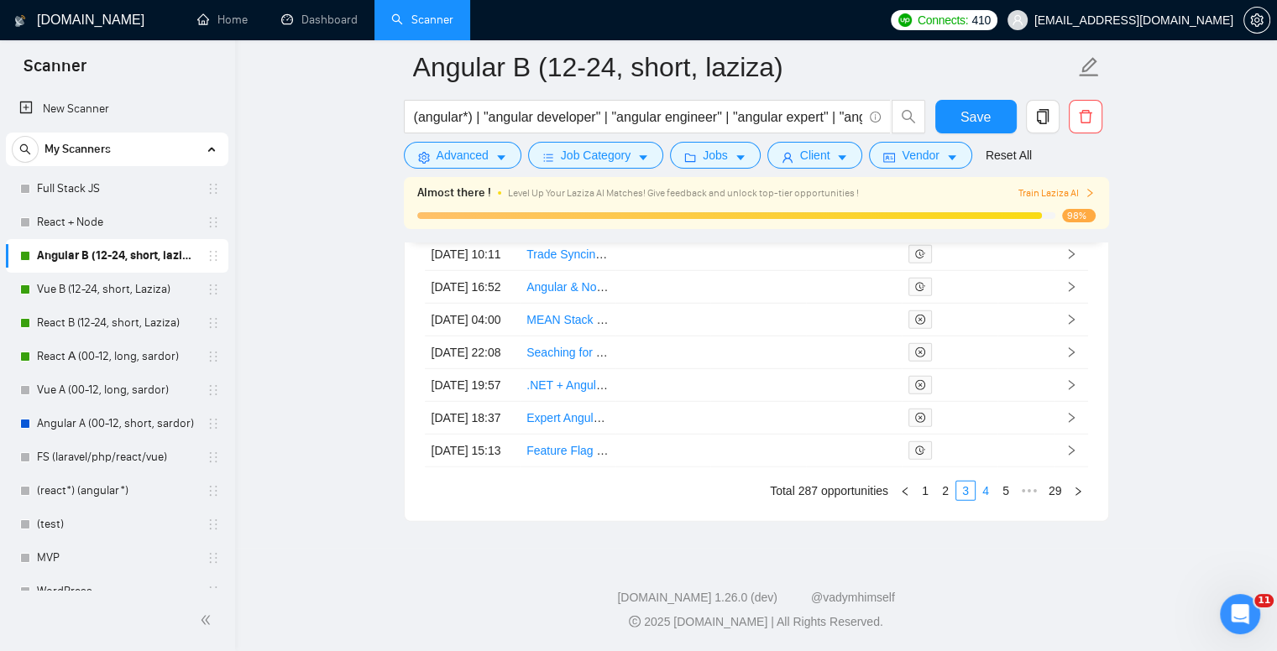
click at [988, 499] on link "4" at bounding box center [985, 491] width 18 height 18
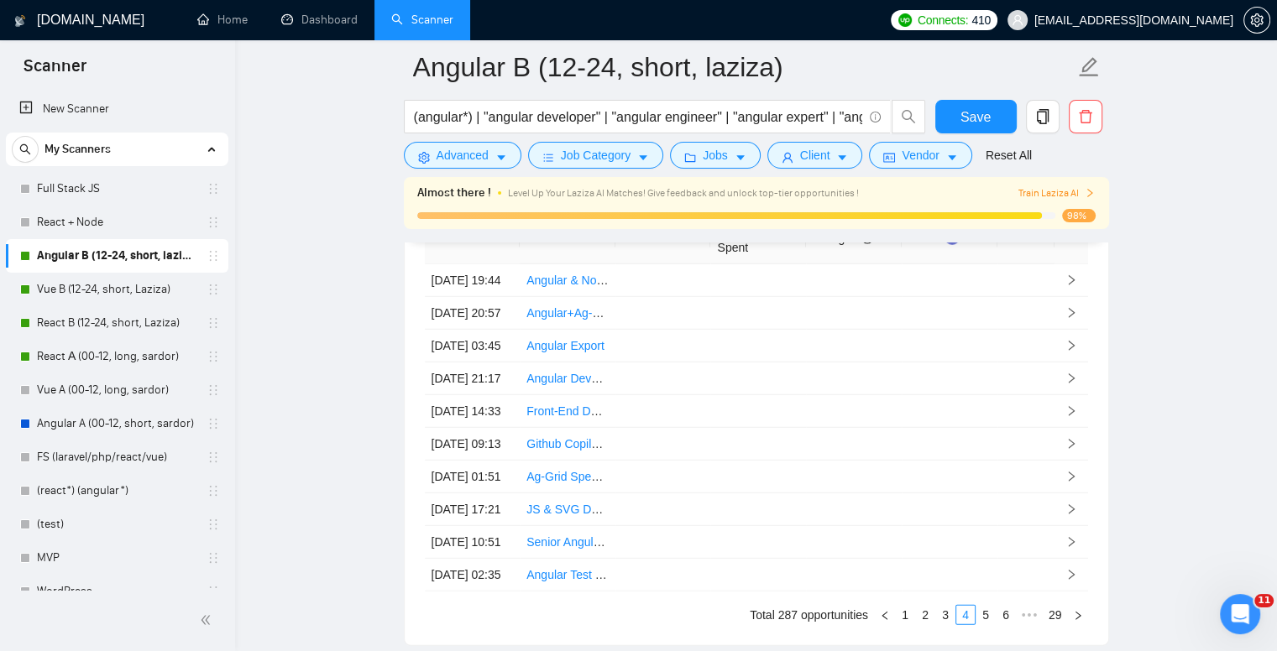
scroll to position [4615, 0]
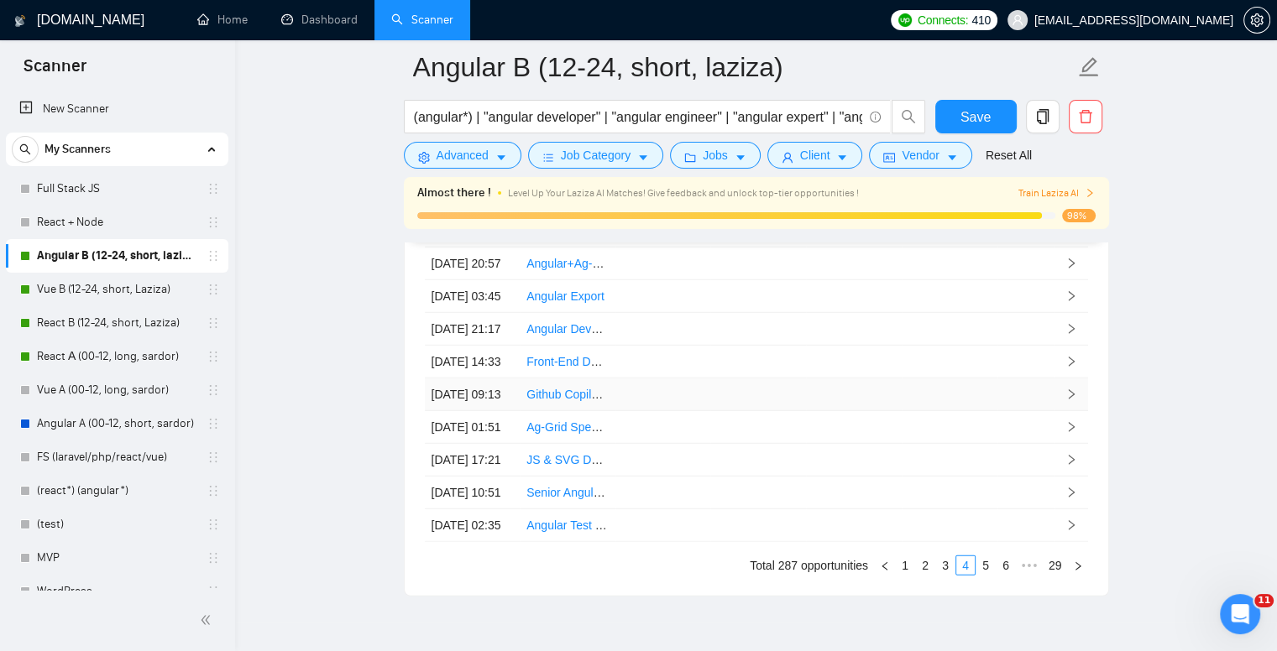
drag, startPoint x: 57, startPoint y: 281, endPoint x: 771, endPoint y: 467, distance: 737.1
click at [57, 281] on link "Vue B (12-24, short, Laziza)" at bounding box center [116, 290] width 159 height 34
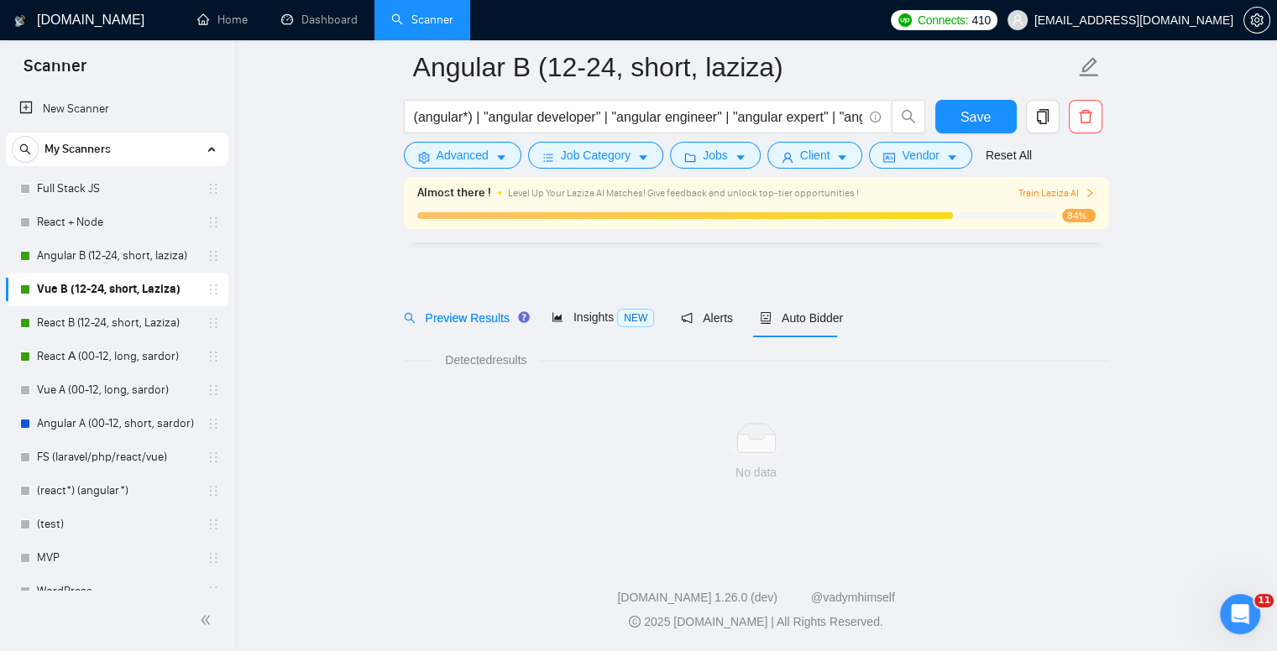
scroll to position [13, 0]
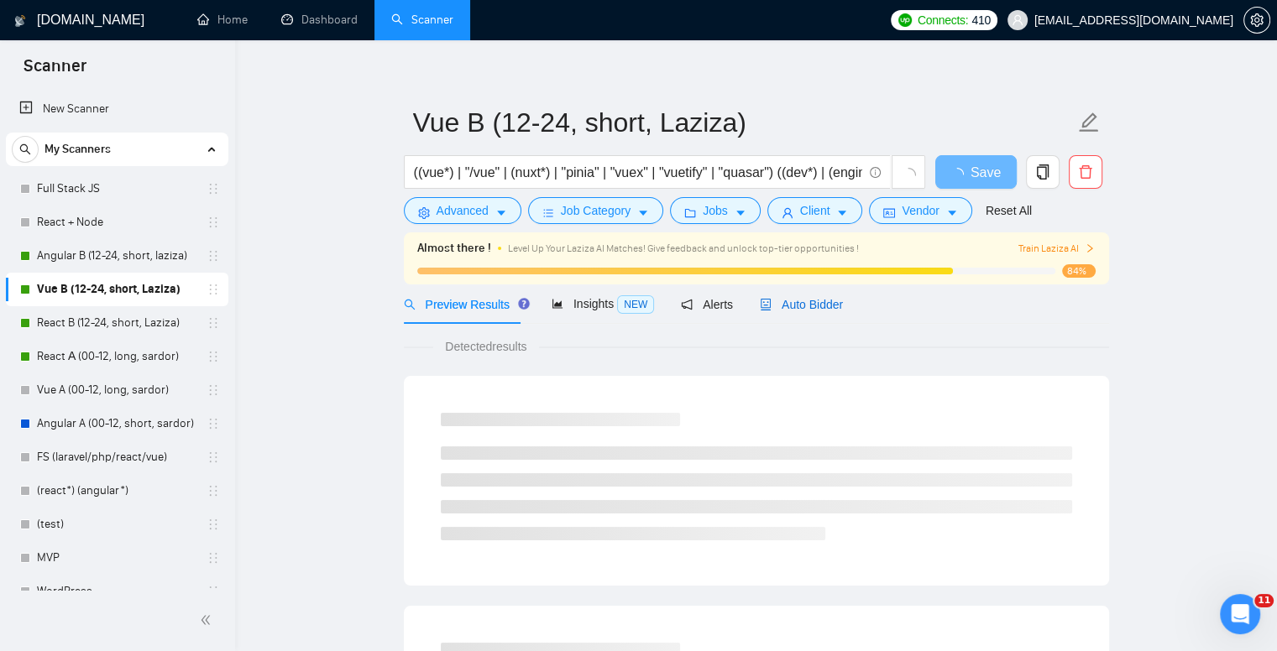
click at [790, 313] on div "Auto Bidder" at bounding box center [801, 304] width 83 height 18
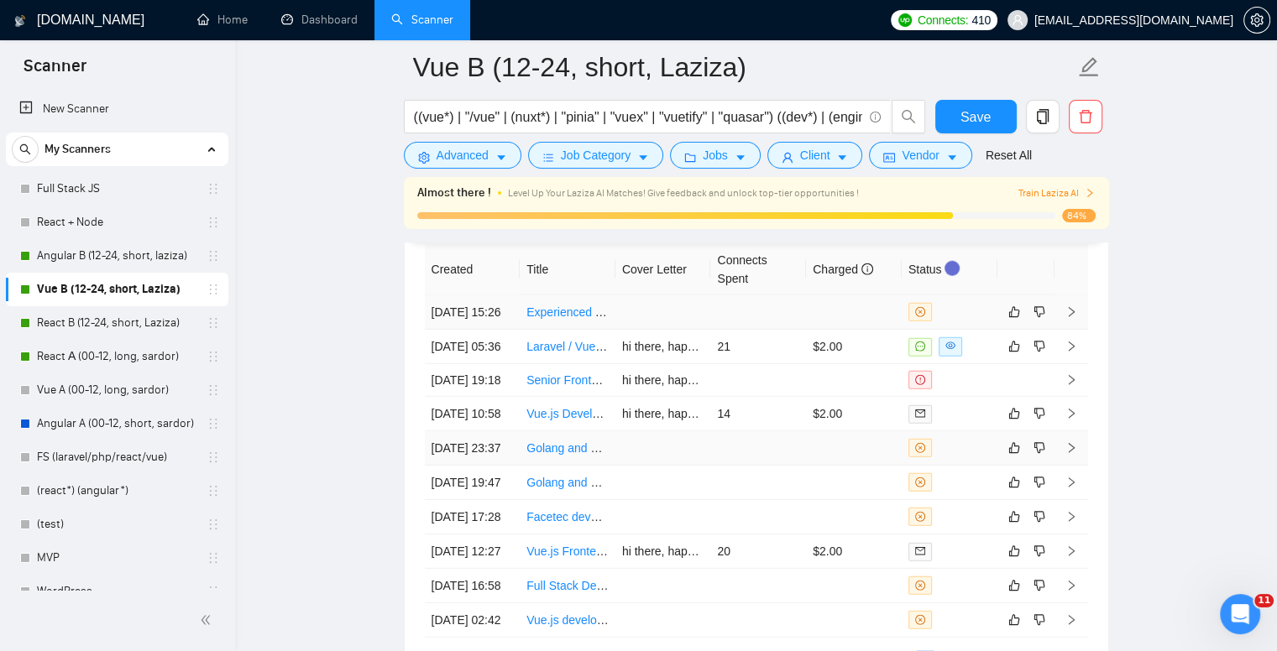
scroll to position [4462, 0]
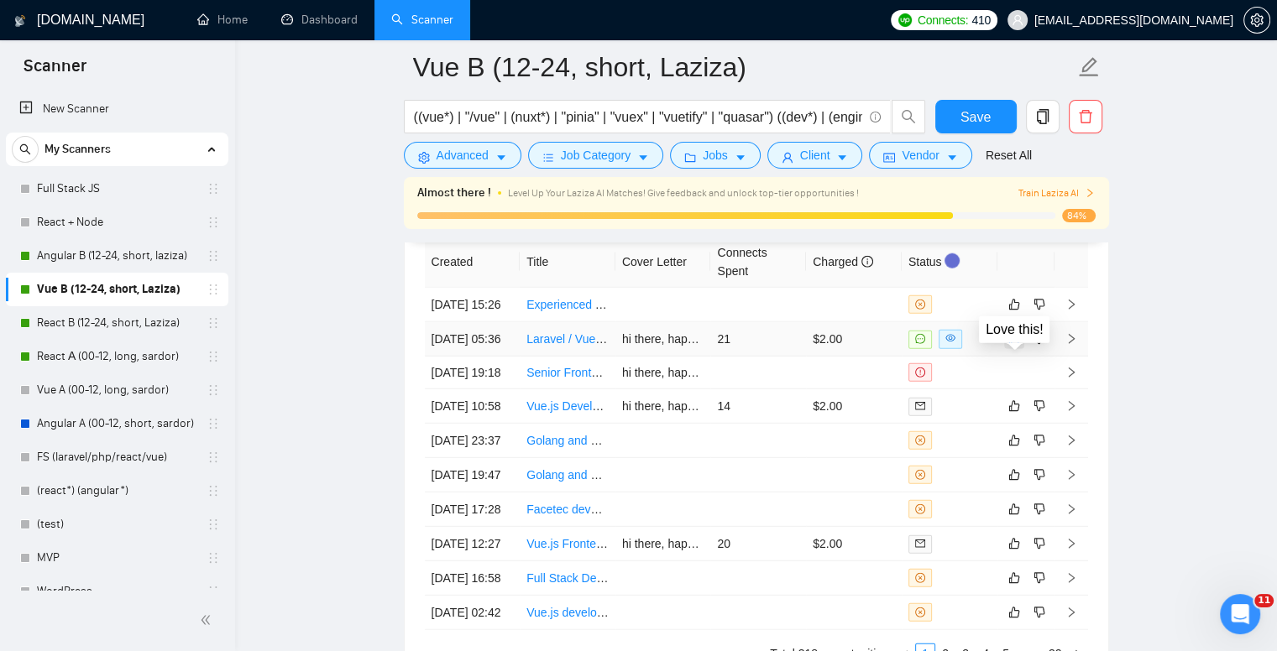
click at [1016, 349] on button "button" at bounding box center [1014, 339] width 20 height 20
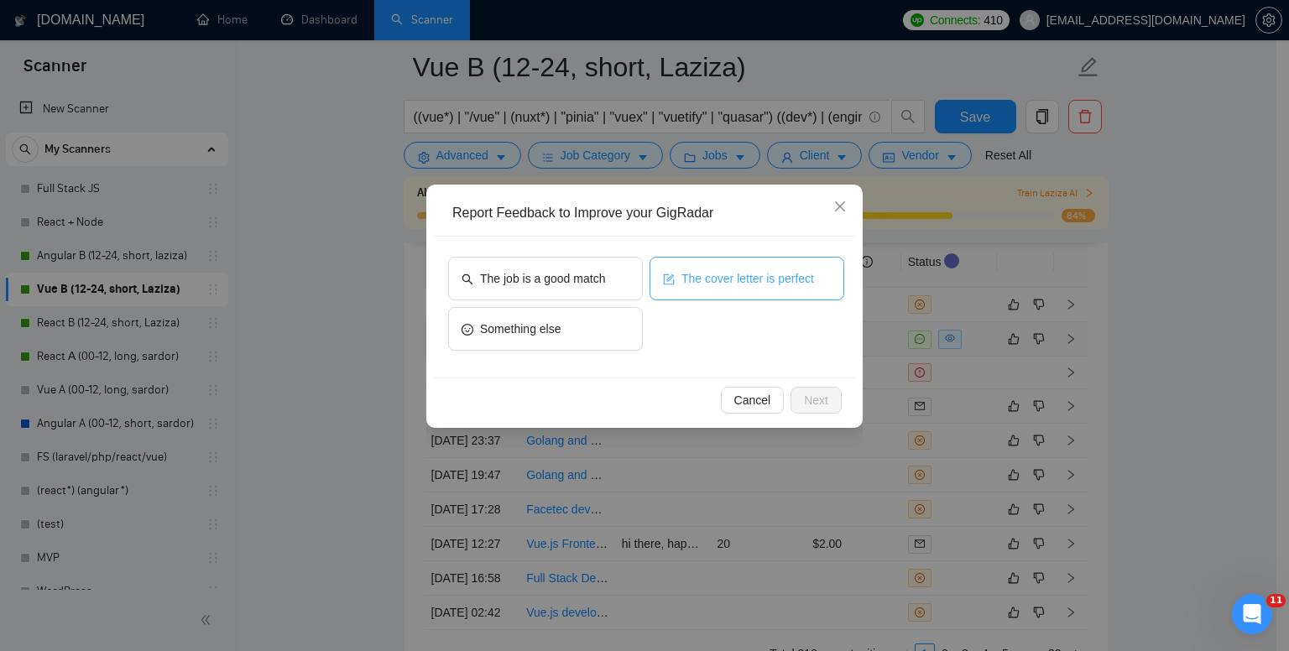
click at [753, 289] on button "The cover letter is perfect" at bounding box center [747, 279] width 195 height 44
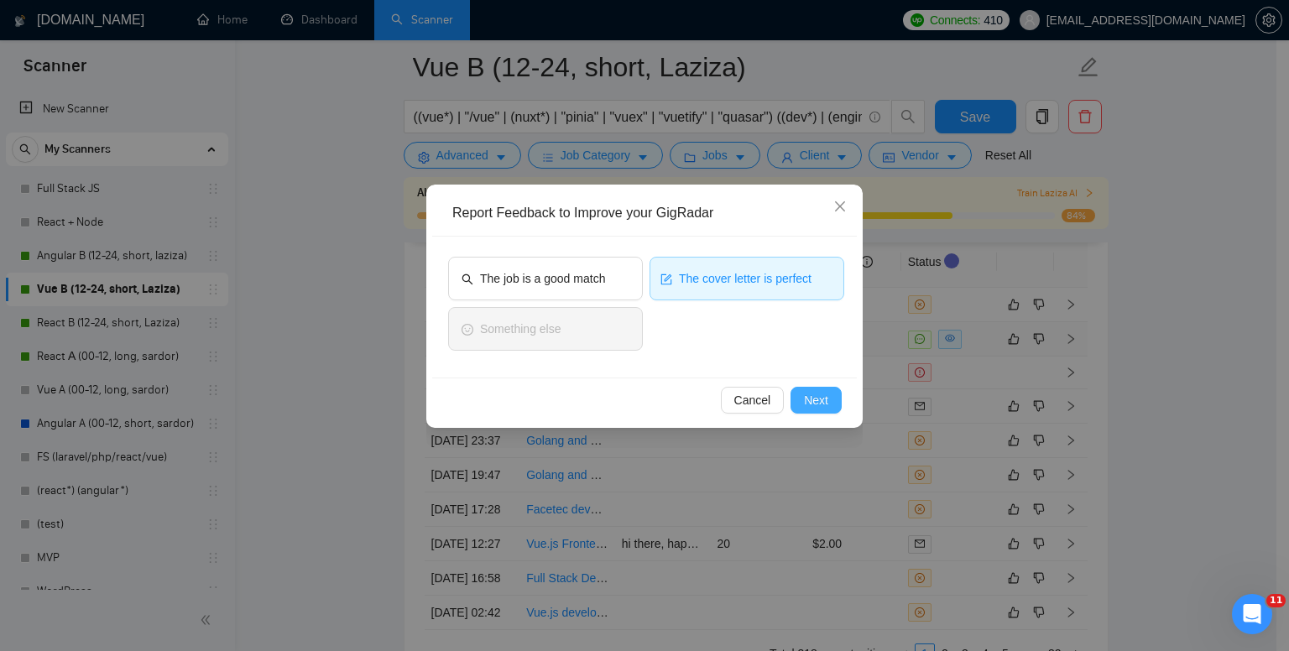
click at [826, 397] on span "Next" at bounding box center [816, 400] width 24 height 18
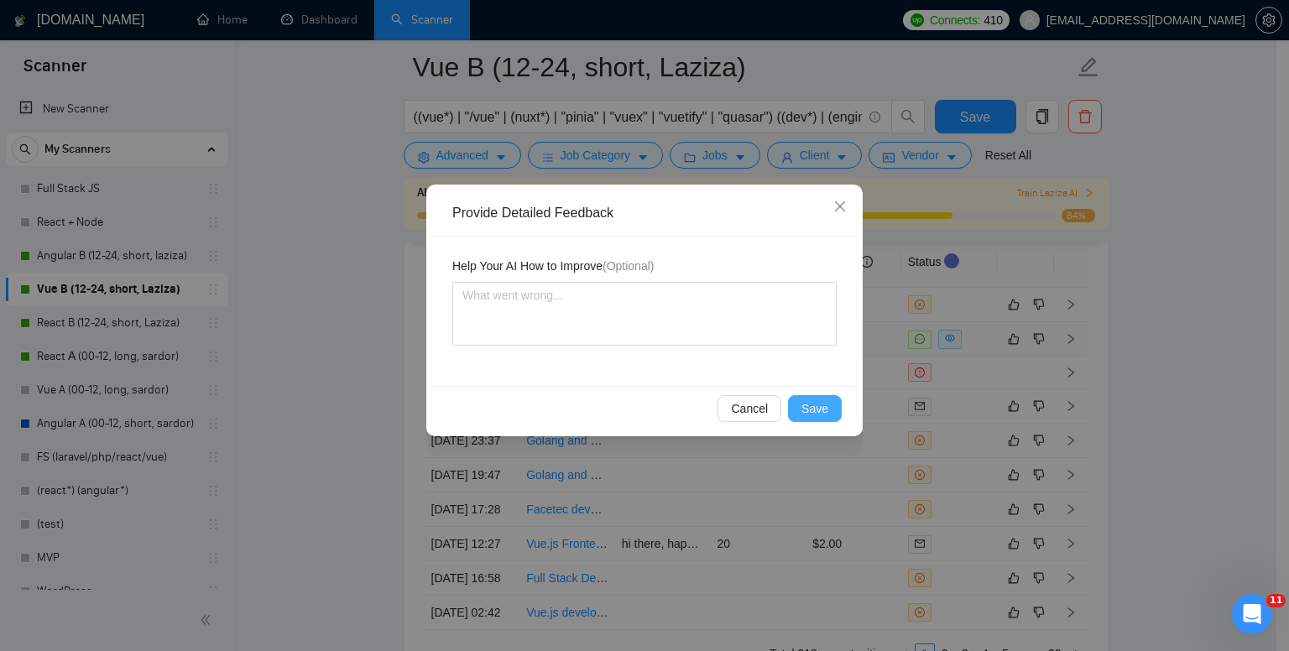
click at [830, 405] on button "Save" at bounding box center [815, 408] width 54 height 27
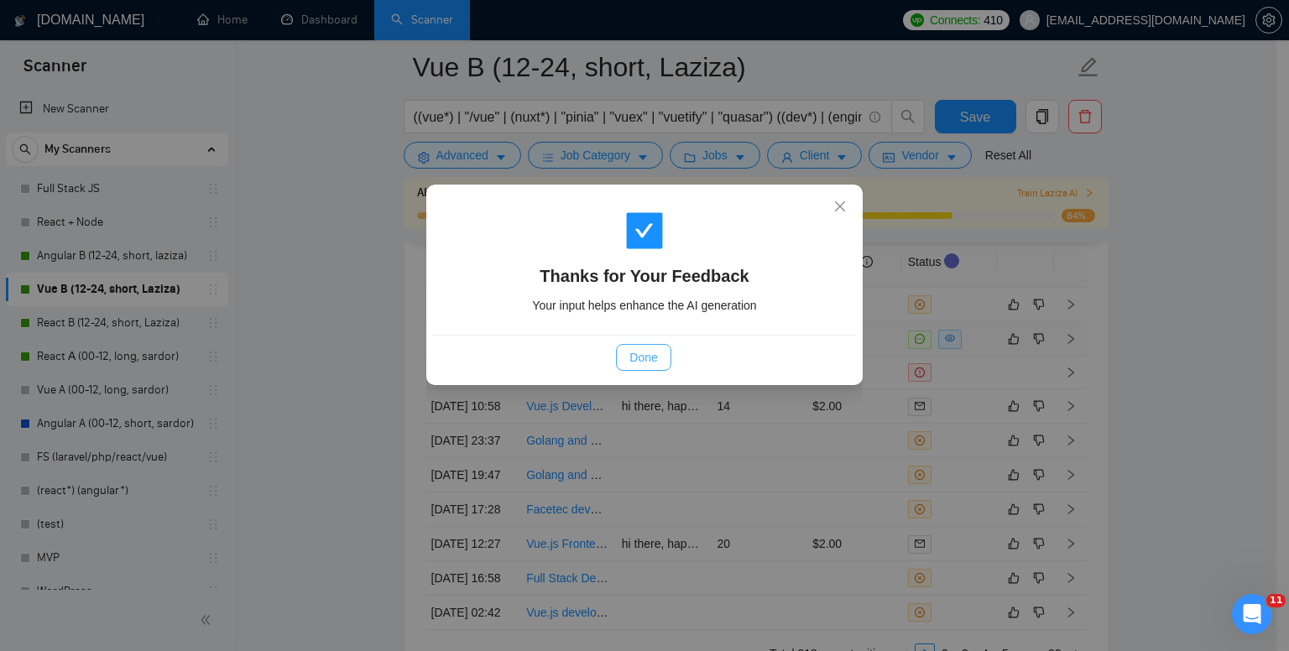
click at [642, 366] on span "Done" at bounding box center [643, 357] width 28 height 18
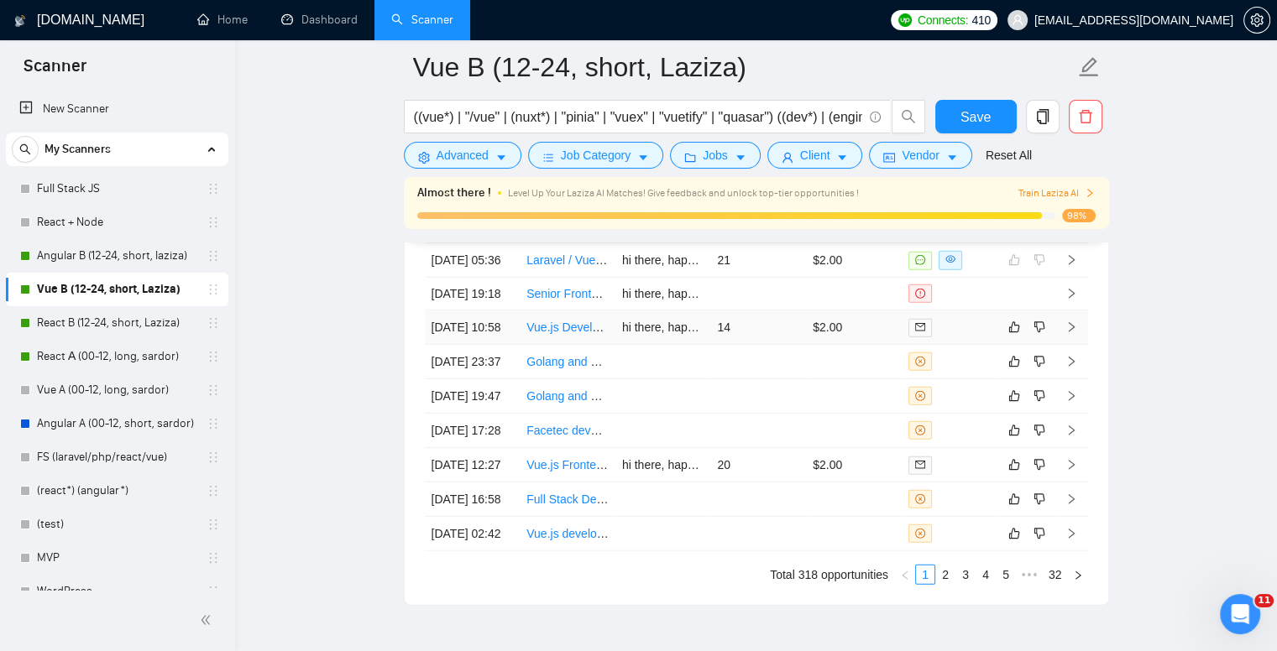
scroll to position [4546, 0]
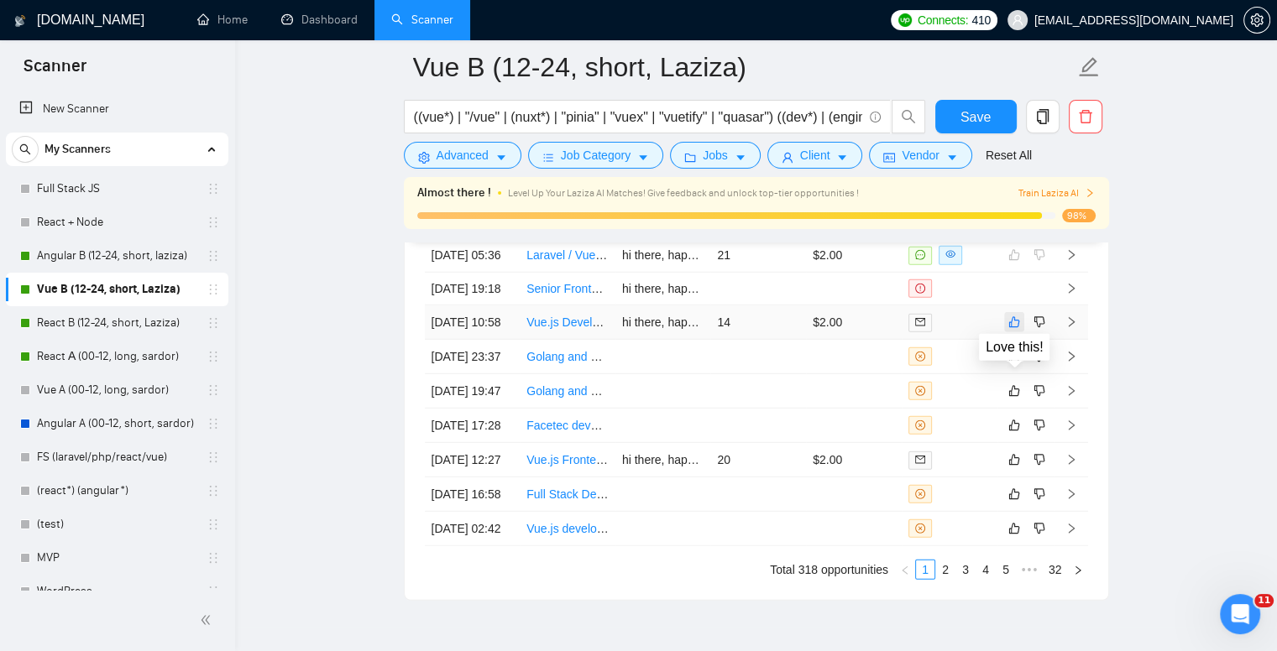
click at [1016, 329] on icon "like" at bounding box center [1014, 322] width 12 height 13
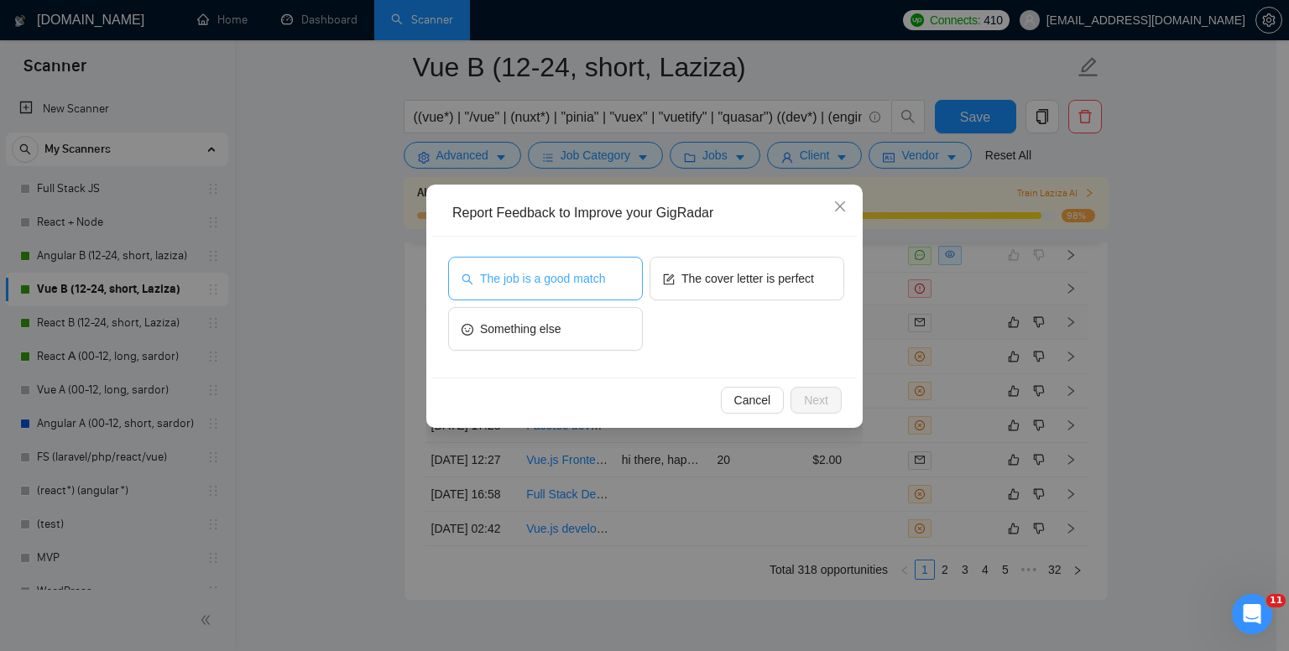
drag, startPoint x: 556, startPoint y: 265, endPoint x: 665, endPoint y: 271, distance: 108.4
click at [559, 266] on button "The job is a good match" at bounding box center [545, 279] width 195 height 44
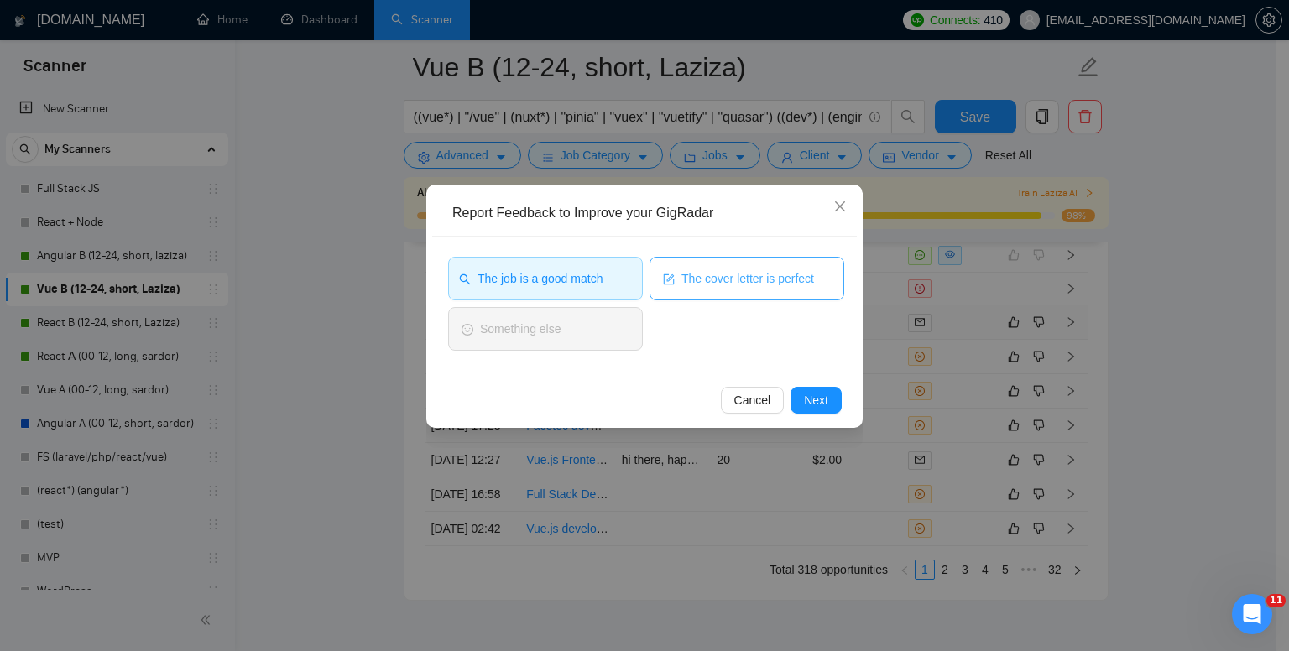
click at [666, 272] on span "form" at bounding box center [669, 278] width 12 height 13
click at [828, 400] on button "Next" at bounding box center [816, 400] width 51 height 27
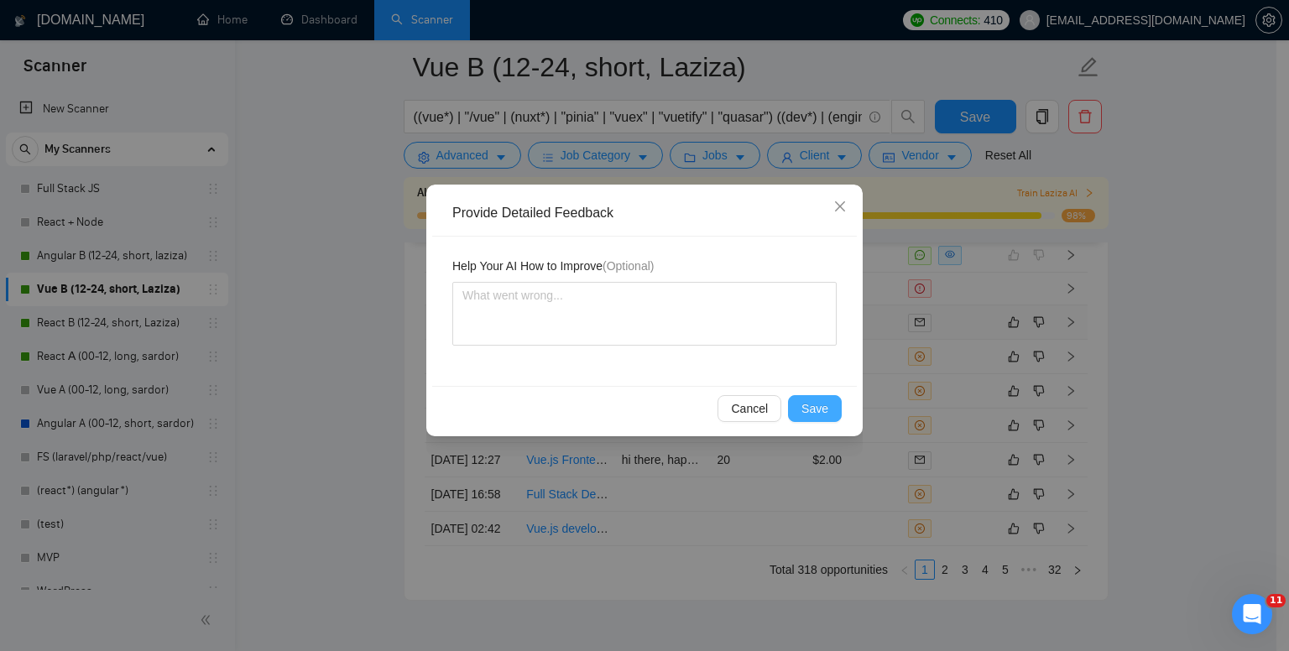
click at [811, 406] on span "Save" at bounding box center [815, 409] width 27 height 18
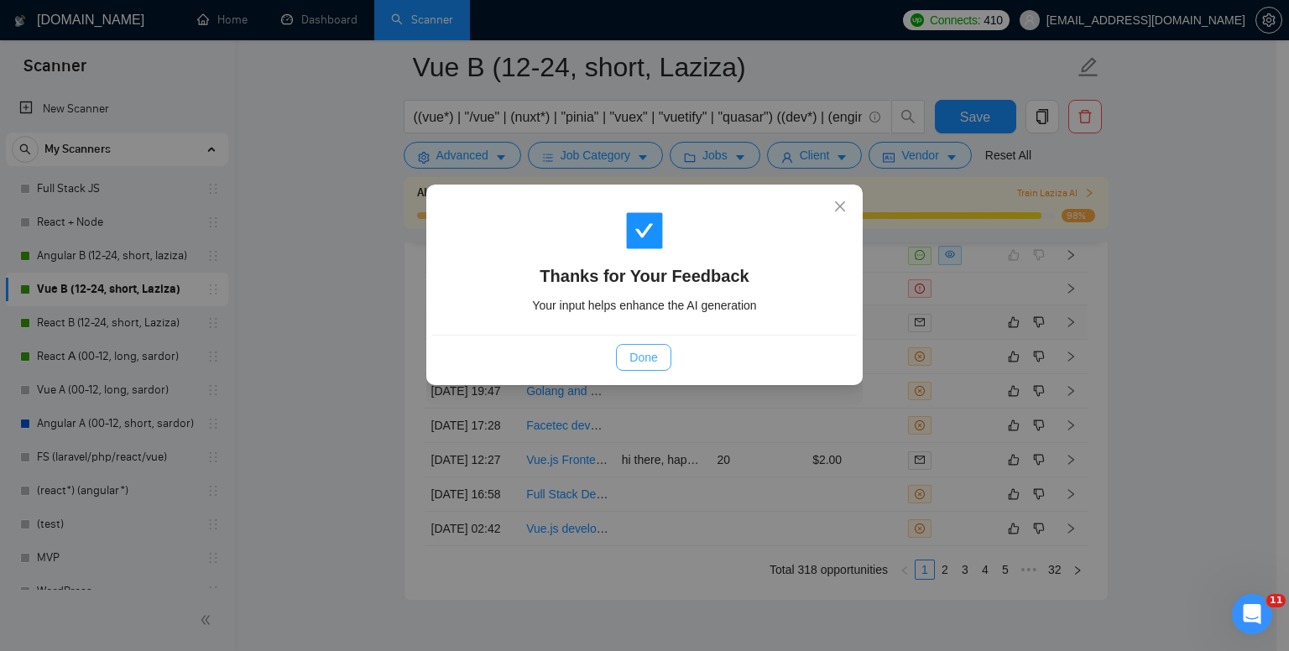
click at [648, 350] on span "Done" at bounding box center [643, 357] width 28 height 18
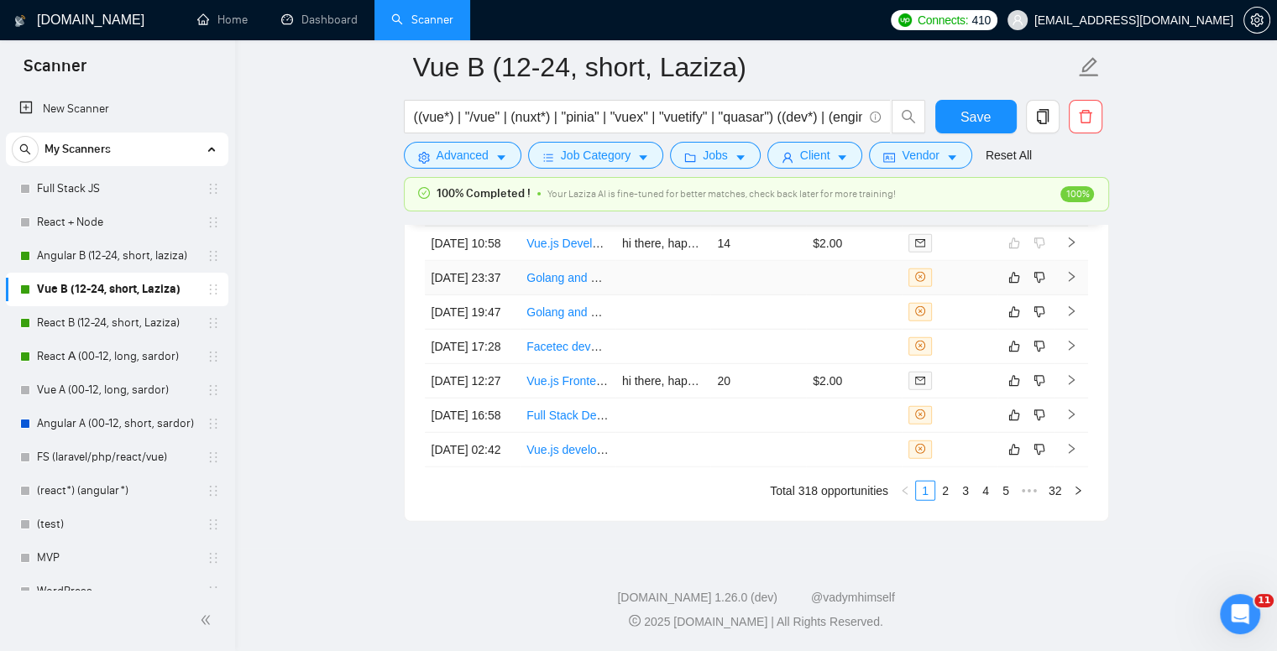
scroll to position [4630, 0]
click at [1020, 391] on button "button" at bounding box center [1014, 381] width 20 height 20
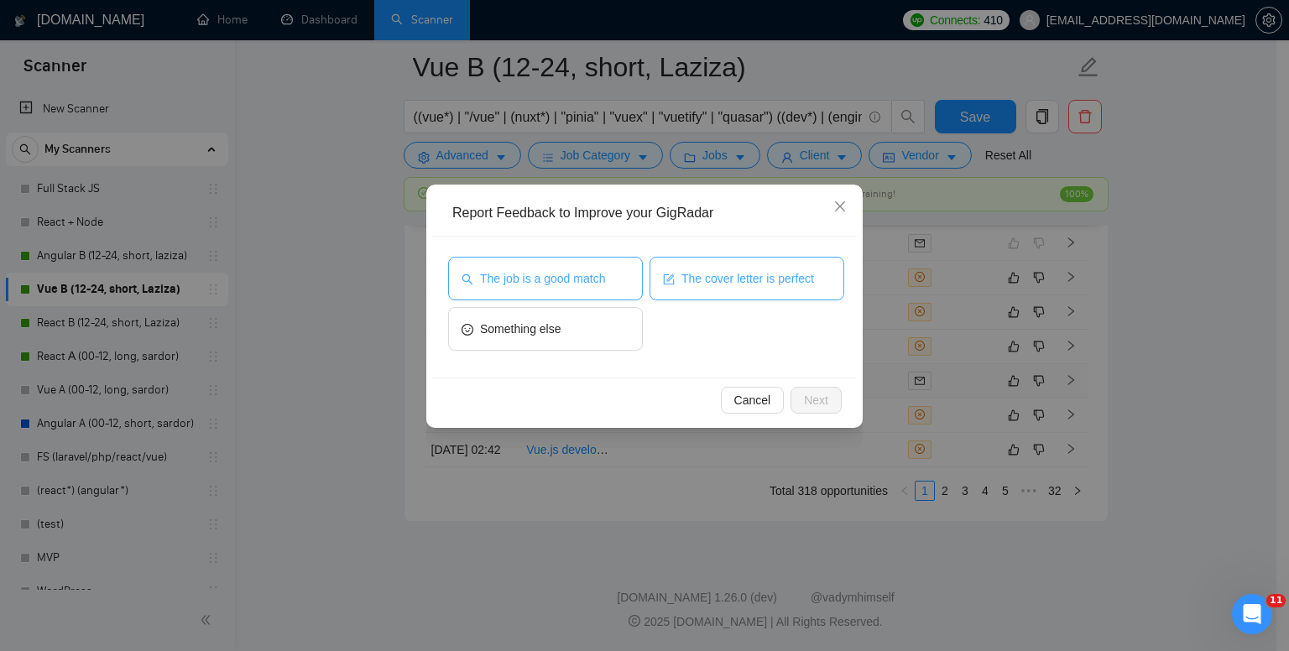
drag, startPoint x: 584, startPoint y: 284, endPoint x: 696, endPoint y: 282, distance: 111.6
click at [588, 285] on span "The job is a good match" at bounding box center [542, 278] width 125 height 18
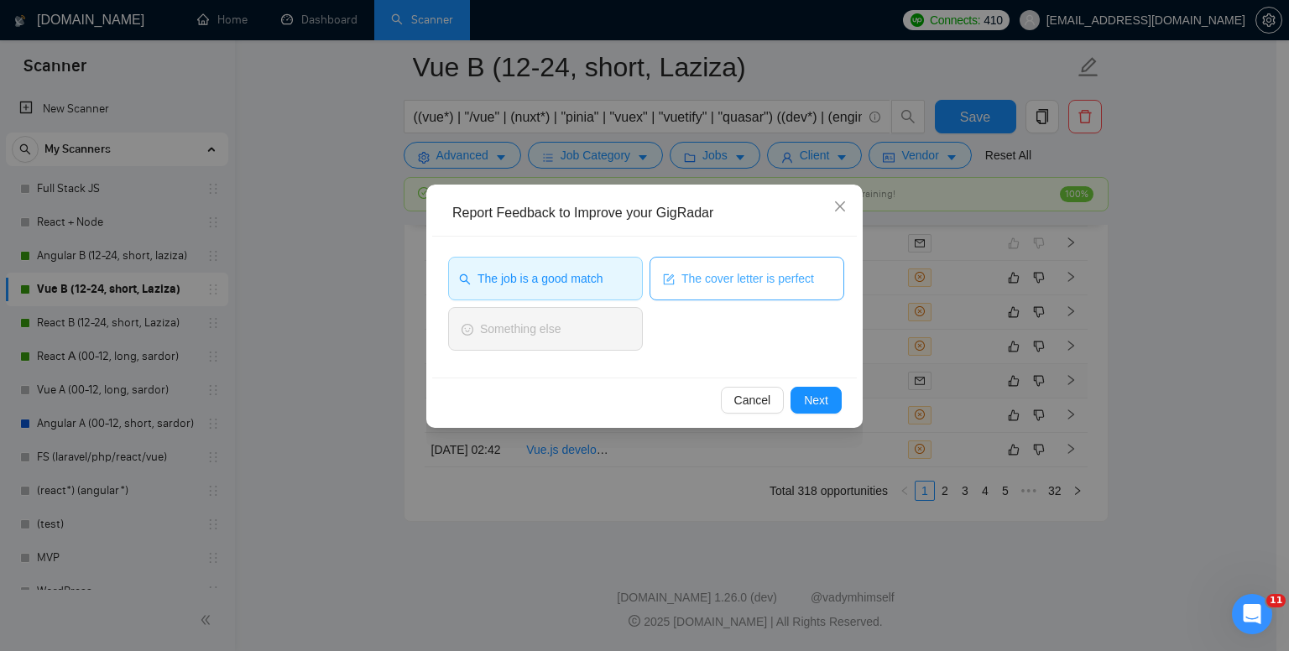
drag, startPoint x: 707, startPoint y: 279, endPoint x: 750, endPoint y: 341, distance: 74.7
click at [708, 280] on span "The cover letter is perfect" at bounding box center [748, 278] width 133 height 18
click at [826, 405] on span "Next" at bounding box center [816, 400] width 24 height 18
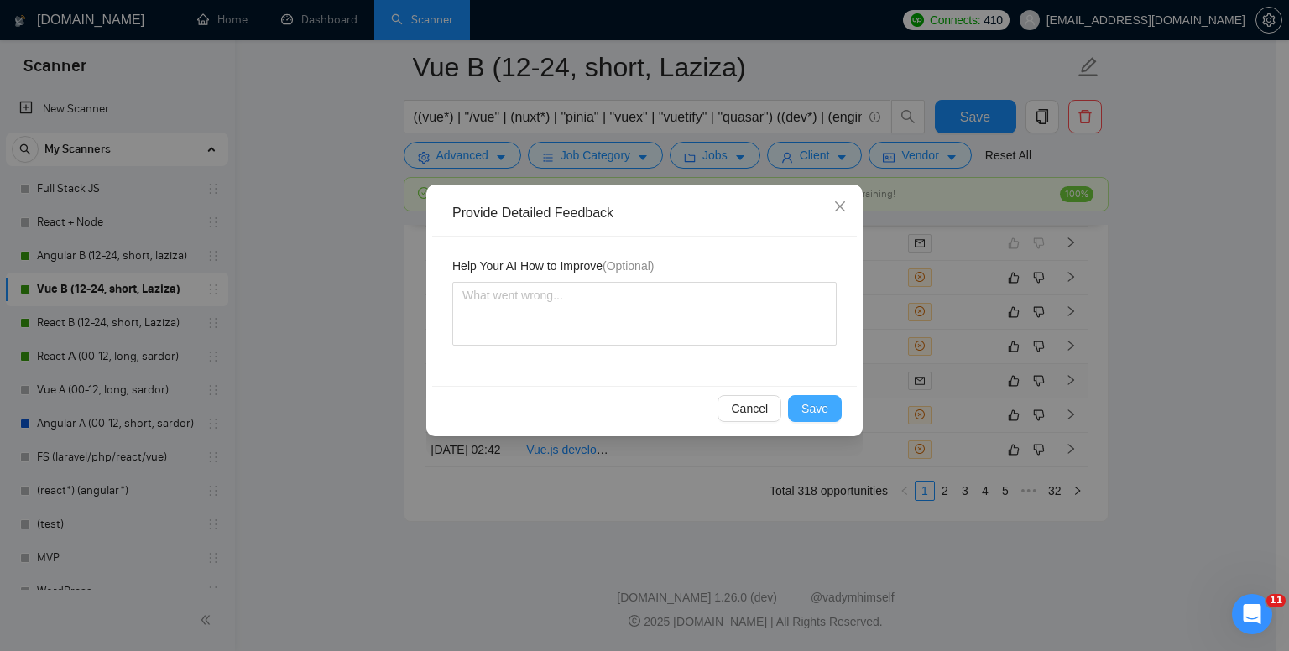
click at [836, 411] on button "Save" at bounding box center [815, 408] width 54 height 27
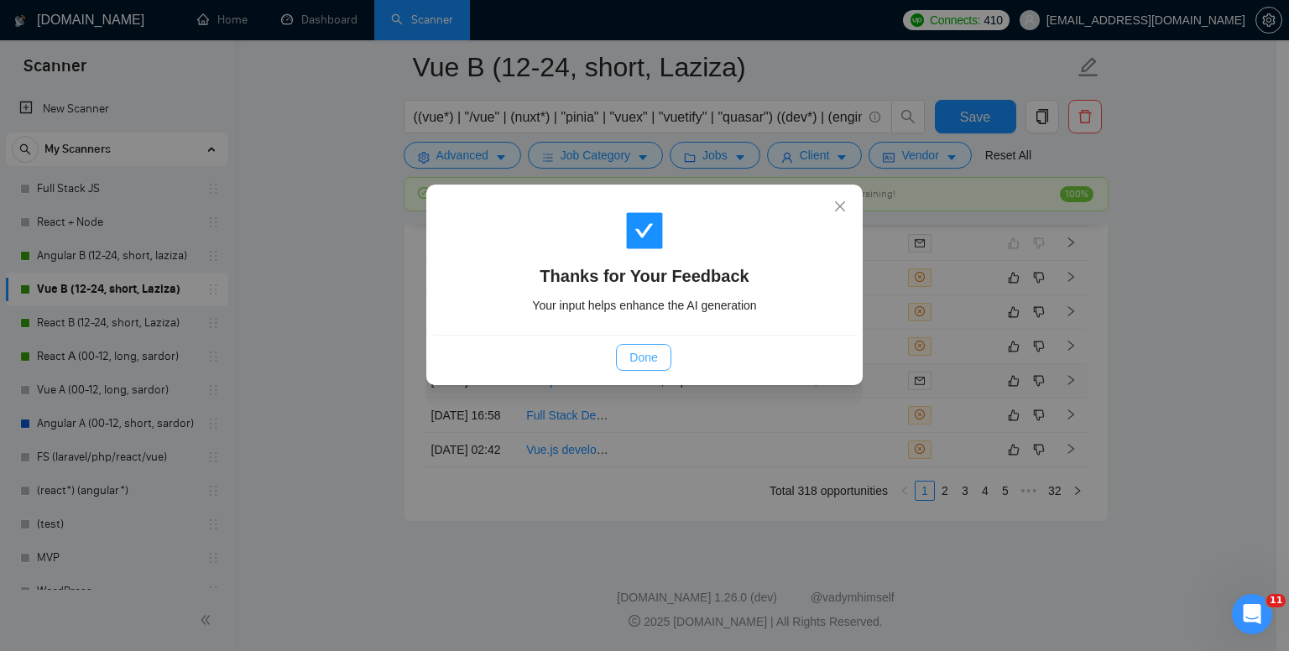
click at [653, 349] on span "Done" at bounding box center [643, 357] width 28 height 18
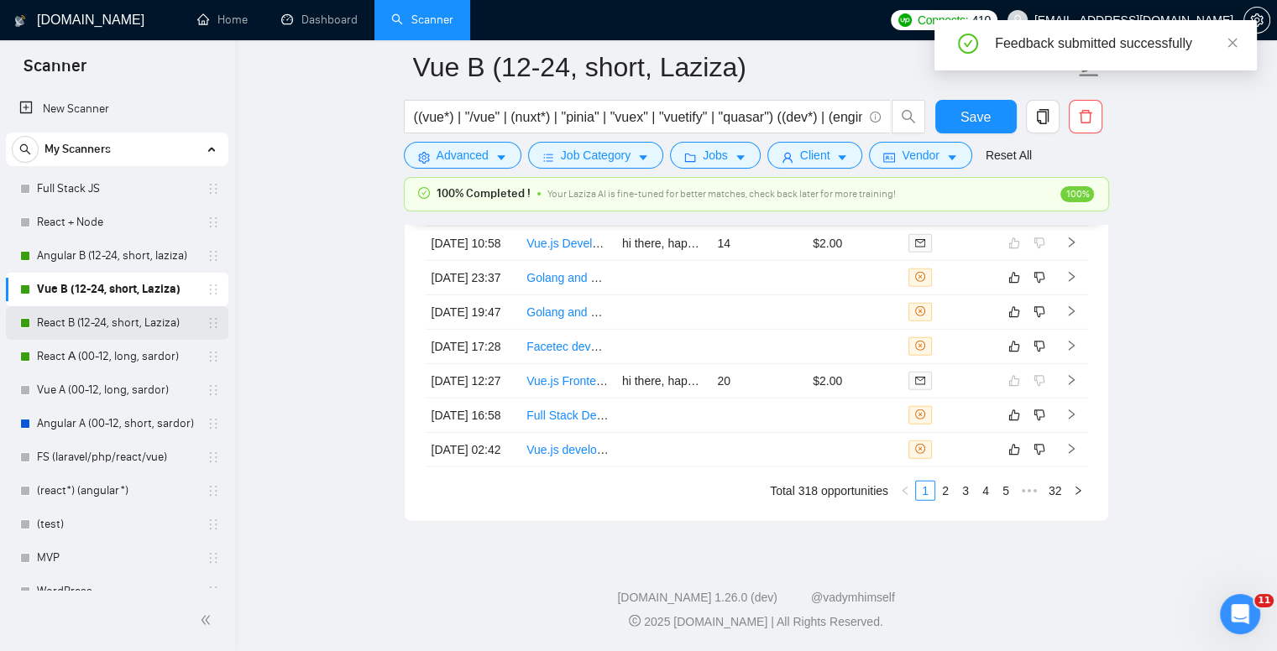
click at [60, 324] on link "React B (12-24, short, Laziza)" at bounding box center [116, 323] width 159 height 34
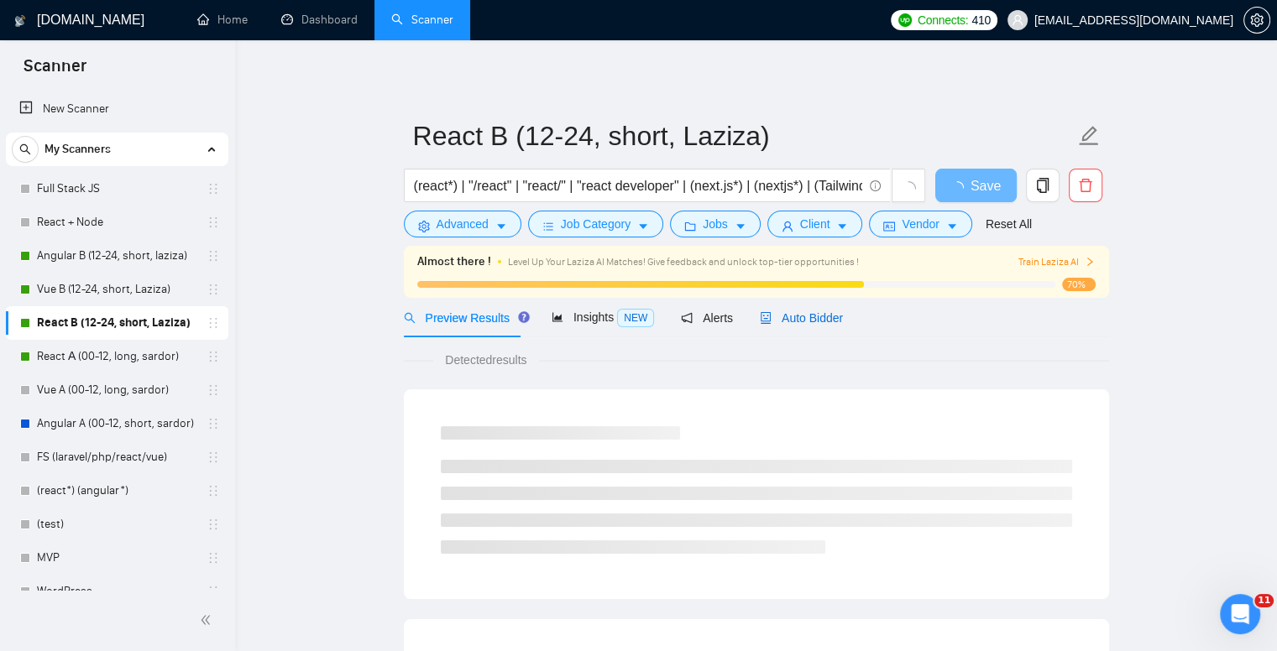
click at [806, 317] on span "Auto Bidder" at bounding box center [801, 317] width 83 height 13
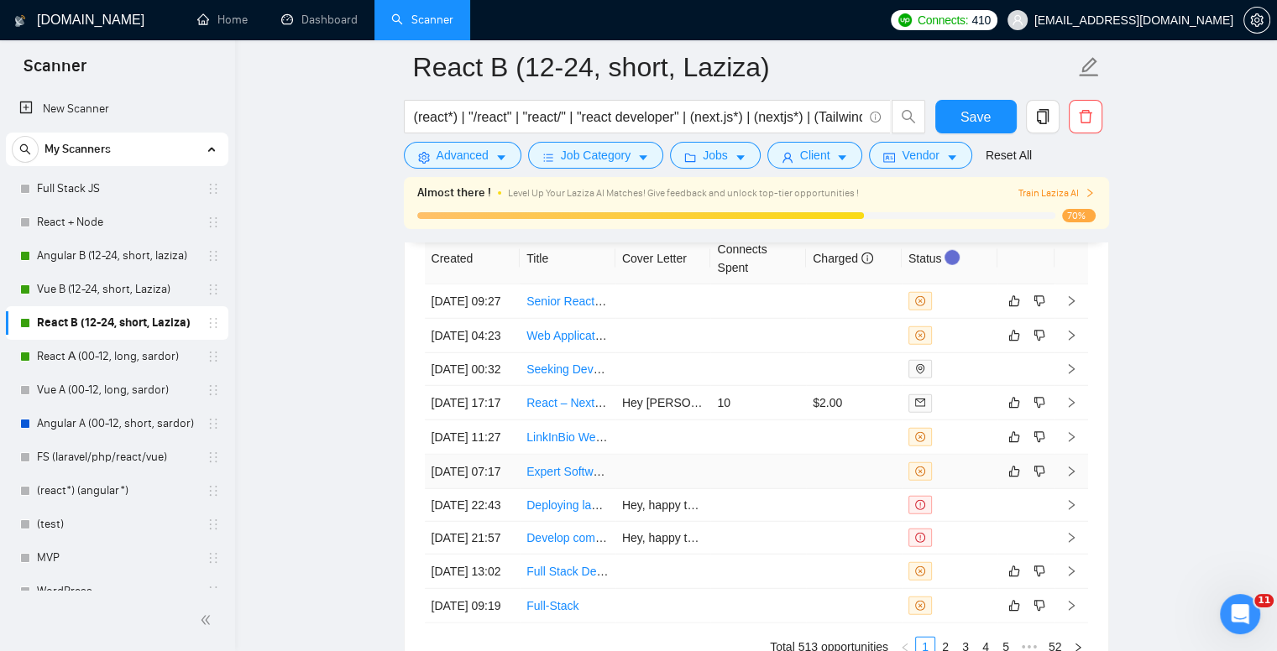
scroll to position [4532, 0]
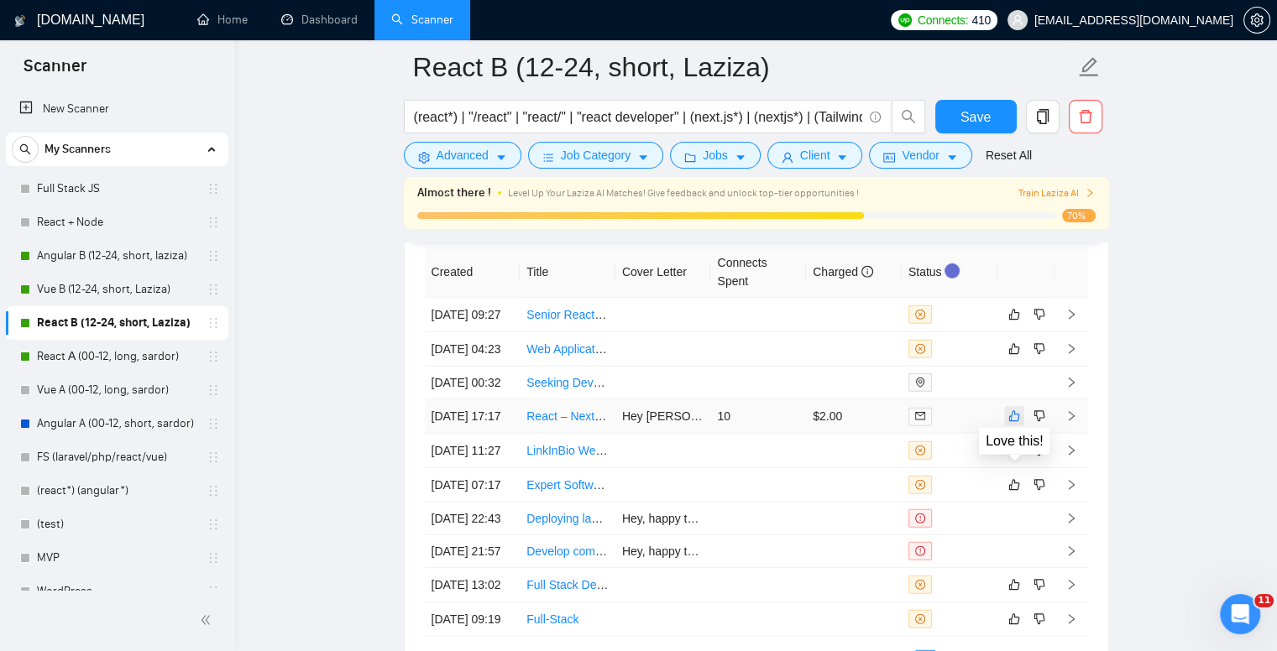
click at [1005, 426] on button "button" at bounding box center [1014, 416] width 20 height 20
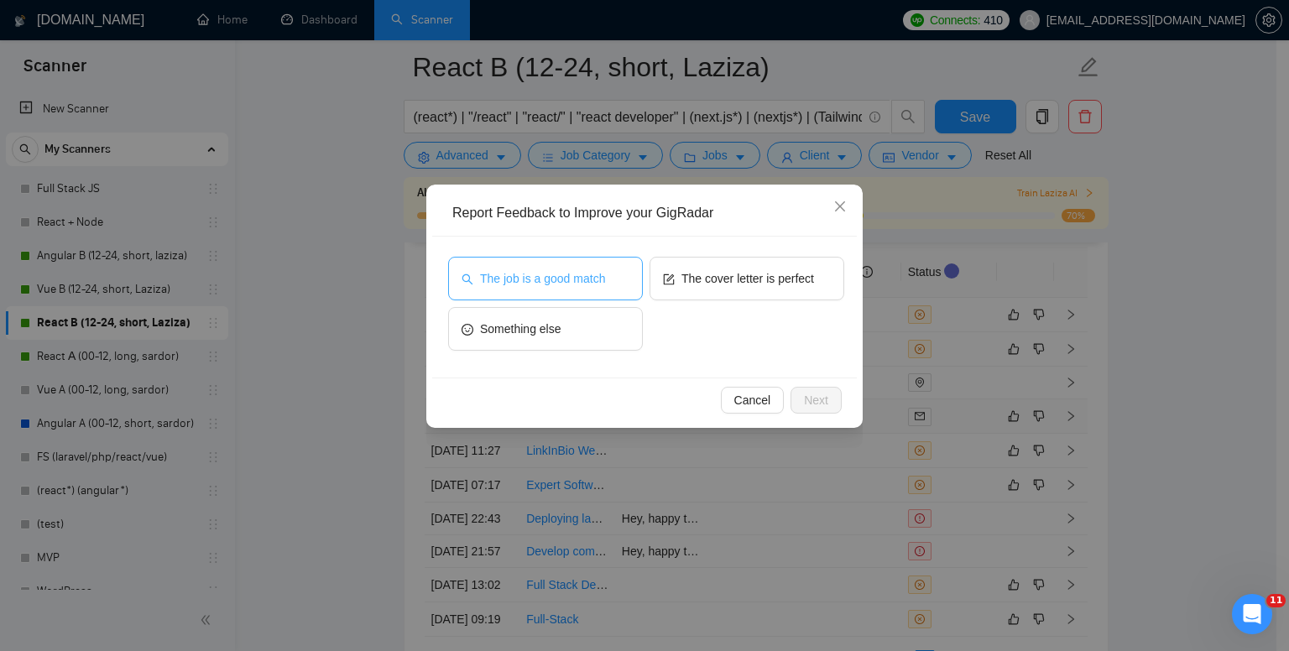
drag, startPoint x: 598, startPoint y: 282, endPoint x: 650, endPoint y: 283, distance: 52.9
click at [599, 282] on span "The job is a good match" at bounding box center [542, 278] width 125 height 18
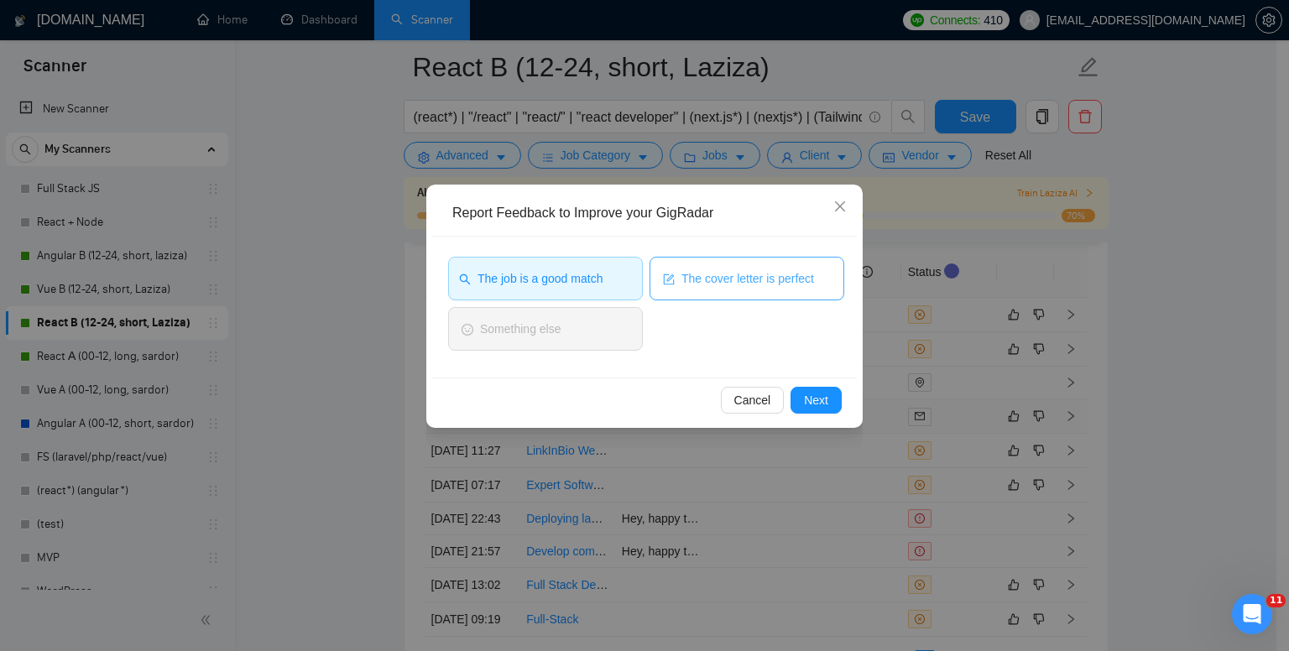
drag, startPoint x: 658, startPoint y: 282, endPoint x: 694, endPoint y: 295, distance: 38.5
click at [660, 282] on button "The cover letter is perfect" at bounding box center [747, 279] width 195 height 44
click at [827, 396] on span "Next" at bounding box center [816, 400] width 24 height 18
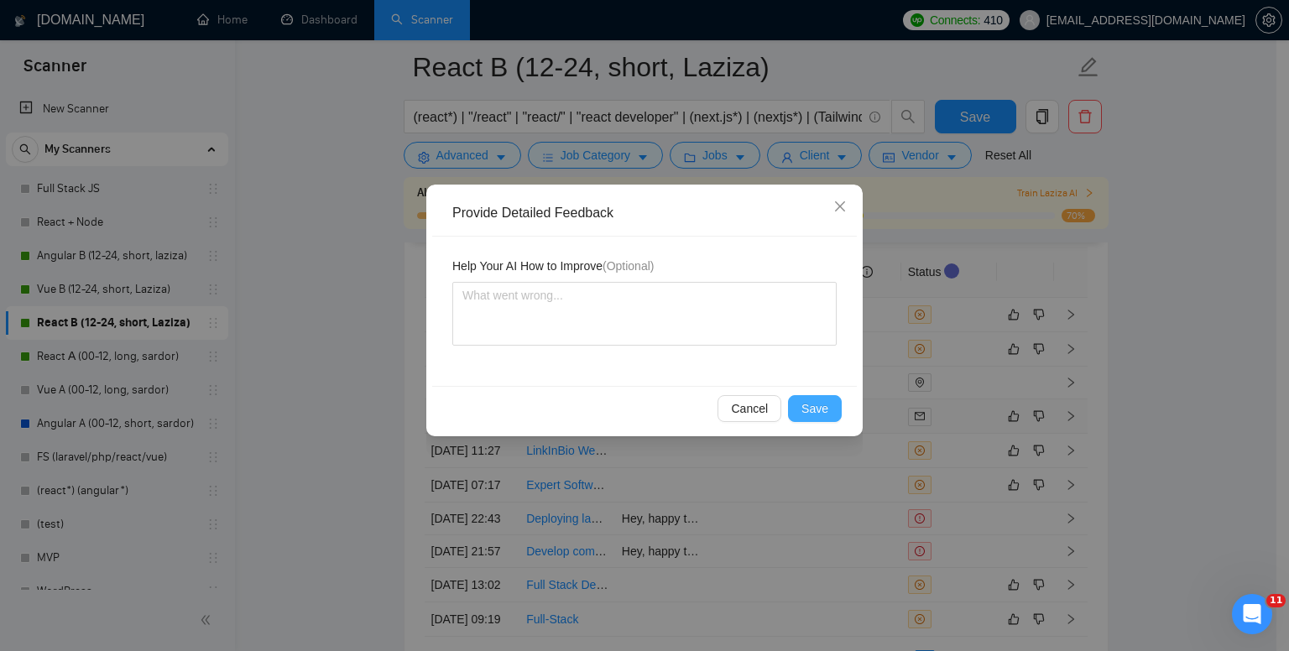
click at [819, 413] on span "Save" at bounding box center [815, 409] width 27 height 18
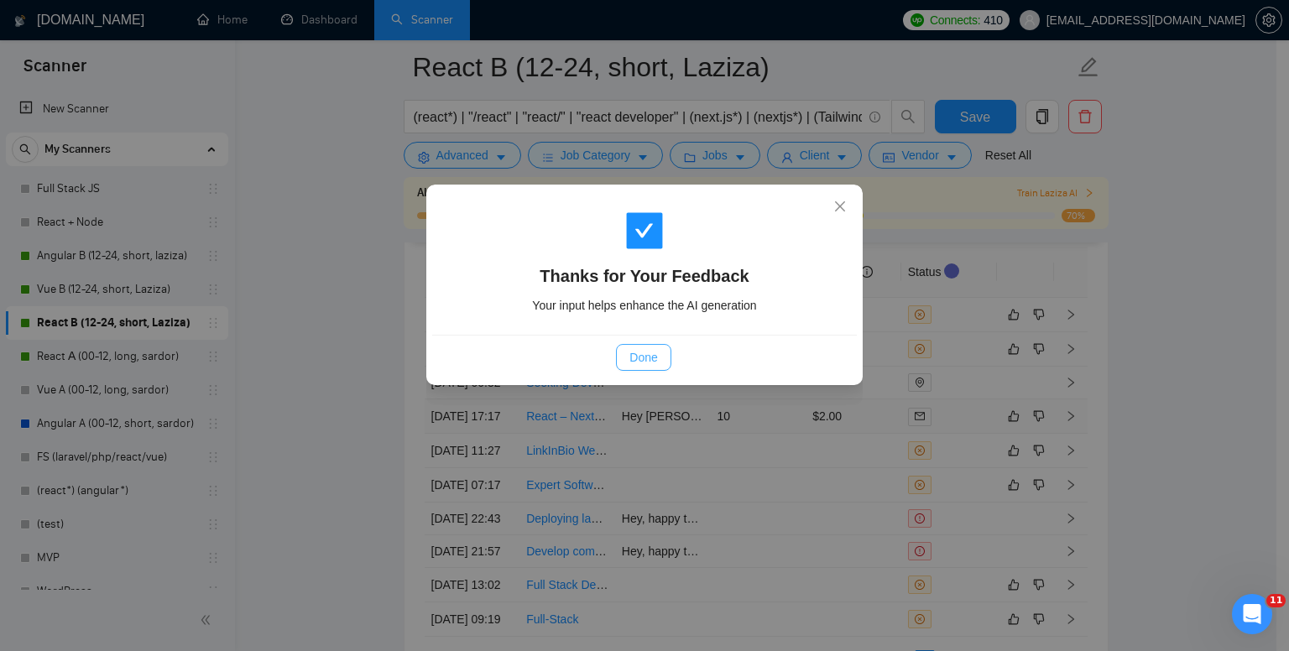
click at [658, 363] on button "Done" at bounding box center [643, 357] width 55 height 27
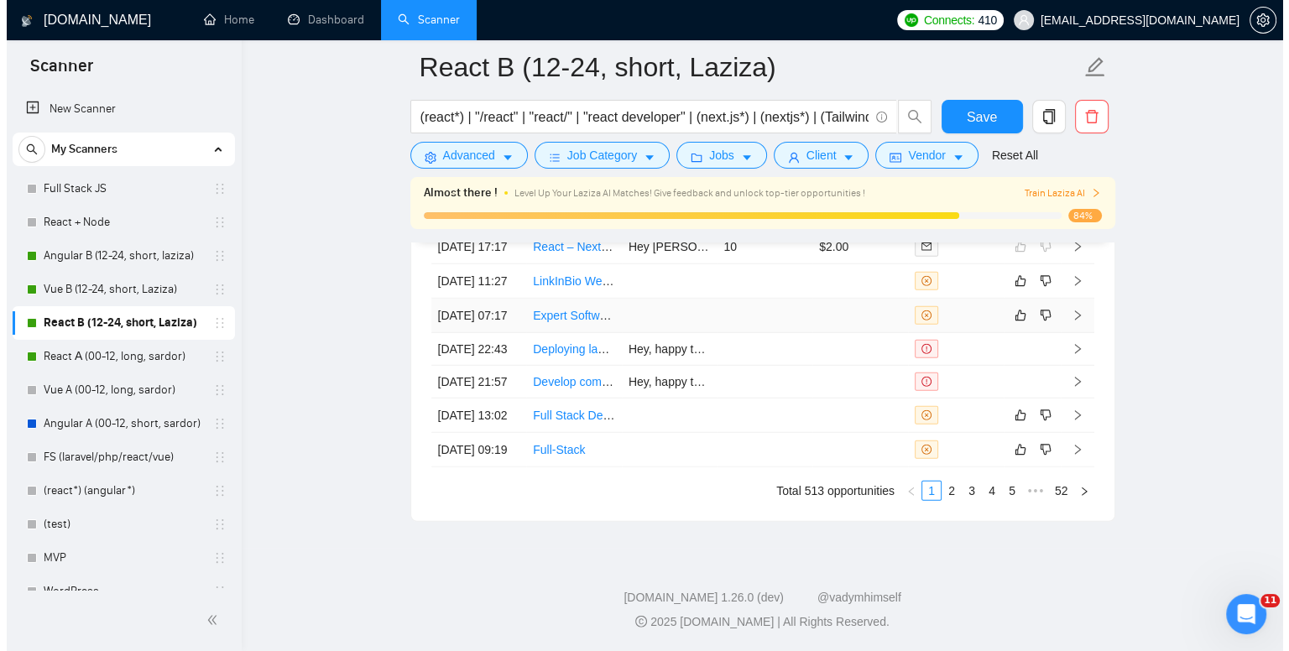
scroll to position [4784, 0]
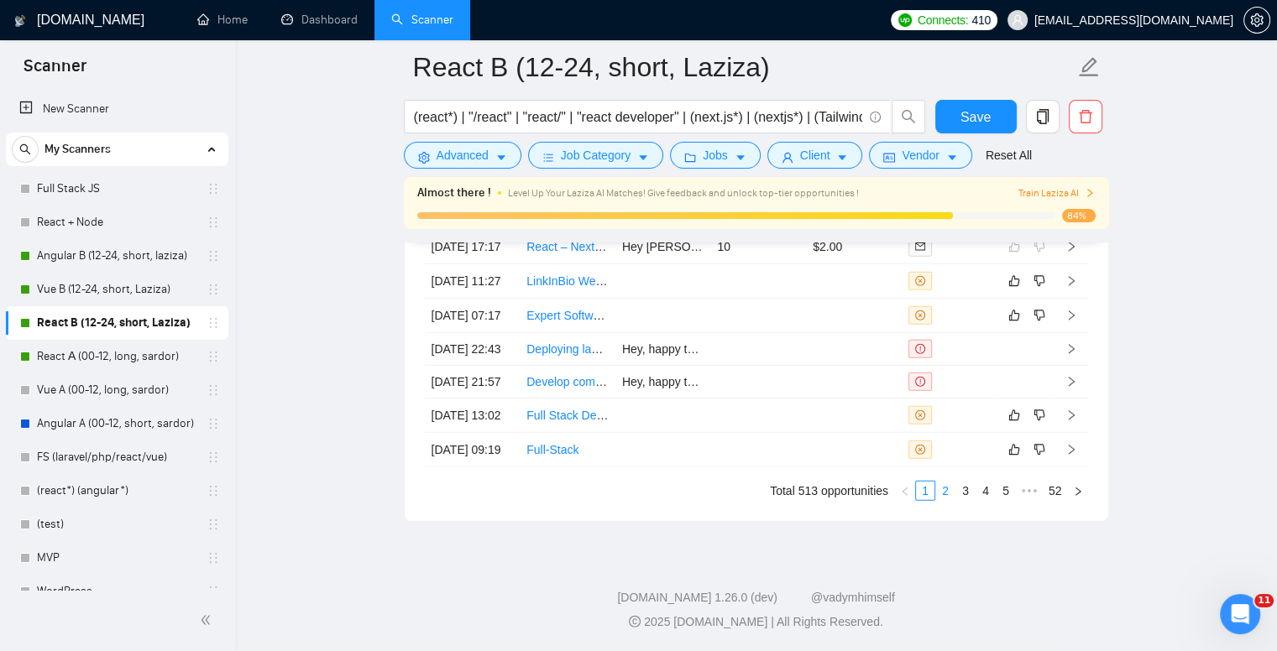
click at [951, 500] on link "2" at bounding box center [945, 491] width 18 height 18
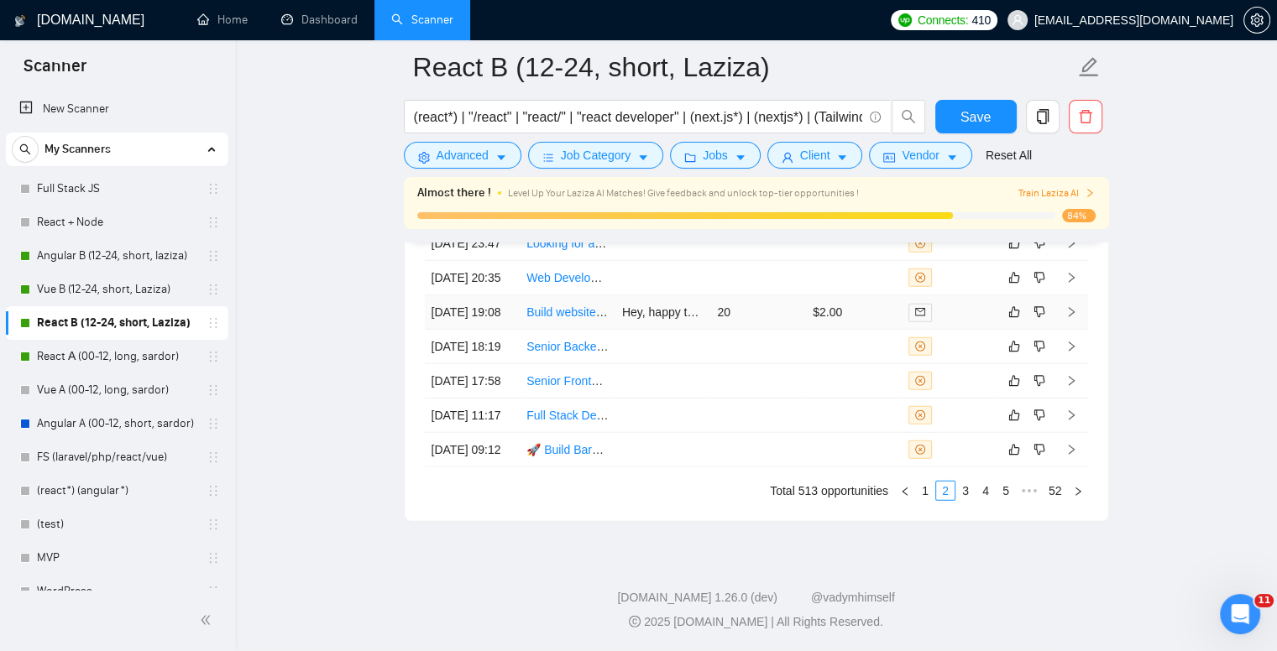
click at [1078, 325] on td at bounding box center [1071, 312] width 34 height 34
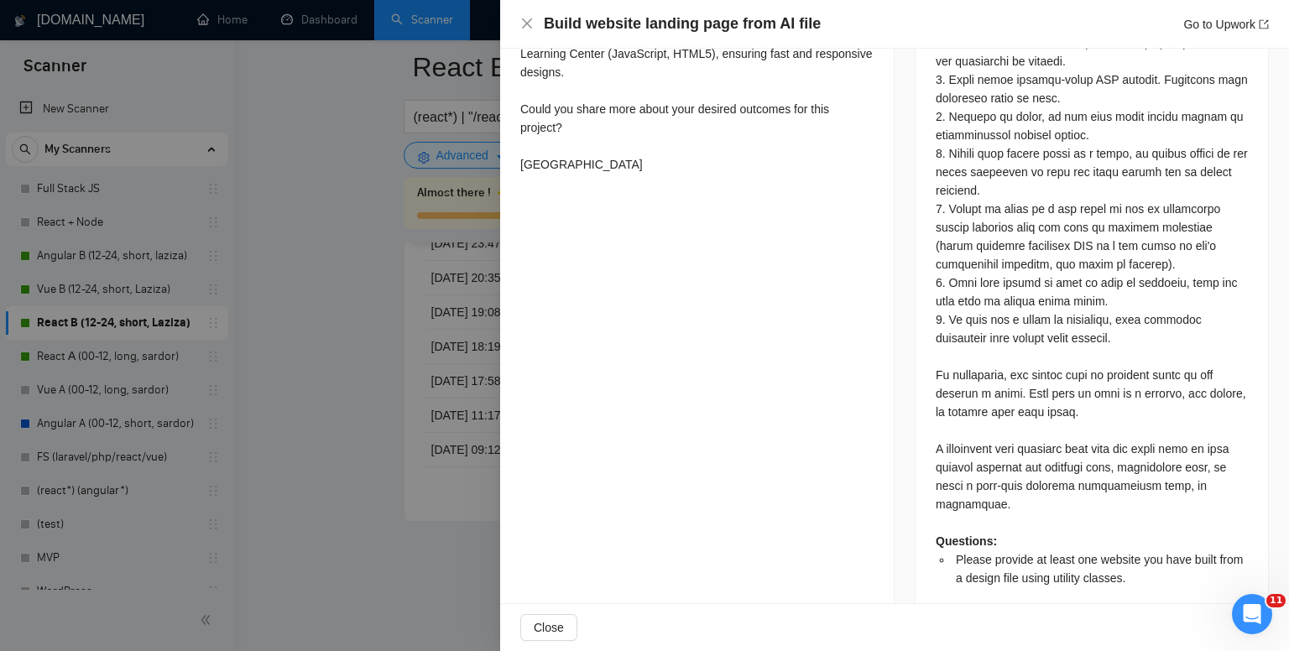
scroll to position [912, 0]
drag, startPoint x: 1007, startPoint y: 379, endPoint x: 1067, endPoint y: 404, distance: 64.7
click at [1067, 404] on div "Questions: Please provide at least one website you have built from a design fil…" at bounding box center [1092, 236] width 312 height 702
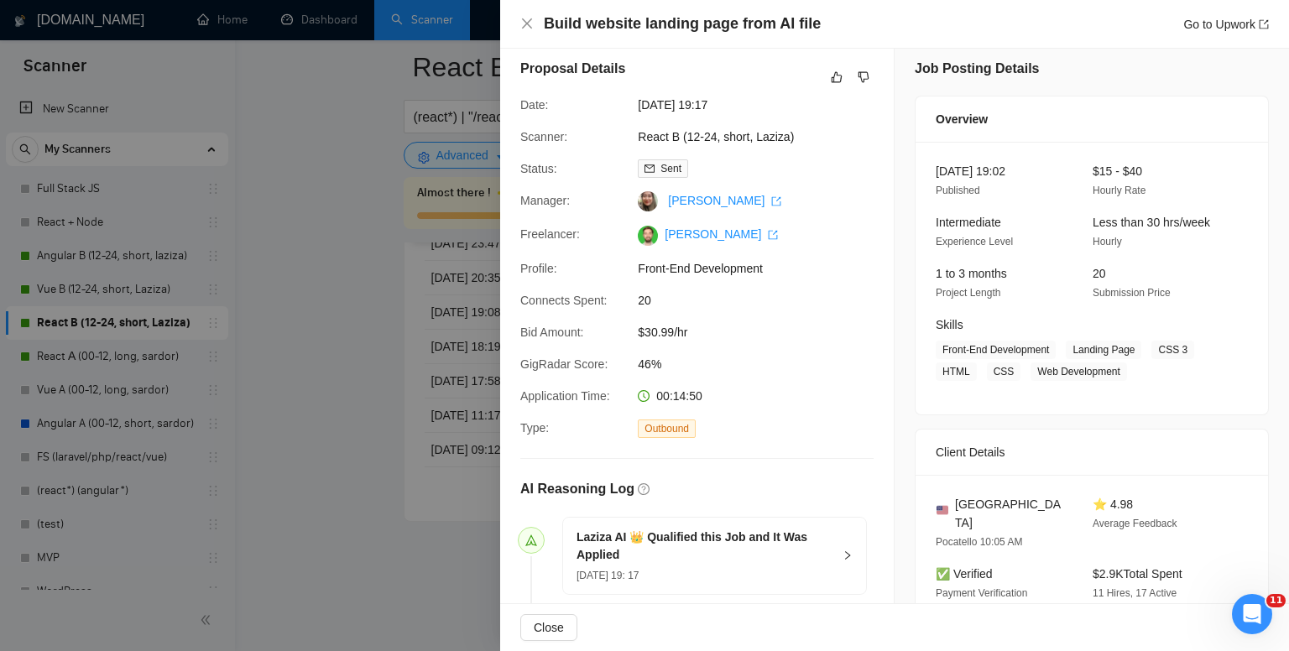
scroll to position [0, 0]
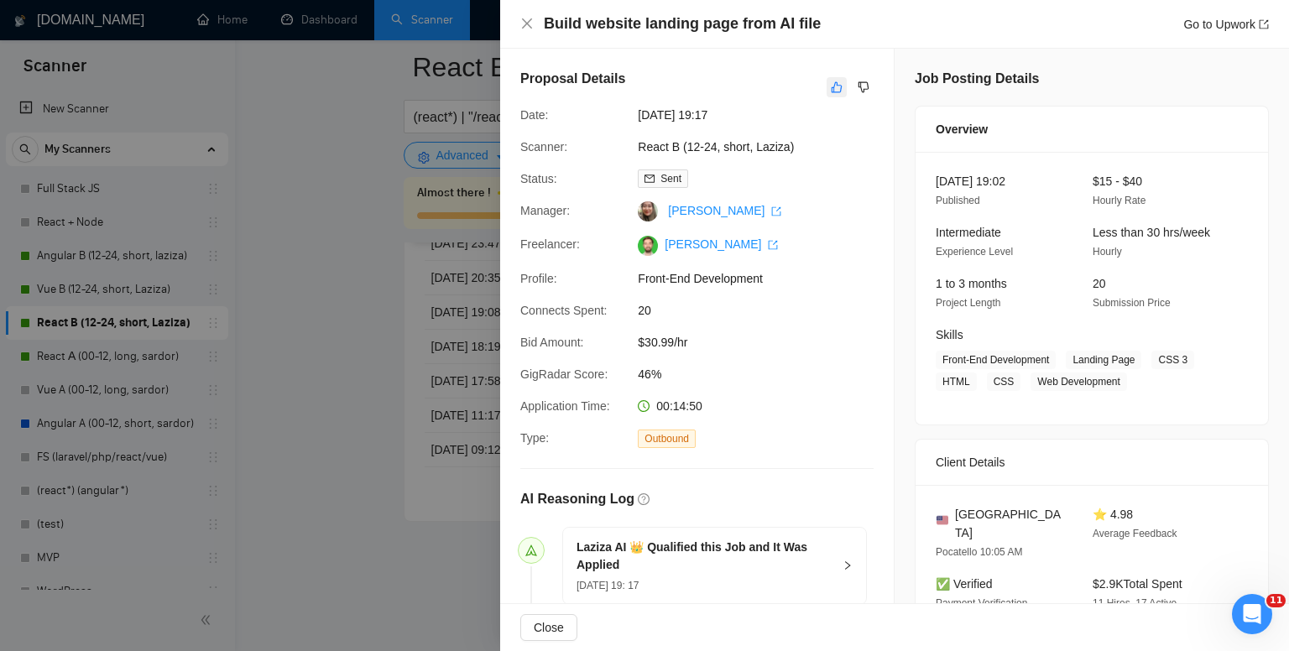
click at [831, 92] on icon "like" at bounding box center [837, 87] width 12 height 13
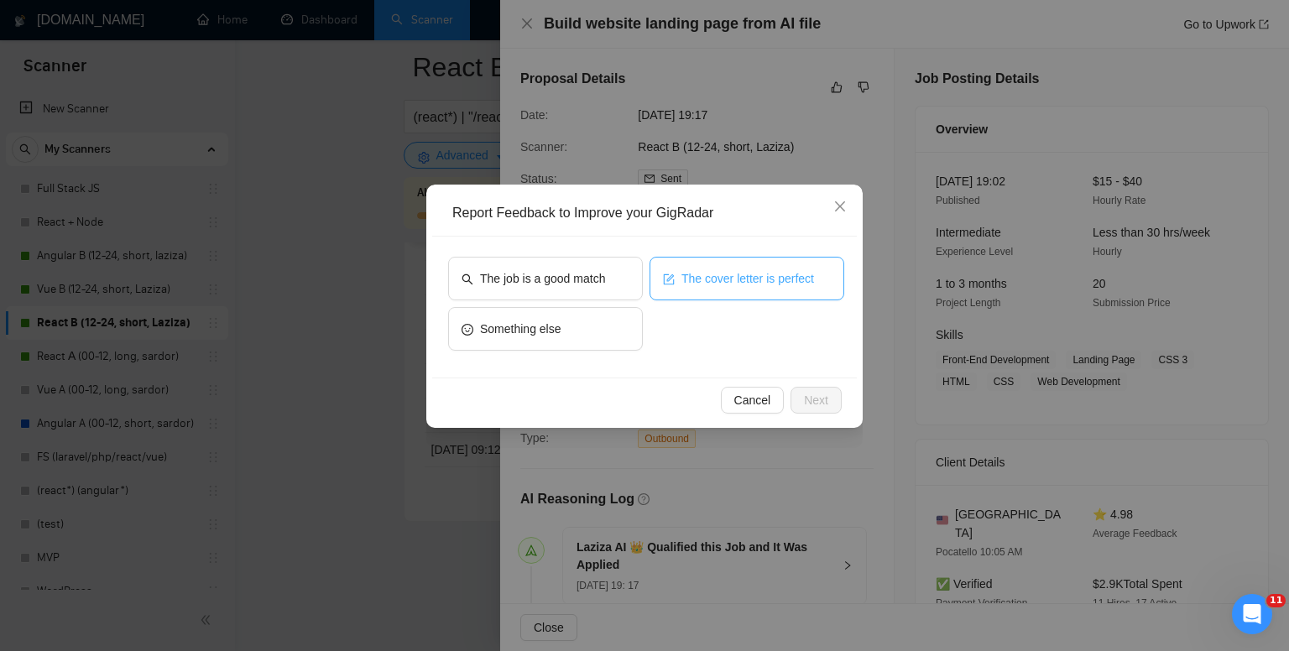
click at [750, 289] on button "The cover letter is perfect" at bounding box center [747, 279] width 195 height 44
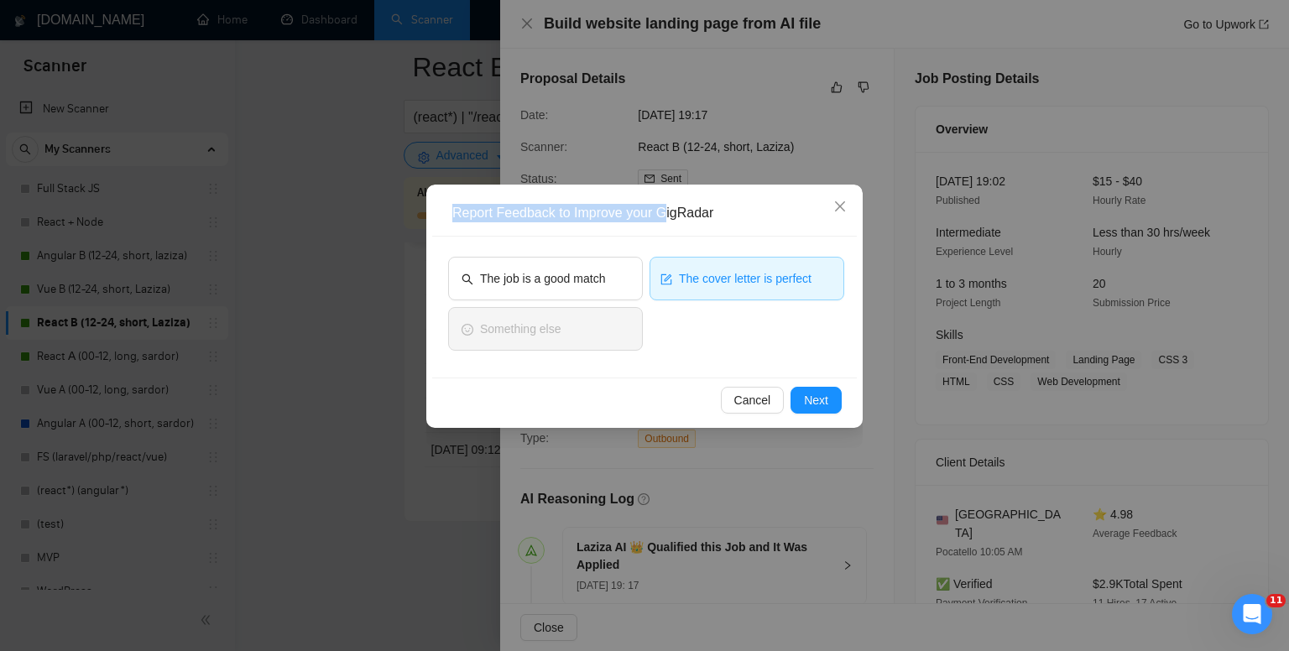
drag, startPoint x: 668, startPoint y: 201, endPoint x: 444, endPoint y: 205, distance: 224.1
click at [444, 205] on div "Report Feedback to Improve your GigRadar" at bounding box center [644, 214] width 425 height 46
click at [843, 199] on span "Close" at bounding box center [840, 207] width 45 height 45
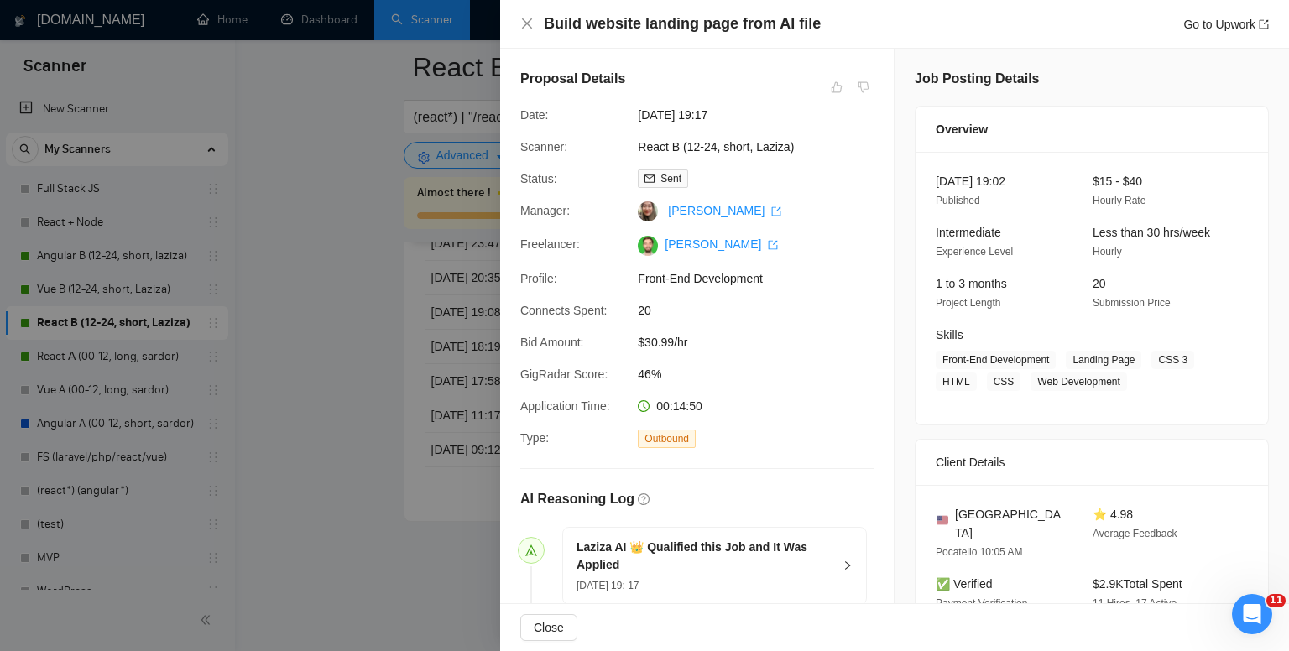
click at [353, 279] on div at bounding box center [644, 325] width 1289 height 651
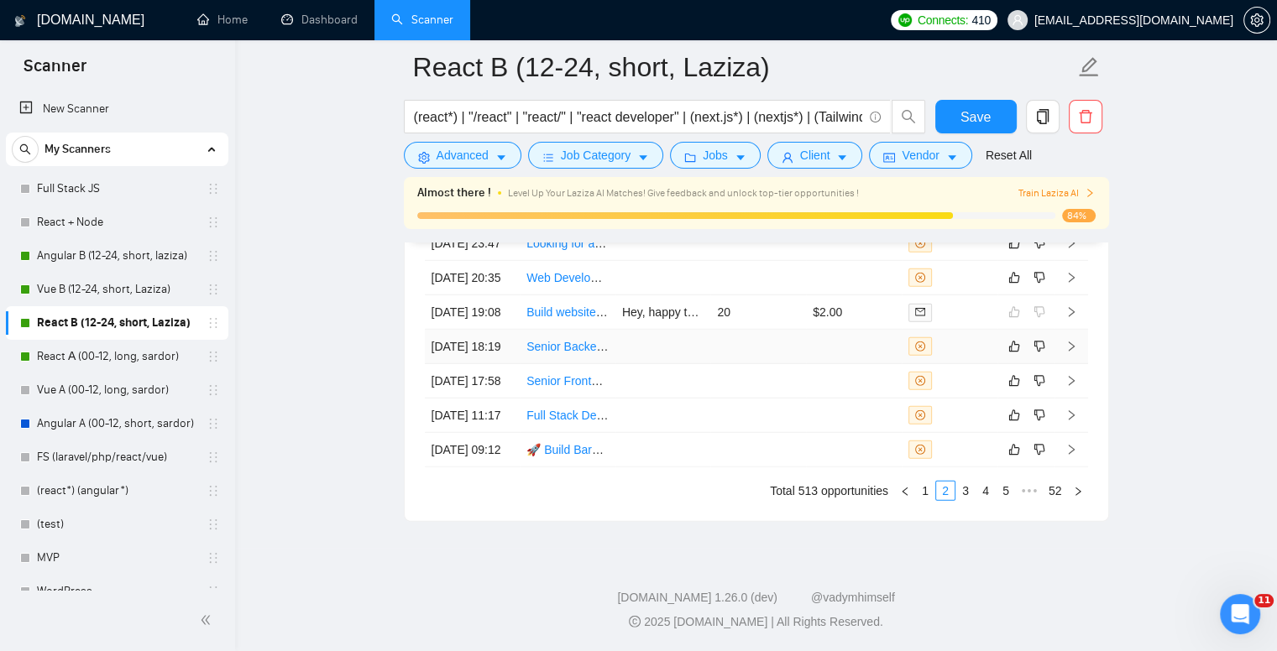
scroll to position [4867, 0]
click at [968, 496] on link "3" at bounding box center [965, 491] width 18 height 18
click at [991, 492] on link "4" at bounding box center [985, 491] width 18 height 18
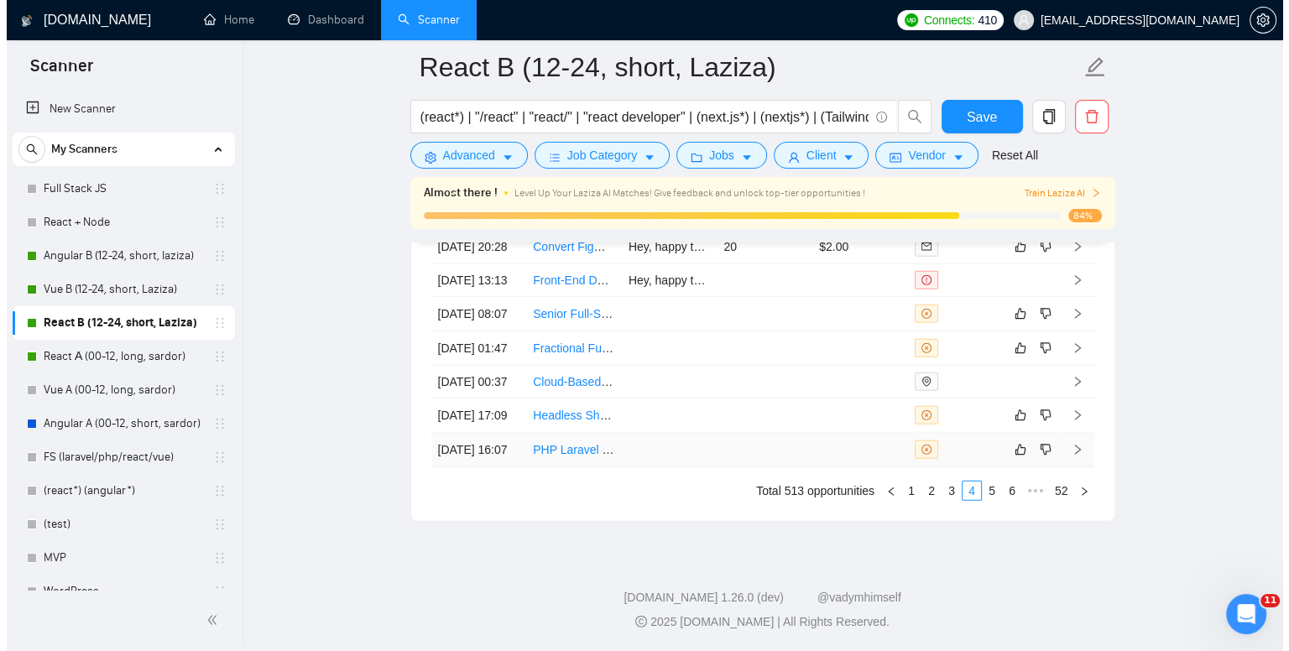
scroll to position [4615, 0]
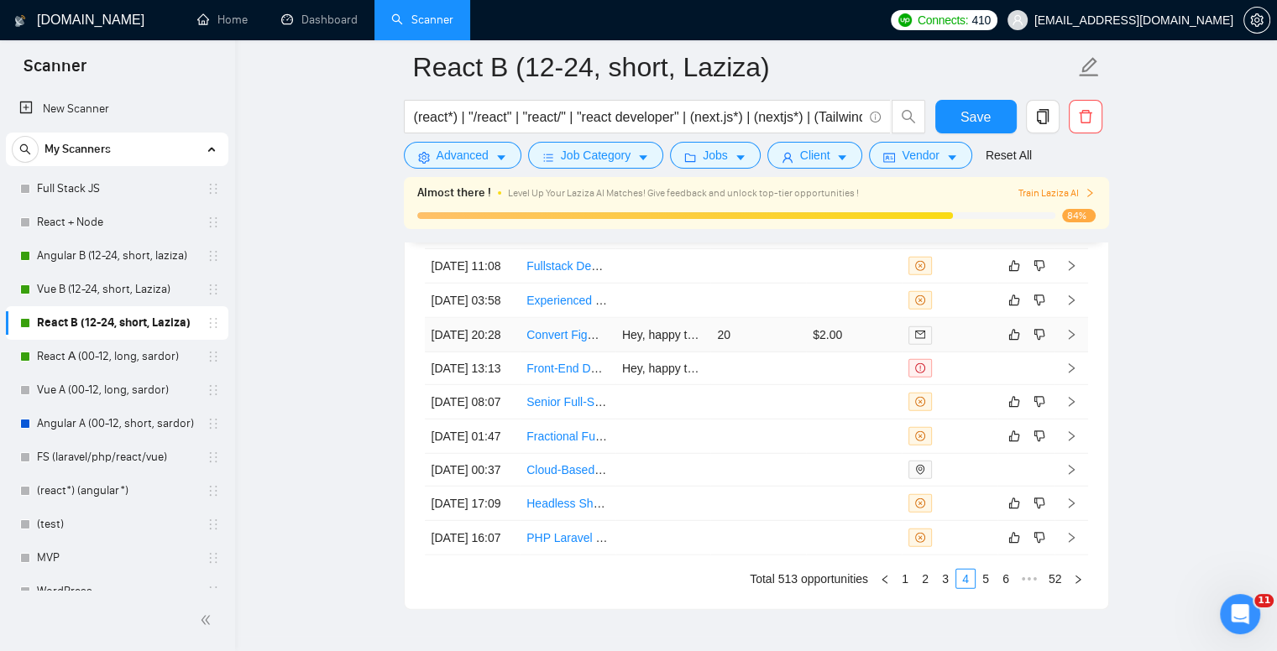
click at [1071, 341] on icon "right" at bounding box center [1071, 335] width 12 height 12
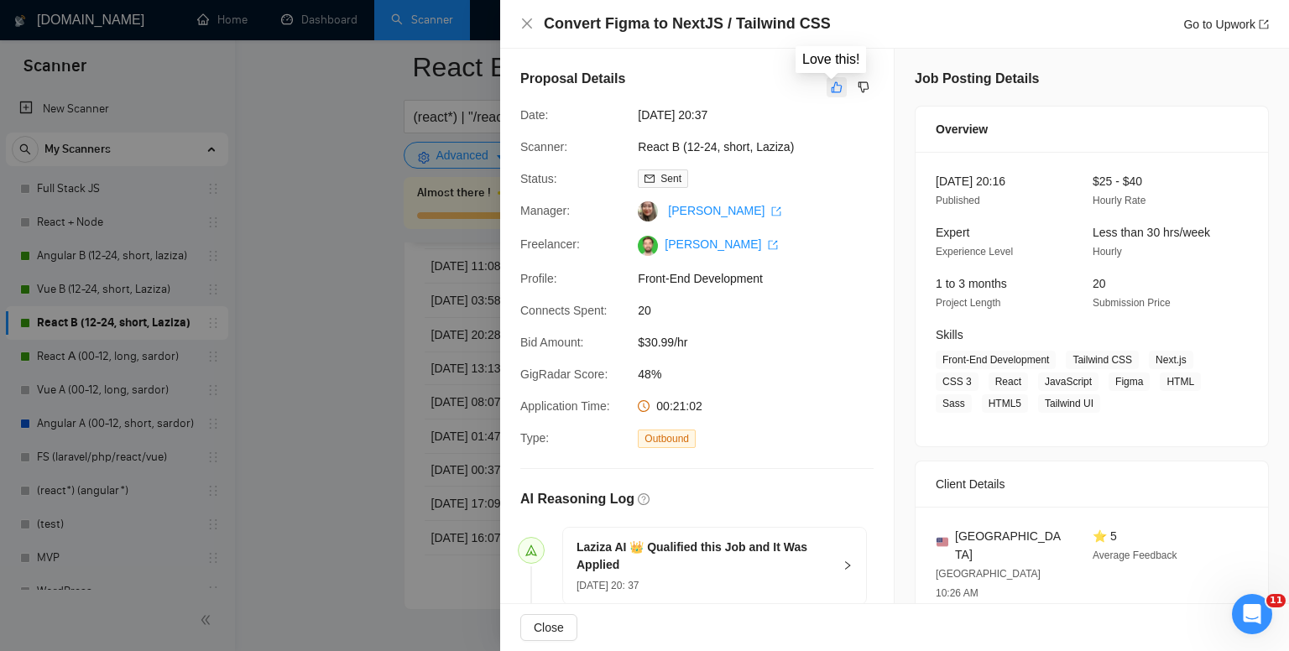
click at [829, 96] on button "button" at bounding box center [837, 87] width 20 height 20
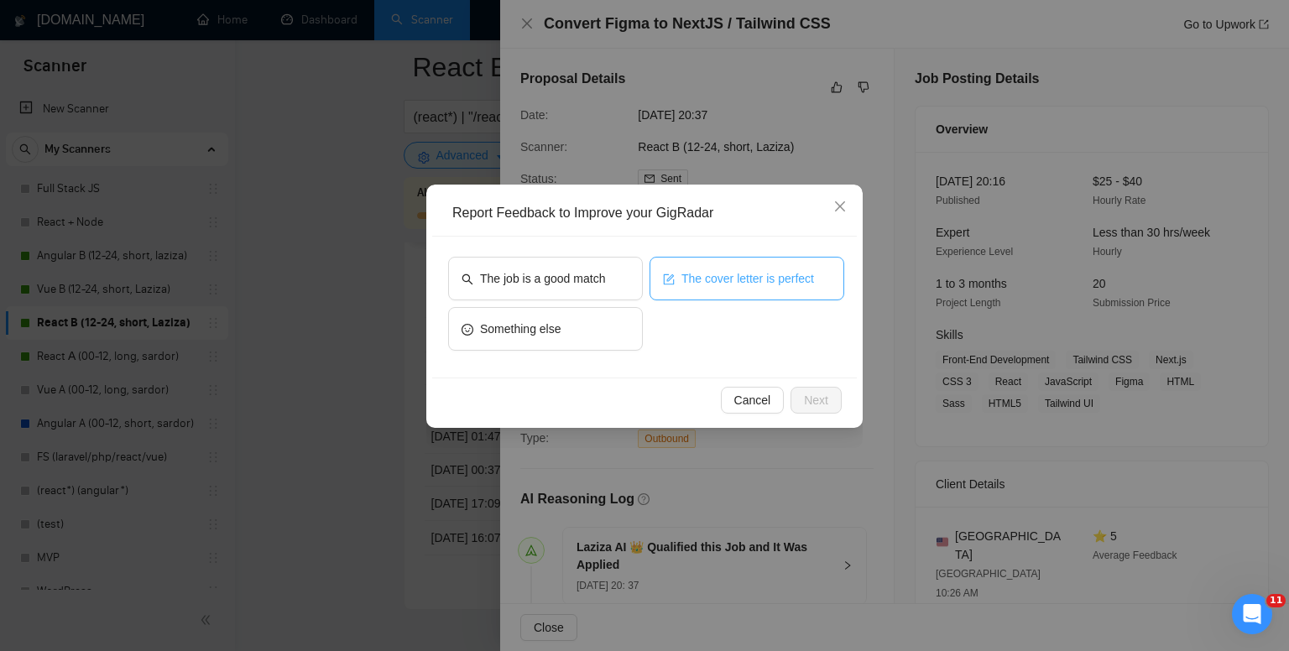
click at [732, 279] on span "The cover letter is perfect" at bounding box center [748, 278] width 133 height 18
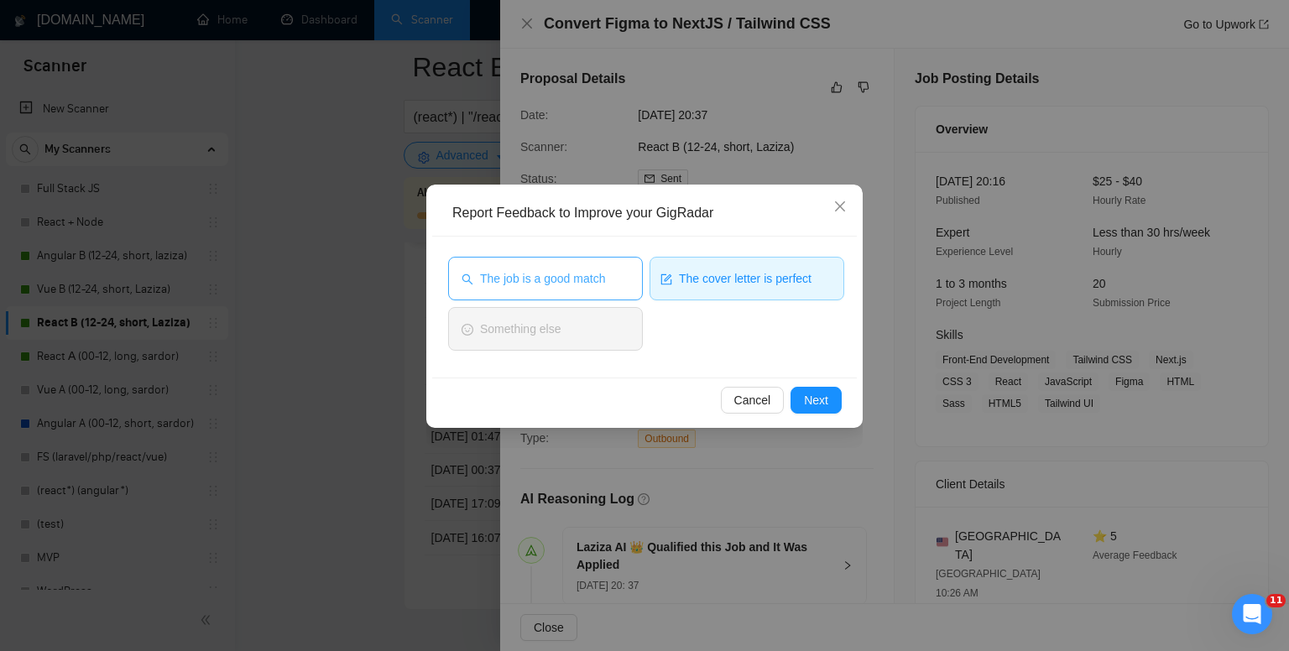
click at [586, 285] on span "The job is a good match" at bounding box center [542, 278] width 125 height 18
click at [816, 400] on span "Next" at bounding box center [816, 400] width 24 height 18
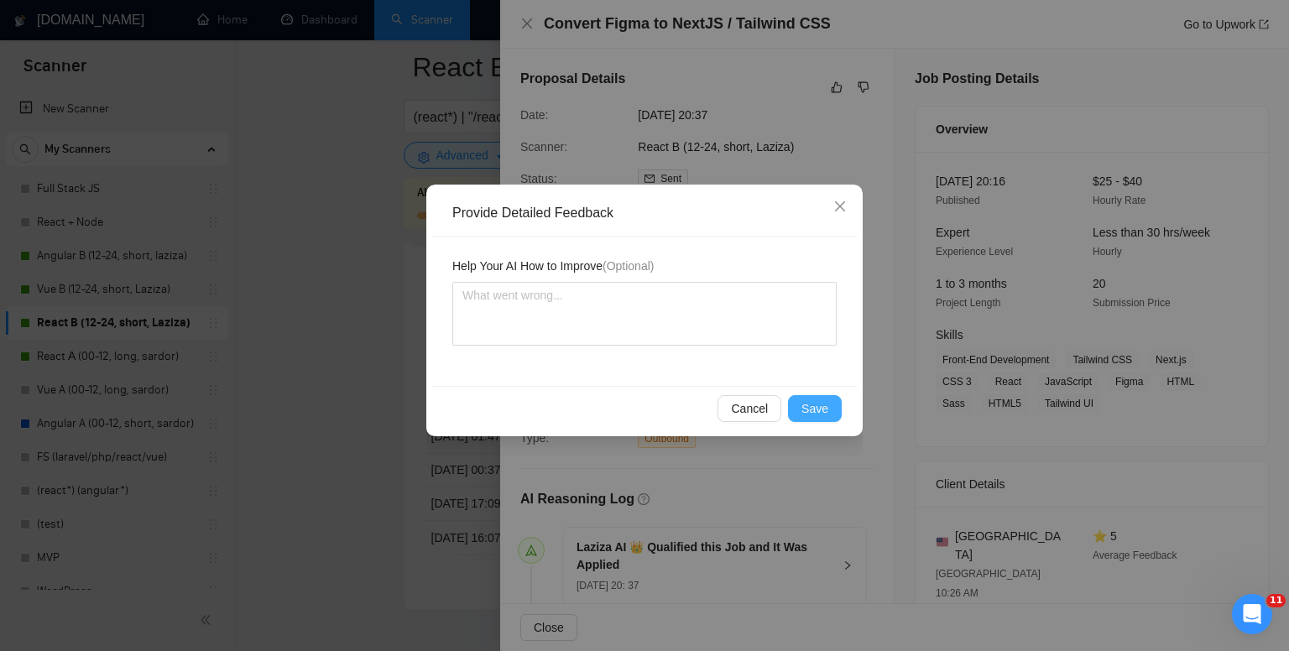
click at [814, 410] on span "Save" at bounding box center [815, 409] width 27 height 18
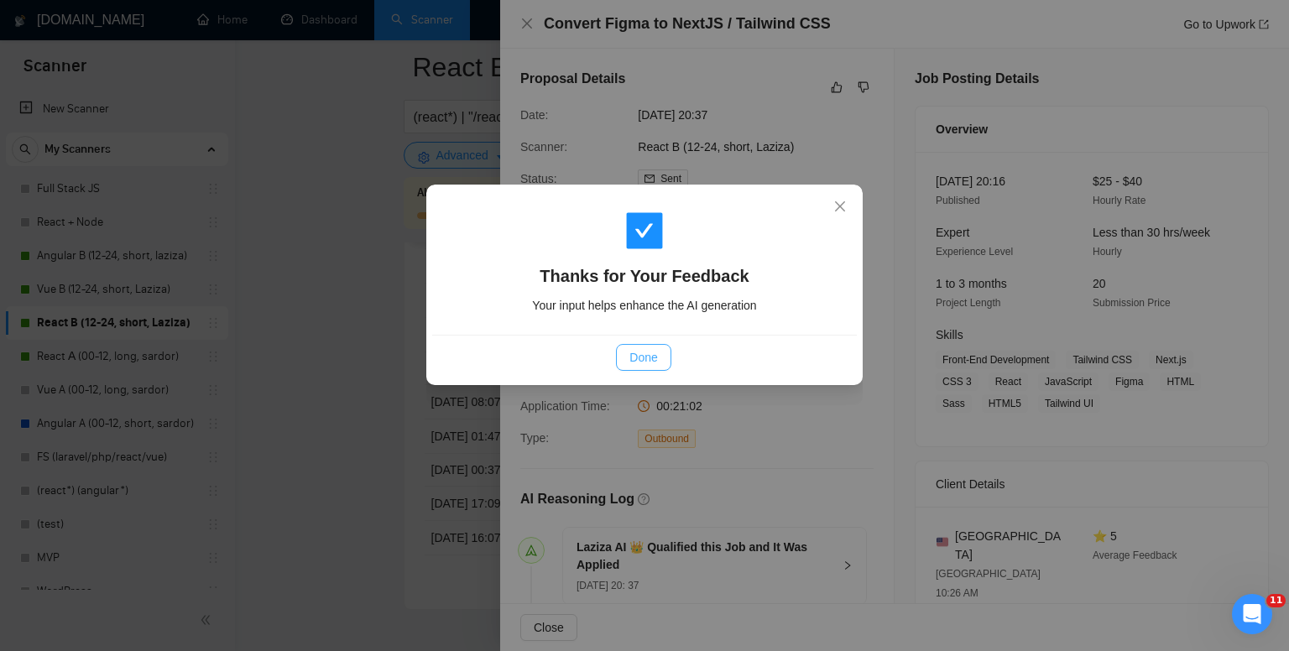
click at [650, 360] on span "Done" at bounding box center [643, 357] width 28 height 18
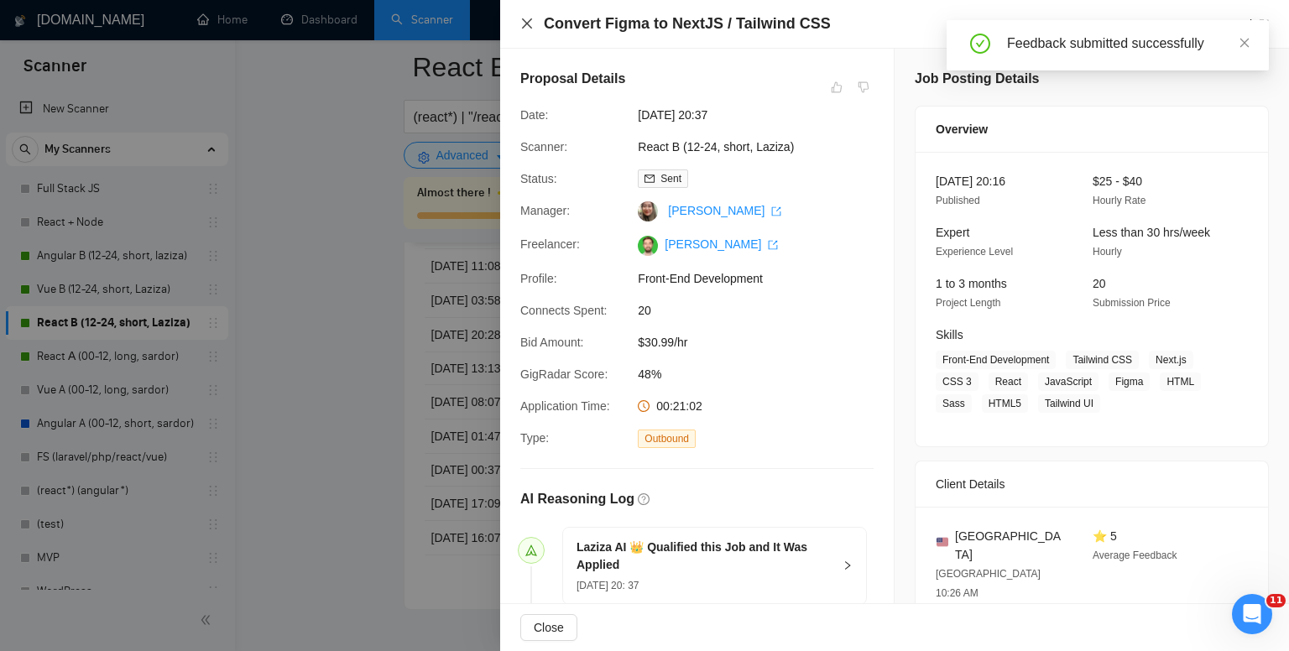
click at [528, 22] on icon "close" at bounding box center [527, 23] width 10 height 10
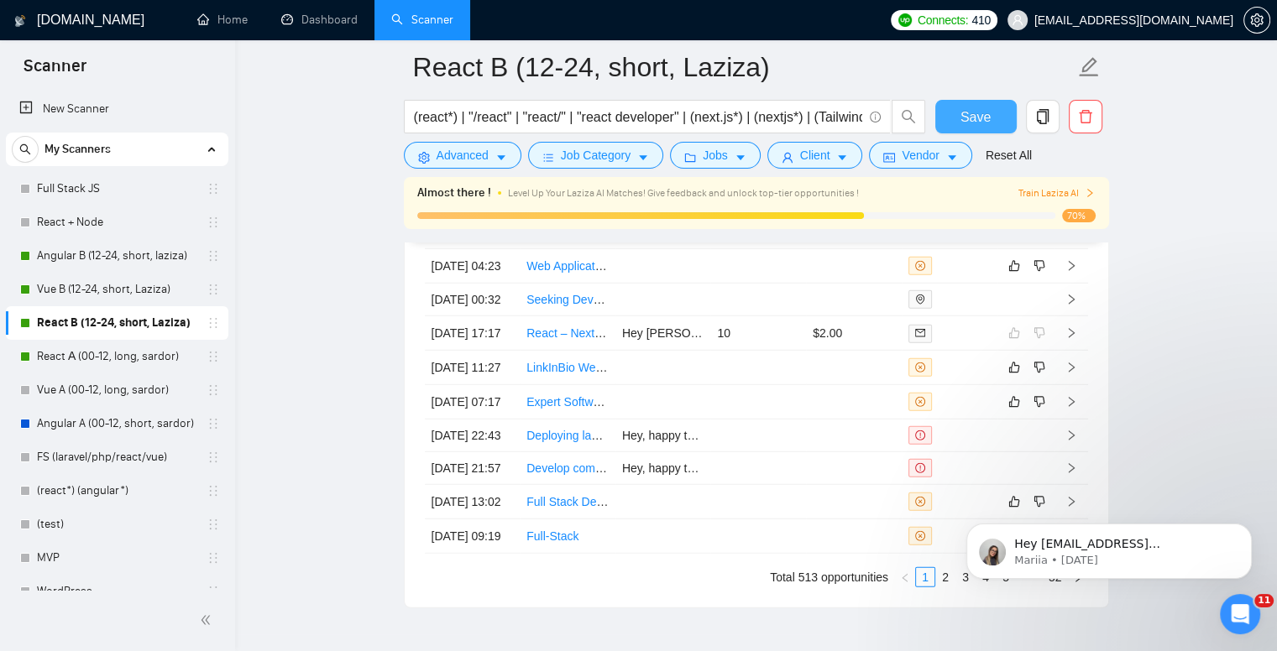
click at [979, 118] on span "Save" at bounding box center [975, 117] width 30 height 21
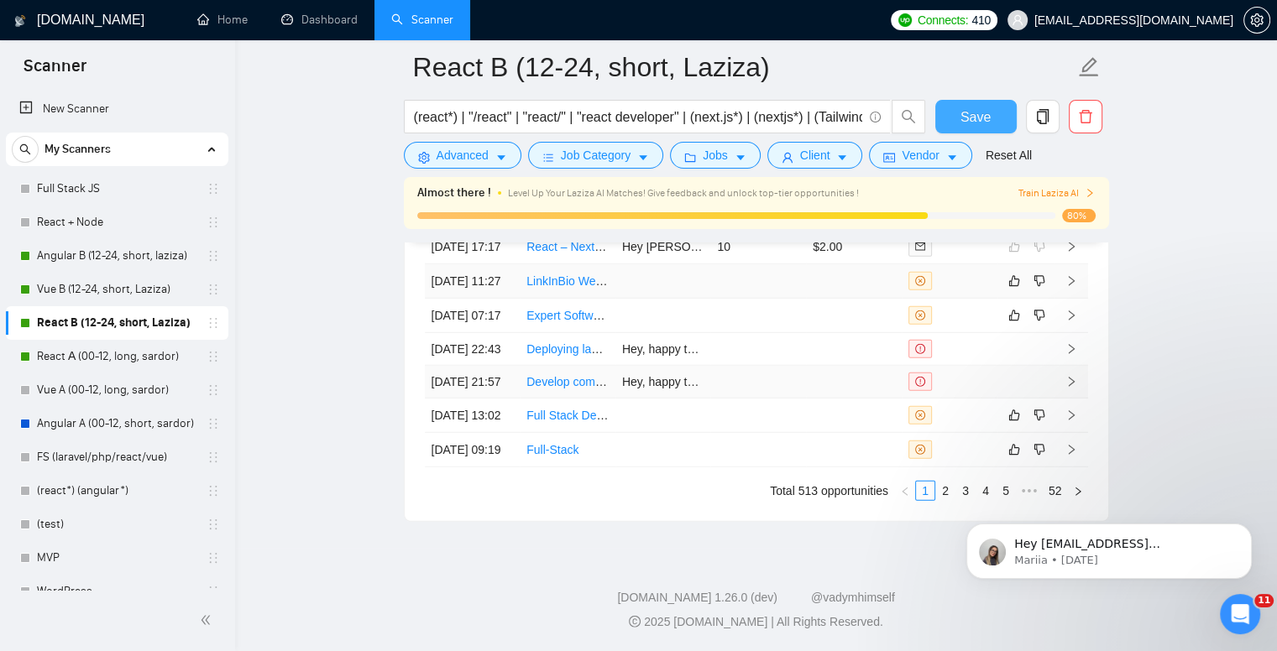
scroll to position [4867, 0]
click at [970, 495] on body "Hey govlech@gmail.com, Looks like your Upwork agency Golden Compass ran out of …" at bounding box center [1109, 547] width 322 height 104
click at [981, 495] on body "Hey govlech@gmail.com, Looks like your Upwork agency Golden Compass ran out of …" at bounding box center [1109, 547] width 322 height 104
click at [71, 253] on link "Angular B (12-24, short, laziza)" at bounding box center [116, 256] width 159 height 34
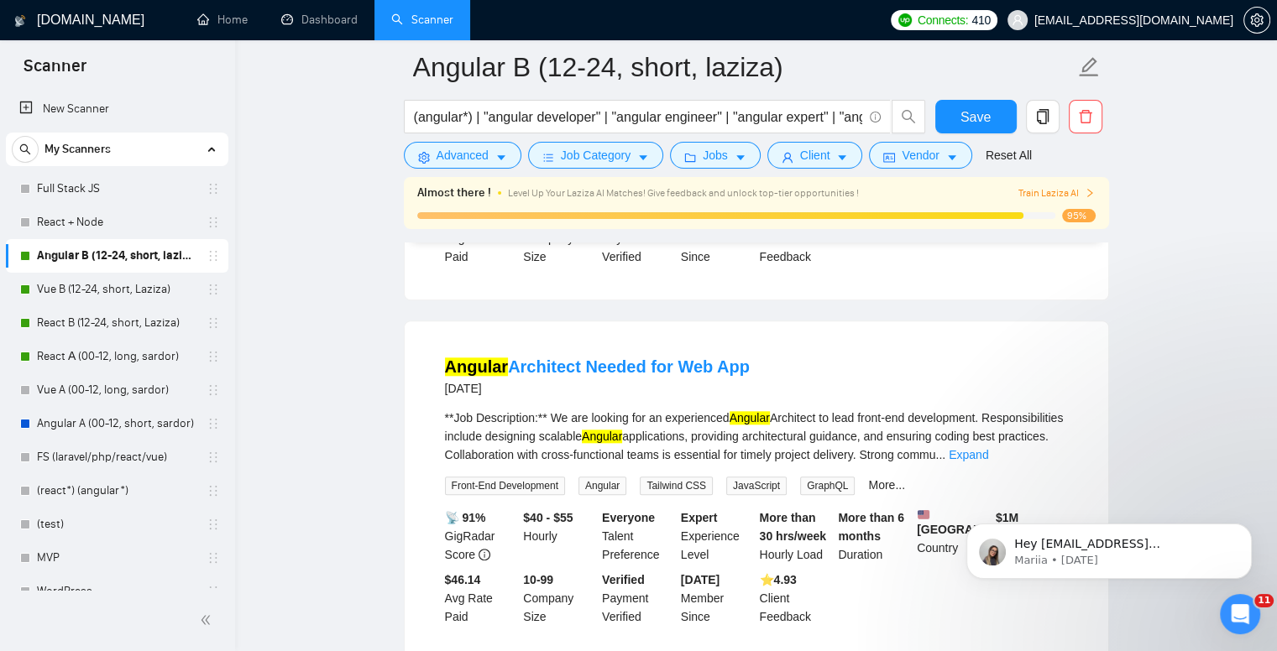
scroll to position [1608, 0]
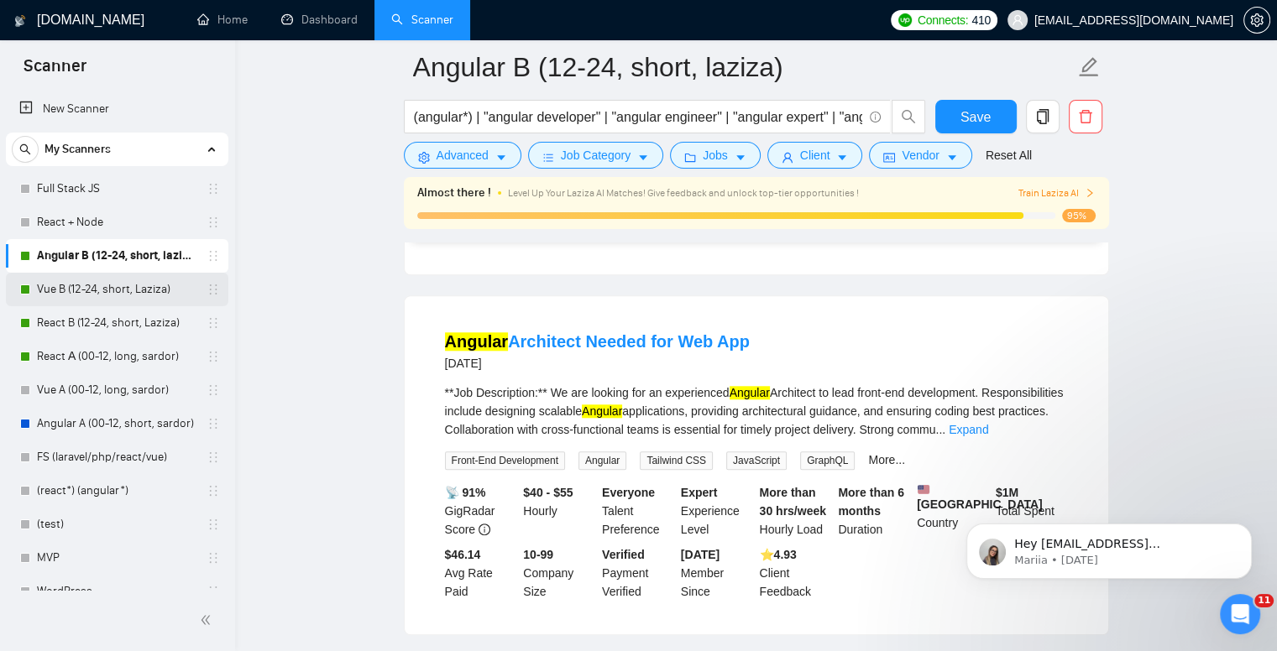
click at [60, 286] on link "Vue B (12-24, short, Laziza)" at bounding box center [116, 290] width 159 height 34
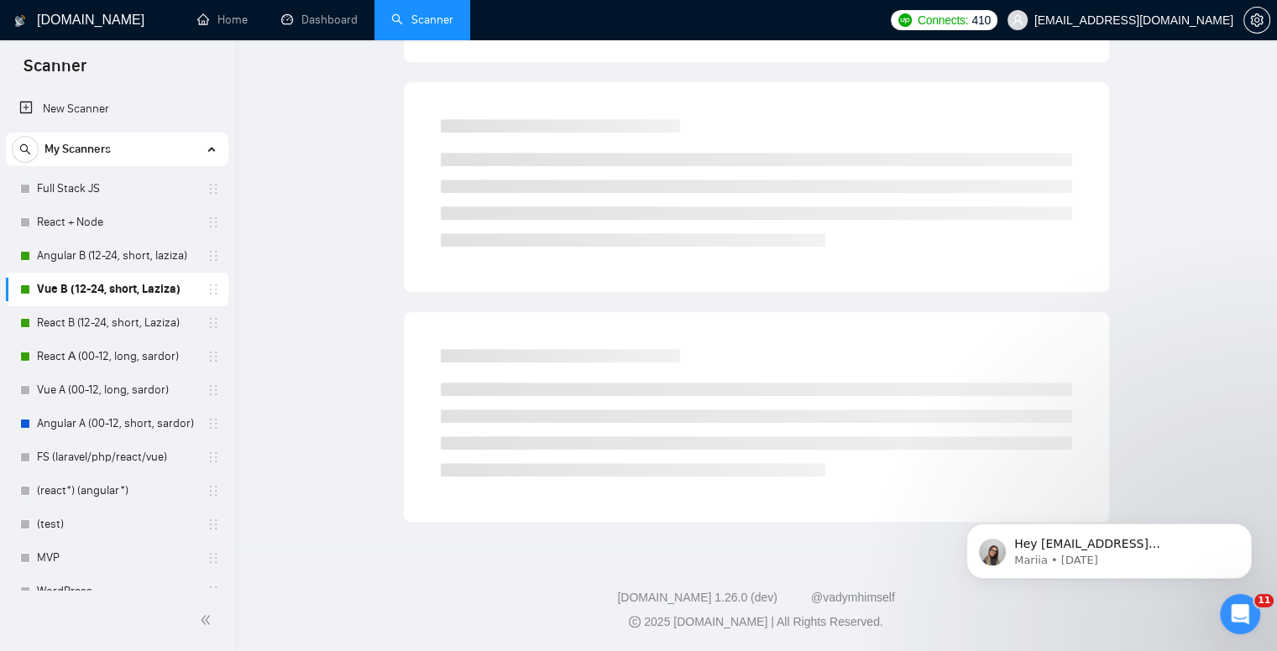
scroll to position [13, 0]
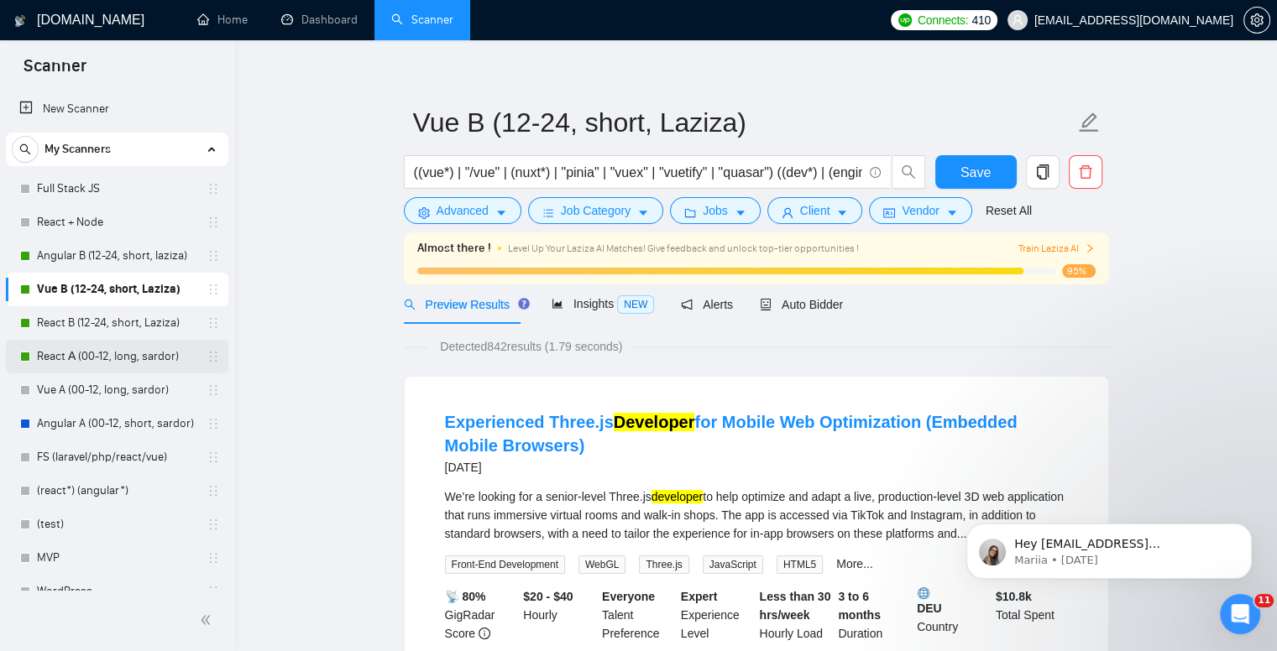
click at [47, 358] on link "React А (00-12, long, sardor)" at bounding box center [116, 357] width 159 height 34
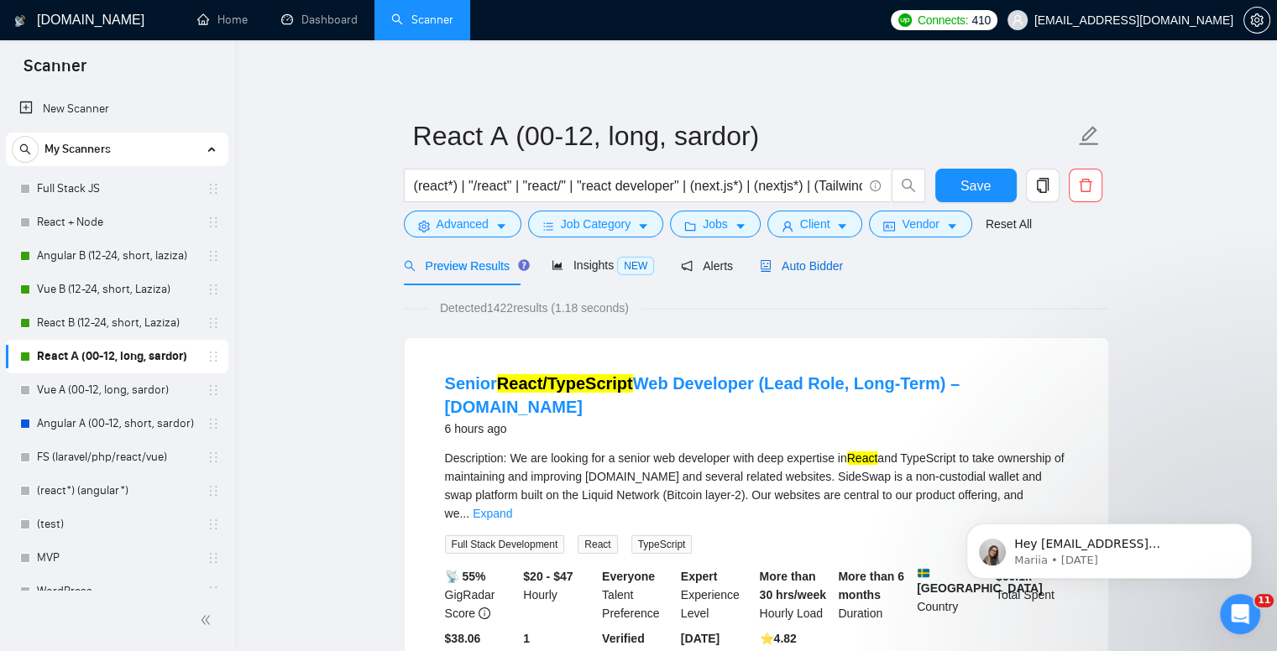
click at [802, 266] on span "Auto Bidder" at bounding box center [801, 265] width 83 height 13
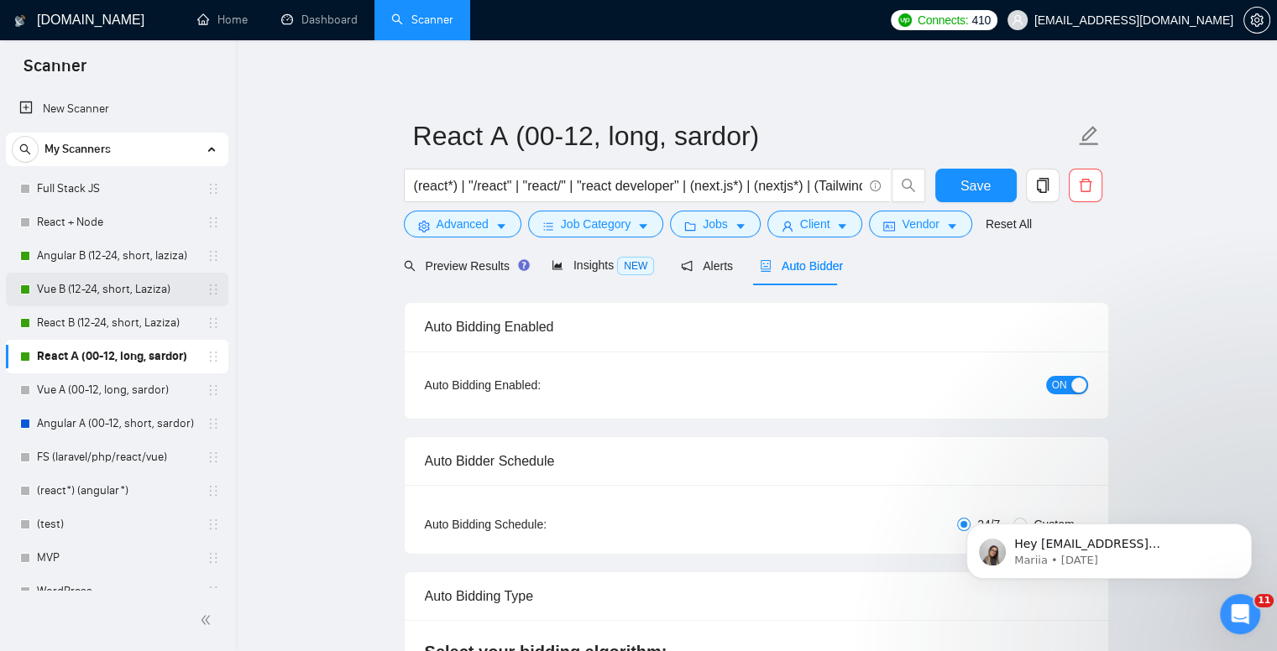
checkbox input "true"
click at [91, 327] on link "React B (12-24, short, Laziza)" at bounding box center [116, 323] width 159 height 34
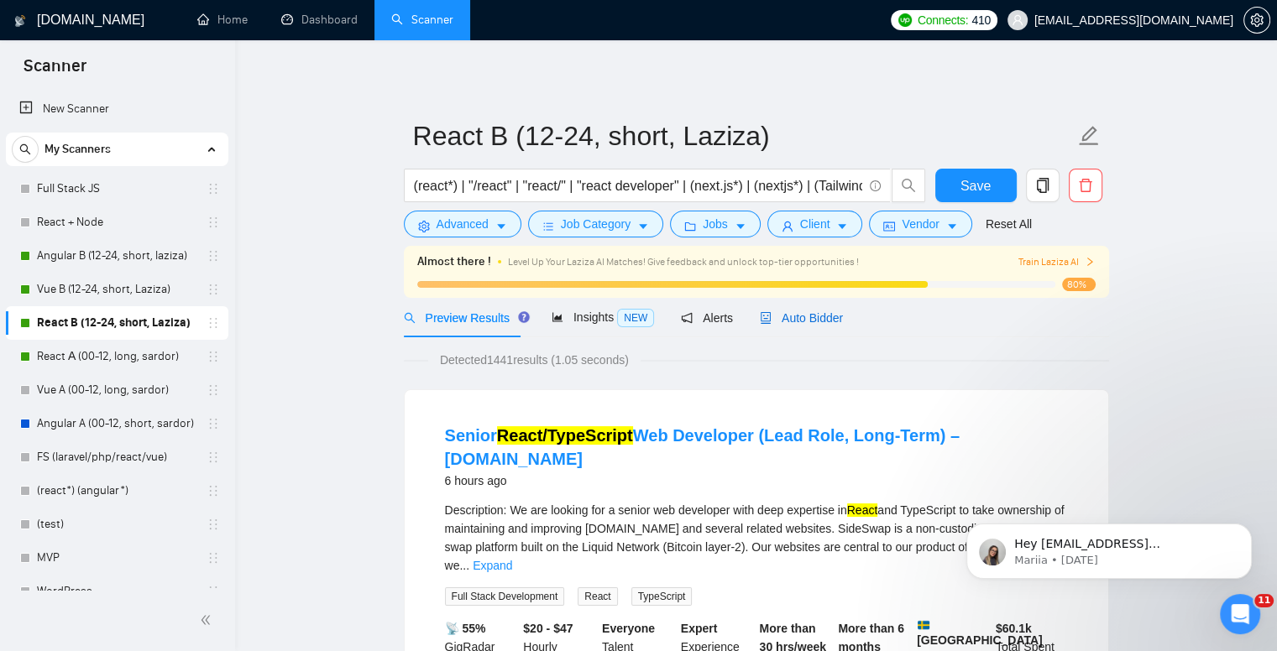
click at [781, 311] on span "Auto Bidder" at bounding box center [801, 317] width 83 height 13
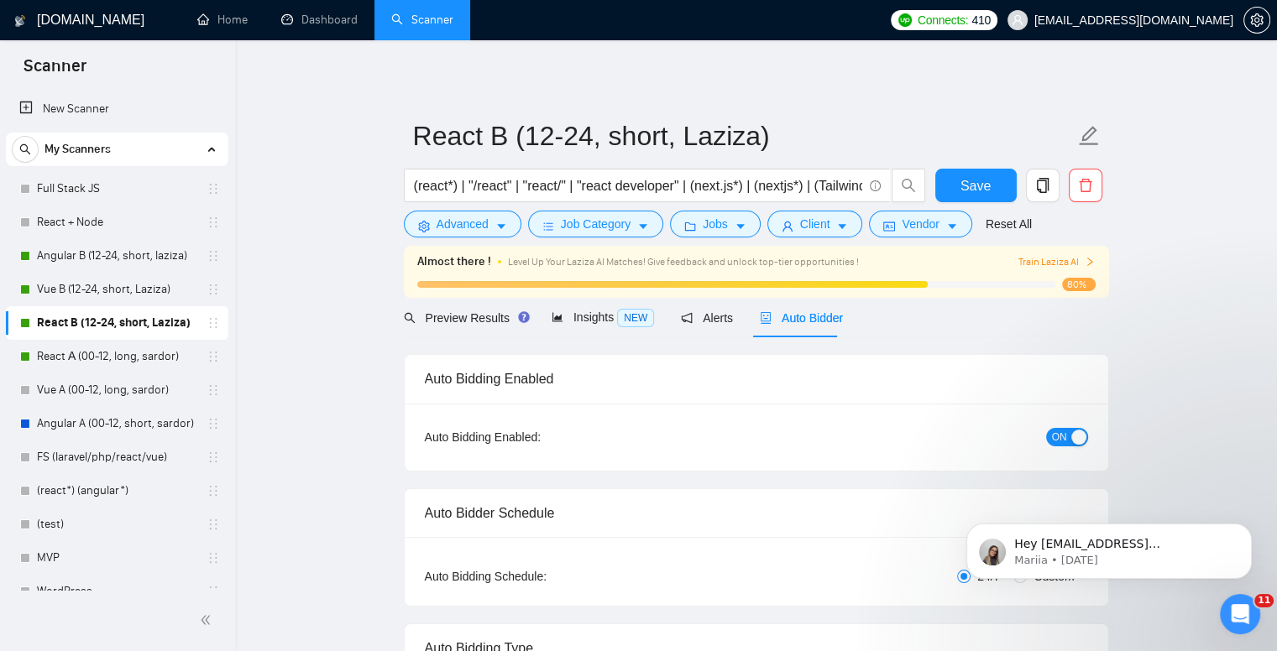
checkbox input "true"
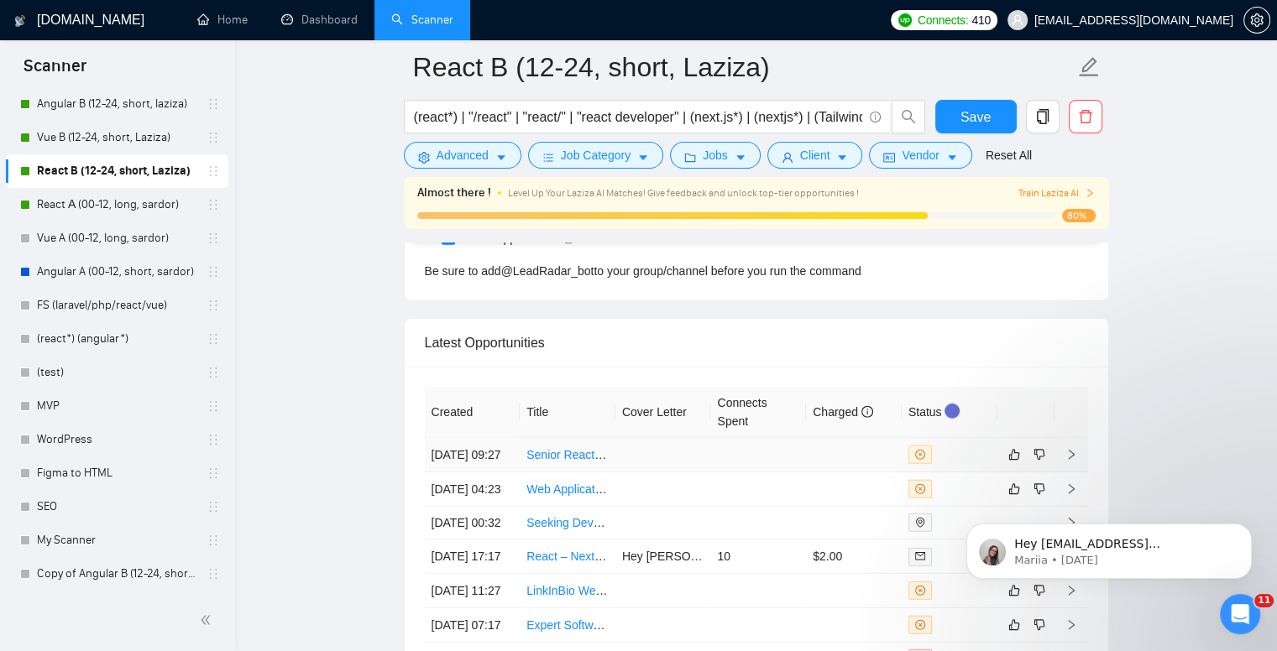
scroll to position [4280, 0]
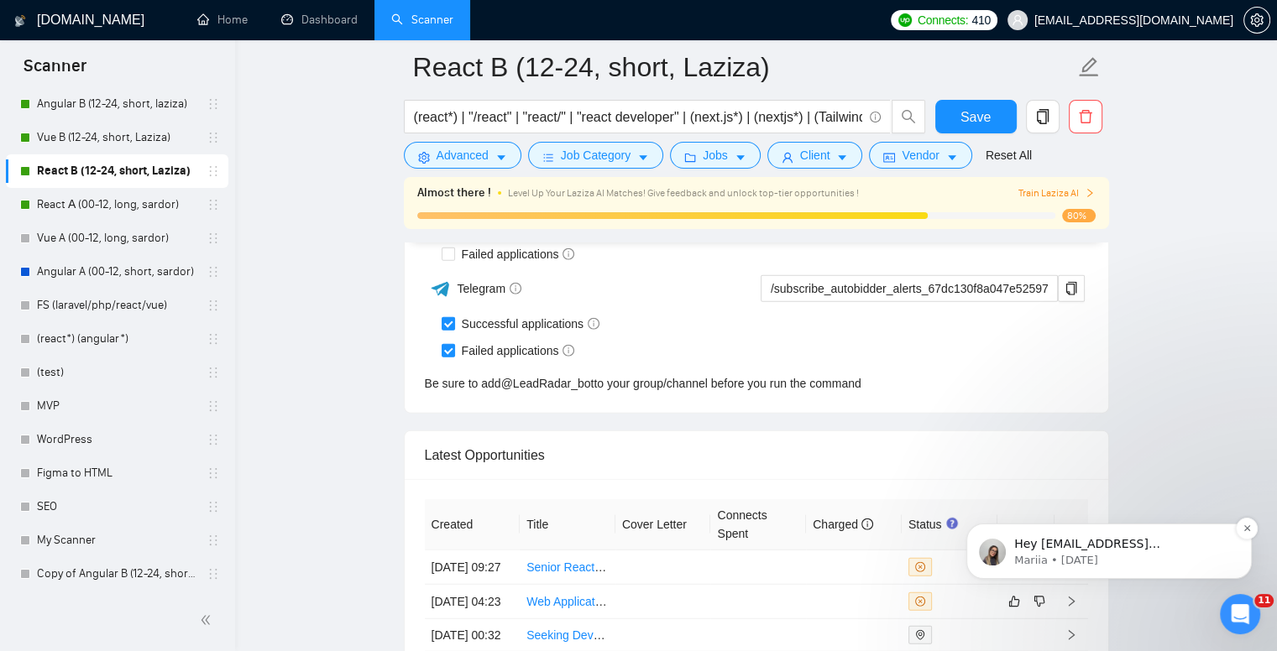
click at [1110, 541] on p "Hey govlech@gmail.com, Looks like your Upwork agency Golden Compass ran out of …" at bounding box center [1122, 544] width 217 height 17
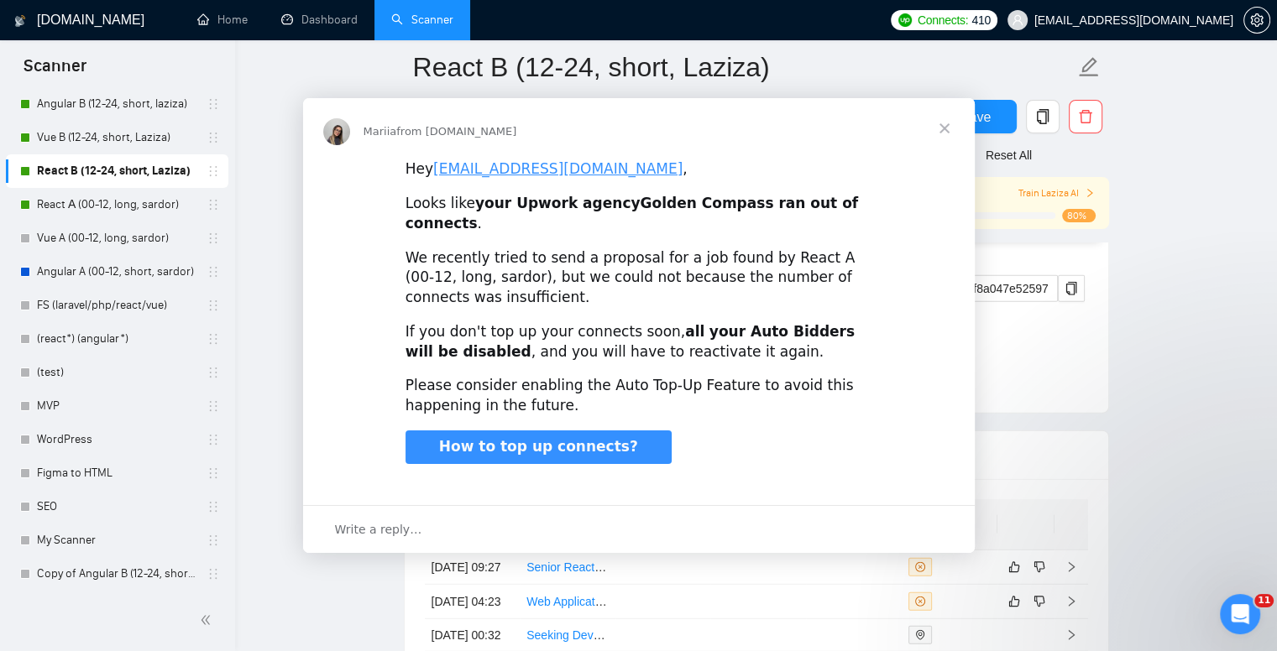
scroll to position [0, 0]
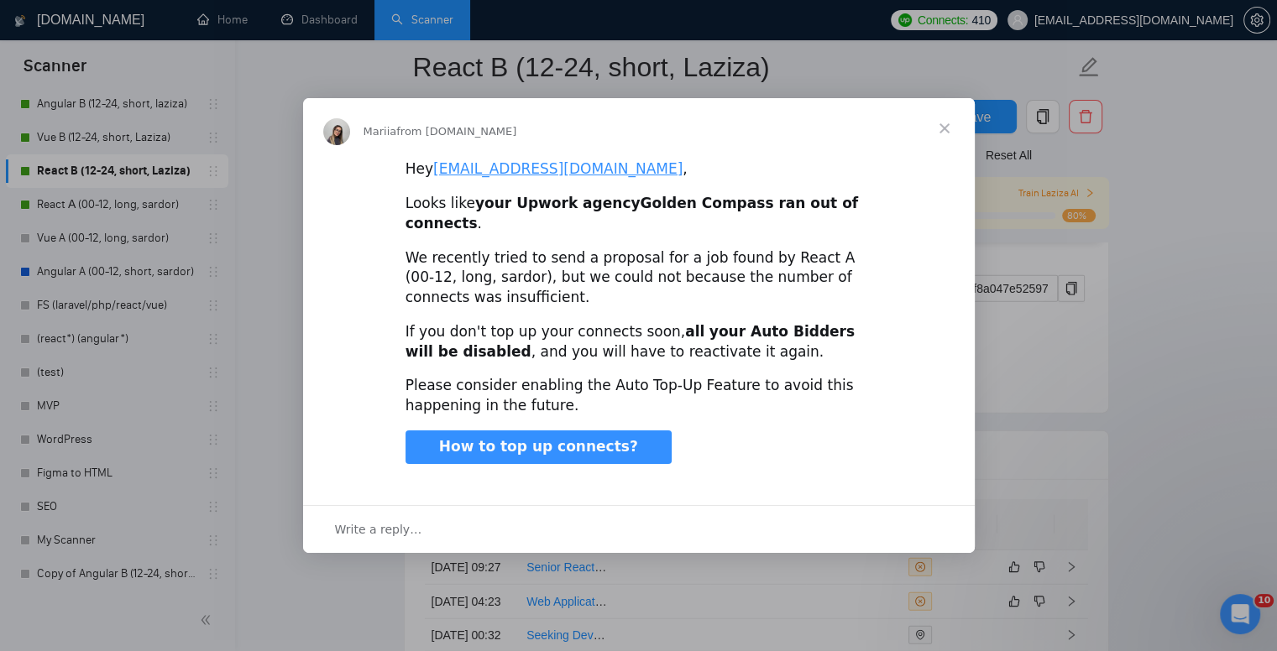
click at [936, 139] on span "Close" at bounding box center [944, 128] width 60 height 60
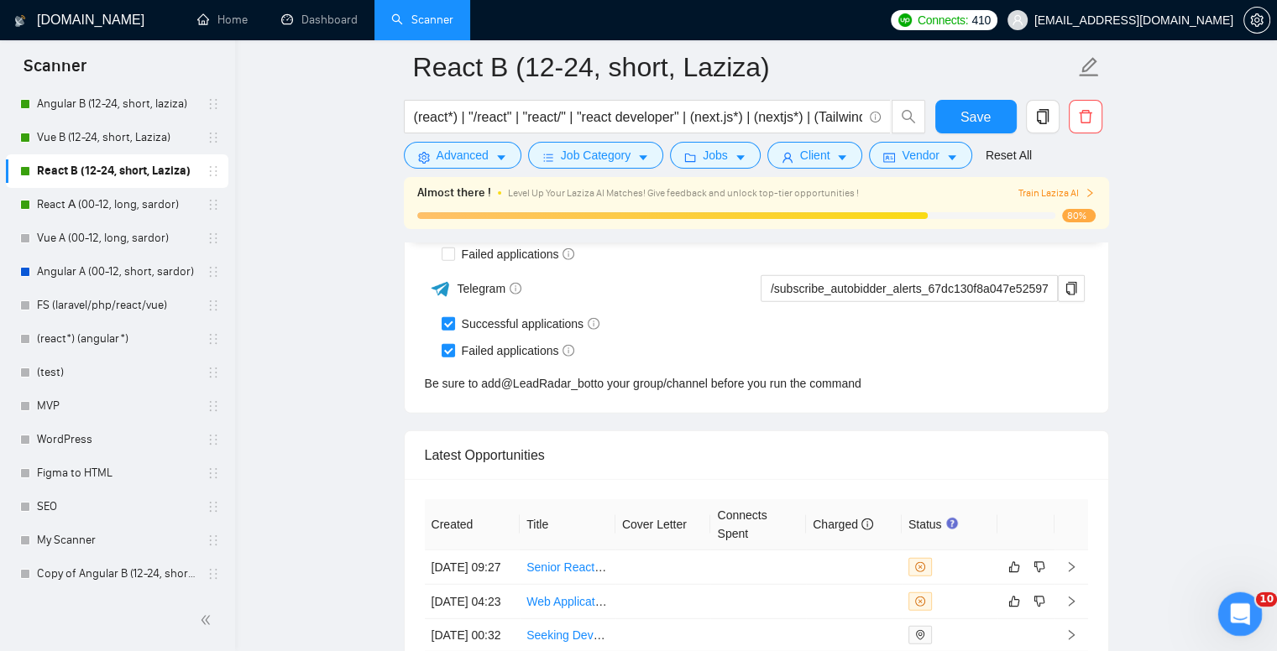
click at [1237, 622] on icon "Open Intercom Messenger" at bounding box center [1238, 612] width 28 height 28
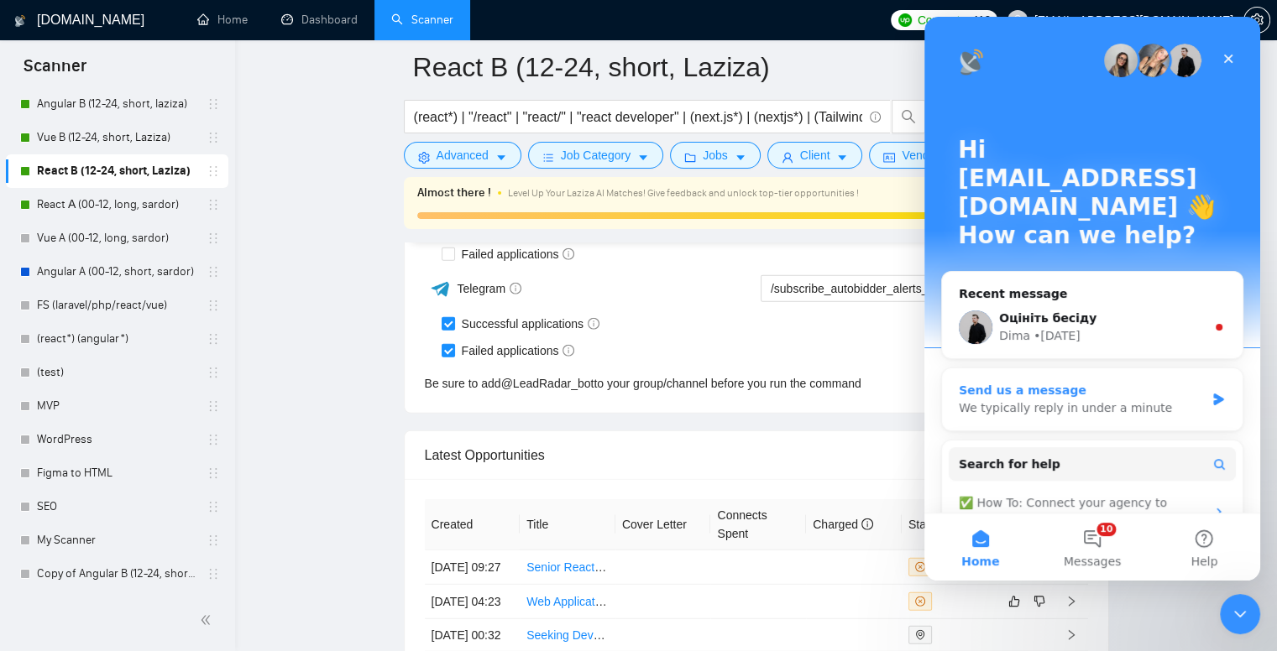
click at [1084, 400] on div "We typically reply in under a minute" at bounding box center [1082, 409] width 246 height 18
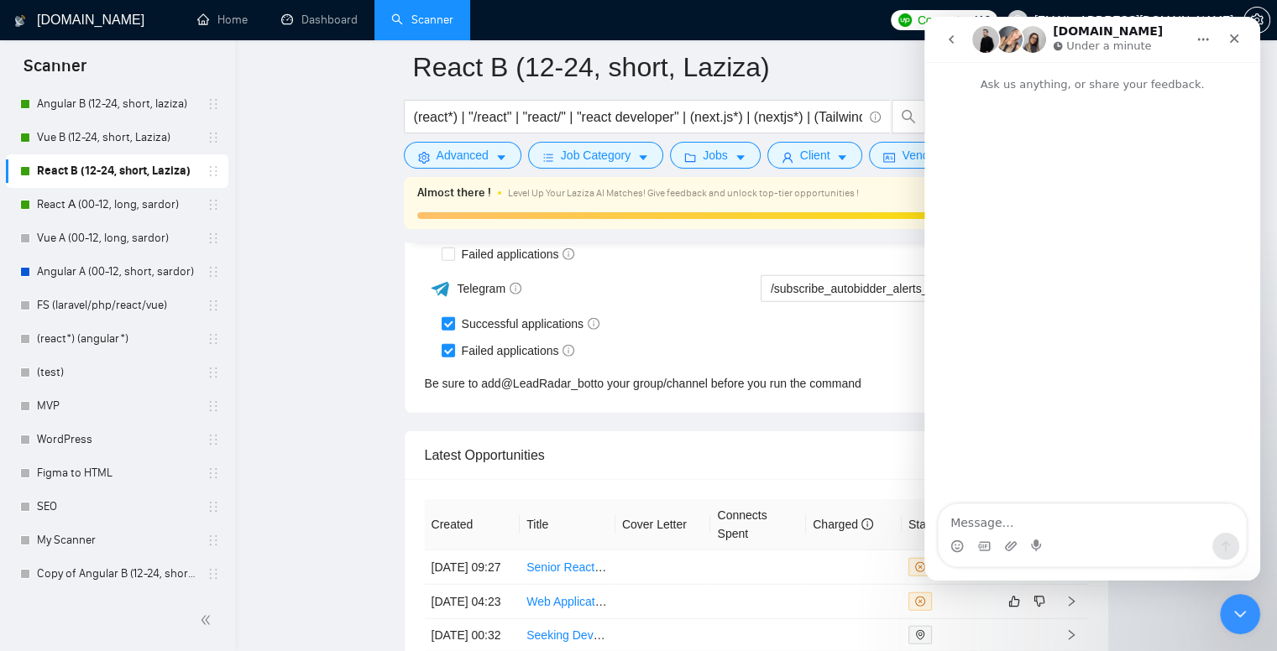
click at [1079, 525] on textarea "Message…" at bounding box center [1091, 518] width 307 height 29
type textarea "L"
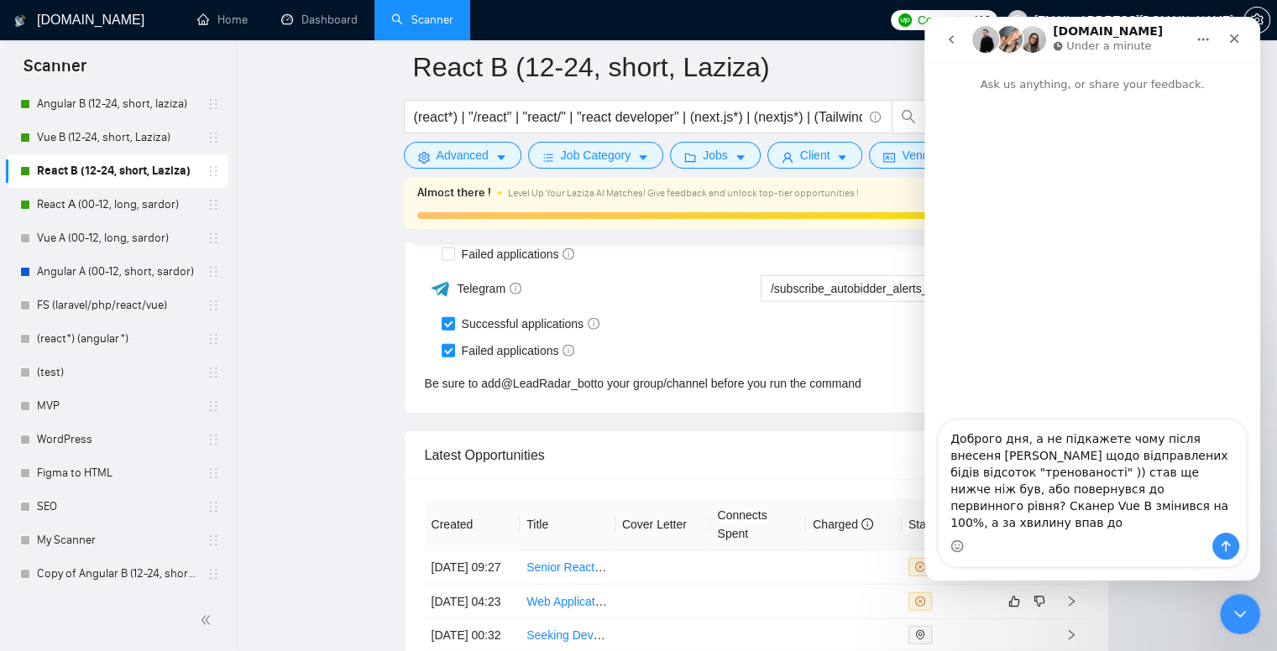
drag, startPoint x: 951, startPoint y: 460, endPoint x: 1174, endPoint y: 521, distance: 231.5
click at [1192, 533] on div "Доброго дня, а не підкажете чому після внесеня фідбеку Laziza щодо відправлених…" at bounding box center [1091, 494] width 307 height 146
type textarea "Доброго дня, а не підкажете чому після внесеня фідбеку Laziza щодо відправлених…"
click at [128, 138] on link "Vue B (12-24, short, Laziza)" at bounding box center [116, 138] width 159 height 34
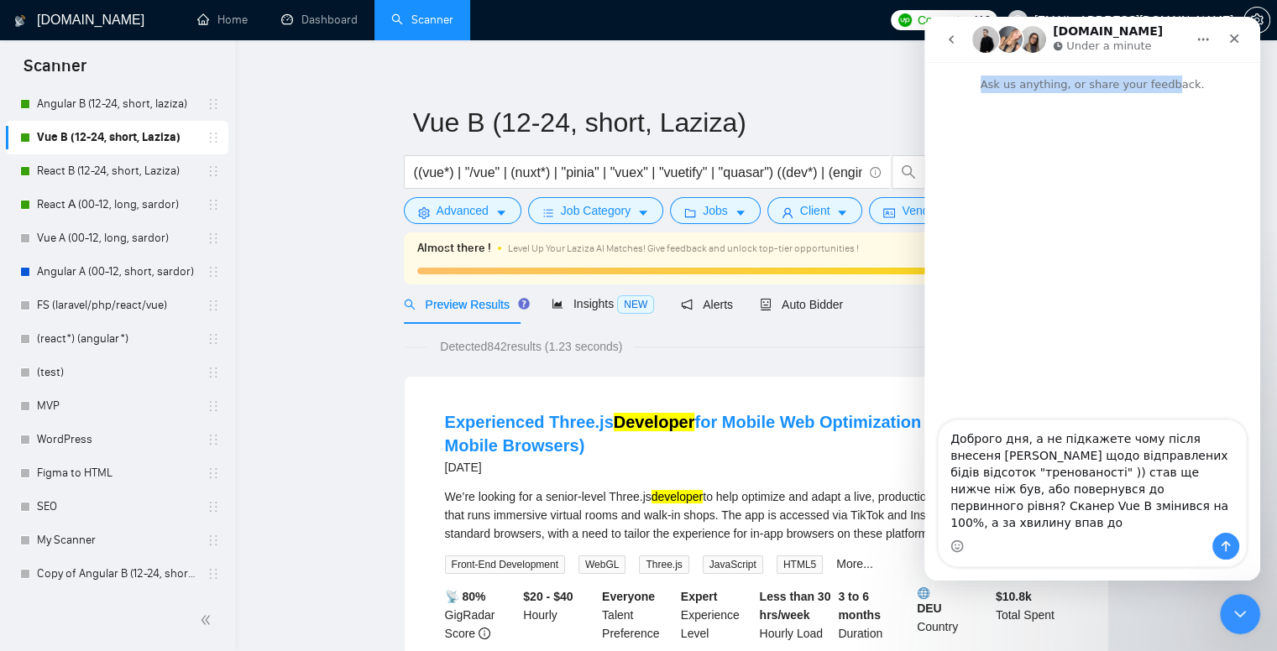
drag, startPoint x: 1158, startPoint y: 31, endPoint x: 1172, endPoint y: 83, distance: 53.7
click at [1172, 83] on div "GigRadar.io Under a minute Ask us anything, or share your feedback. Доброго дня…" at bounding box center [1092, 299] width 336 height 564
click at [1242, 615] on icon "Close Intercom Messenger" at bounding box center [1237, 612] width 20 height 20
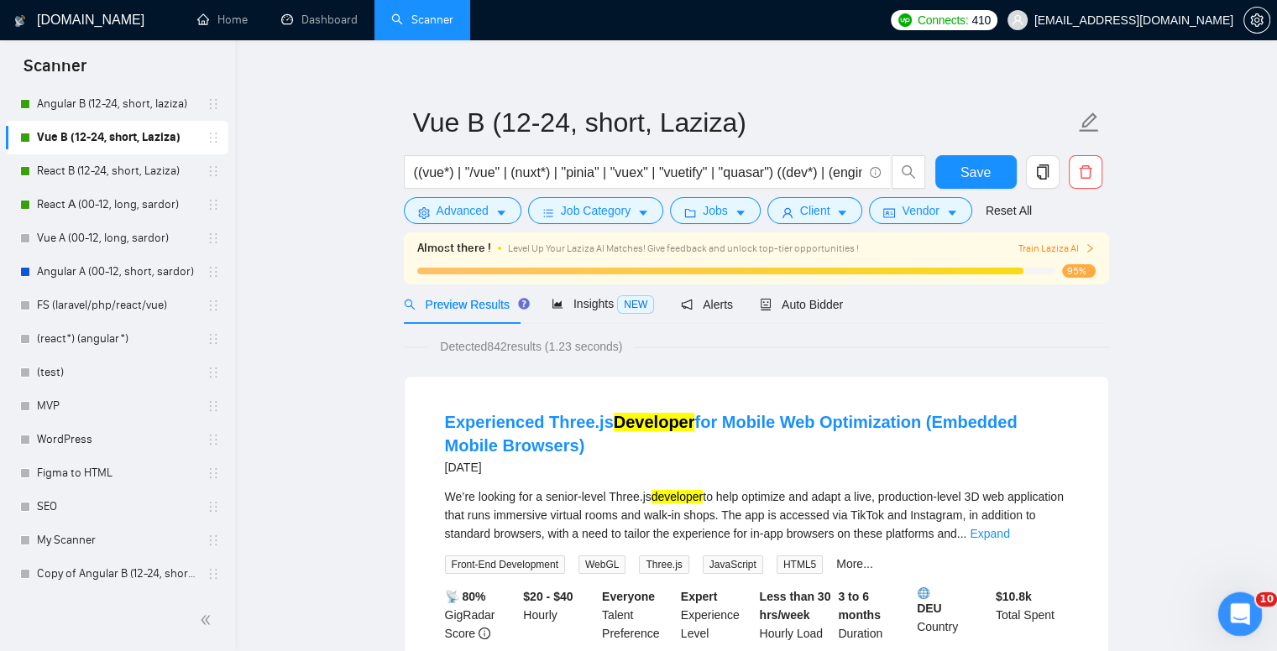
scroll to position [0, 0]
click at [1242, 619] on icon "Open Intercom Messenger" at bounding box center [1238, 612] width 28 height 28
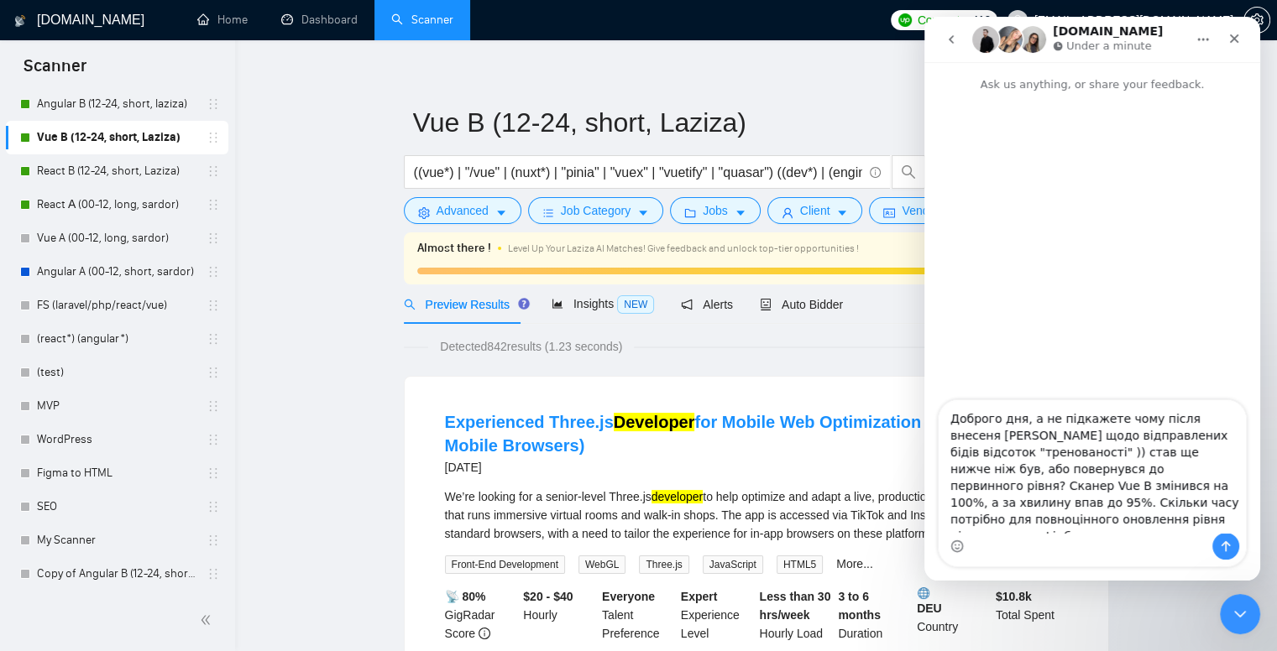
type textarea "Доброго дня, а не підкажете чому після внесеня [PERSON_NAME] щодо відправлених …"
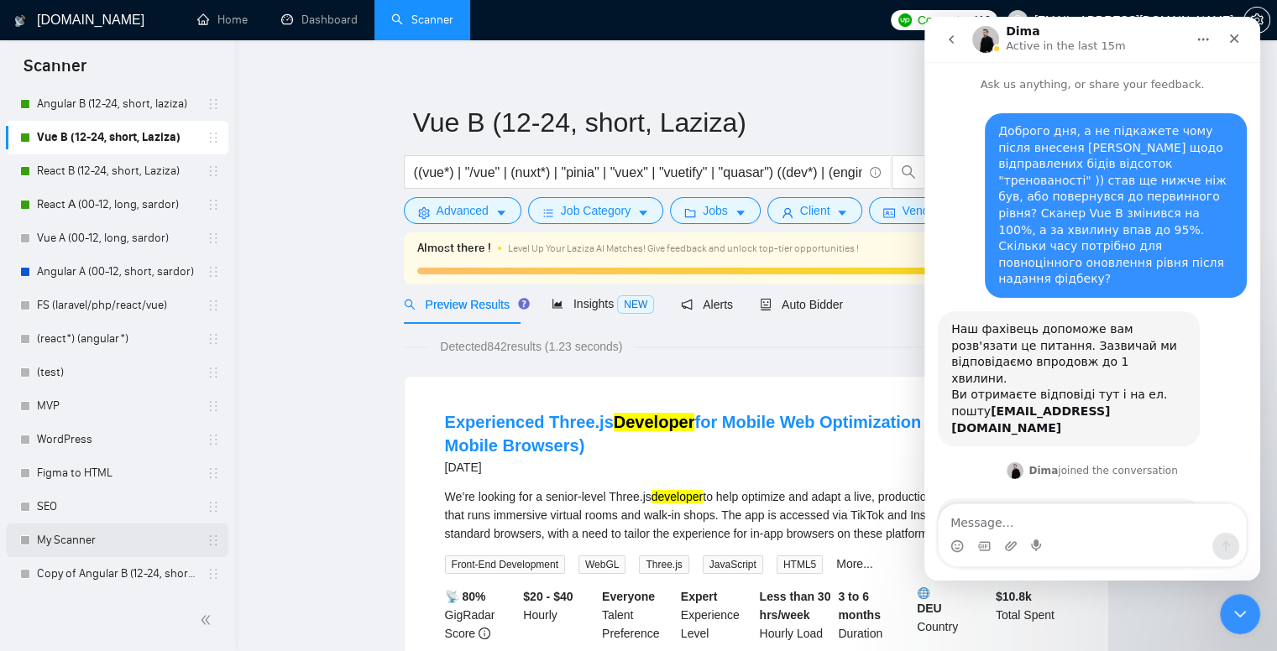
scroll to position [50, 0]
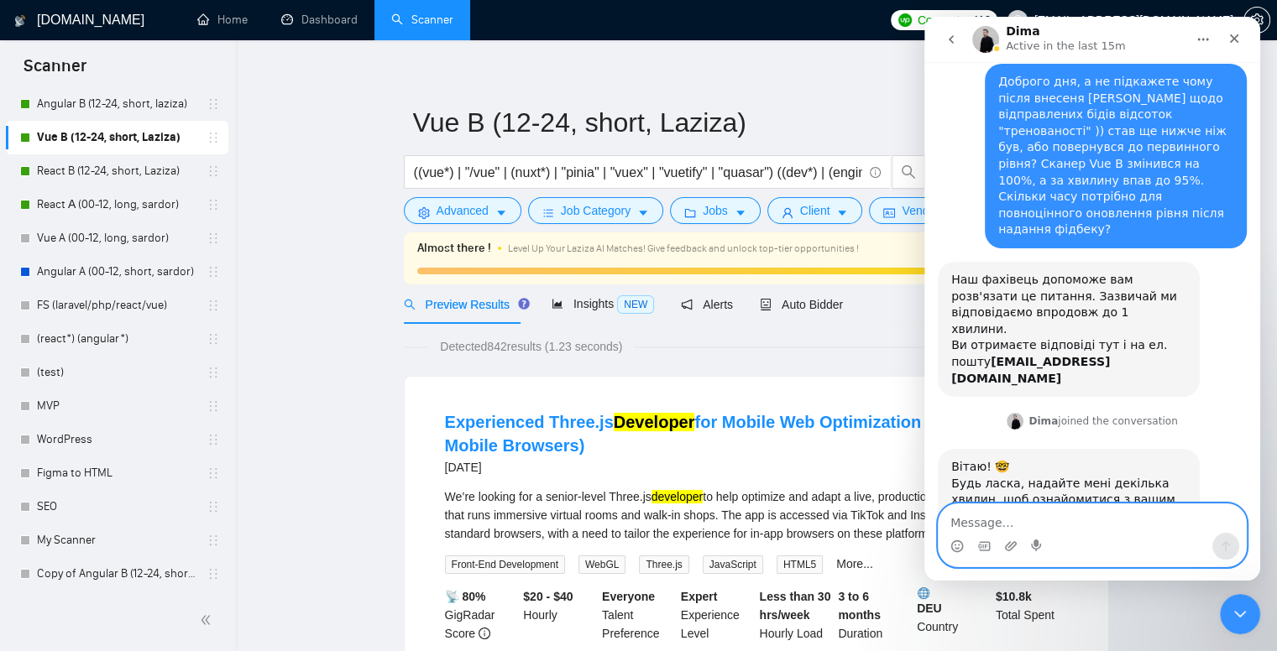
click at [1043, 526] on textarea "Message…" at bounding box center [1091, 518] width 307 height 29
type textarea "так, звісно"
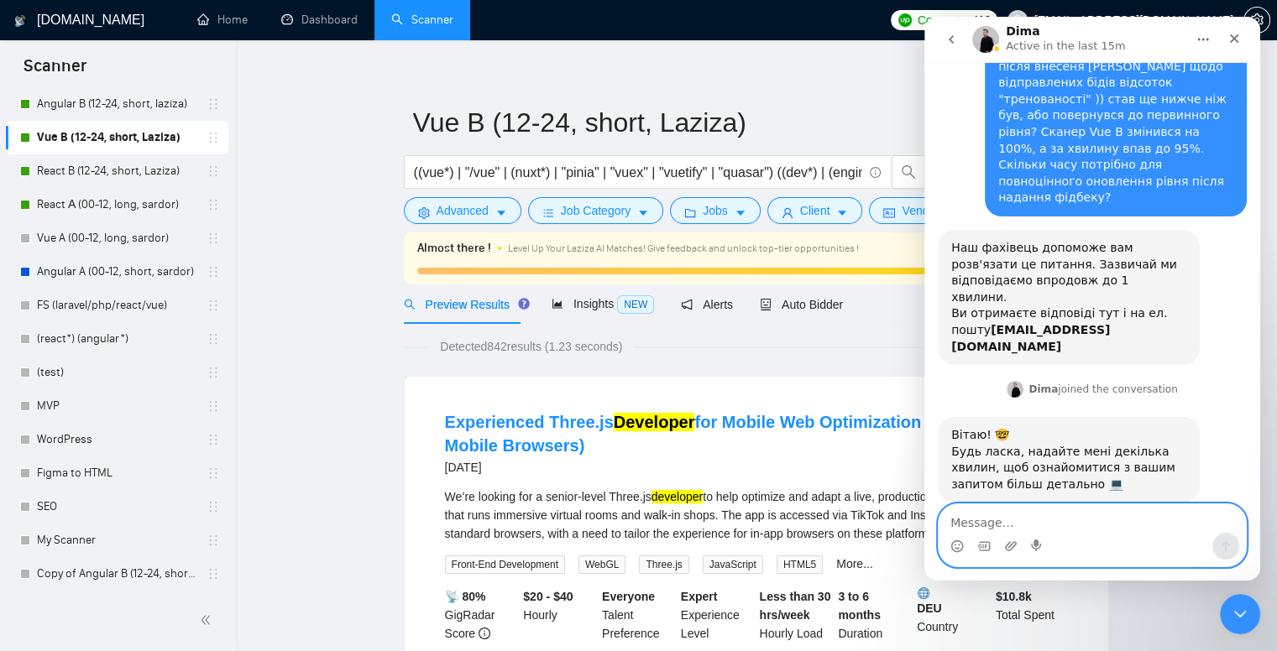
scroll to position [99, 0]
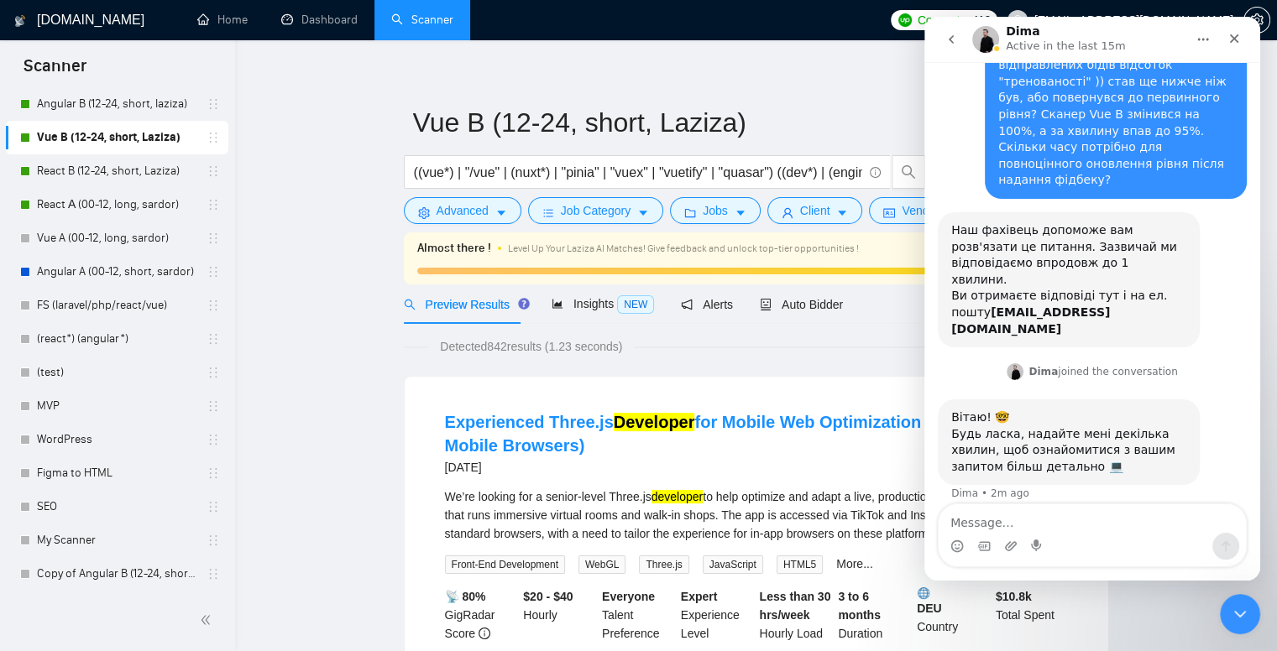
click at [745, 337] on div "Detected 842 results (1.23 seconds)" at bounding box center [756, 346] width 705 height 18
drag, startPoint x: 786, startPoint y: 313, endPoint x: 273, endPoint y: 316, distance: 512.8
click at [786, 313] on div "Auto Bidder" at bounding box center [801, 304] width 83 height 18
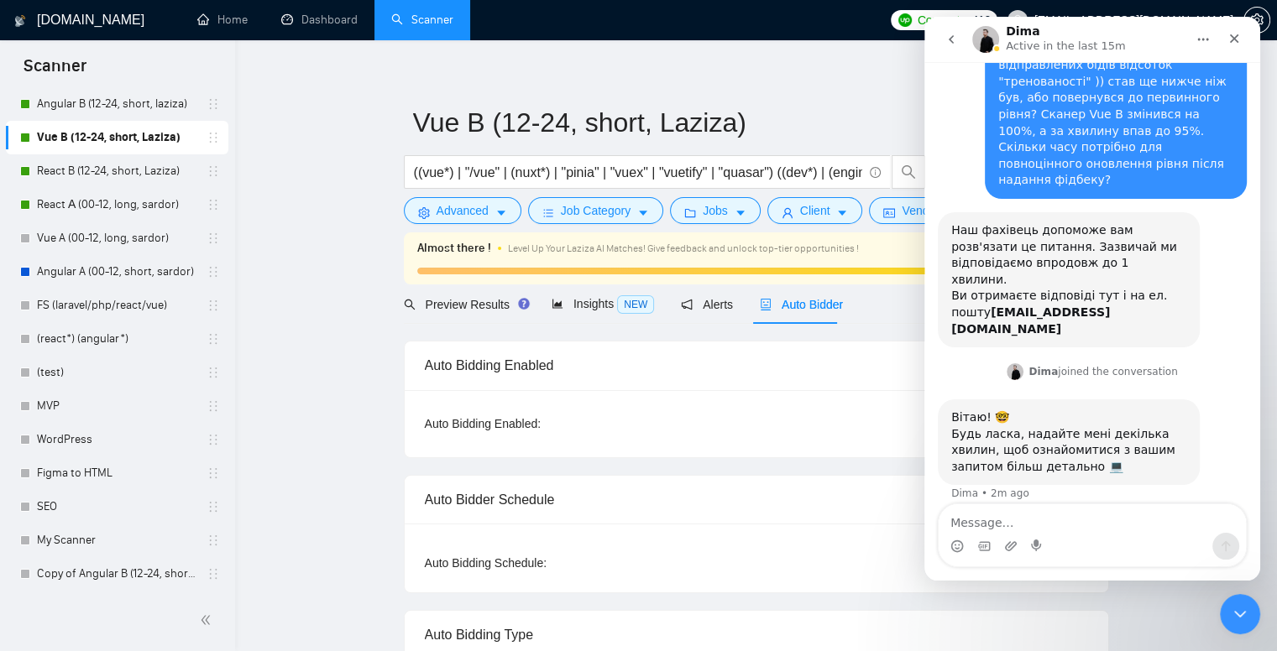
checkbox input "true"
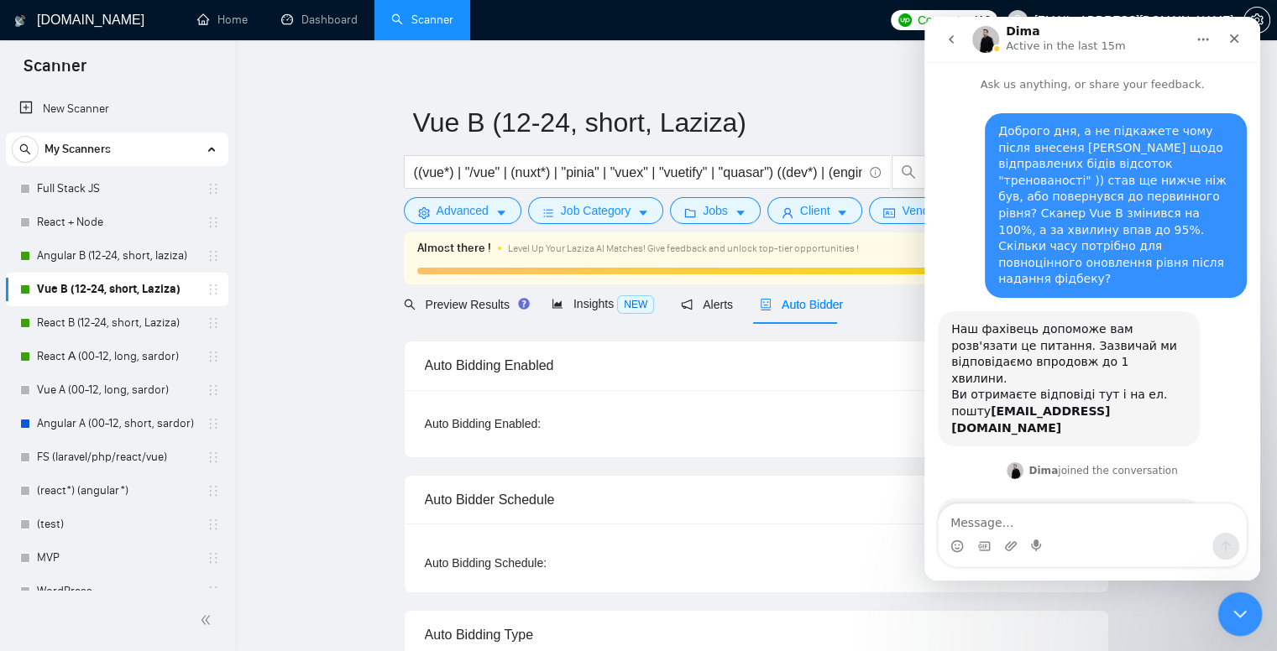
scroll to position [99, 0]
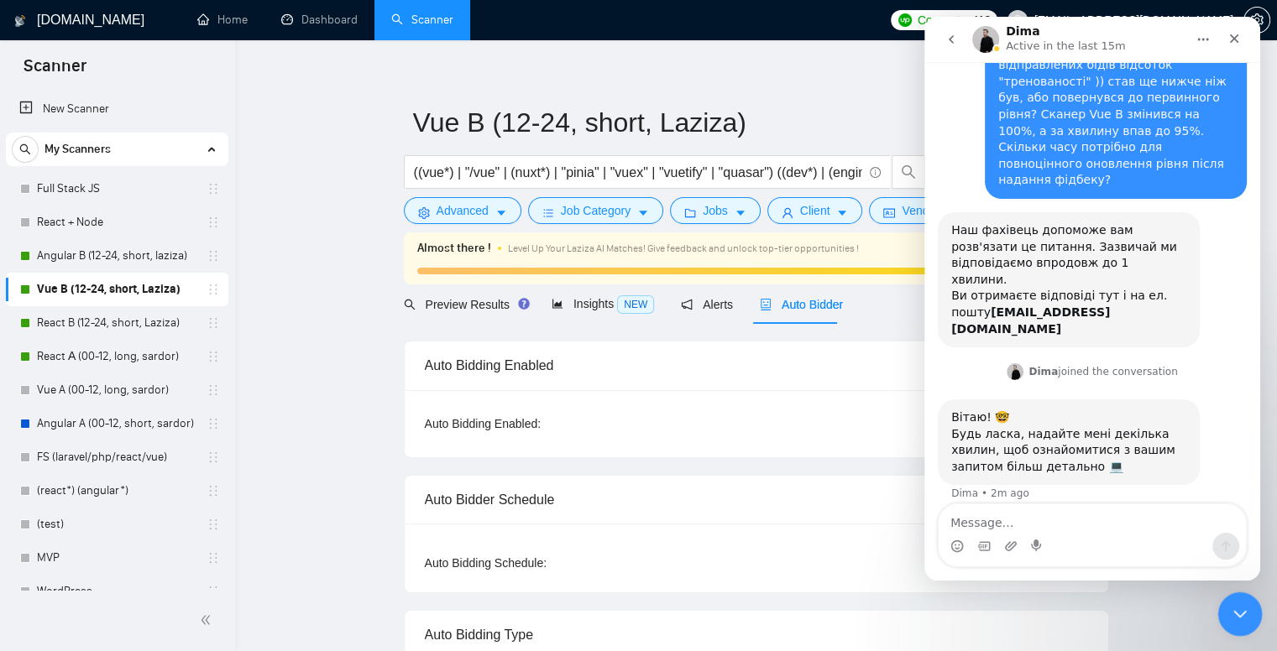
click at [1237, 608] on icon "Close Intercom Messenger" at bounding box center [1237, 612] width 20 height 20
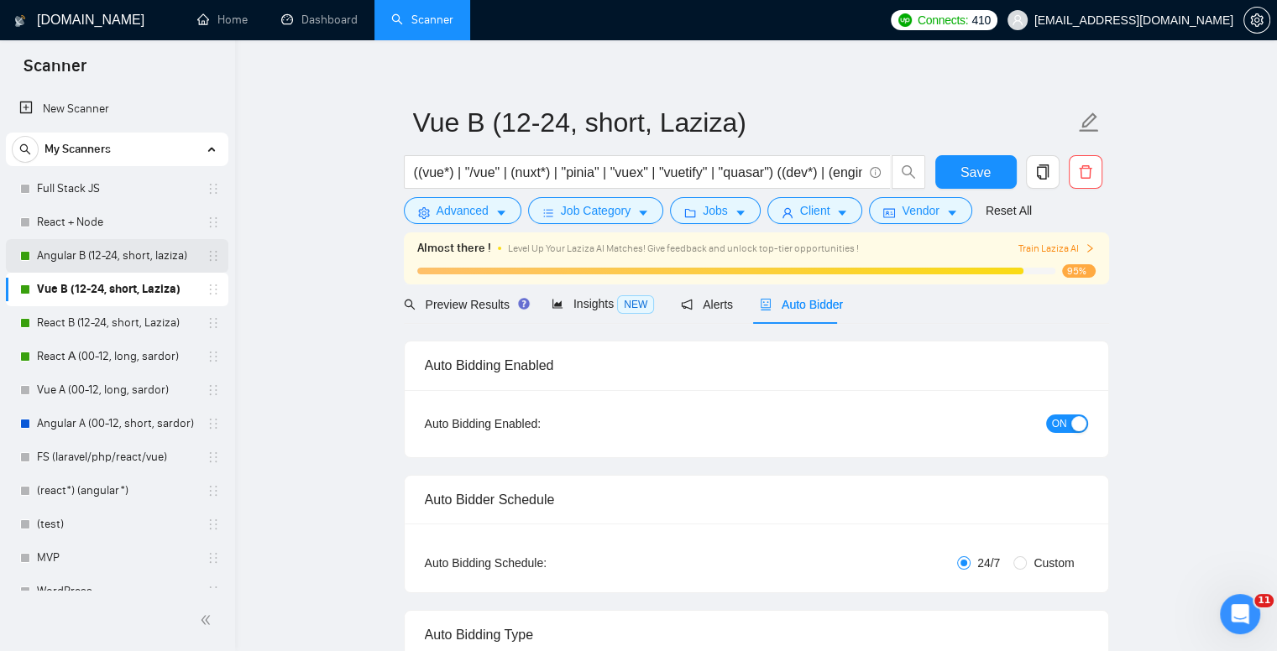
click at [73, 248] on link "Angular B (12-24, short, laziza)" at bounding box center [116, 256] width 159 height 34
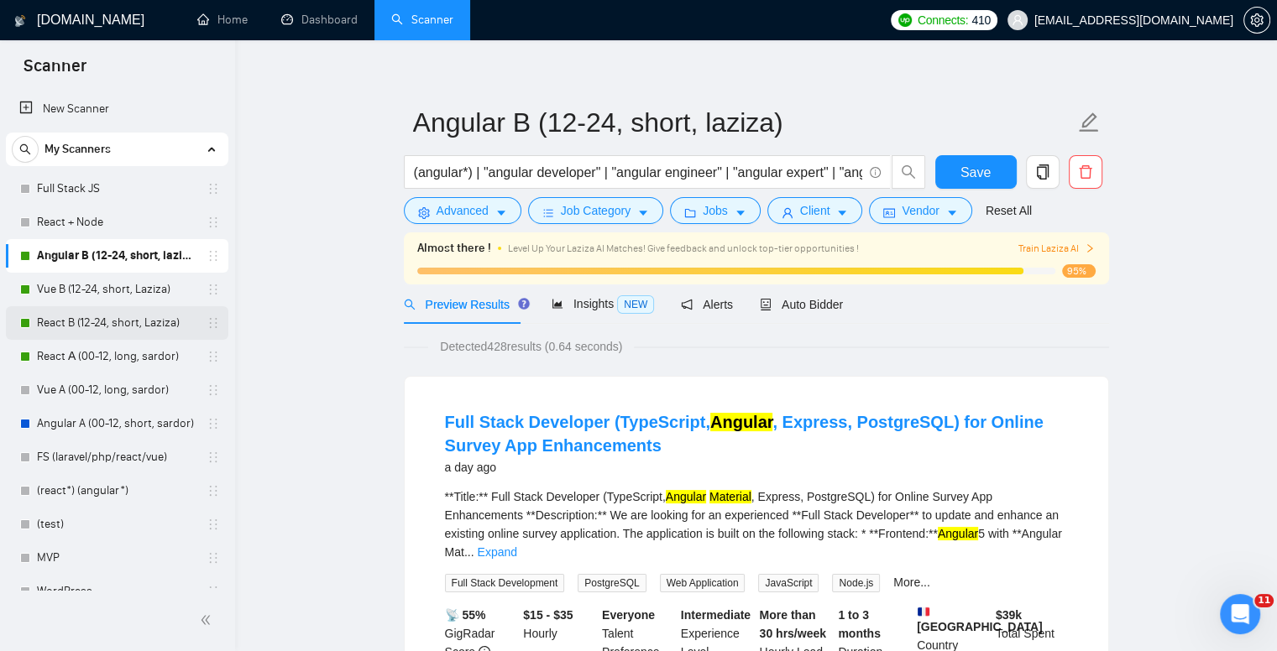
click at [101, 321] on link "React B (12-24, short, Laziza)" at bounding box center [116, 323] width 159 height 34
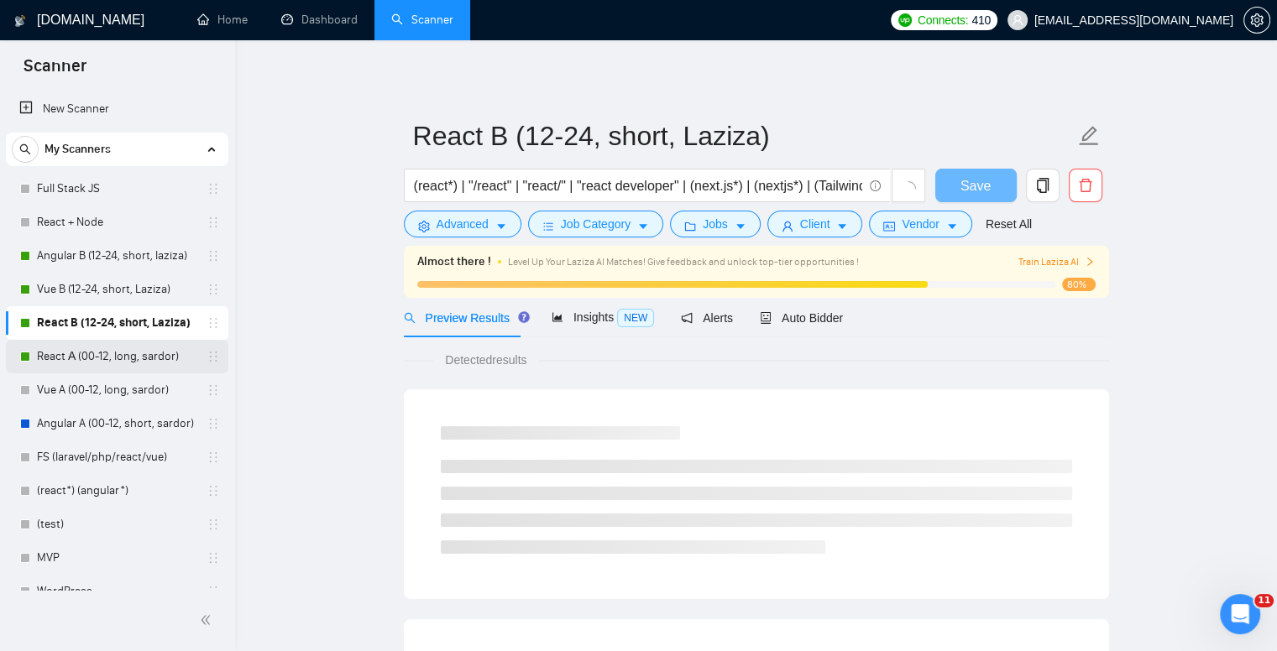
scroll to position [13, 0]
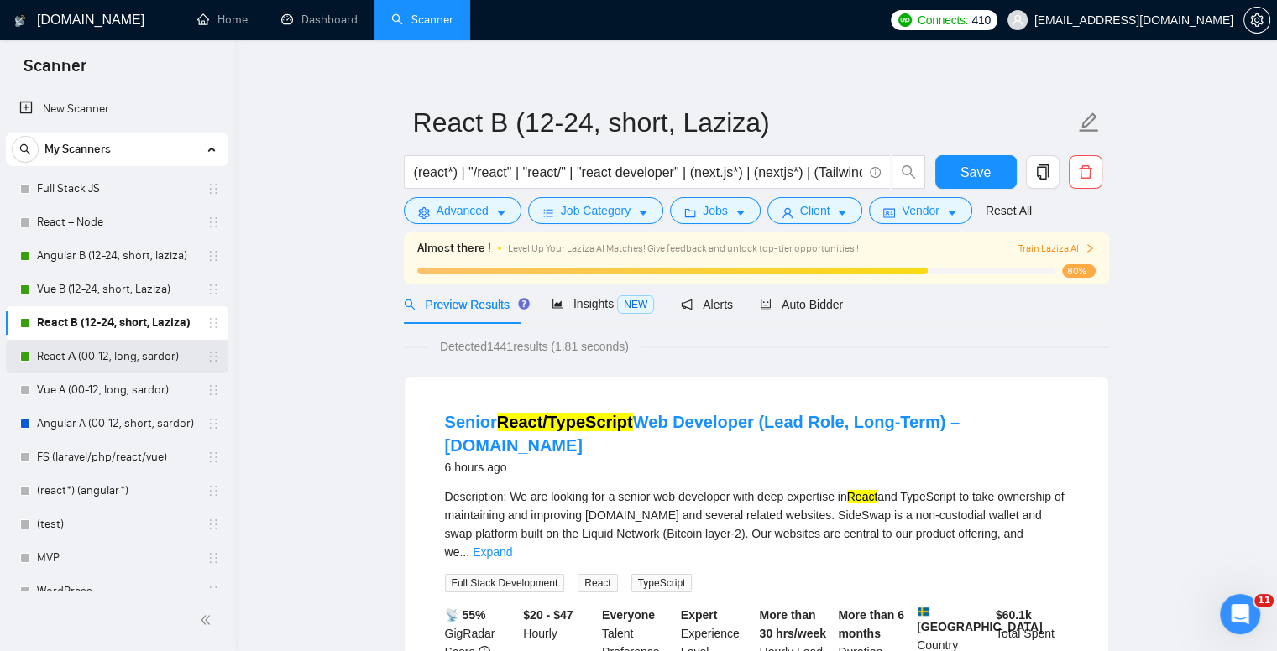
click at [111, 349] on link "React А (00-12, long, sardor)" at bounding box center [116, 357] width 159 height 34
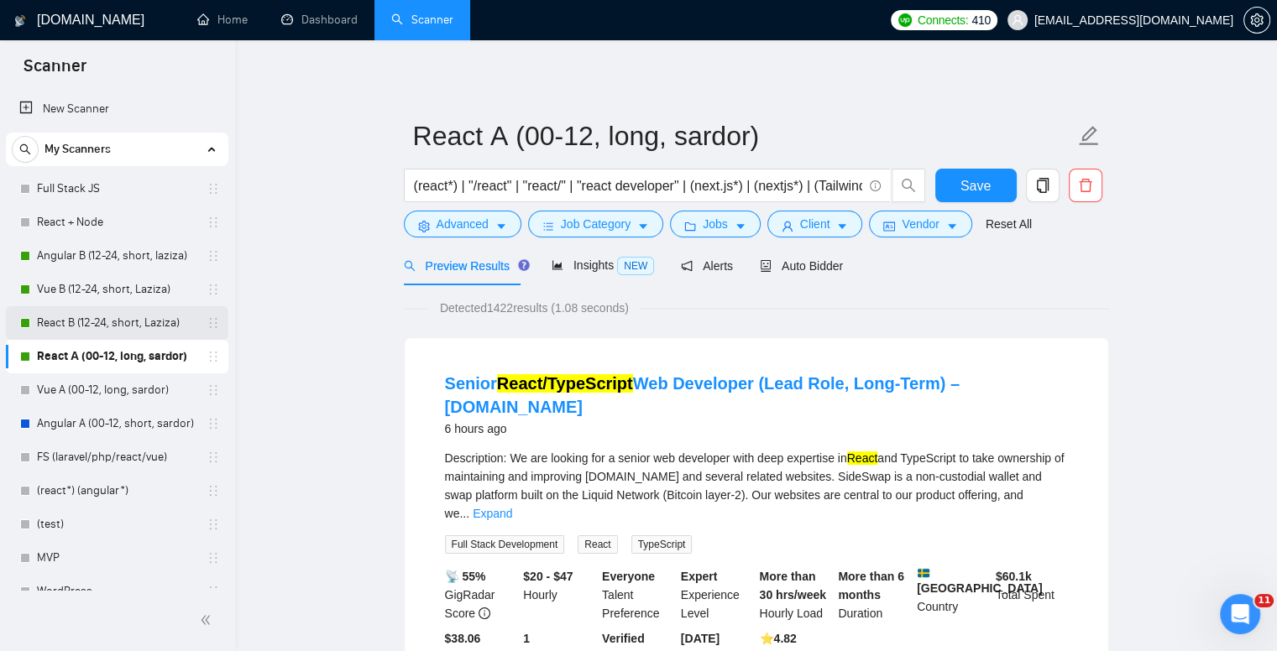
click at [98, 330] on link "React B (12-24, short, Laziza)" at bounding box center [116, 323] width 159 height 34
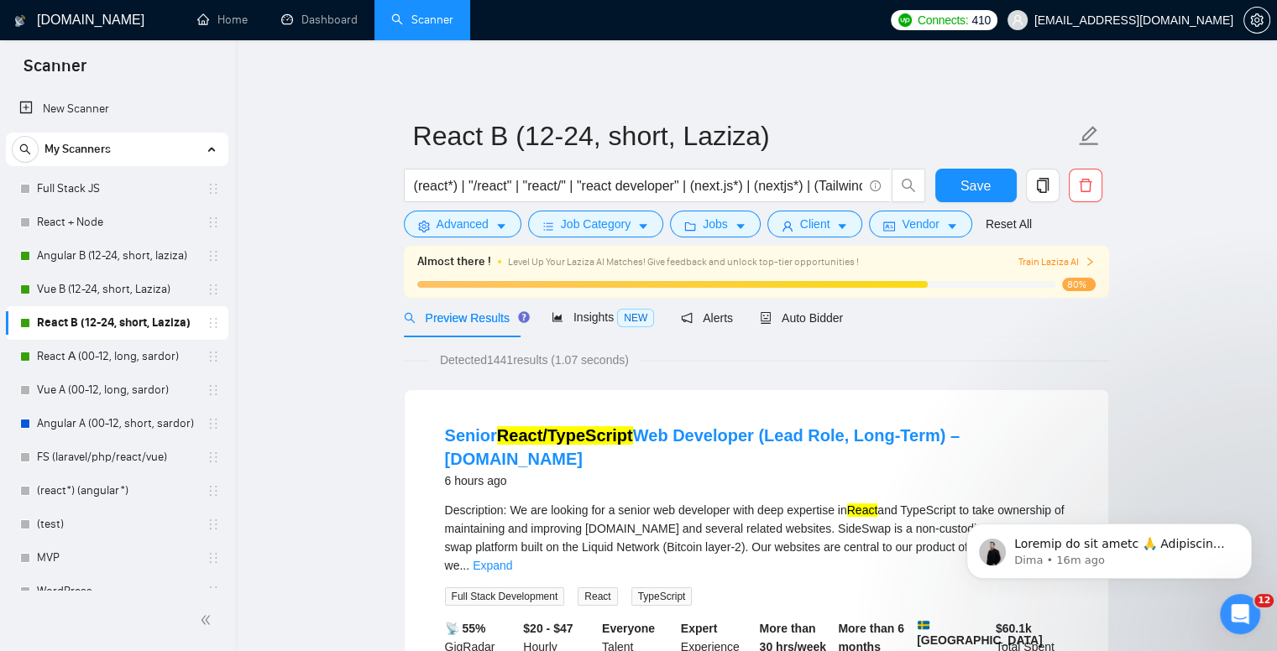
scroll to position [494, 0]
click at [1197, 541] on p "Notification stack" at bounding box center [1122, 544] width 217 height 17
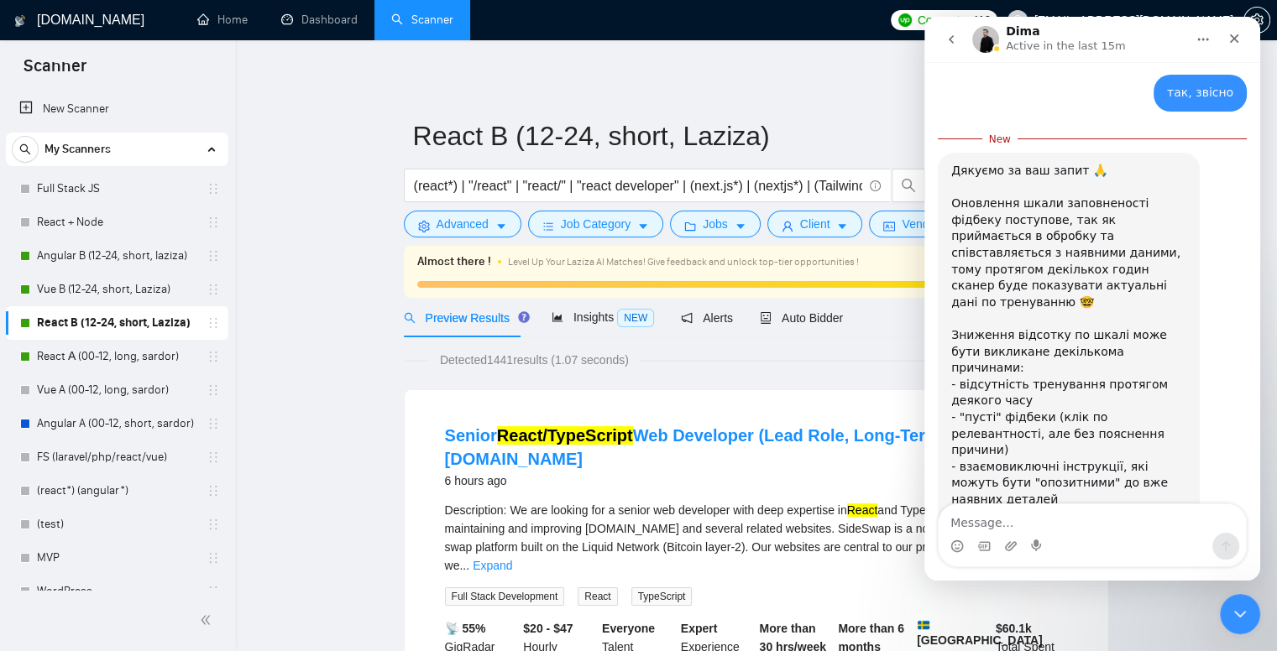
scroll to position [522, 0]
click at [1086, 525] on textarea "Message…" at bounding box center [1091, 518] width 307 height 29
type textarea "так, дякую! тепер зрозуміло що до чого))"
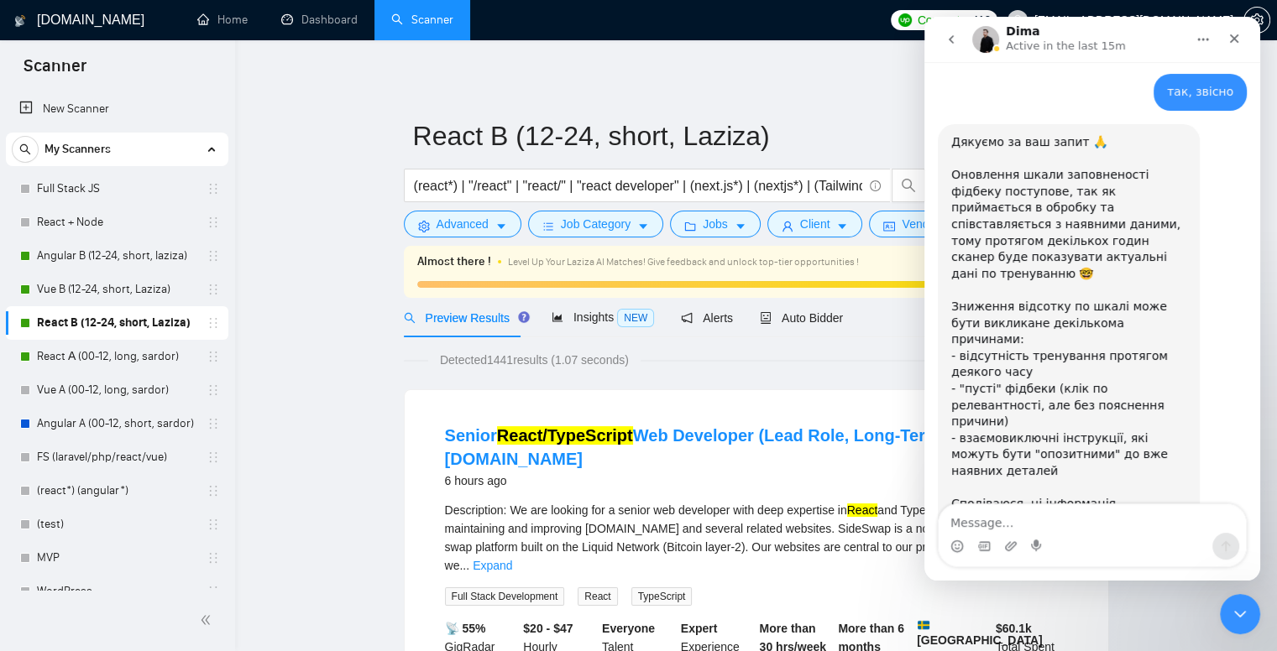
scroll to position [545, 0]
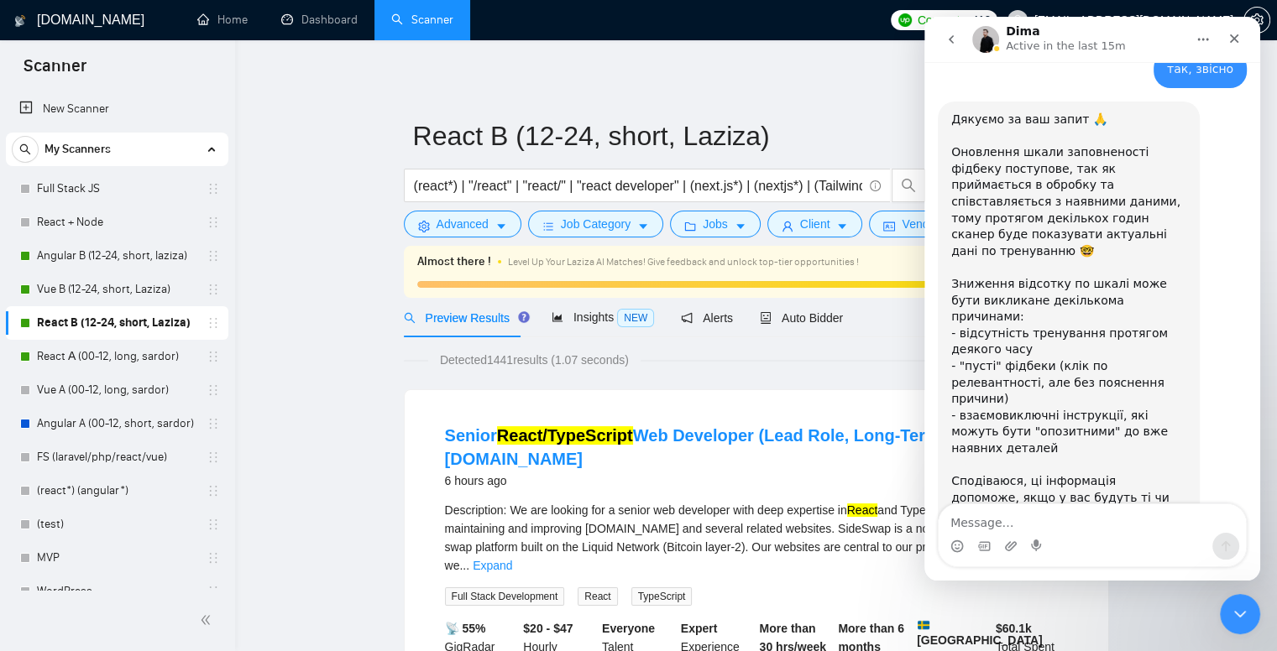
click at [84, 259] on link "Angular B (12-24, short, laziza)" at bounding box center [116, 256] width 159 height 34
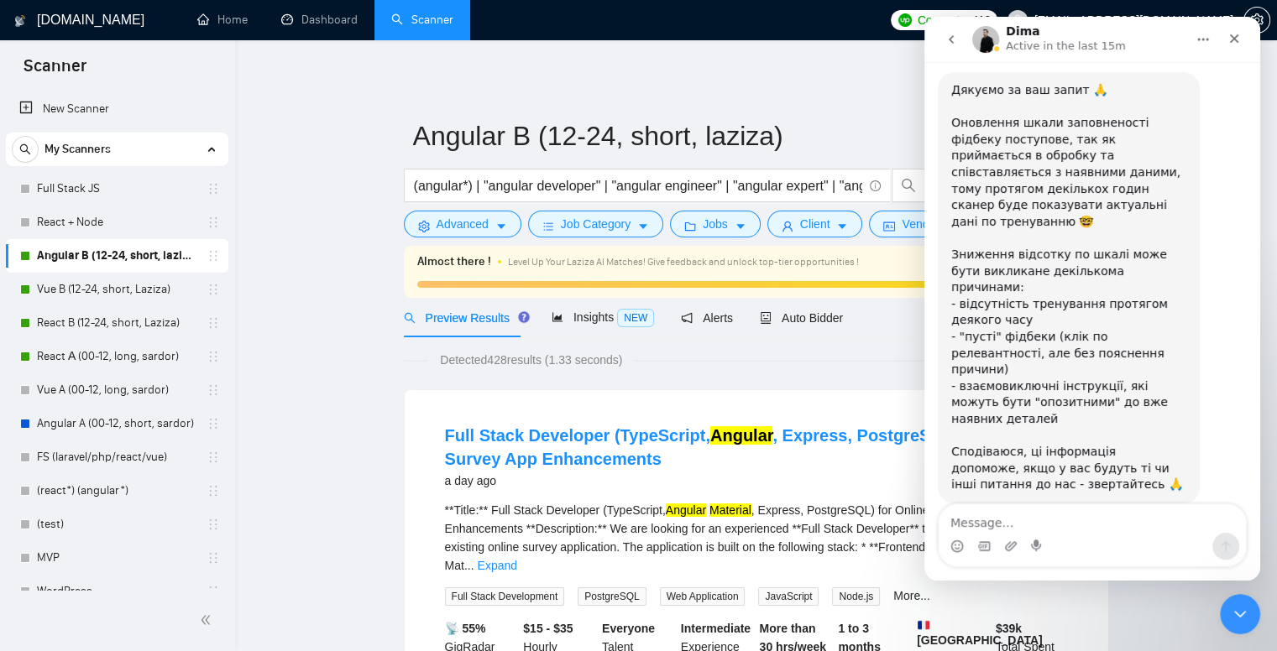
scroll to position [693, 0]
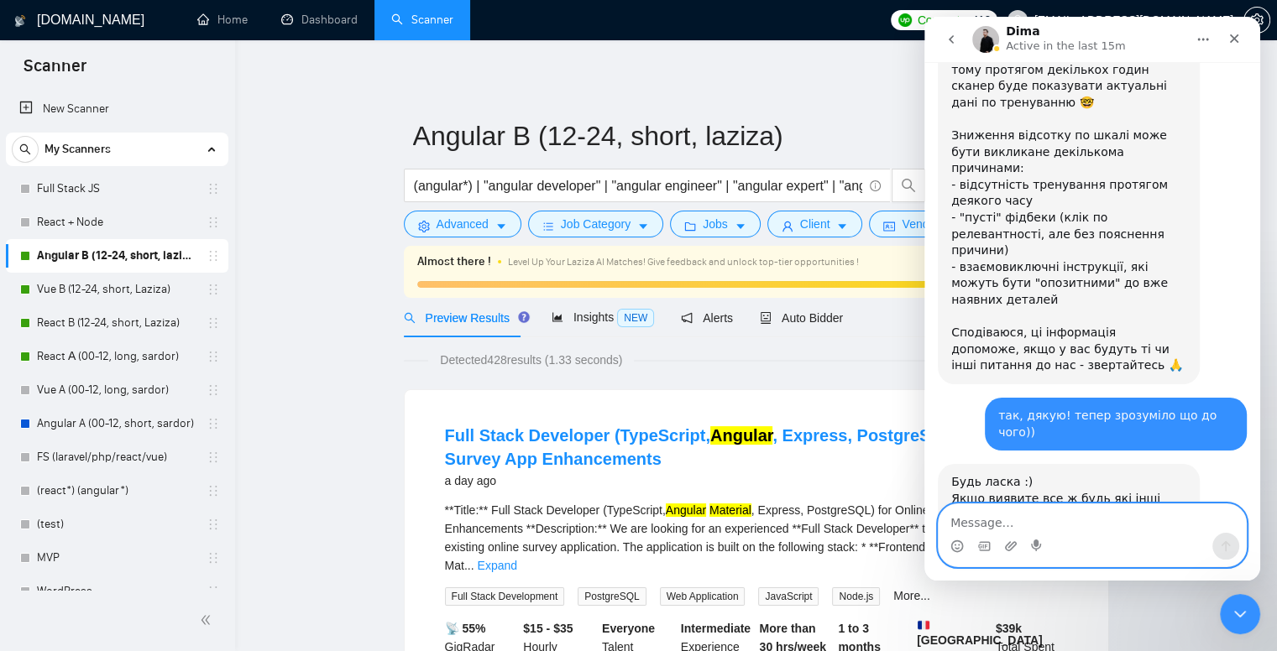
click at [1004, 523] on textarea "Message…" at bounding box center [1091, 518] width 307 height 29
type textarea "гаразд"
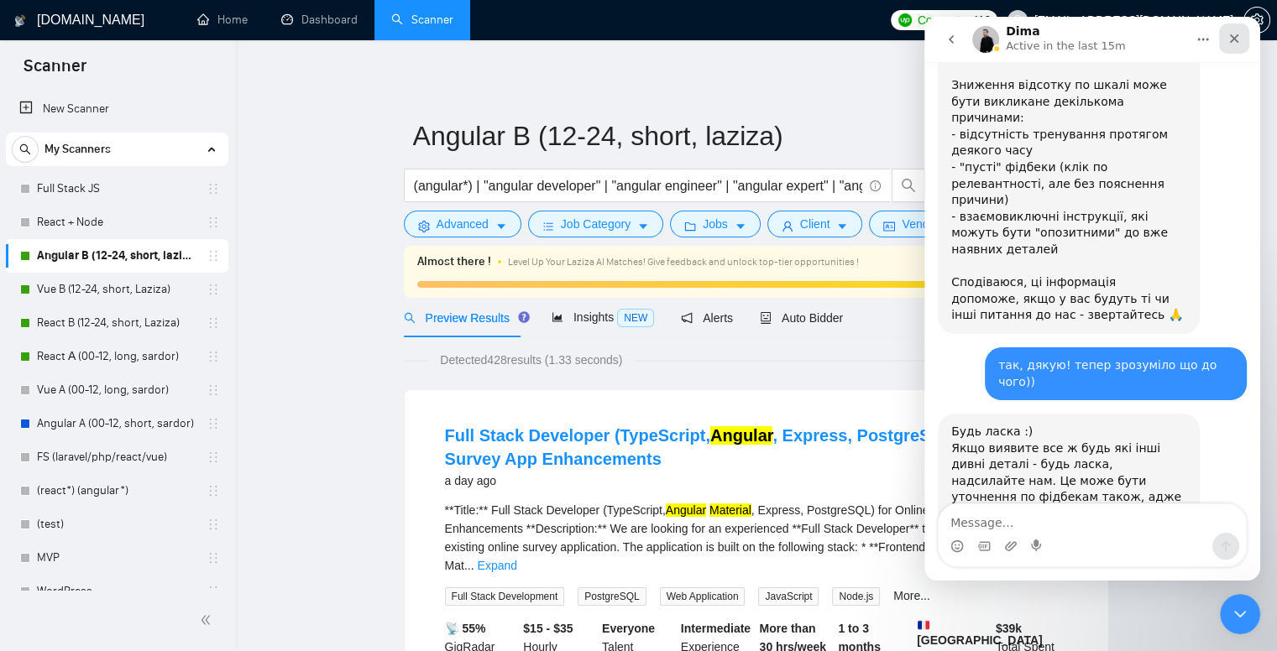
drag, startPoint x: 1230, startPoint y: 50, endPoint x: 2155, endPoint y: 61, distance: 924.2
click at [1230, 50] on div "Close" at bounding box center [1234, 39] width 30 height 30
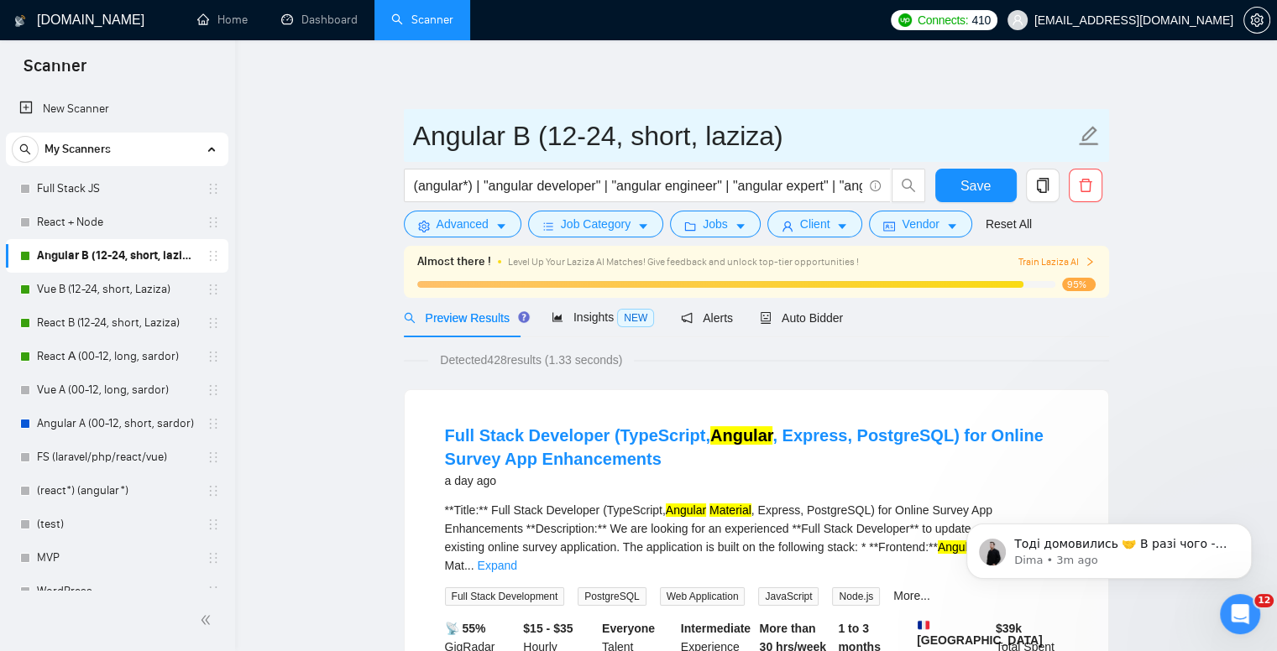
scroll to position [0, 0]
